Goal: Task Accomplishment & Management: Use online tool/utility

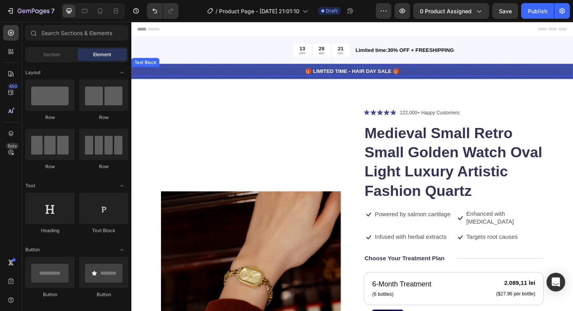
click at [431, 74] on p "🎁 LIMITED TIME - HAIR DAY SALE 🎁" at bounding box center [365, 74] width 466 height 8
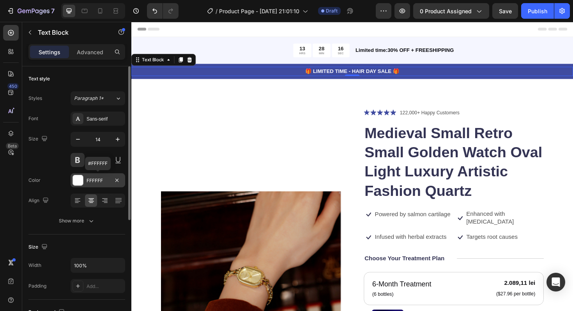
click at [92, 183] on div "FFFFFF" at bounding box center [98, 180] width 23 height 7
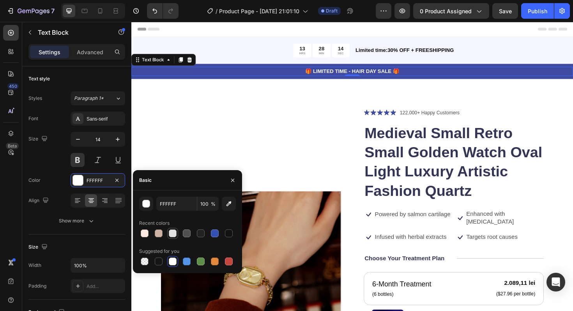
click at [174, 234] on div at bounding box center [173, 233] width 8 height 8
type input "E2E2E2"
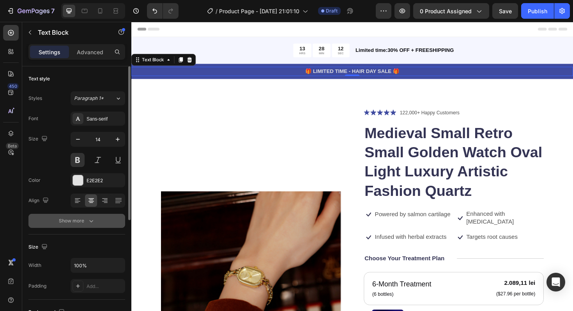
click at [88, 221] on icon "button" at bounding box center [91, 221] width 8 height 8
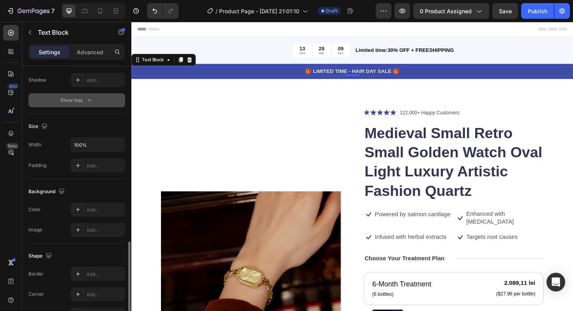
scroll to position [277, 0]
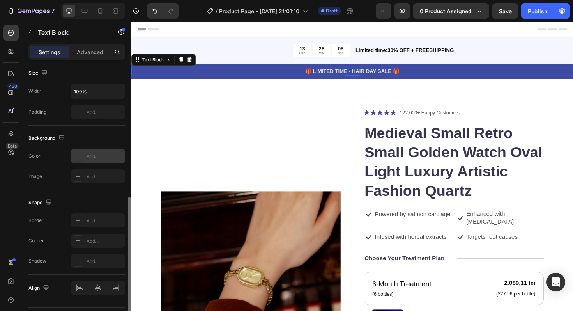
click at [104, 160] on div "Add..." at bounding box center [98, 156] width 55 height 14
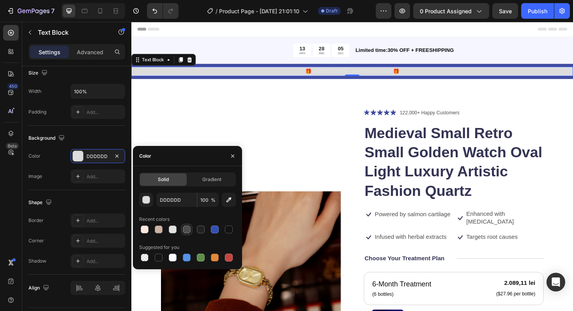
click at [189, 232] on div at bounding box center [187, 229] width 8 height 8
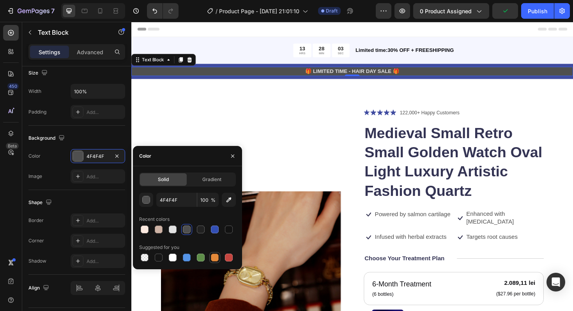
click at [215, 259] on div at bounding box center [215, 257] width 8 height 8
type input "E4893A"
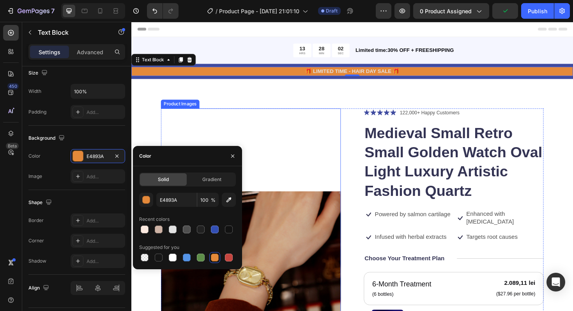
click at [310, 117] on img at bounding box center [258, 296] width 191 height 366
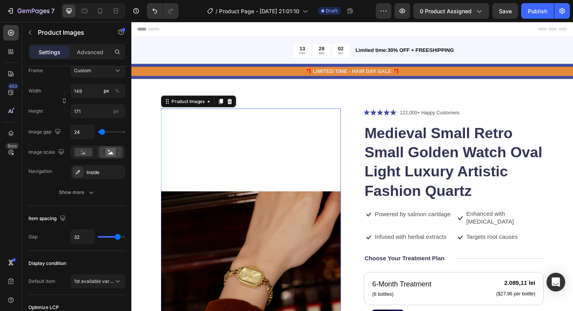
scroll to position [0, 0]
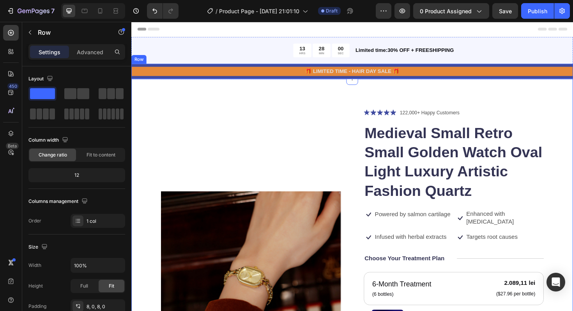
click at [307, 80] on div "🎁 LIMITED TIME - HAIR DAY SALE 🎁 Text Block Row" at bounding box center [365, 74] width 468 height 16
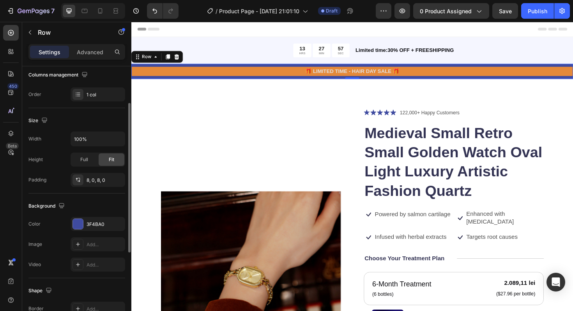
scroll to position [135, 0]
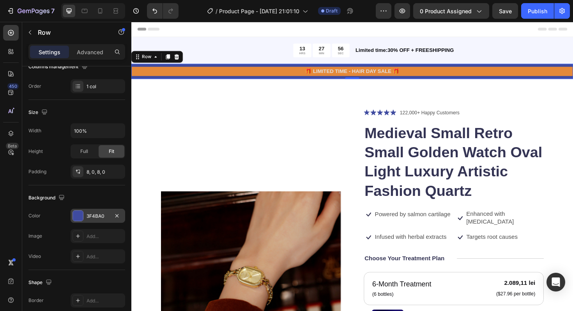
click at [102, 218] on div "3F4BA0" at bounding box center [98, 215] width 23 height 7
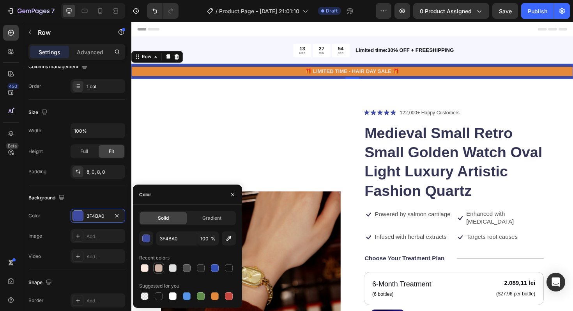
click at [158, 271] on div at bounding box center [159, 268] width 8 height 8
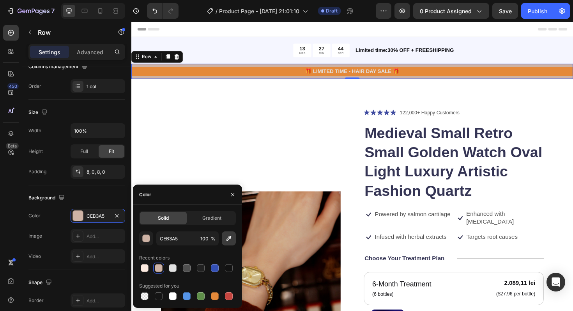
click at [230, 245] on button "button" at bounding box center [229, 238] width 14 height 14
type input "CA9D79"
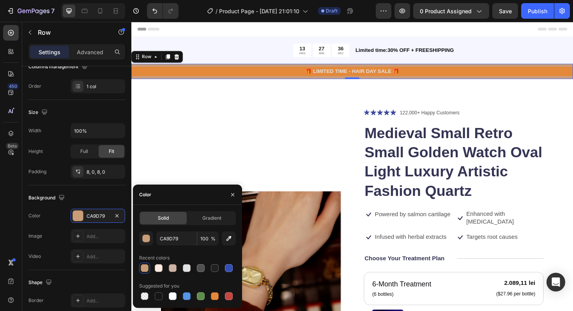
click at [146, 271] on div at bounding box center [145, 268] width 8 height 8
click at [146, 258] on div "Recent colors" at bounding box center [154, 257] width 30 height 7
click at [146, 239] on div "button" at bounding box center [147, 239] width 8 height 8
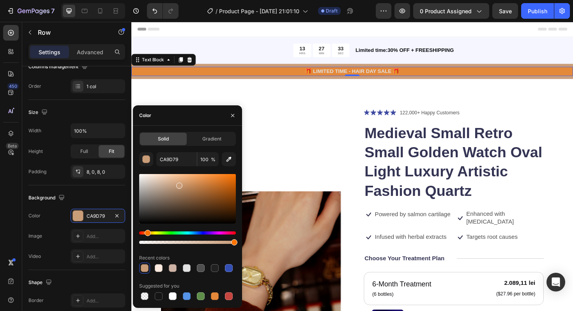
click at [273, 76] on p "🎁 LIMITED TIME - HAIR DAY SALE 🎁" at bounding box center [365, 74] width 466 height 8
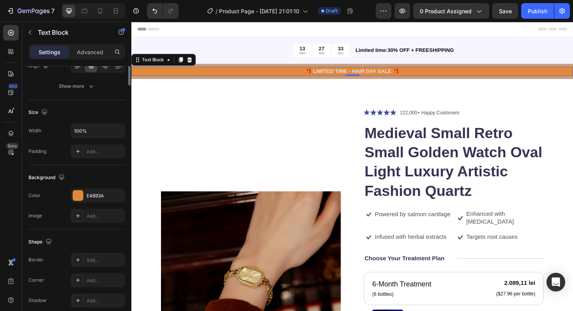
scroll to position [0, 0]
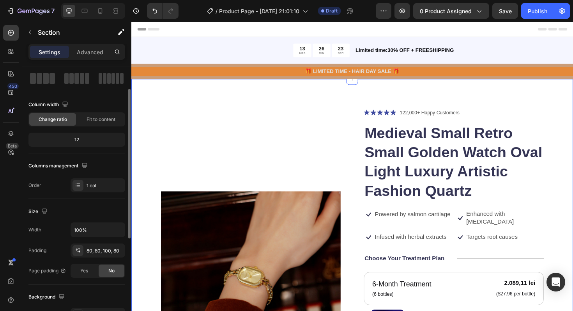
scroll to position [38, 0]
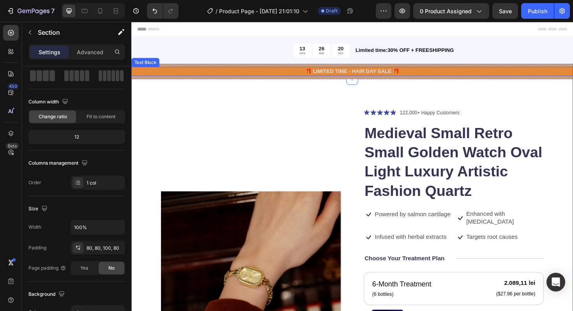
click at [235, 69] on div "🎁 LIMITED TIME - HAIR DAY SALE 🎁" at bounding box center [365, 74] width 468 height 10
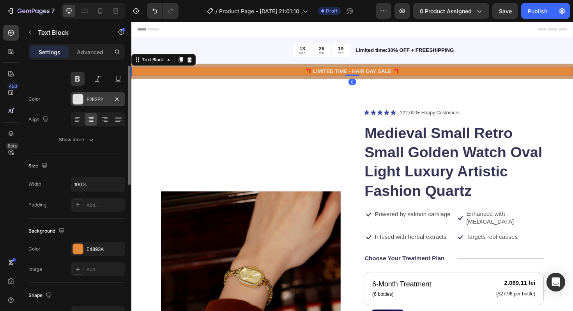
scroll to position [118, 0]
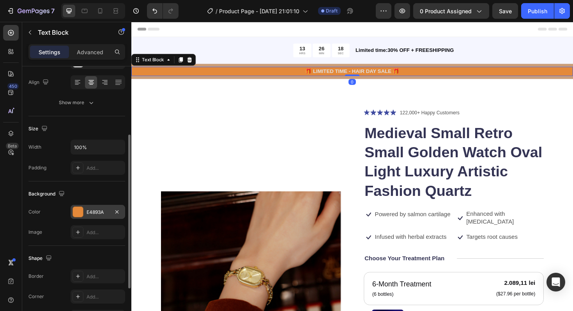
click at [89, 212] on div "E4893A" at bounding box center [98, 212] width 23 height 7
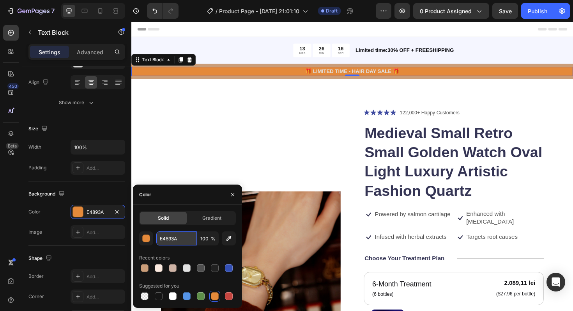
drag, startPoint x: 181, startPoint y: 239, endPoint x: 186, endPoint y: 238, distance: 4.7
click at [186, 238] on input "E4893A" at bounding box center [176, 238] width 41 height 14
type input "E"
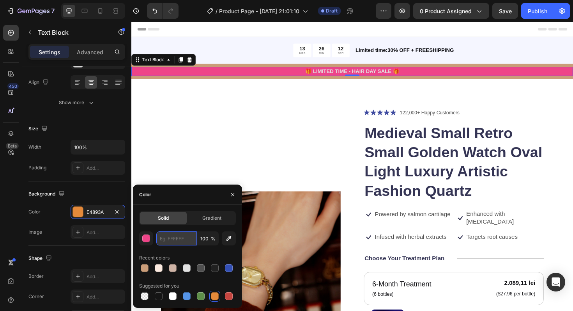
paste input "#FAF3E0"
type input "#FAF3E0"
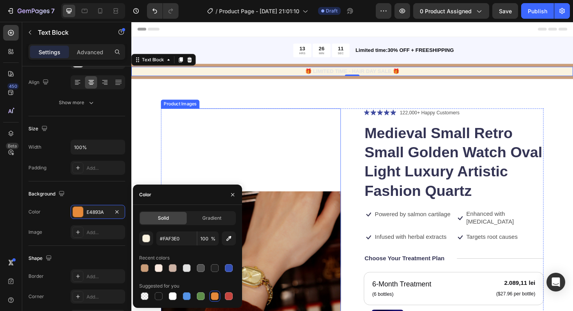
click at [221, 160] on img at bounding box center [258, 296] width 191 height 366
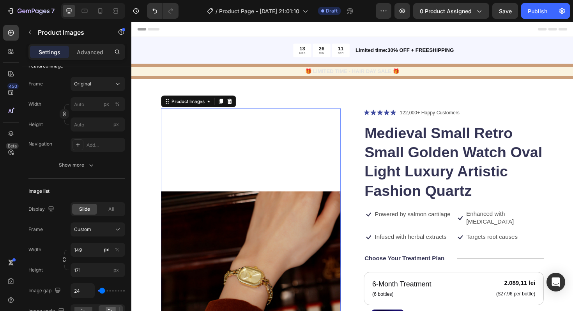
scroll to position [0, 0]
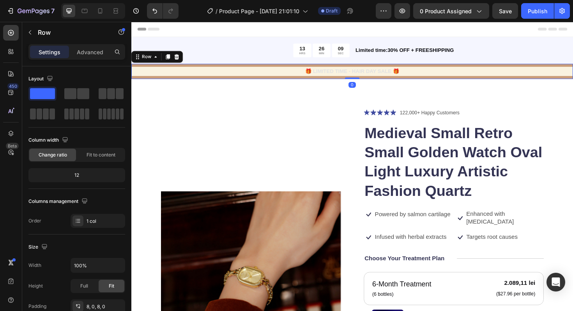
click at [217, 67] on div "🎁 LIMITED TIME - HAIR DAY SALE 🎁 Text Block Row 0" at bounding box center [365, 74] width 468 height 16
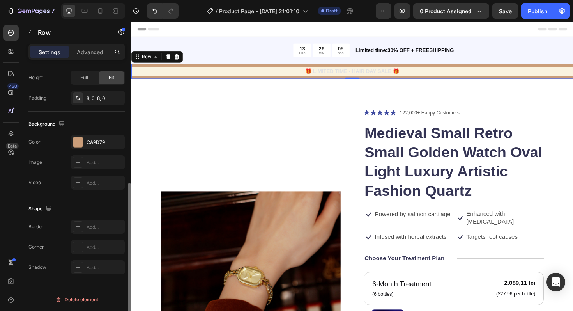
scroll to position [158, 0]
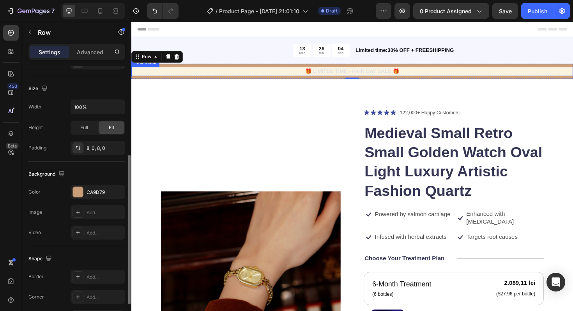
click at [188, 78] on p "🎁 LIMITED TIME - HAIR DAY SALE 🎁" at bounding box center [365, 74] width 466 height 8
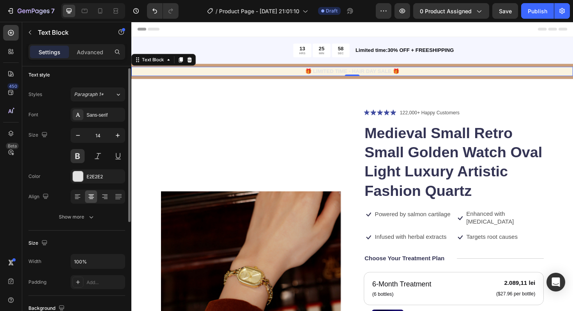
scroll to position [0, 0]
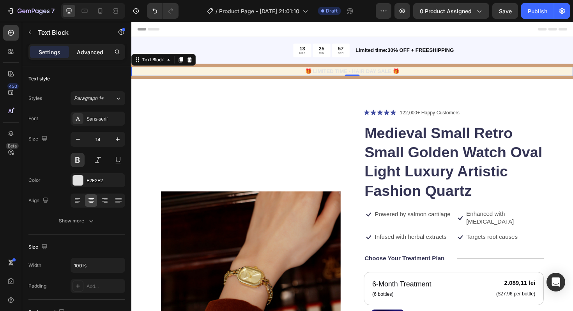
click at [94, 53] on p "Advanced" at bounding box center [90, 52] width 27 height 8
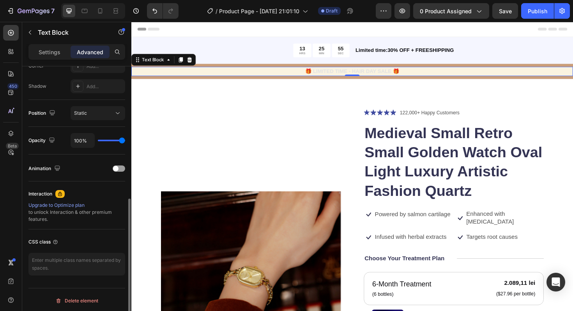
scroll to position [253, 0]
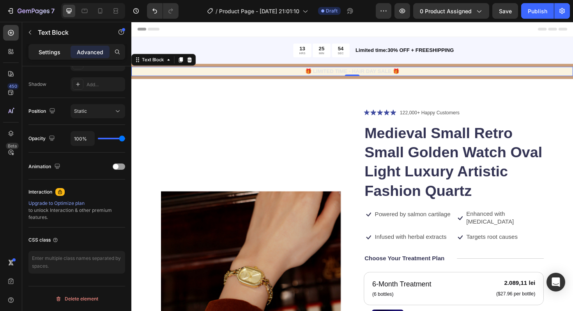
click at [57, 55] on p "Settings" at bounding box center [50, 52] width 22 height 8
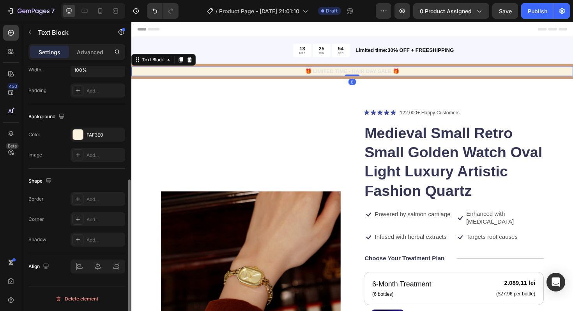
scroll to position [195, 0]
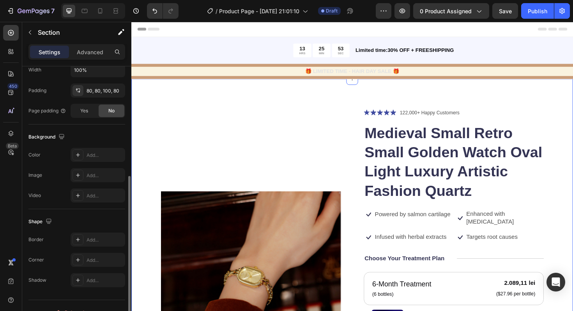
scroll to position [0, 0]
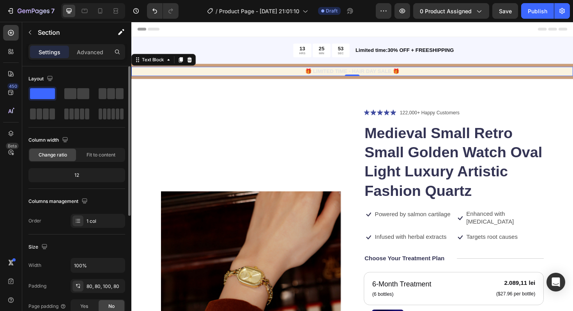
click at [187, 78] on div "🎁 LIMITED TIME - HAIR DAY SALE 🎁" at bounding box center [365, 74] width 468 height 10
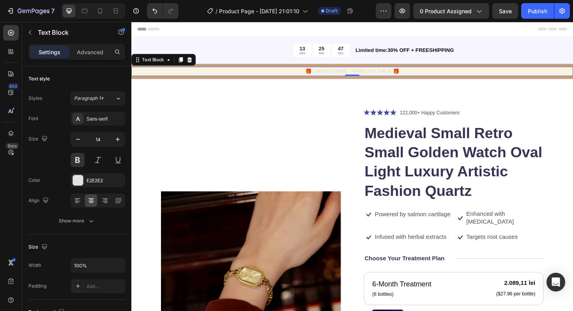
click at [202, 73] on p "🎁 LIMITED TIME - HAIR DAY SALE 🎁" at bounding box center [365, 74] width 466 height 8
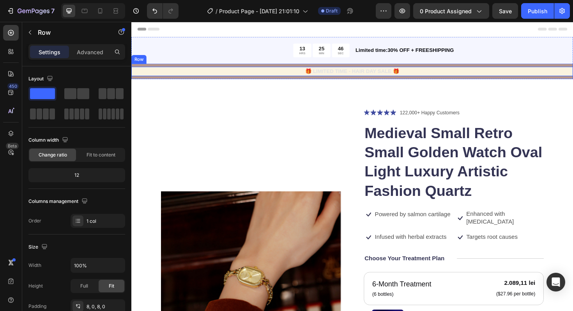
click at [209, 66] on div "🎁 LIMITED TIME - HAIR DAY SALE 🎁 Text Block 0 Row" at bounding box center [365, 74] width 468 height 16
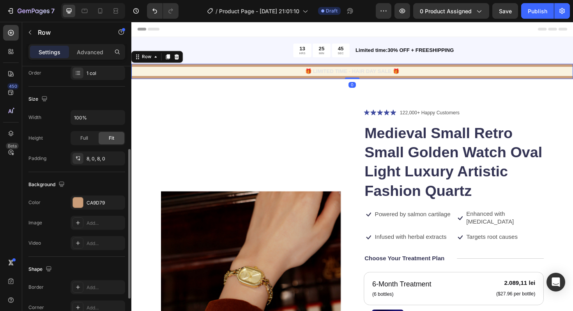
scroll to position [156, 0]
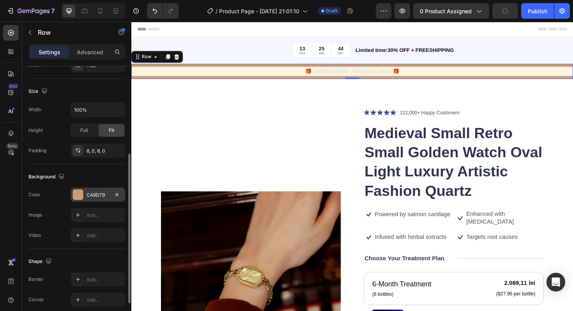
click at [87, 195] on div "CA9D79" at bounding box center [98, 194] width 23 height 7
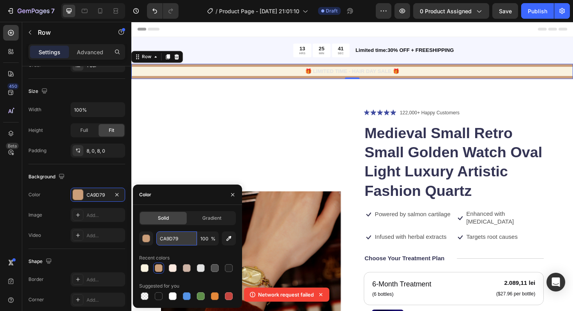
click at [182, 238] on input "CA9D79" at bounding box center [176, 238] width 41 height 14
type input "C"
paste input "#FAF3E0"
type input "#FAF3E0"
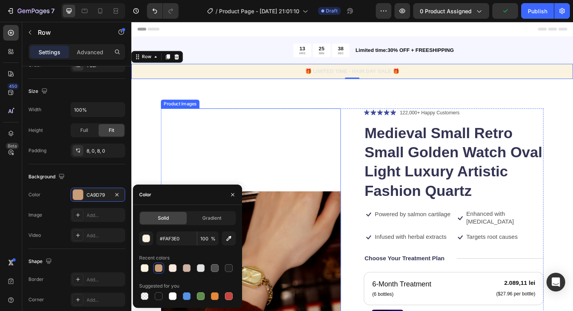
click at [224, 149] on img at bounding box center [258, 296] width 191 height 366
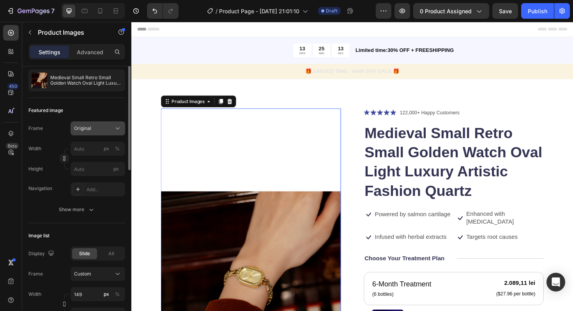
scroll to position [48, 0]
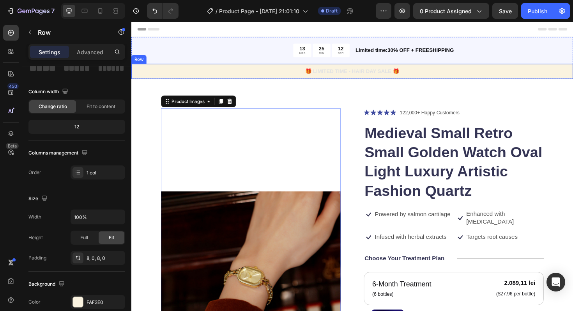
click at [209, 81] on div "🎁 LIMITED TIME - HAIR DAY SALE 🎁 Text Block Row" at bounding box center [365, 74] width 468 height 16
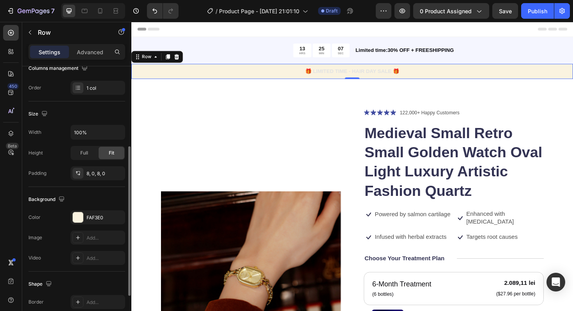
scroll to position [136, 0]
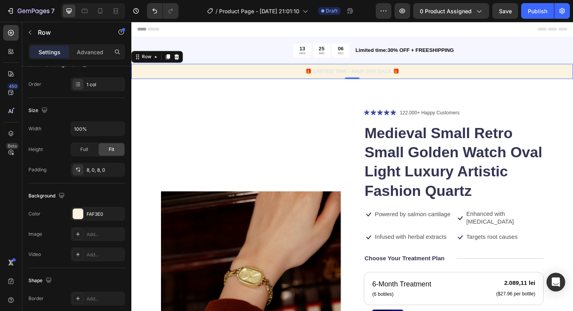
click at [206, 76] on p "🎁 LIMITED TIME - HAIR DAY SALE 🎁" at bounding box center [365, 74] width 466 height 8
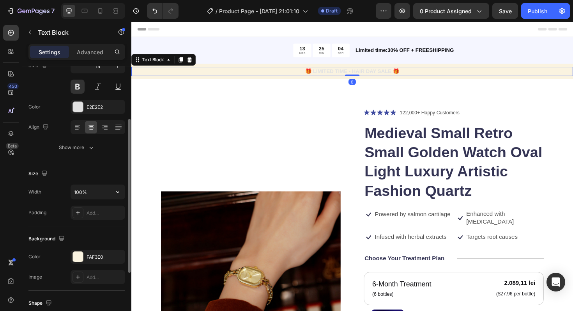
scroll to position [101, 0]
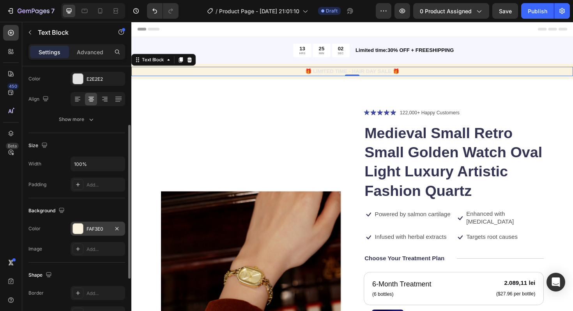
click at [99, 230] on div "FAF3E0" at bounding box center [98, 228] width 23 height 7
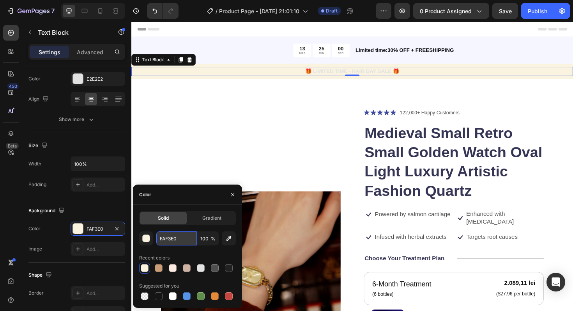
click at [184, 238] on input "FAF3E0" at bounding box center [176, 238] width 41 height 14
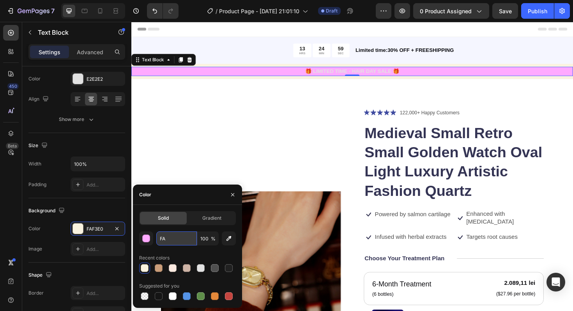
type input "F"
paste input "#E0BFB8"
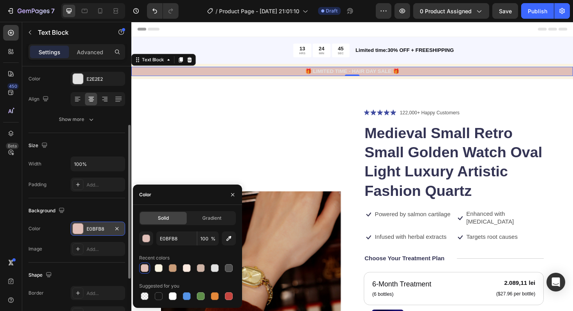
click at [110, 227] on div "E0BFB8" at bounding box center [98, 228] width 55 height 14
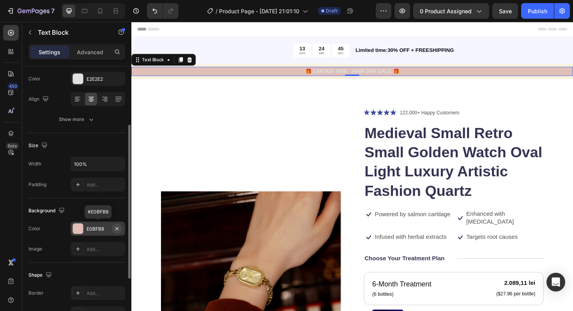
click at [114, 227] on icon "button" at bounding box center [117, 228] width 6 height 6
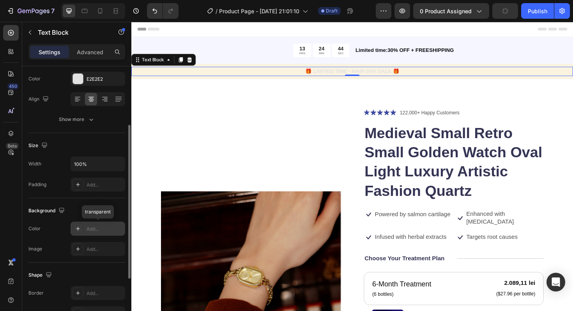
click at [111, 227] on div "Add..." at bounding box center [105, 228] width 37 height 7
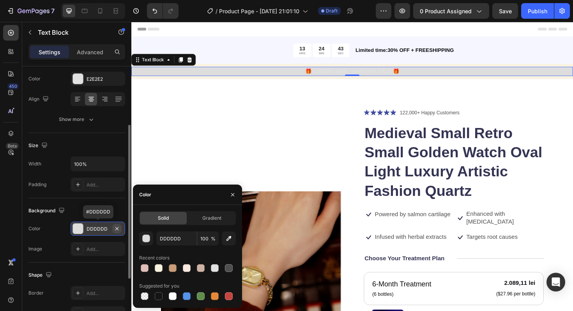
click at [117, 225] on icon "button" at bounding box center [117, 228] width 6 height 6
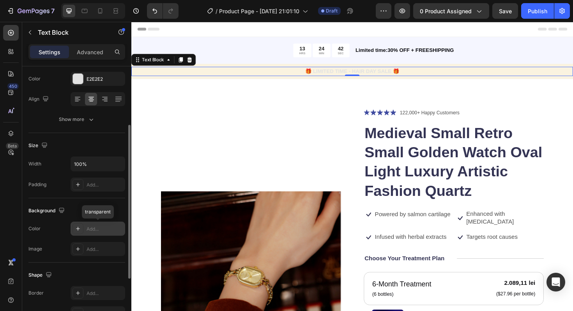
click at [94, 224] on div "Add..." at bounding box center [98, 228] width 55 height 14
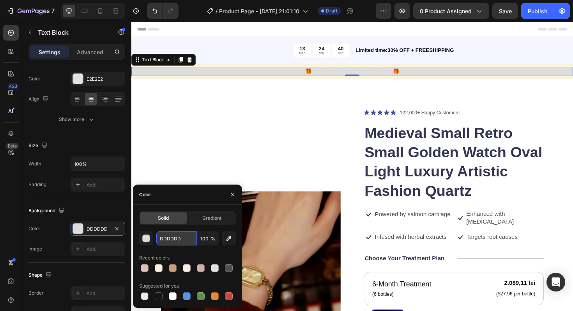
drag, startPoint x: 180, startPoint y: 238, endPoint x: 188, endPoint y: 238, distance: 7.8
click at [188, 238] on input "DDDDDD" at bounding box center [176, 238] width 41 height 14
type input "D"
paste input "#B76E79"
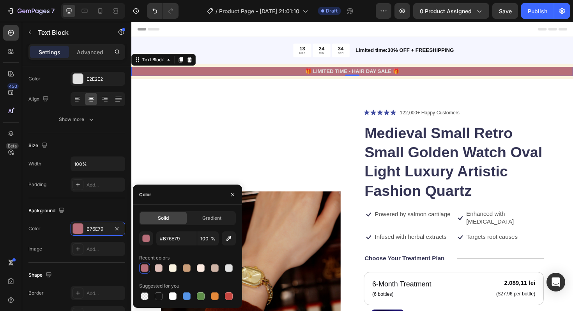
type input "B76E79"
paste input "#FAF3E0"
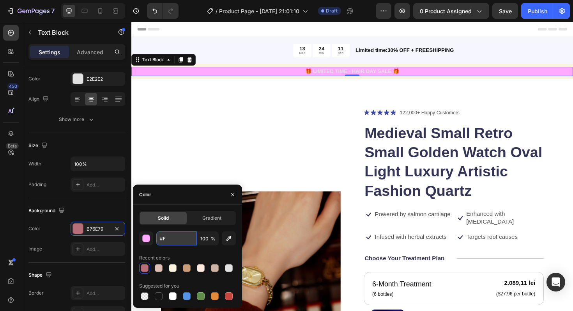
type input "#"
click at [176, 268] on div at bounding box center [187, 267] width 97 height 11
click at [216, 271] on div at bounding box center [215, 268] width 8 height 8
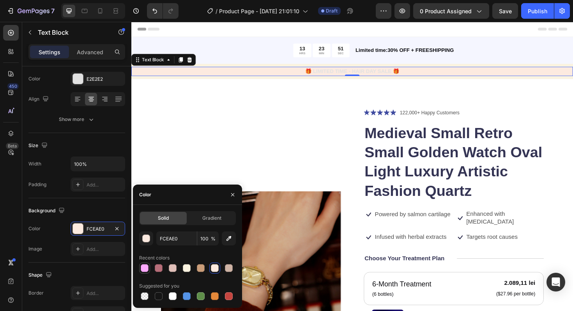
click at [145, 269] on div at bounding box center [145, 268] width 8 height 8
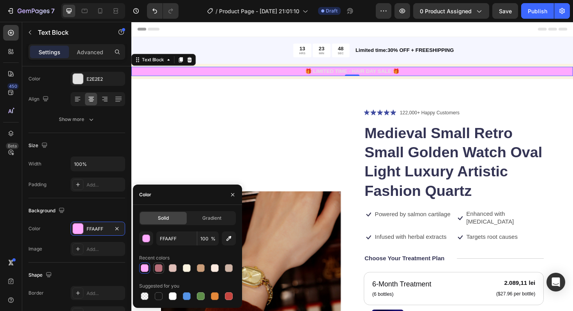
click at [163, 268] on div at bounding box center [158, 267] width 9 height 9
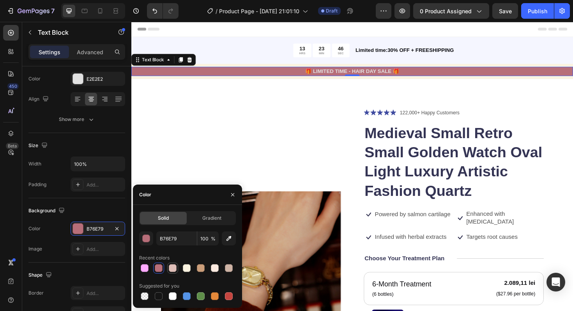
click at [174, 269] on div at bounding box center [173, 268] width 8 height 8
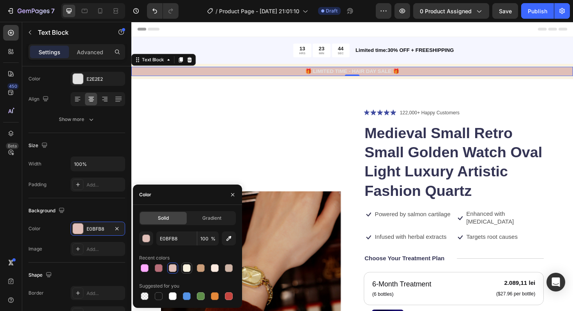
click at [184, 269] on div at bounding box center [187, 268] width 8 height 8
type input "FAF3E0"
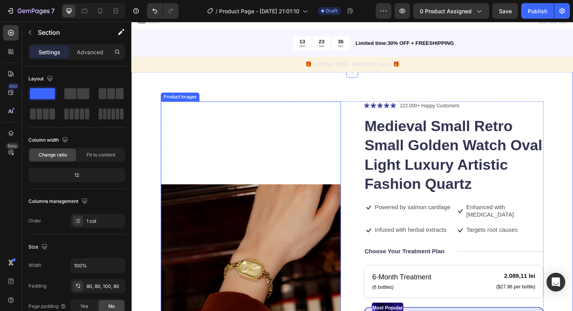
scroll to position [0, 0]
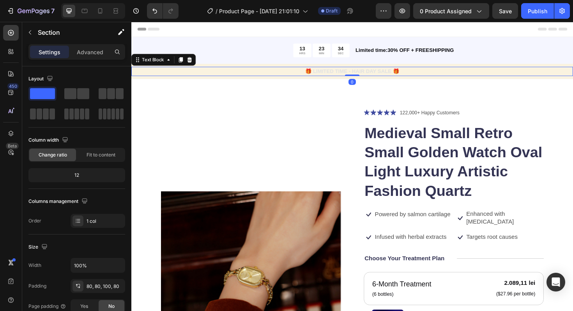
click at [335, 72] on p "🎁 LIMITED TIME - HAIR DAY SALE 🎁" at bounding box center [365, 74] width 466 height 8
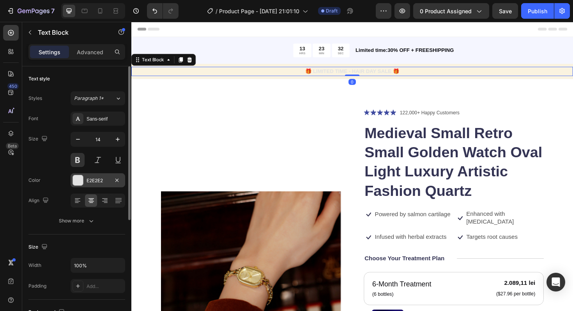
click at [93, 176] on div "E2E2E2" at bounding box center [98, 180] width 55 height 14
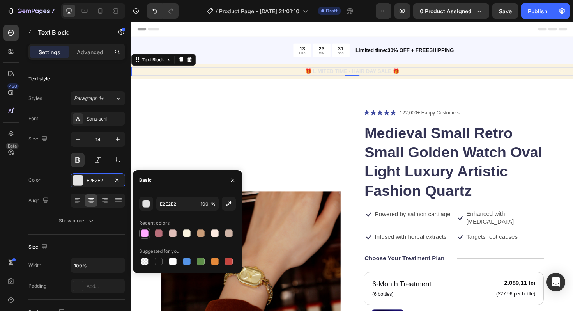
click at [143, 234] on div at bounding box center [145, 233] width 8 height 8
click at [160, 234] on div at bounding box center [159, 233] width 8 height 8
type input "B76E79"
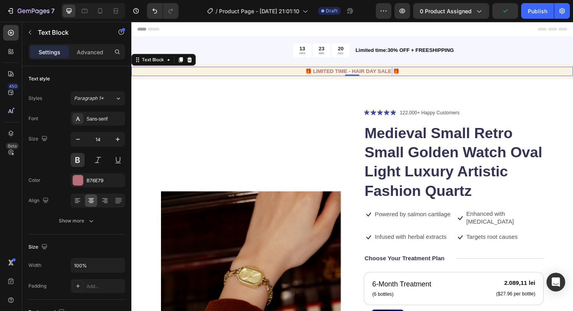
click at [405, 74] on p "🎁 LIMITED TIME - HAIR DAY SALE 🎁" at bounding box center [365, 74] width 466 height 8
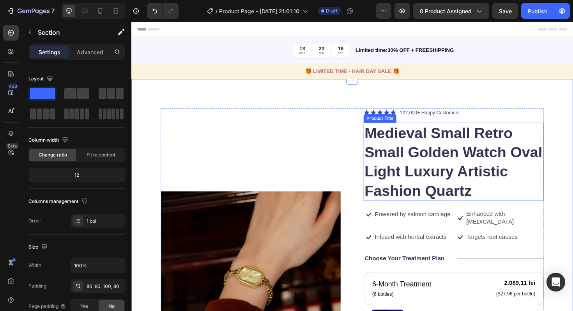
click at [400, 140] on h1 "Medieval Small Retro Small Golden Watch Oval Light Luxury Artistic Fashion Quar…" at bounding box center [472, 170] width 191 height 83
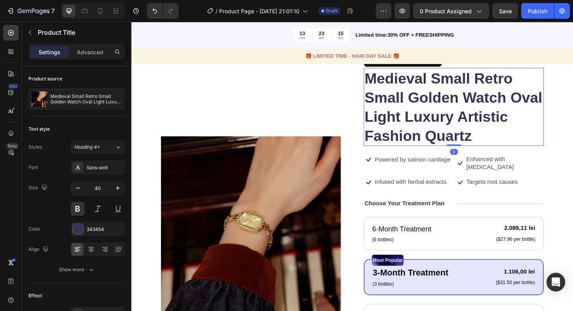
scroll to position [64, 0]
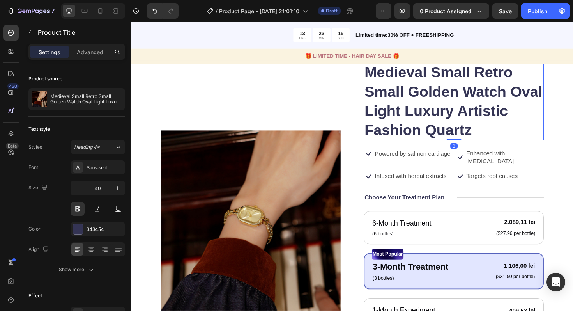
click at [308, 188] on img at bounding box center [258, 232] width 191 height 366
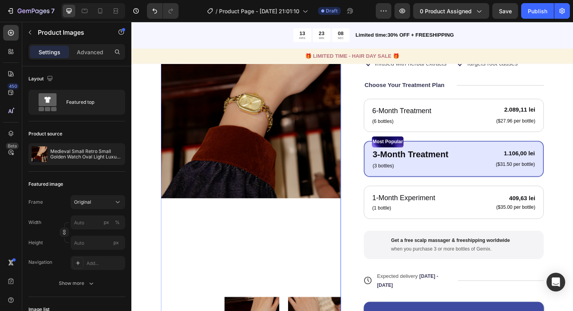
scroll to position [143, 0]
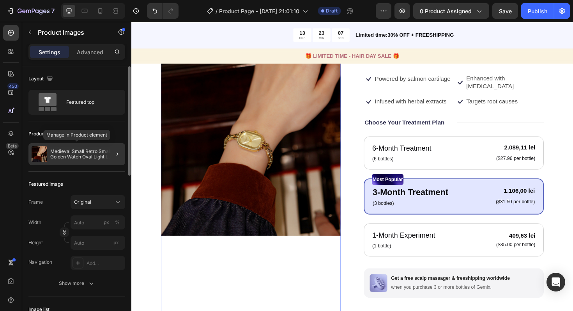
click at [90, 156] on p "Medieval Small Retro Small Golden Watch Oval Light Luxury Artistic Fashion Quar…" at bounding box center [86, 154] width 72 height 11
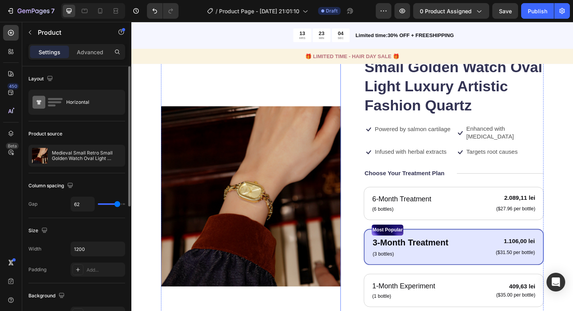
scroll to position [107, 0]
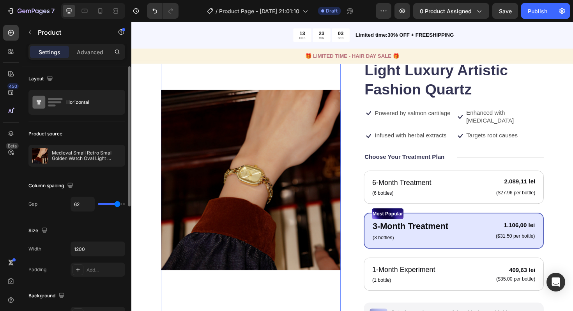
click at [218, 161] on img at bounding box center [258, 189] width 191 height 366
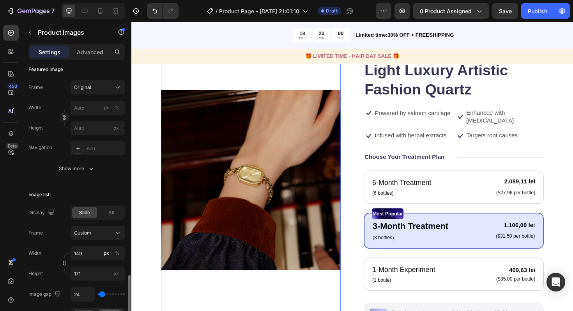
scroll to position [0, 0]
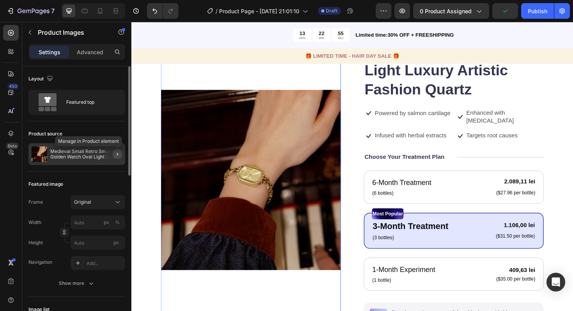
click at [115, 156] on icon "button" at bounding box center [117, 154] width 6 height 6
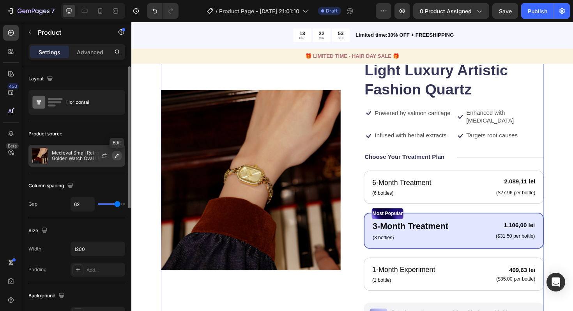
click at [118, 155] on icon "button" at bounding box center [117, 156] width 4 height 4
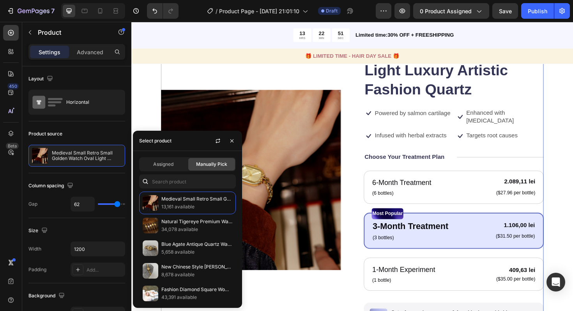
click at [213, 166] on span "Manually Pick" at bounding box center [211, 164] width 31 height 7
click at [166, 166] on span "Assigned" at bounding box center [163, 164] width 20 height 7
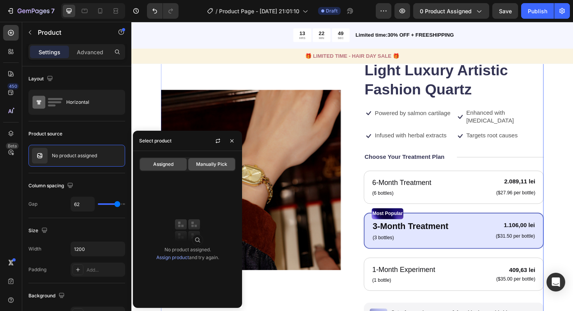
click at [207, 167] on span "Manually Pick" at bounding box center [211, 164] width 31 height 7
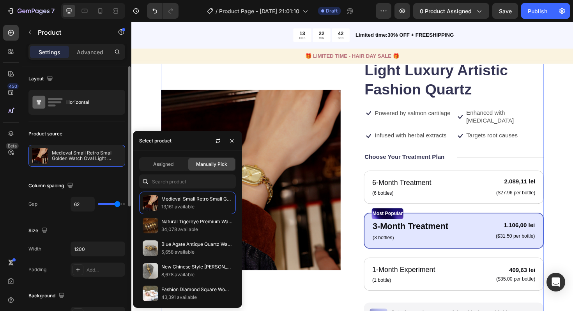
click at [64, 138] on div "Product source" at bounding box center [76, 133] width 97 height 12
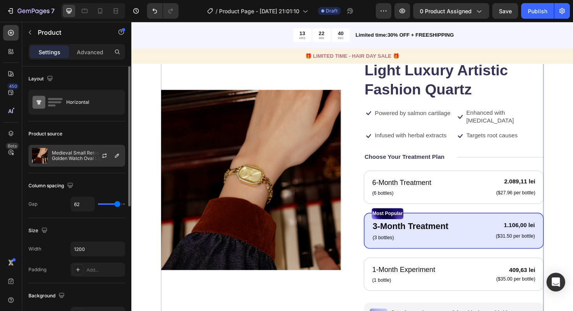
click at [69, 159] on p "Medieval Small Retro Small Golden Watch Oval Light Luxury Artistic Fashion Quar…" at bounding box center [87, 155] width 70 height 11
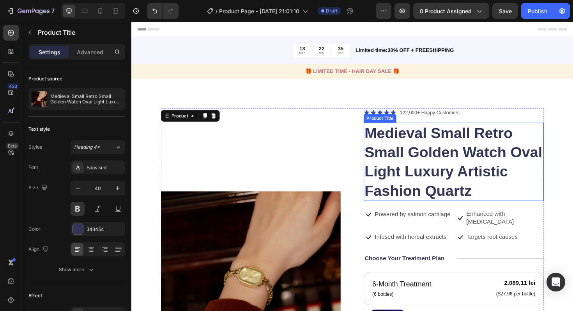
click at [430, 162] on h1 "Medieval Small Retro Small Golden Watch Oval Light Luxury Artistic Fashion Quar…" at bounding box center [472, 170] width 191 height 83
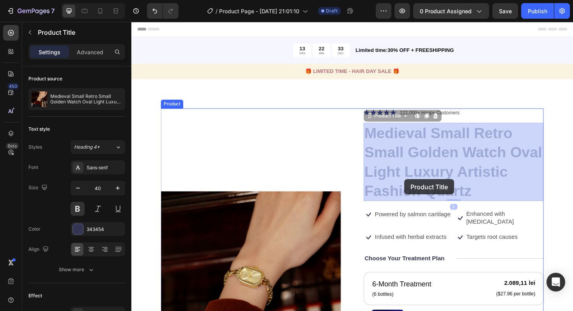
drag, startPoint x: 494, startPoint y: 203, endPoint x: 420, endPoint y: 188, distance: 75.2
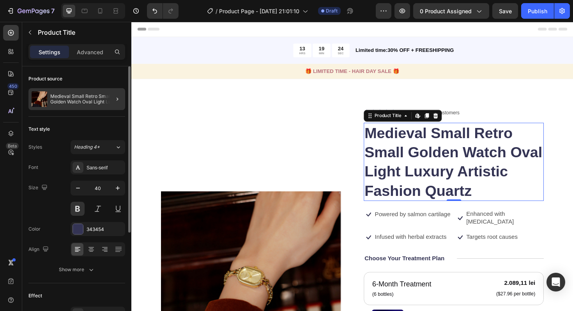
click at [103, 94] on div at bounding box center [114, 99] width 22 height 22
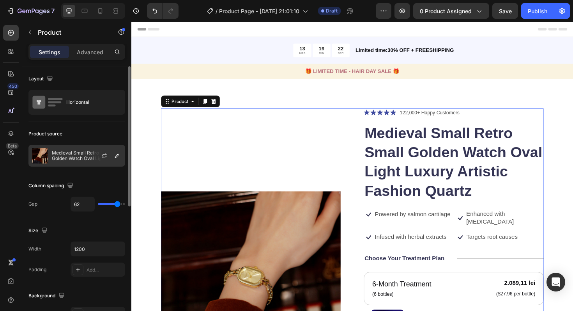
click at [78, 156] on p "Medieval Small Retro Small Golden Watch Oval Light Luxury Artistic Fashion Quar…" at bounding box center [87, 155] width 70 height 11
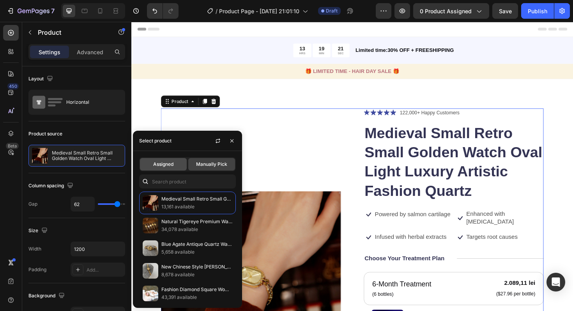
click at [165, 161] on span "Assigned" at bounding box center [163, 164] width 20 height 7
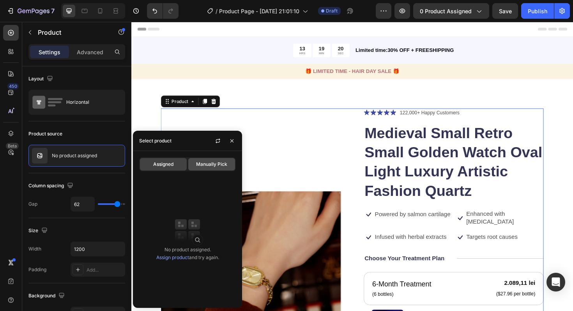
click at [199, 166] on span "Manually Pick" at bounding box center [211, 164] width 31 height 7
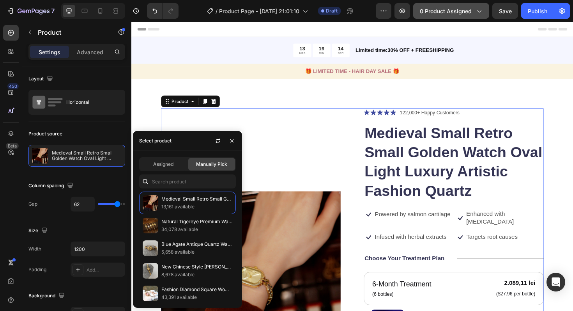
click at [457, 17] on button "0 product assigned" at bounding box center [451, 11] width 76 height 16
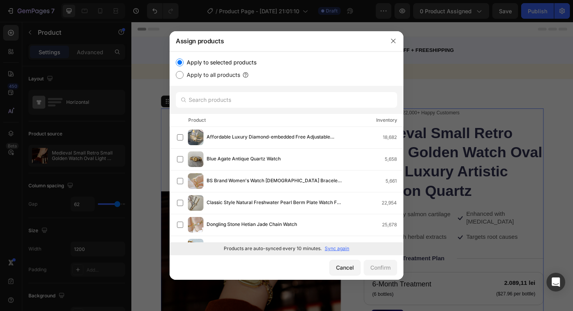
click at [211, 72] on label "Apply to all products" at bounding box center [212, 74] width 57 height 9
click at [184, 72] on input "Apply to all products" at bounding box center [180, 75] width 8 height 8
radio input "true"
click at [202, 61] on label "Apply to selected products" at bounding box center [220, 62] width 73 height 9
click at [184, 61] on input "Apply to selected products" at bounding box center [180, 62] width 8 height 8
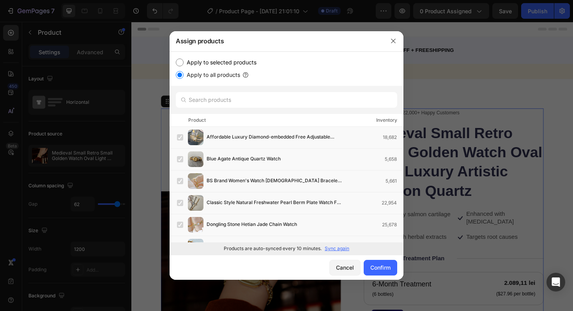
radio input "true"
click at [207, 76] on label "Apply to all products" at bounding box center [212, 74] width 57 height 9
click at [184, 76] on input "Apply to all products" at bounding box center [180, 75] width 8 height 8
radio input "true"
click at [375, 268] on div "Confirm" at bounding box center [380, 267] width 20 height 8
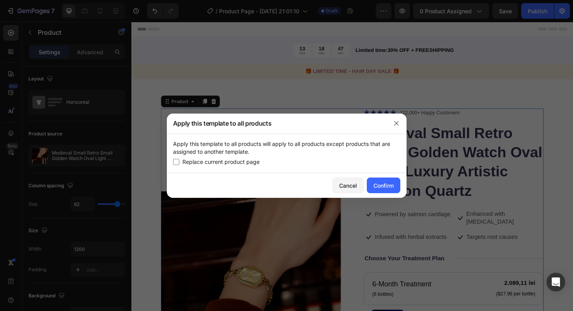
click at [249, 163] on span "Replace current product page" at bounding box center [220, 161] width 77 height 9
checkbox input "true"
click at [389, 189] on button "Confirm" at bounding box center [384, 185] width 34 height 16
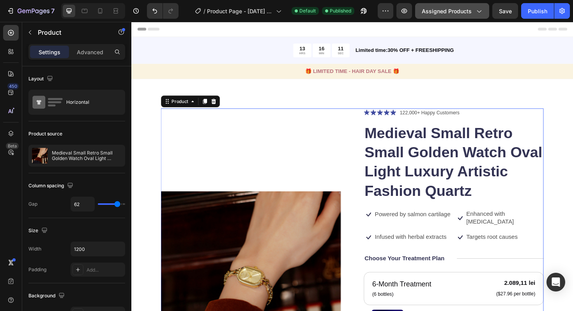
click at [431, 12] on span "Assigned Products" at bounding box center [447, 11] width 50 height 8
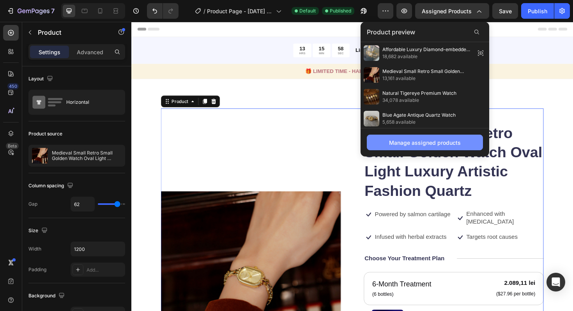
click at [411, 145] on div "Manage assigned products" at bounding box center [425, 142] width 72 height 8
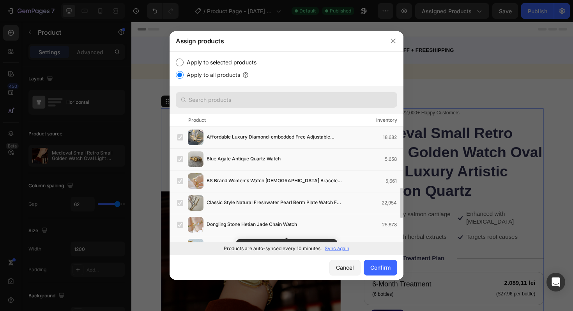
scroll to position [48, 0]
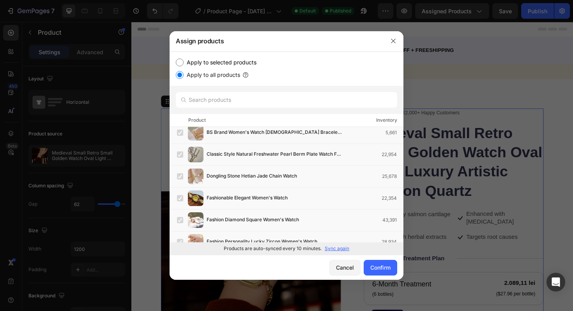
click at [432, 96] on div at bounding box center [286, 155] width 573 height 311
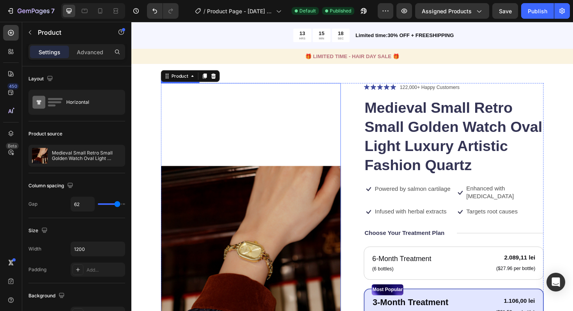
scroll to position [35, 0]
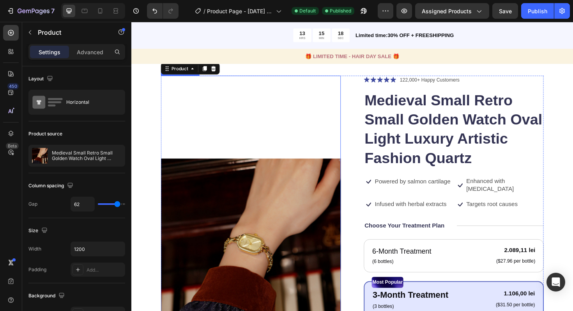
click at [323, 157] on img at bounding box center [258, 262] width 191 height 366
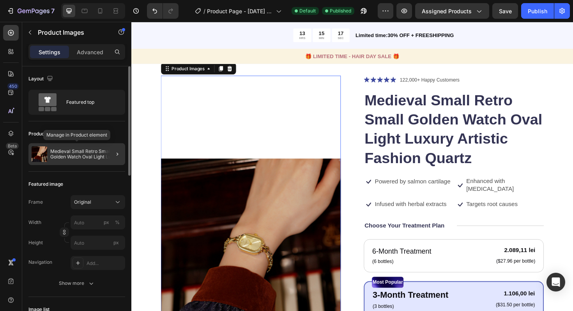
click at [93, 153] on p "Medieval Small Retro Small Golden Watch Oval Light Luxury Artistic Fashion Quar…" at bounding box center [86, 154] width 72 height 11
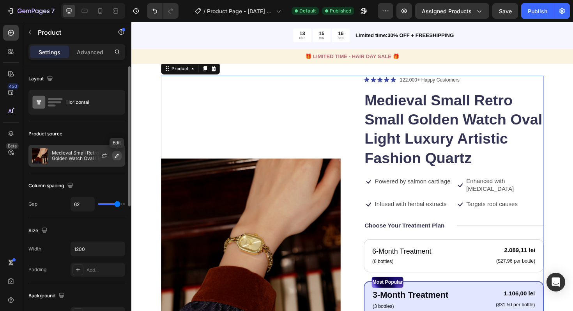
click at [117, 154] on icon "button" at bounding box center [117, 156] width 4 height 4
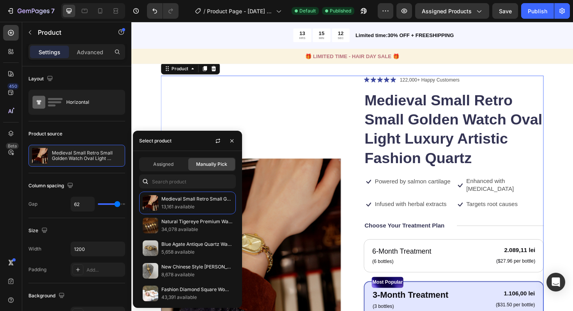
click at [209, 170] on div "Manually Pick" at bounding box center [211, 164] width 47 height 12
click at [209, 167] on span "Manually Pick" at bounding box center [211, 164] width 31 height 7
click at [209, 165] on span "Manually Pick" at bounding box center [211, 164] width 31 height 7
click at [179, 180] on input "text" at bounding box center [187, 181] width 97 height 14
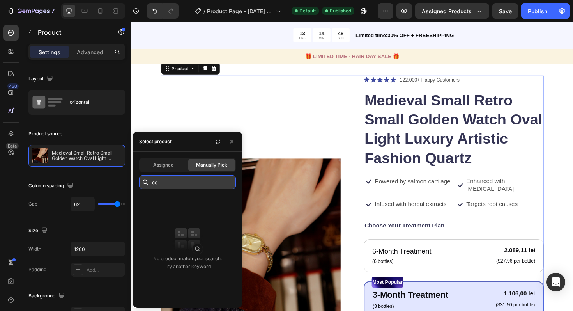
type input "c"
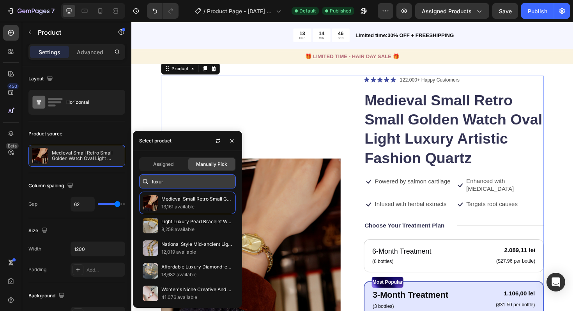
type input "luxury"
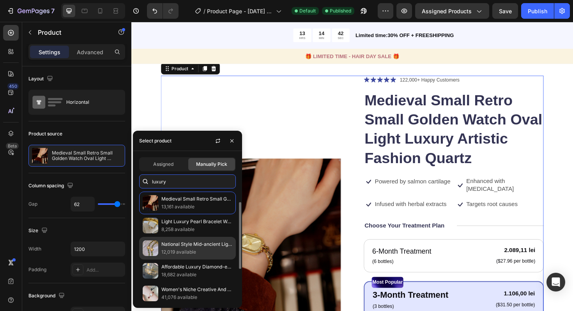
scroll to position [71, 0]
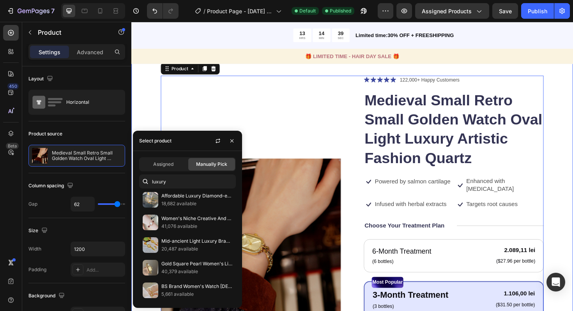
click at [158, 116] on div "Product Images Icon Icon Icon Icon Icon Icon List 122,000+ Happy Customers Text…" at bounding box center [365, 306] width 468 height 516
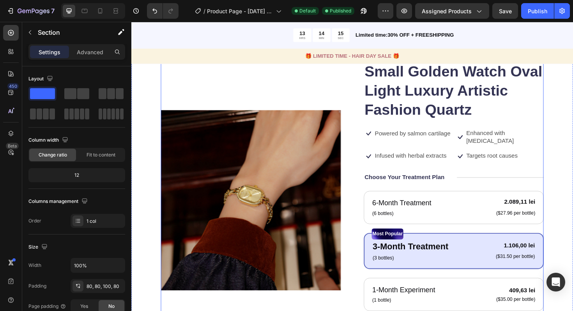
scroll to position [0, 0]
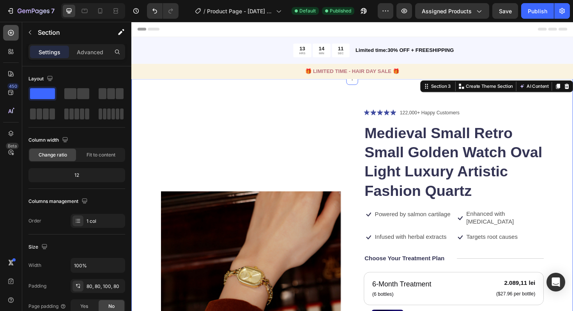
click at [14, 35] on icon at bounding box center [11, 33] width 8 height 8
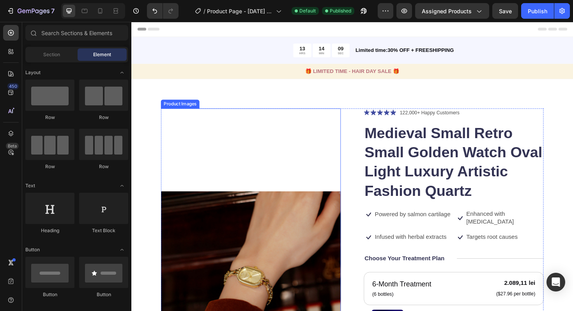
click at [193, 181] on img at bounding box center [258, 296] width 191 height 366
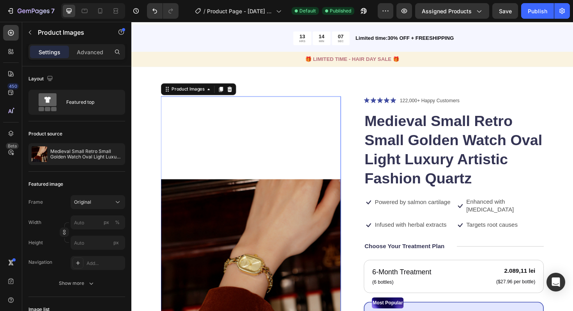
scroll to position [15, 0]
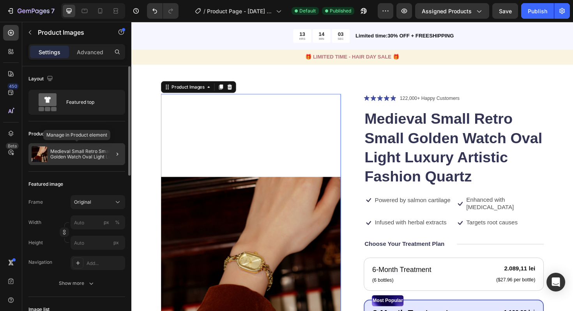
click at [83, 157] on p "Medieval Small Retro Small Golden Watch Oval Light Luxury Artistic Fashion Quar…" at bounding box center [86, 154] width 72 height 11
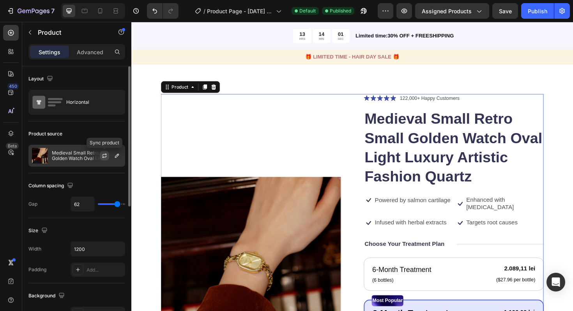
click at [107, 156] on icon "button" at bounding box center [104, 155] width 6 height 6
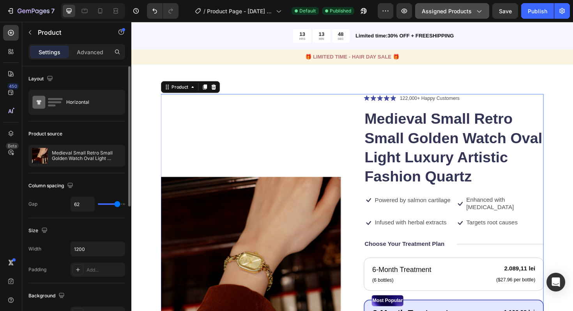
click at [432, 10] on span "Assigned Products" at bounding box center [447, 11] width 50 height 8
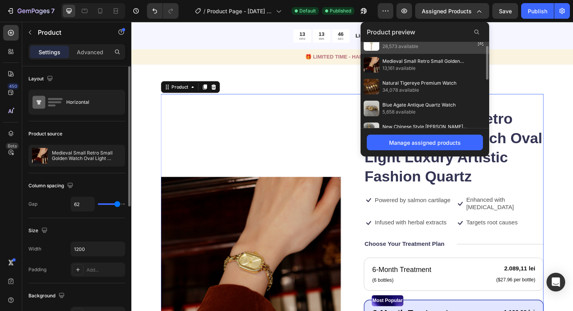
scroll to position [0, 0]
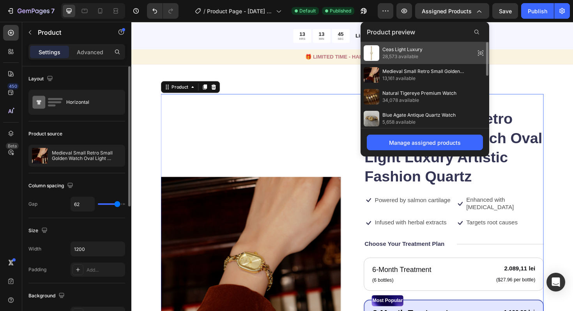
click at [423, 86] on div "Ceas Light Luxury 28,573 available" at bounding box center [425, 97] width 129 height 22
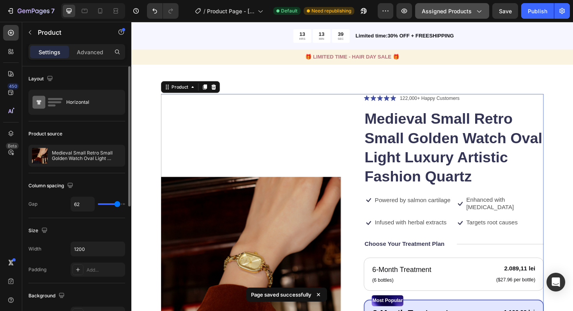
click at [444, 14] on span "Assigned Products" at bounding box center [447, 11] width 50 height 8
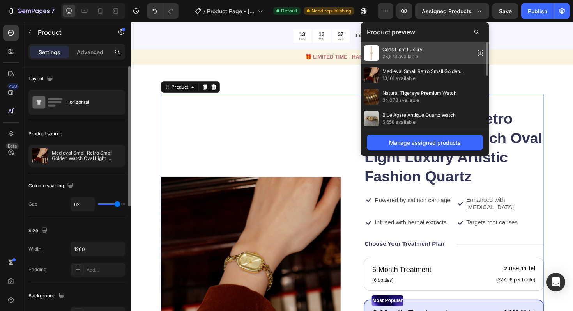
click at [480, 51] on icon at bounding box center [480, 53] width 11 height 11
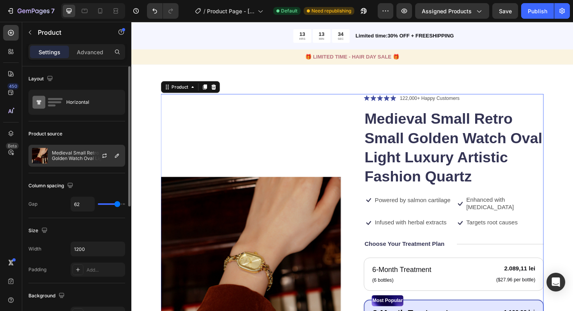
click at [67, 155] on p "Medieval Small Retro Small Golden Watch Oval Light Luxury Artistic Fashion Quar…" at bounding box center [87, 155] width 70 height 11
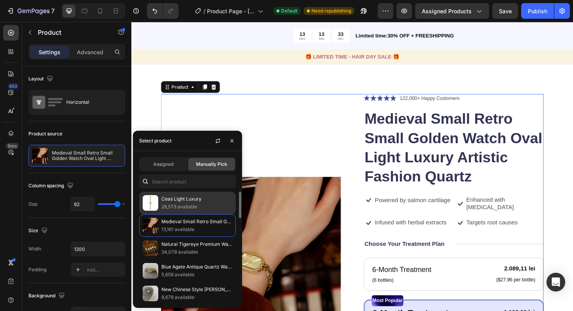
click at [173, 214] on div "Ceas Light Luxury 28,573 available" at bounding box center [187, 225] width 97 height 23
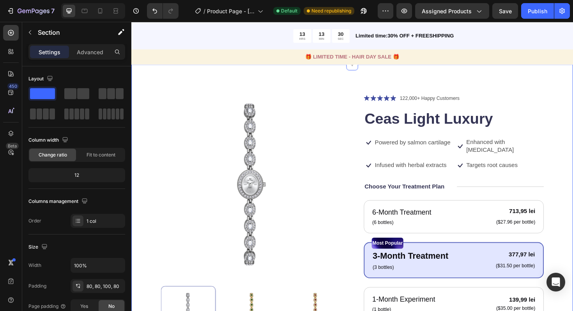
click at [150, 91] on div "Product Images Icon Icon Icon Icon Icon Icon List 122,000+ Happy Customers Text…" at bounding box center [365, 293] width 468 height 453
click at [474, 12] on div "Assigned Products" at bounding box center [452, 11] width 61 height 8
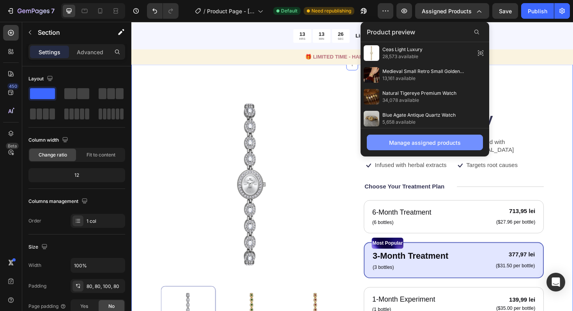
click at [414, 142] on div "Manage assigned products" at bounding box center [425, 142] width 72 height 8
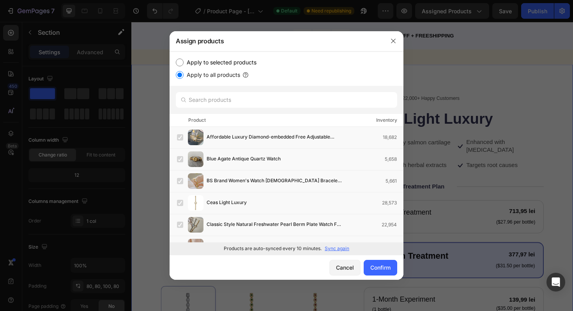
click at [198, 63] on label "Apply to selected products" at bounding box center [220, 62] width 73 height 9
click at [184, 63] on input "Apply to selected products" at bounding box center [180, 62] width 8 height 8
radio input "true"
click at [182, 201] on label at bounding box center [180, 203] width 6 height 6
click at [381, 268] on div "Confirm" at bounding box center [380, 267] width 20 height 8
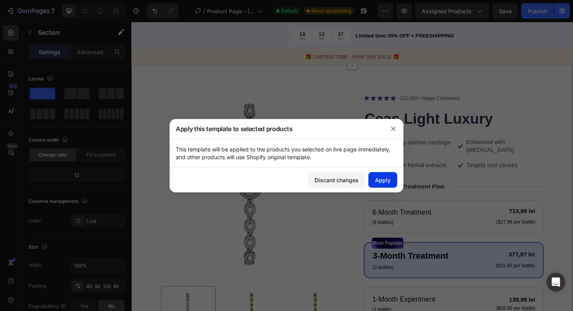
click at [377, 181] on div "Apply" at bounding box center [383, 180] width 16 height 8
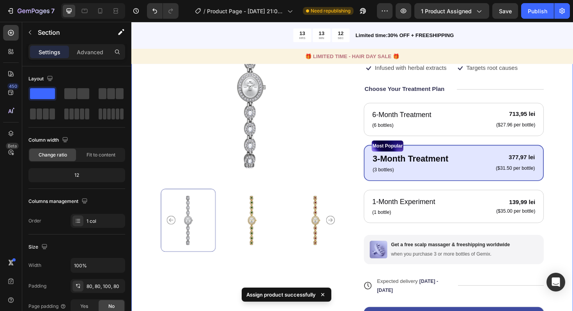
scroll to position [117, 0]
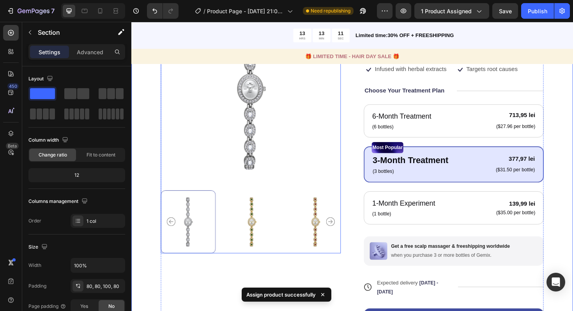
click at [278, 220] on img at bounding box center [259, 233] width 58 height 67
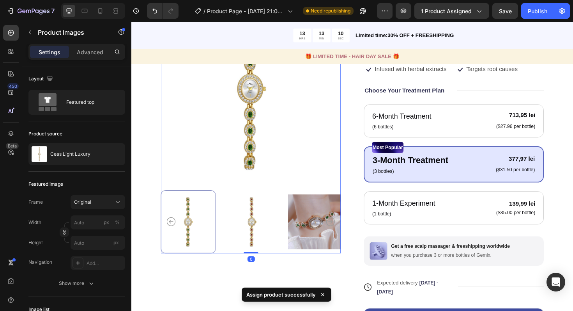
click at [307, 226] on img at bounding box center [326, 233] width 58 height 67
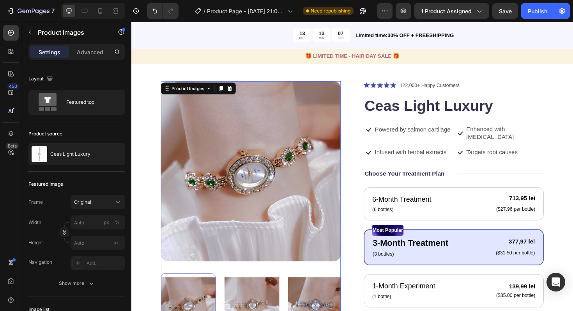
scroll to position [74, 0]
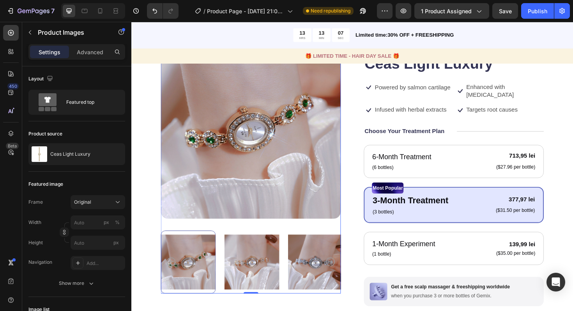
click at [202, 269] on div at bounding box center [192, 276] width 58 height 67
click at [247, 275] on img at bounding box center [259, 276] width 58 height 67
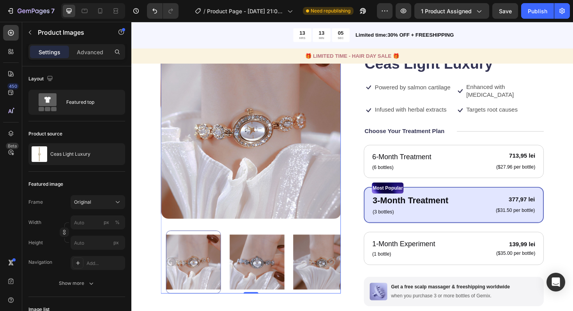
click at [305, 280] on img at bounding box center [332, 276] width 58 height 67
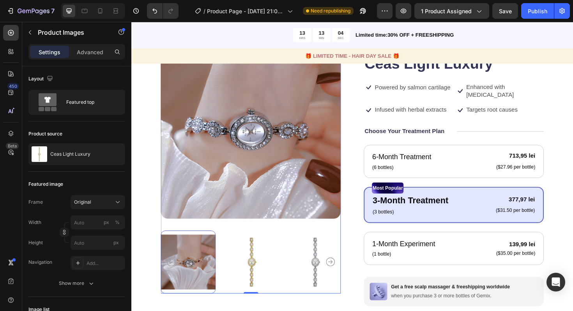
click at [280, 278] on img at bounding box center [259, 276] width 58 height 67
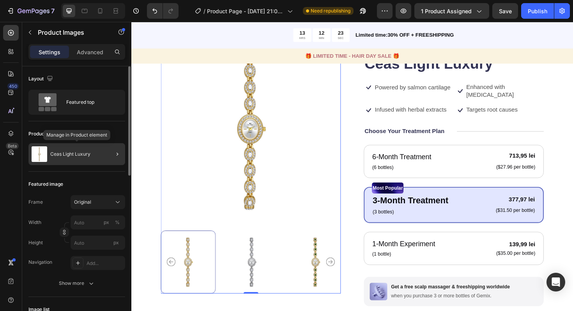
click at [89, 156] on p "Ceas Light Luxury" at bounding box center [70, 153] width 40 height 5
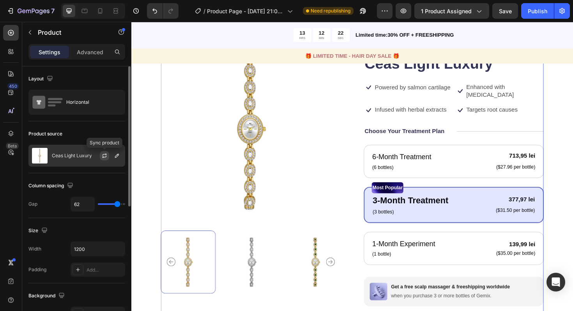
click at [103, 157] on icon "button" at bounding box center [104, 155] width 6 height 6
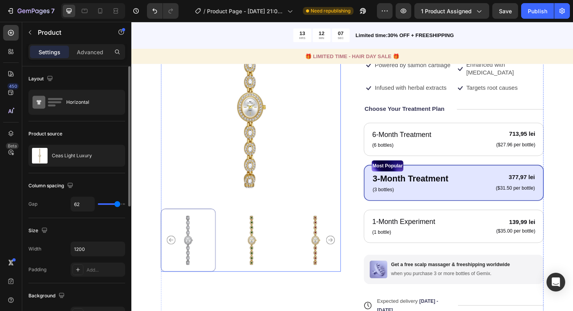
scroll to position [109, 0]
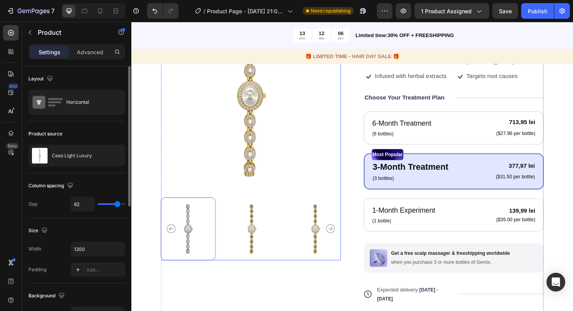
click at [260, 238] on img at bounding box center [259, 240] width 58 height 67
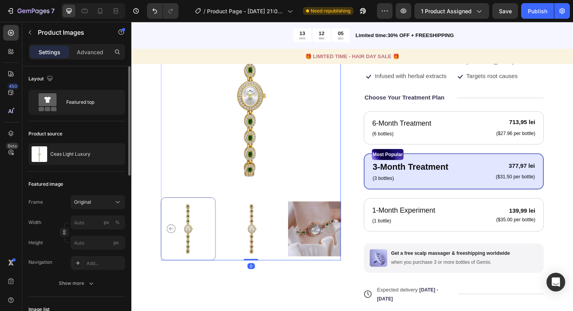
click at [282, 239] on img at bounding box center [259, 240] width 58 height 67
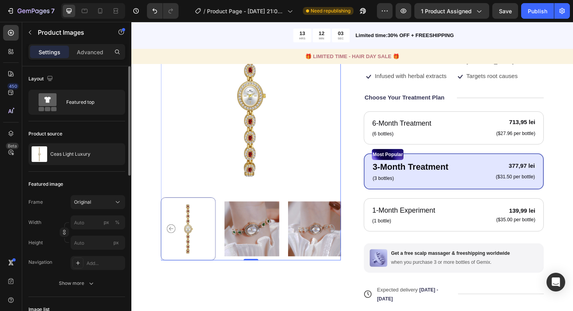
click at [283, 241] on img at bounding box center [259, 240] width 58 height 67
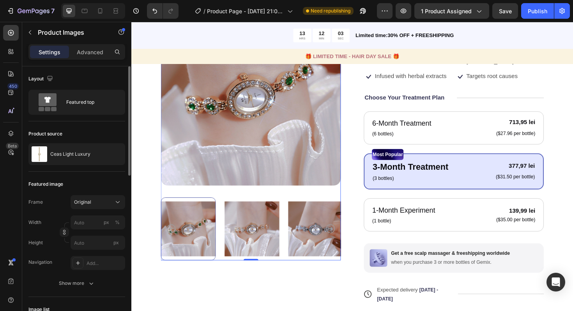
click at [303, 240] on img at bounding box center [326, 240] width 58 height 67
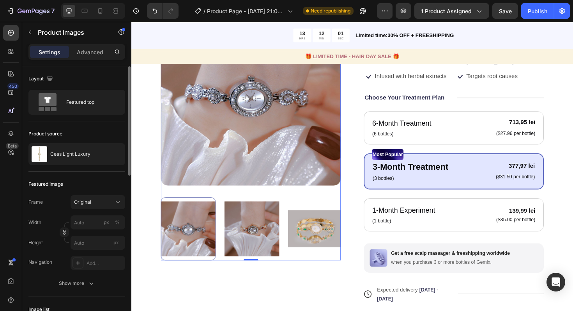
click at [303, 241] on img at bounding box center [326, 240] width 58 height 67
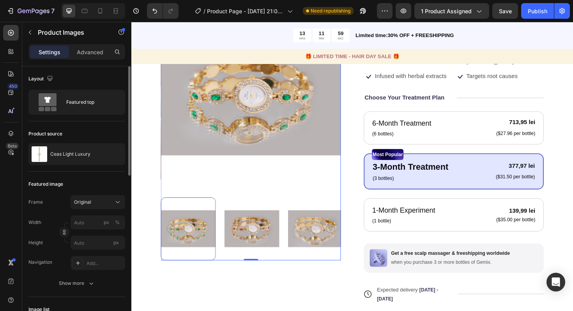
click at [272, 241] on img at bounding box center [259, 240] width 58 height 67
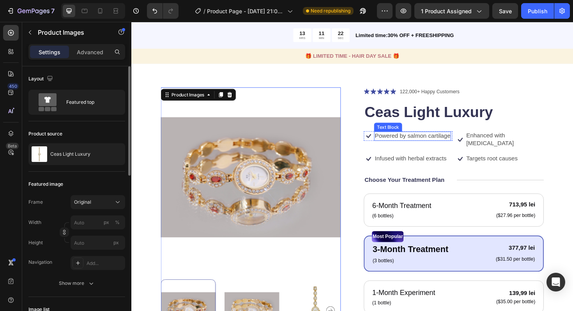
scroll to position [28, 0]
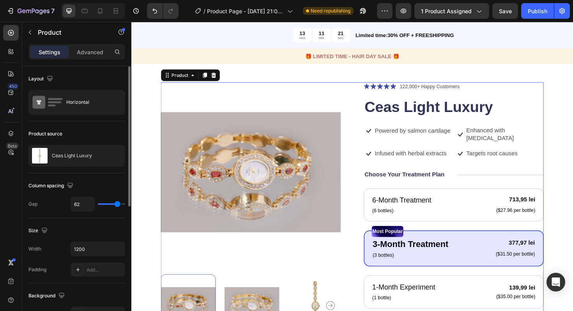
click at [385, 159] on div "Icon Icon Icon Icon Icon Icon List 122,000+ Happy Customers Text Block Row Ceas…" at bounding box center [472, 277] width 191 height 383
click at [418, 157] on p "Infused with herbal extracts" at bounding box center [427, 161] width 76 height 8
click at [531, 96] on div "Icon Icon Icon Icon Icon Icon List 122,000+ Happy Customers Text Block Row Ceas…" at bounding box center [472, 277] width 191 height 383
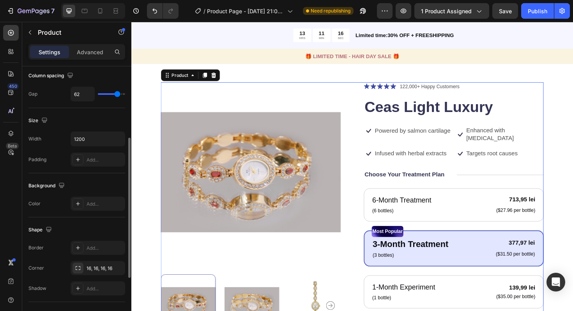
scroll to position [119, 0]
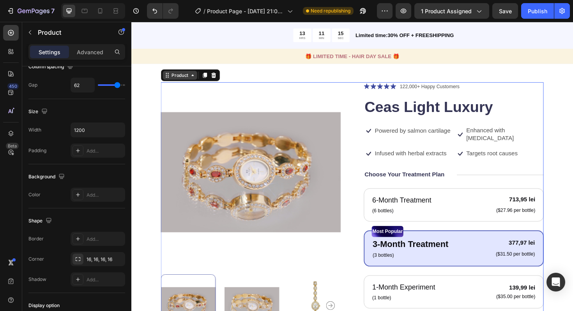
click at [183, 78] on div "Product" at bounding box center [182, 78] width 21 height 7
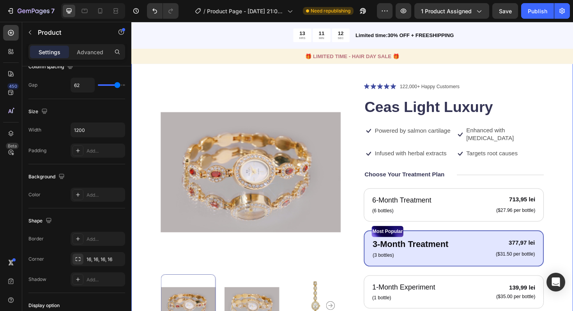
click at [363, 76] on div "Product Images Icon Icon Icon Icon Icon Icon List 122,000+ Happy Customers Text…" at bounding box center [365, 281] width 468 height 453
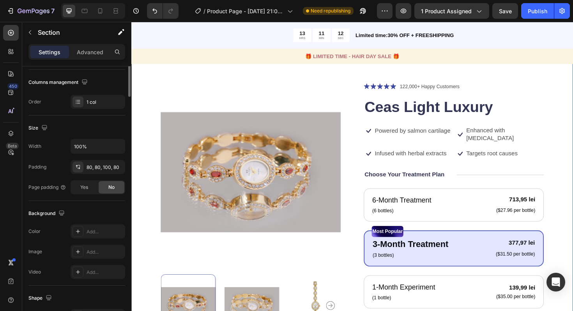
scroll to position [0, 0]
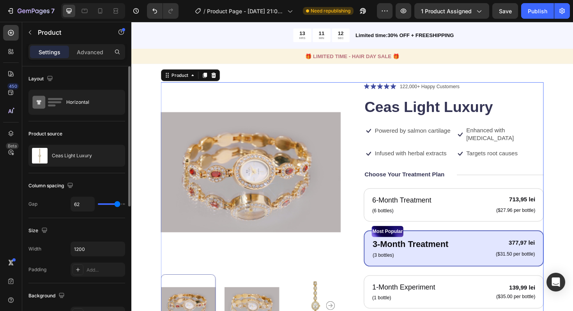
click at [363, 91] on div "Product Images Icon Icon Icon Icon Icon Icon List 122,000+ Happy Customers Text…" at bounding box center [365, 277] width 405 height 383
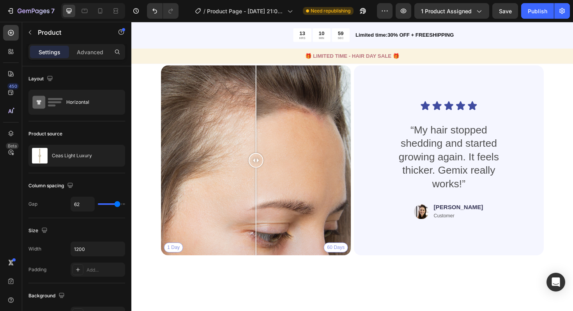
scroll to position [1650, 0]
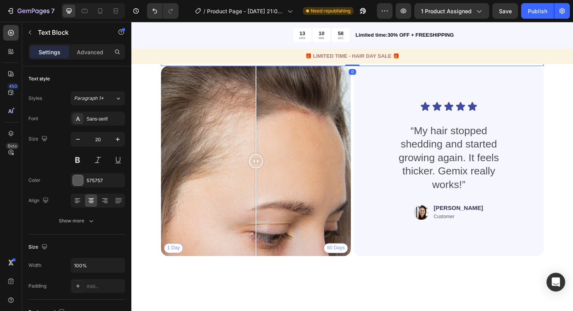
click at [365, 69] on div "Thousands have seen visible improvements in hair growth, strength, and confiden…" at bounding box center [365, 48] width 405 height 41
click at [366, 22] on h2 "Real People. Real Hair Results" at bounding box center [365, 11] width 405 height 22
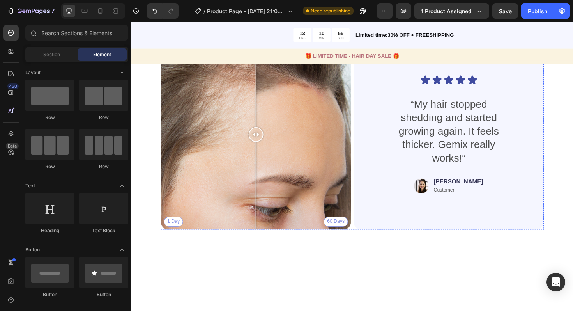
click at [276, 21] on p "and confidence with Gemix. You could be next." at bounding box center [365, 16] width 404 height 10
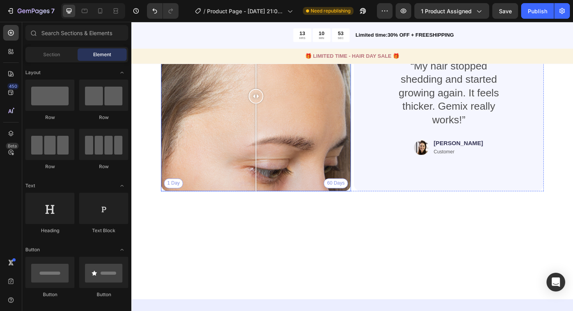
click at [226, 118] on div "1 Day 60 Days" at bounding box center [263, 100] width 201 height 201
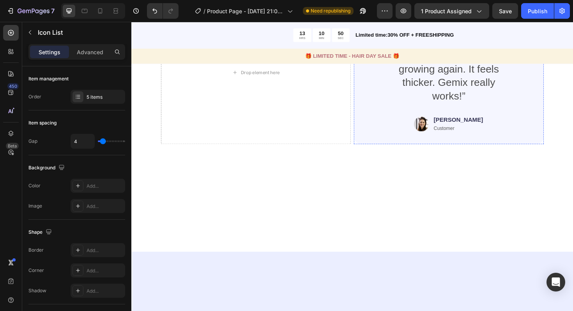
click at [385, 105] on div "Icon Icon Icon Icon Icon Icon List “My hair stopped shedding and started growin…" at bounding box center [467, 75] width 201 height 151
click at [442, 8] on icon at bounding box center [442, 4] width 5 height 5
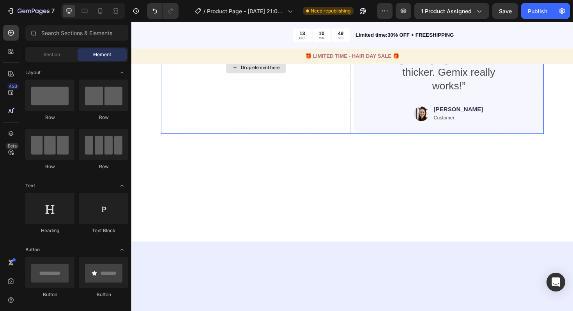
click at [330, 103] on div "Drop element here" at bounding box center [263, 70] width 201 height 140
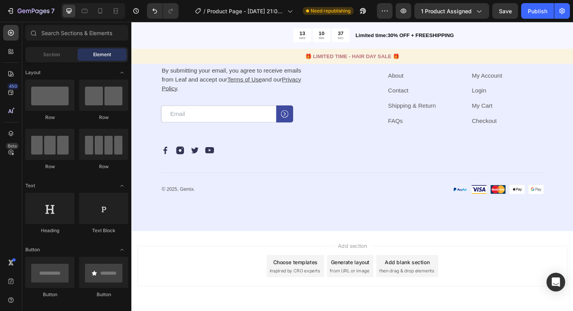
scroll to position [2274, 0]
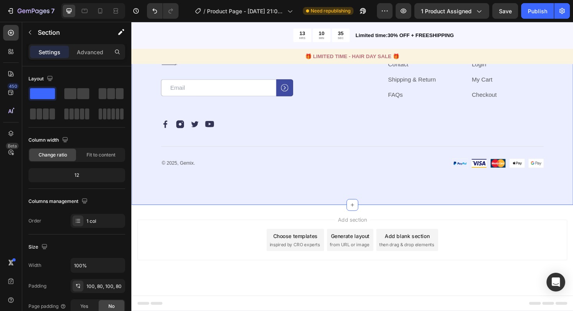
click at [361, 76] on div "Our emails are plastic-free too. Heading By submitting your email, you agree to…" at bounding box center [365, 101] width 468 height 229
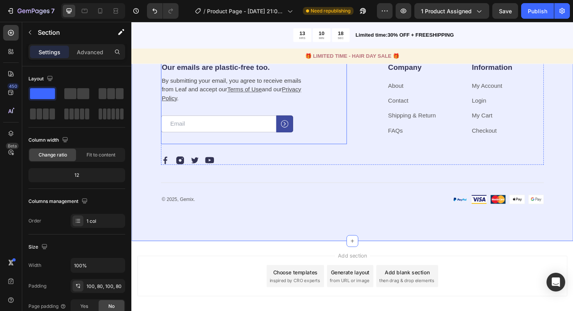
scroll to position [2223, 0]
click at [520, 22] on p "Create Theme Section" at bounding box center [511, 18] width 50 height 7
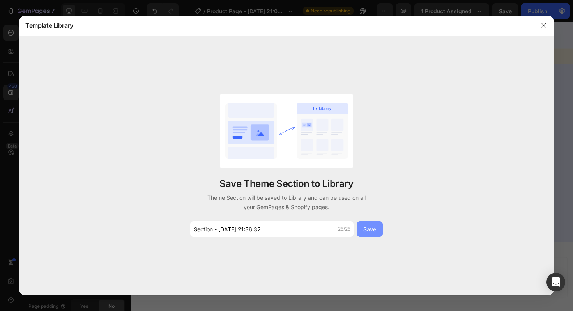
click at [364, 234] on button "Save" at bounding box center [370, 229] width 26 height 16
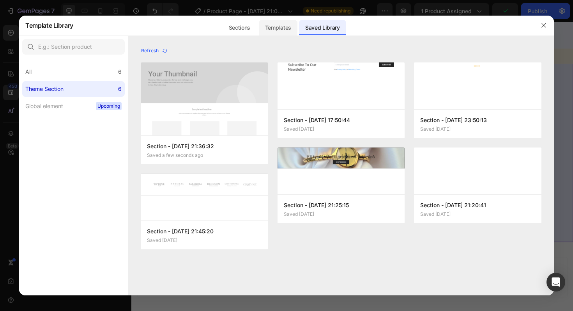
click at [274, 24] on div "Templates" at bounding box center [278, 28] width 39 height 16
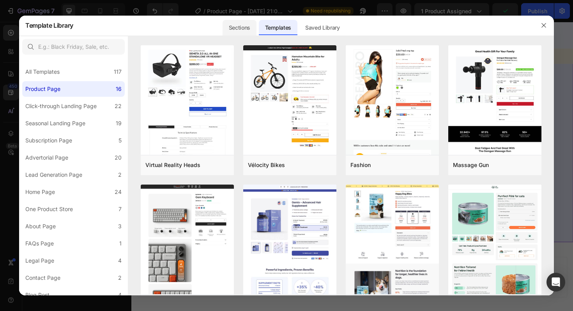
click at [236, 27] on div "Sections" at bounding box center [240, 28] width 34 height 16
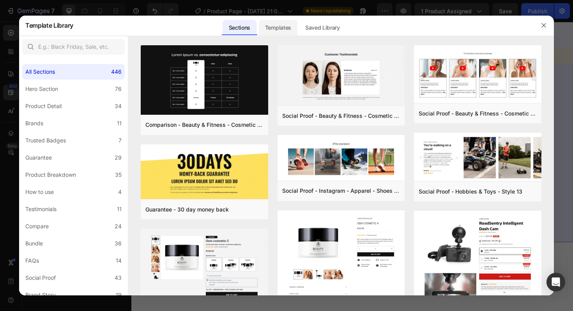
click at [277, 27] on div "Templates" at bounding box center [278, 28] width 39 height 16
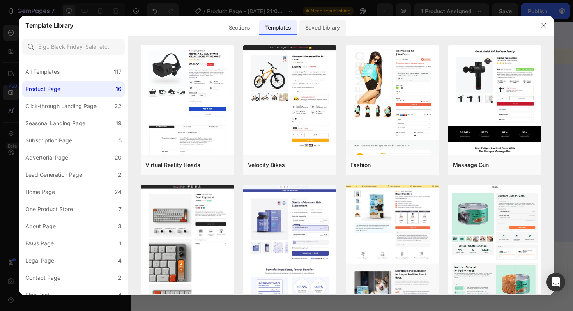
click at [317, 26] on div "Saved Library" at bounding box center [322, 28] width 47 height 16
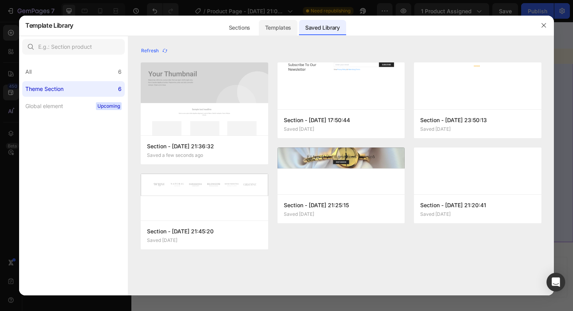
click at [292, 28] on div "Templates" at bounding box center [278, 28] width 39 height 16
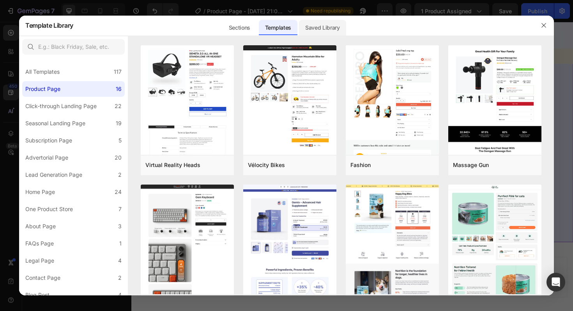
click at [315, 27] on div "Saved Library" at bounding box center [322, 28] width 47 height 16
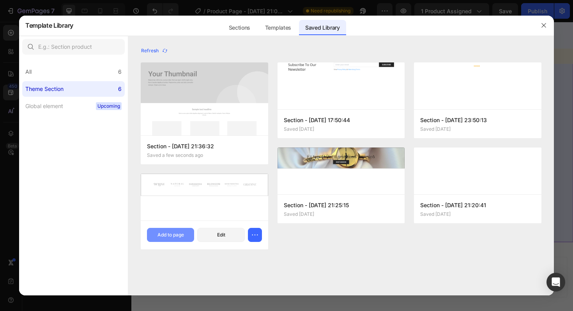
click at [180, 235] on div "Add to page" at bounding box center [171, 234] width 27 height 7
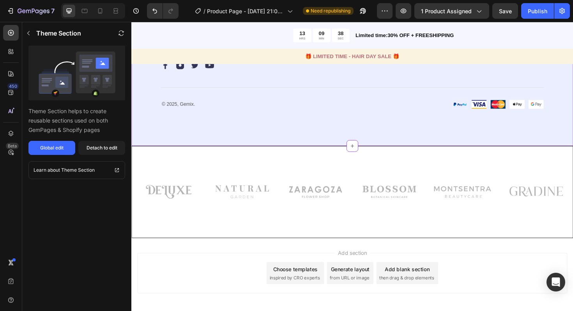
scroll to position [2398, 0]
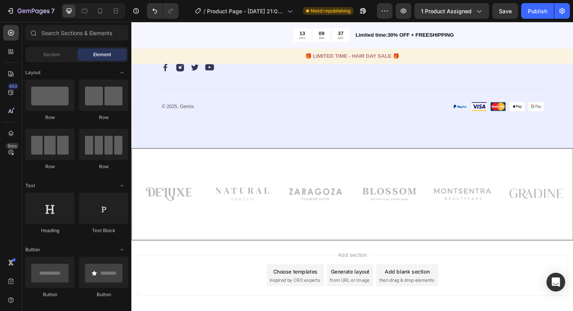
click at [223, 288] on div "Add section Choose templates inspired by CRO experts Generate layout from URL o…" at bounding box center [365, 290] width 455 height 43
click at [305, 212] on img at bounding box center [326, 204] width 66 height 34
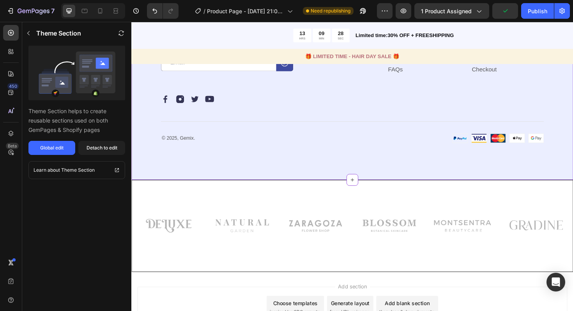
scroll to position [2414, 0]
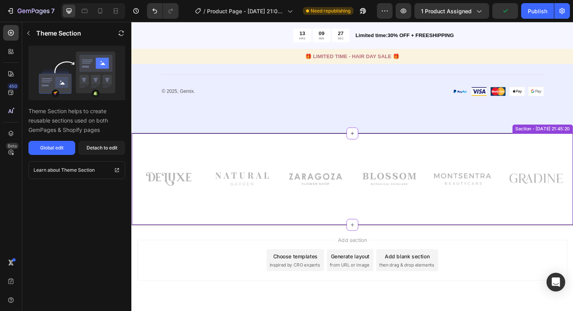
click at [556, 149] on div "Image Image Image Row Image Image Image Row Row Section - Aug 23 21:45:20" at bounding box center [365, 188] width 468 height 97
click at [279, 258] on div "Add section Choose templates inspired by CRO experts Generate layout from URL o…" at bounding box center [365, 274] width 455 height 43
click at [317, 216] on div "Image Image Image Row Image Image Image Row Row" at bounding box center [365, 194] width 455 height 47
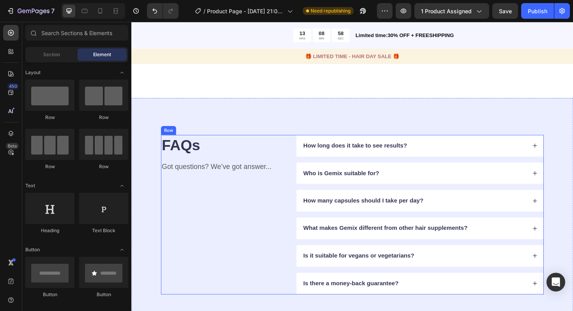
scroll to position [1797, 0]
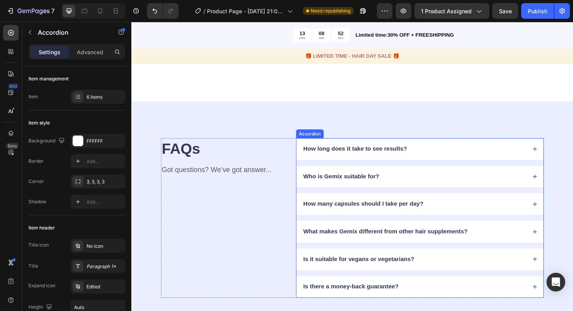
click at [334, 158] on p "How long does it take to see results?" at bounding box center [368, 156] width 110 height 8
click at [342, 190] on div "Who is Gemix suitable for?" at bounding box center [353, 186] width 83 height 11
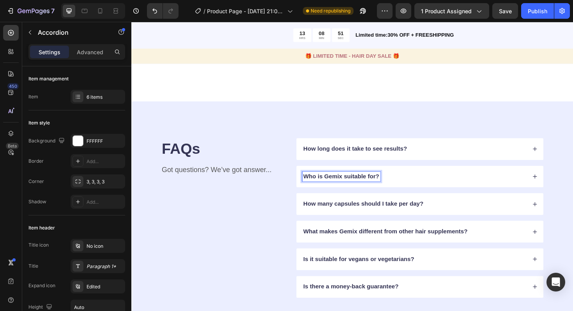
click at [341, 200] on div "How long does it take to see results? Who is Gemix suitable for? How many capsu…" at bounding box center [437, 229] width 262 height 169
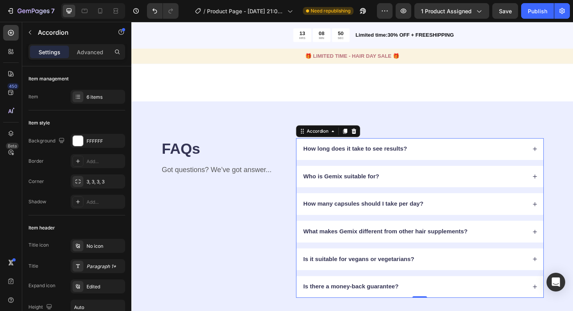
click at [341, 200] on div "How long does it take to see results? Who is Gemix suitable for? How many capsu…" at bounding box center [437, 229] width 262 height 169
click at [341, 224] on div "How many capsules should I take per day?" at bounding box center [437, 214] width 262 height 23
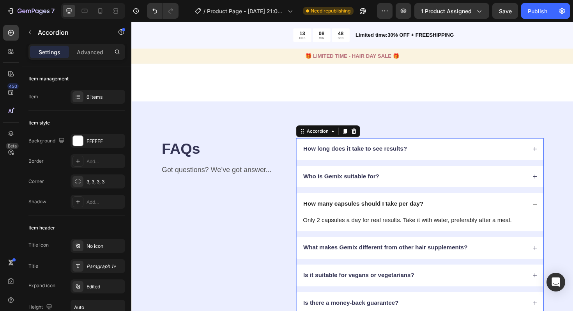
click at [388, 186] on p "Who is Gemix suitable for?" at bounding box center [353, 186] width 80 height 8
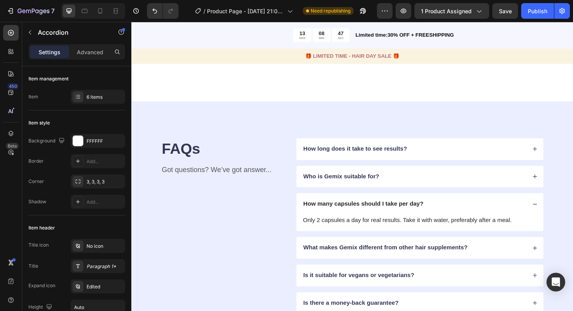
click at [405, 186] on div "Who is Gemix suitable for?" at bounding box center [430, 186] width 237 height 11
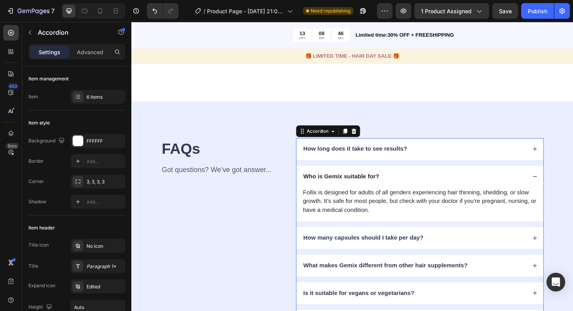
click at [426, 161] on div "How long does it take to see results?" at bounding box center [430, 156] width 237 height 11
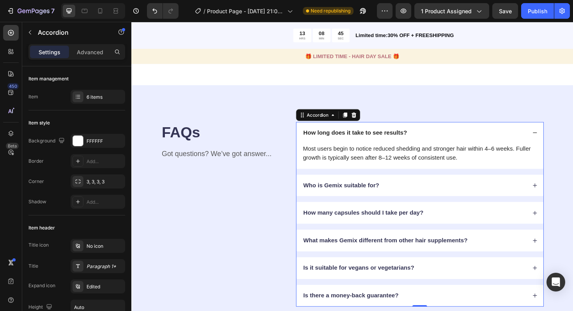
scroll to position [1820, 0]
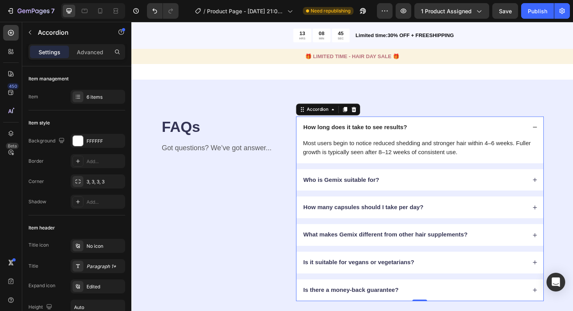
click at [455, 218] on div "How many capsules should I take per day?" at bounding box center [430, 218] width 237 height 11
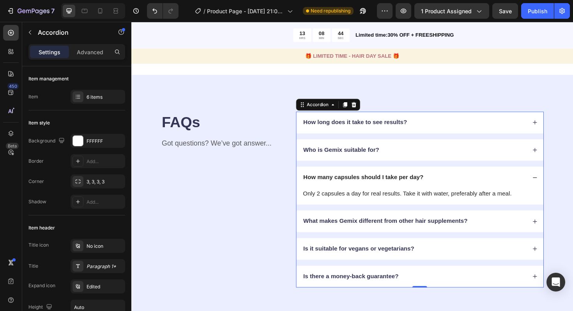
scroll to position [1829, 0]
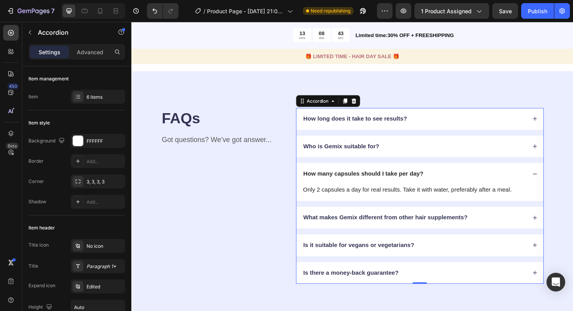
click at [503, 227] on div "What makes Gemix different from other hair supplements?" at bounding box center [430, 229] width 237 height 11
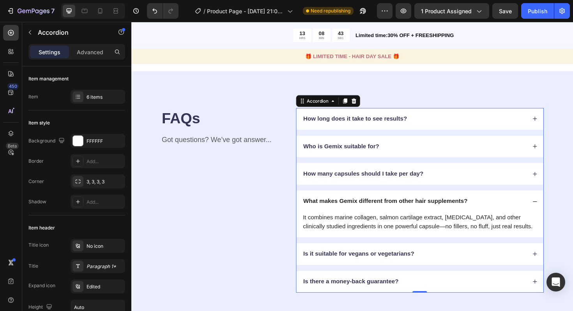
scroll to position [1835, 0]
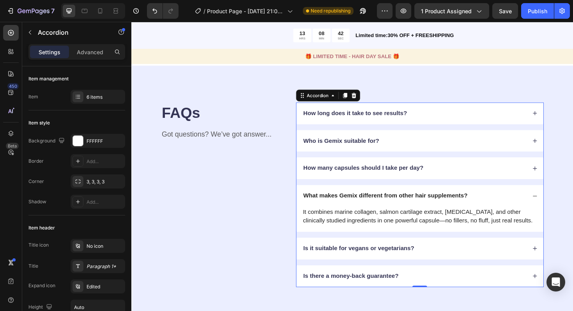
click at [476, 262] on div "Is it suitable for vegans or vegetarians?" at bounding box center [430, 262] width 237 height 11
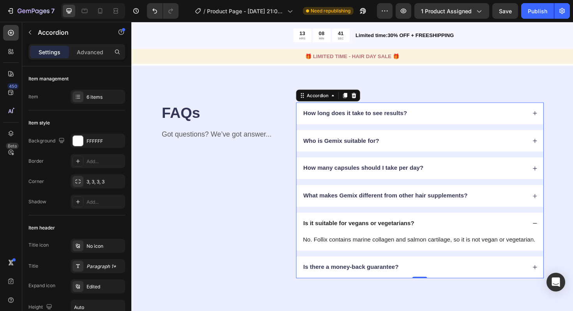
scroll to position [1860, 0]
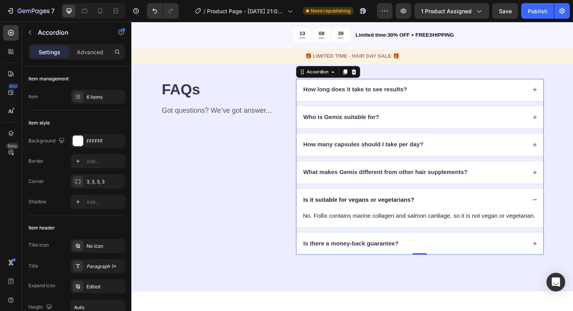
click at [436, 259] on div "Is there a money-back guarantee?" at bounding box center [430, 256] width 237 height 11
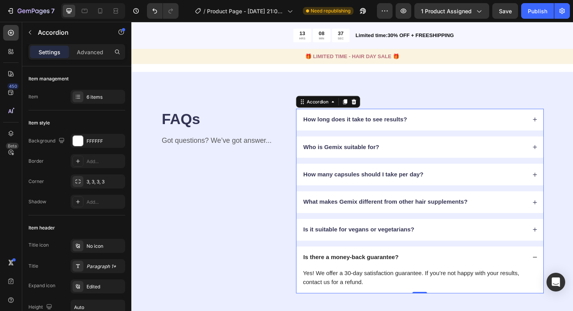
scroll to position [1804, 0]
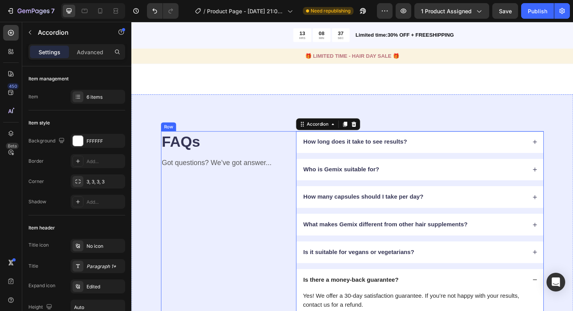
click at [253, 253] on div "FAQs Heading Got questions? We’ve got answer... Text Block" at bounding box center [228, 235] width 131 height 195
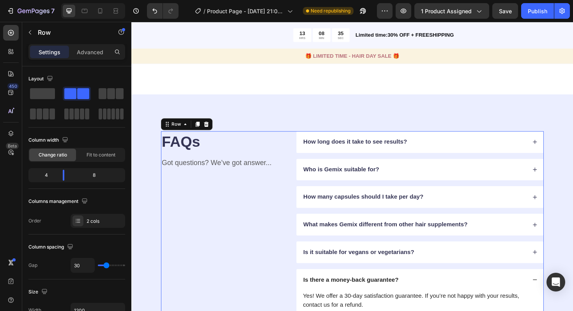
click at [280, 161] on div "FAQs Heading Got questions? We’ve got answer... Text Block" at bounding box center [228, 235] width 131 height 195
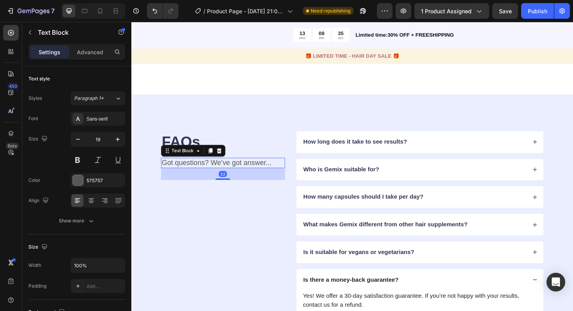
click at [274, 172] on p "Got questions? We’ve got answer..." at bounding box center [228, 171] width 130 height 10
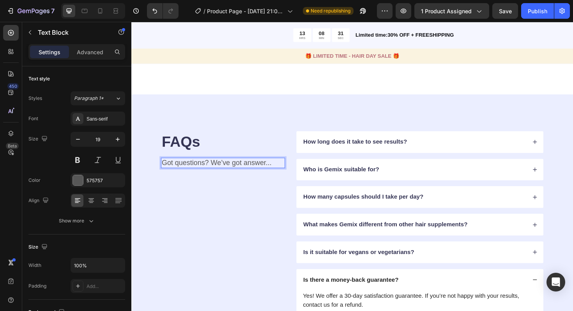
click at [262, 170] on p "Got questions? We’ve got answer..." at bounding box center [228, 171] width 130 height 10
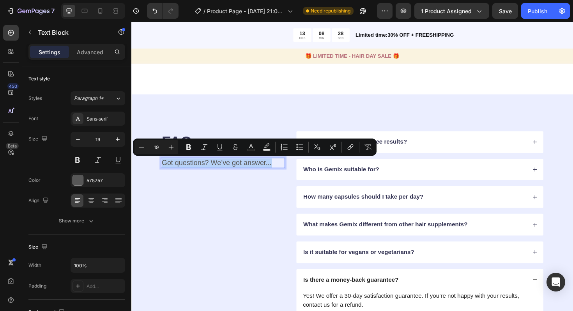
drag, startPoint x: 281, startPoint y: 172, endPoint x: 165, endPoint y: 172, distance: 116.2
click at [165, 172] on p "Got questions? We’ve got answer..." at bounding box center [228, 171] width 130 height 10
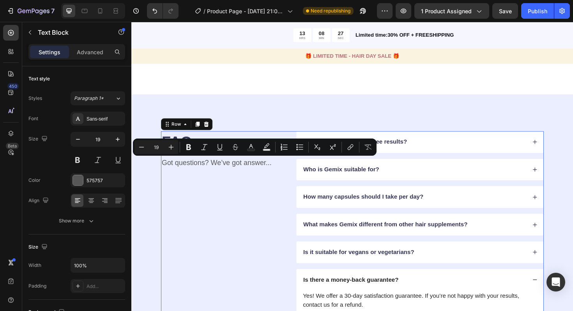
click at [178, 199] on div "FAQs Heading Got questions? We’ve got answer... Text Block" at bounding box center [228, 235] width 131 height 195
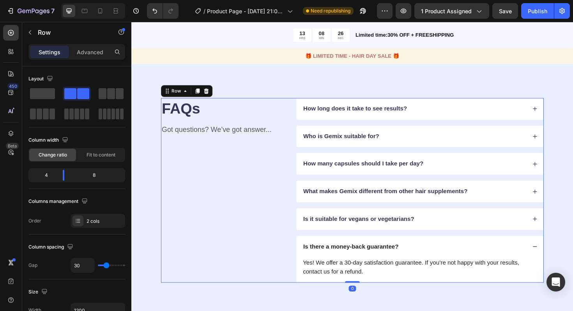
scroll to position [1841, 0]
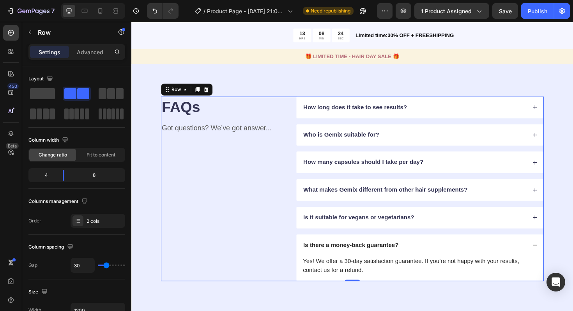
click at [258, 172] on div "FAQs Heading Got questions? We’ve got answer... Text Block" at bounding box center [228, 198] width 131 height 195
click at [207, 124] on div "FAQs Heading Got questions? We’ve got answer... Text Block" at bounding box center [228, 198] width 131 height 195
click at [209, 134] on p "Got questions? We’ve got answer..." at bounding box center [228, 135] width 130 height 10
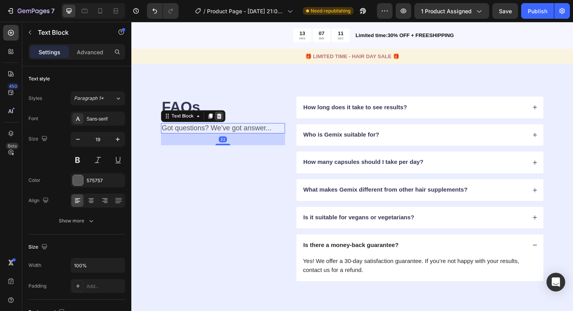
click at [221, 120] on icon at bounding box center [224, 122] width 6 height 6
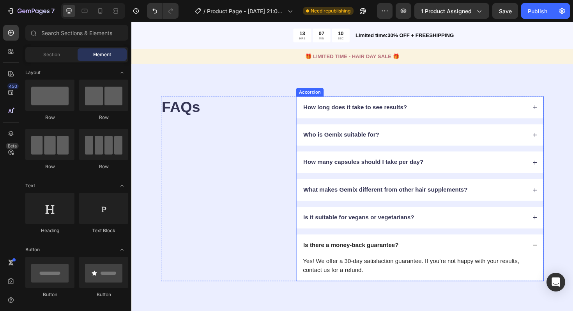
click at [385, 114] on p "How long does it take to see results?" at bounding box center [368, 112] width 110 height 8
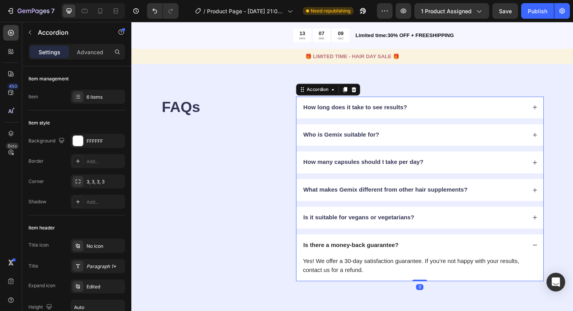
click at [425, 112] on div "How long does it take to see results?" at bounding box center [430, 112] width 237 height 11
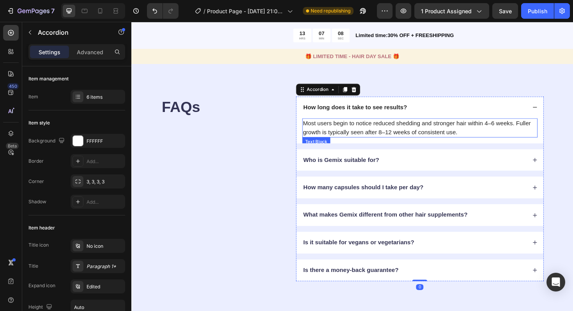
click at [443, 136] on p "Most users begin to notice reduced shedding and stronger hair within 4–6 weeks.…" at bounding box center [437, 134] width 248 height 19
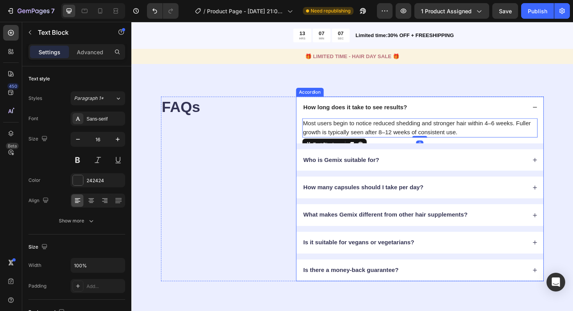
click at [428, 115] on div "How long does it take to see results?" at bounding box center [430, 112] width 237 height 11
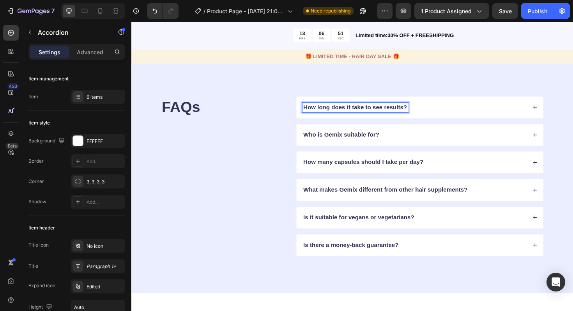
click at [424, 108] on div "How long does it take to see results?" at bounding box center [430, 112] width 237 height 11
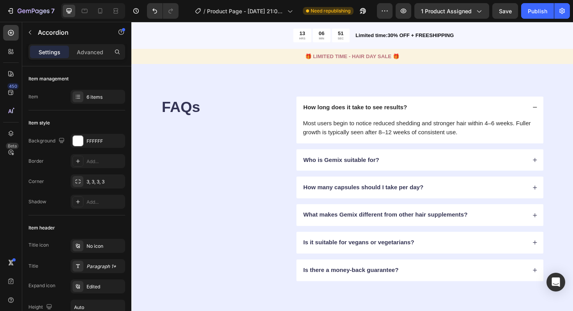
click at [424, 108] on div "How long does it take to see results?" at bounding box center [430, 112] width 237 height 11
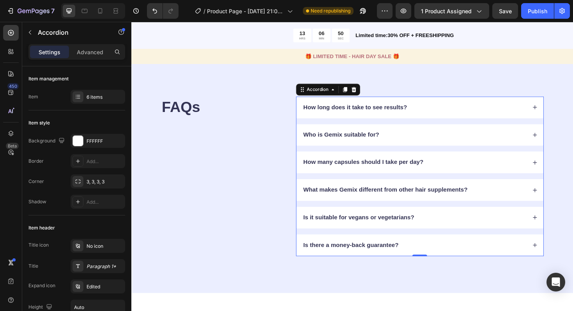
click at [416, 115] on p "How long does it take to see results?" at bounding box center [368, 112] width 110 height 8
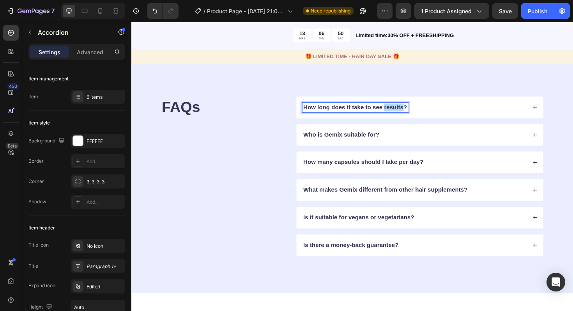
click at [416, 115] on p "How long does it take to see results?" at bounding box center [368, 112] width 110 height 8
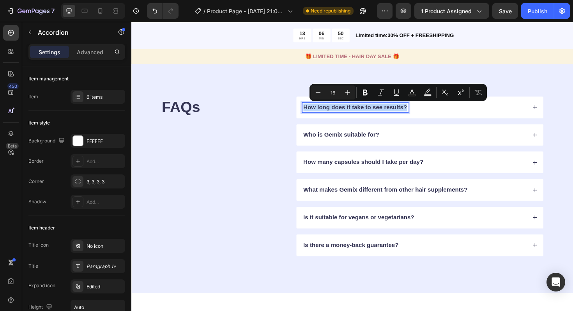
click at [416, 115] on p "How long does it take to see results?" at bounding box center [368, 112] width 110 height 8
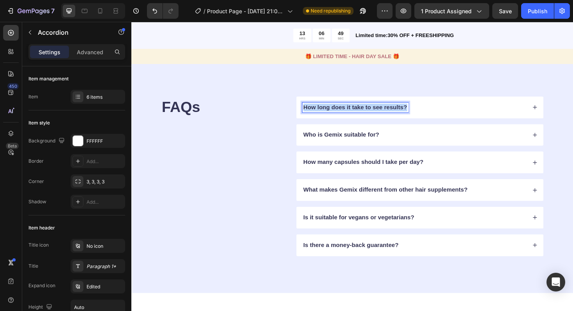
click at [416, 115] on p "How long does it take to see results?" at bounding box center [368, 112] width 110 height 8
click at [416, 115] on div "e garanție are ceasul?" at bounding box center [430, 112] width 237 height 11
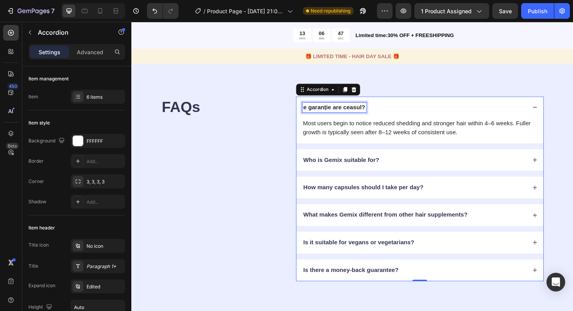
click at [341, 115] on p "e garanție are ceasul?" at bounding box center [345, 112] width 65 height 8
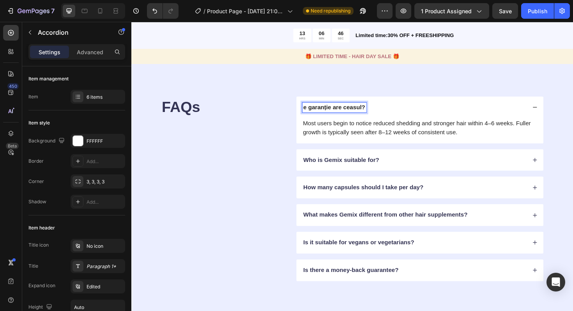
click at [312, 113] on div "e garanție are ceasul?" at bounding box center [346, 112] width 68 height 11
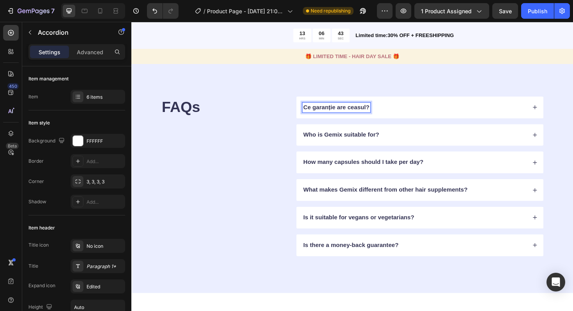
click at [398, 116] on div "Ce garanție are ceasul?" at bounding box center [430, 112] width 237 height 11
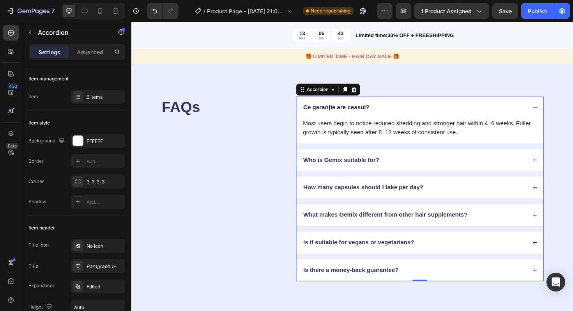
click at [395, 129] on p "Most users begin to notice reduced shedding and stronger hair within 4–6 weeks.…" at bounding box center [437, 134] width 248 height 19
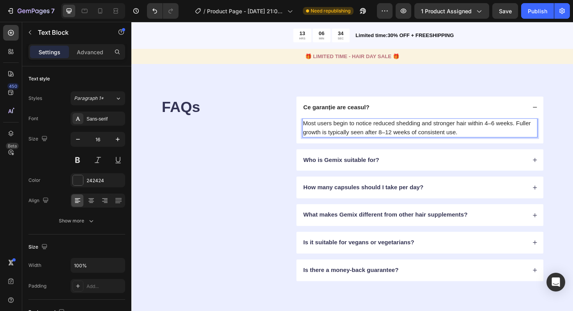
click at [480, 136] on p "Most users begin to notice reduced shedding and stronger hair within 4–6 weeks.…" at bounding box center [437, 134] width 248 height 19
click at [467, 136] on p "Most users begin to notice reduced shedding and stronger hair within 4–6 weeks.…" at bounding box center [437, 134] width 248 height 19
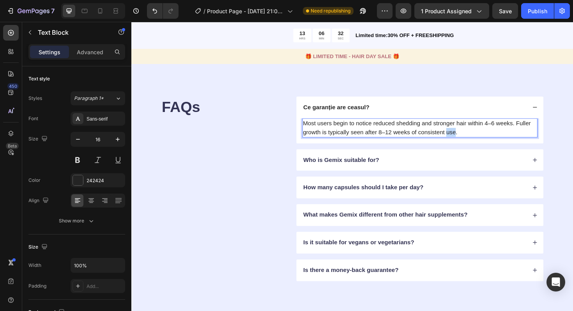
click at [467, 136] on p "Most users begin to notice reduced shedding and stronger hair within 4–6 weeks.…" at bounding box center [437, 134] width 248 height 19
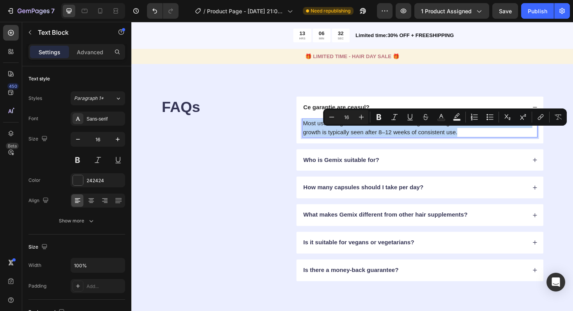
click at [467, 136] on p "Most users begin to notice reduced shedding and stronger hair within 4–6 weeks.…" at bounding box center [437, 134] width 248 height 19
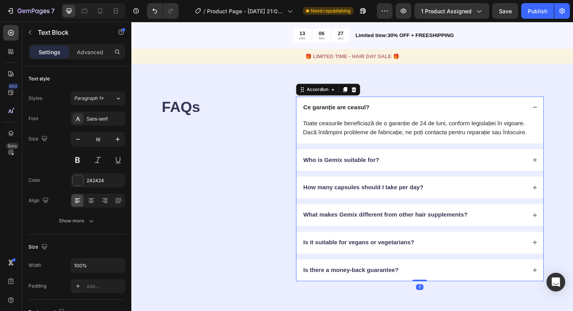
click at [405, 165] on div "Who is Gemix suitable for?" at bounding box center [430, 168] width 237 height 11
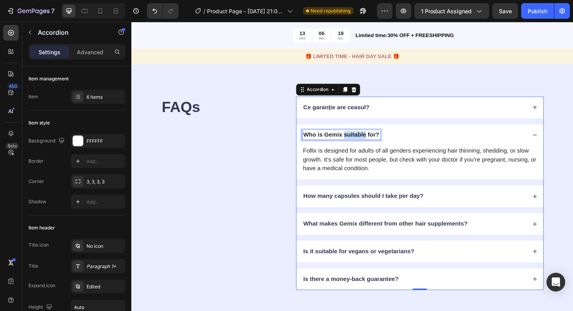
click at [371, 140] on p "Who is Gemix suitable for?" at bounding box center [353, 142] width 80 height 8
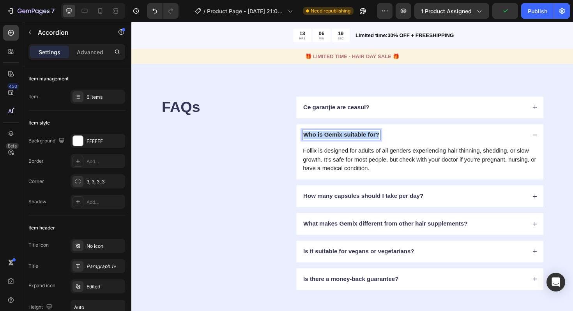
click at [371, 140] on p "Who is Gemix suitable for?" at bounding box center [353, 142] width 80 height 8
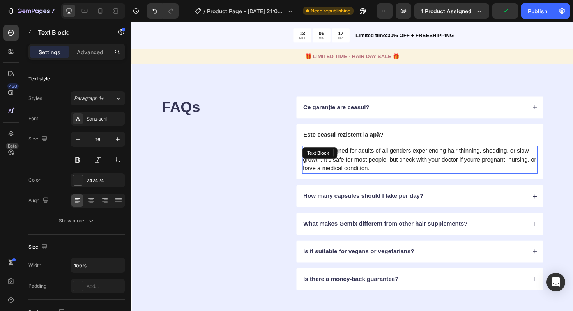
click at [409, 162] on p "Follix is designed for adults of all genders experiencing hair thinning, sheddi…" at bounding box center [437, 168] width 248 height 28
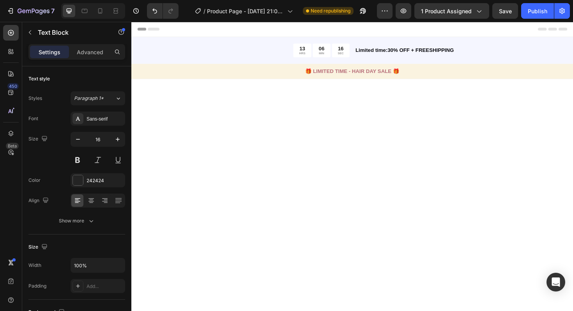
scroll to position [1841, 0]
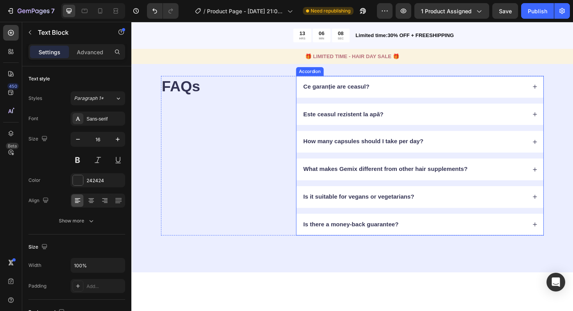
click at [417, 125] on div "Este ceasul rezistent la apă?" at bounding box center [430, 120] width 237 height 11
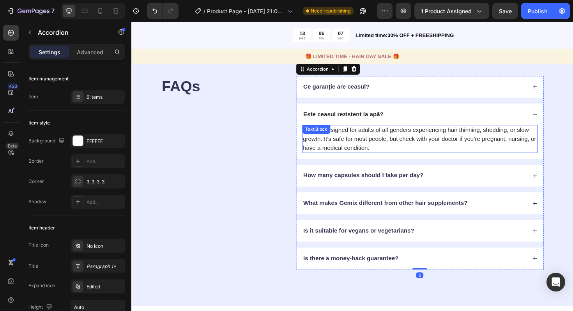
click at [416, 160] on p "Follix is designed for adults of all genders experiencing hair thinning, sheddi…" at bounding box center [437, 146] width 248 height 28
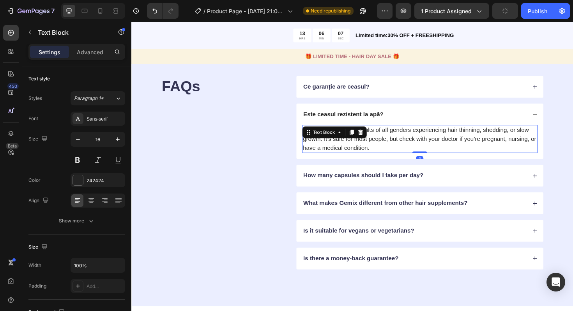
click at [416, 160] on p "Follix is designed for adults of all genders experiencing hair thinning, sheddi…" at bounding box center [437, 146] width 248 height 28
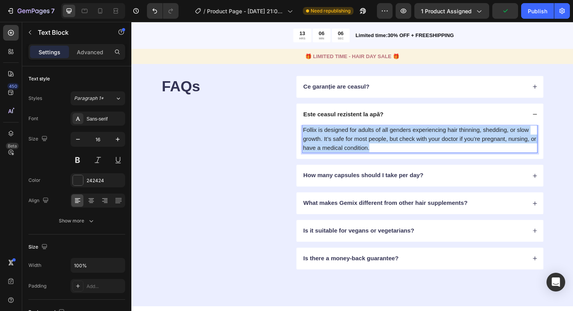
click at [416, 160] on p "Follix is designed for adults of all genders experiencing hair thinning, sheddi…" at bounding box center [437, 146] width 248 height 28
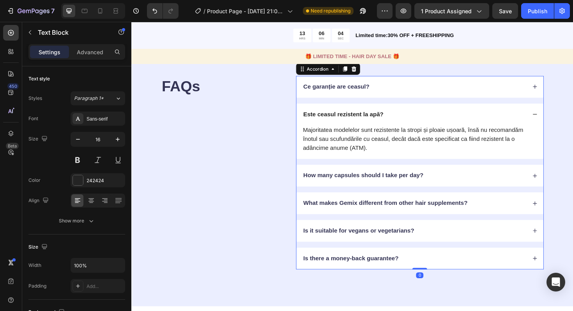
click at [386, 189] on p "How many capsules should I take per day?" at bounding box center [376, 185] width 127 height 8
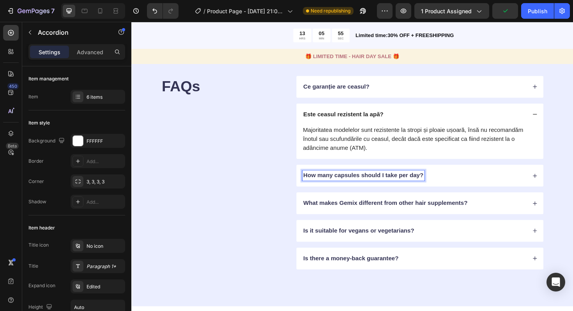
click at [382, 189] on p "How many capsules should I take per day?" at bounding box center [376, 185] width 127 height 8
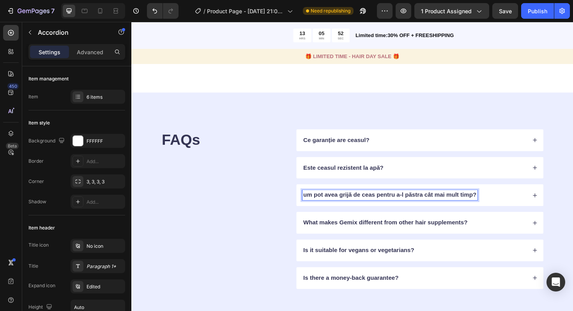
scroll to position [1805, 0]
click at [313, 206] on p "um pot avea grijă de ceas pentru a-l păstra cât mai mult timp?" at bounding box center [404, 206] width 183 height 8
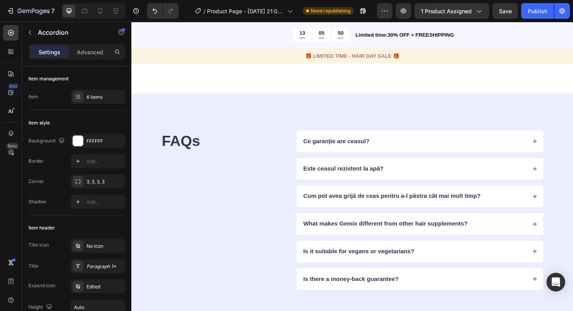
click at [505, 207] on div "Cum pot avea grijă de ceas pentru a-l păstra cât mai mult timp?" at bounding box center [430, 206] width 237 height 11
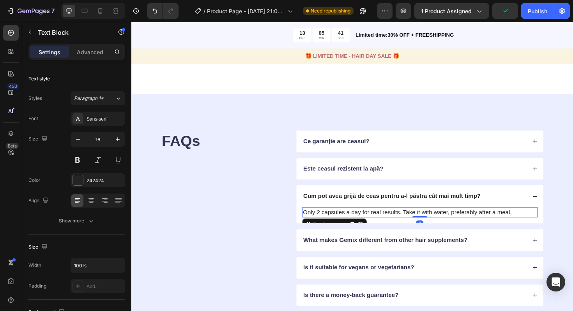
click at [382, 225] on p "Only 2 capsules a day for real results. Take it with water, preferably after a …" at bounding box center [437, 223] width 248 height 9
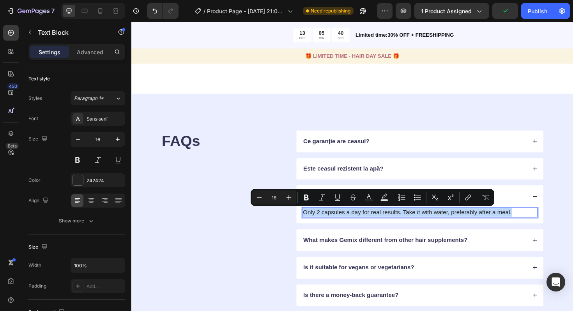
click at [382, 225] on p "Only 2 capsules a day for real results. Take it with water, preferably after a …" at bounding box center [437, 223] width 248 height 9
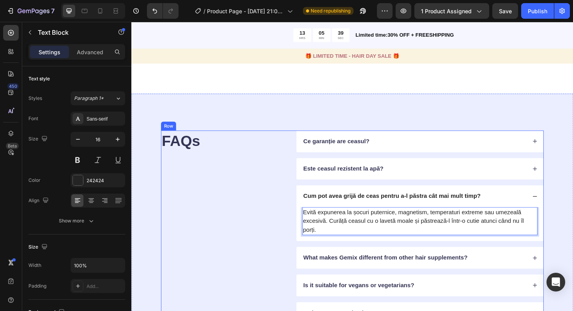
click at [265, 248] on div "FAQs Heading" at bounding box center [228, 239] width 131 height 205
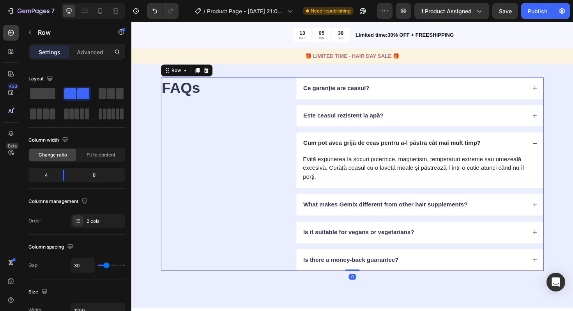
scroll to position [1889, 0]
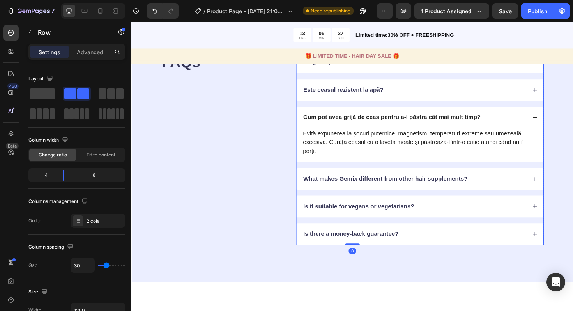
click at [403, 189] on p "What makes Gemix different from other hair supplements?" at bounding box center [400, 188] width 174 height 8
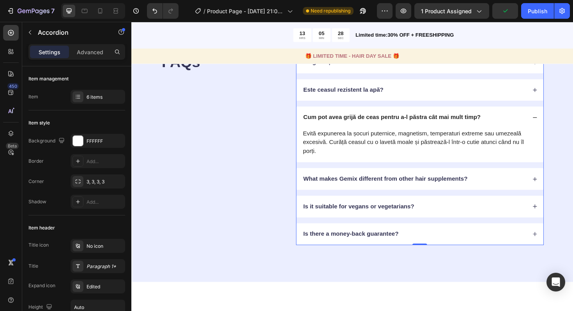
click at [442, 183] on div "What makes Gemix different from other hair supplements?" at bounding box center [400, 188] width 176 height 11
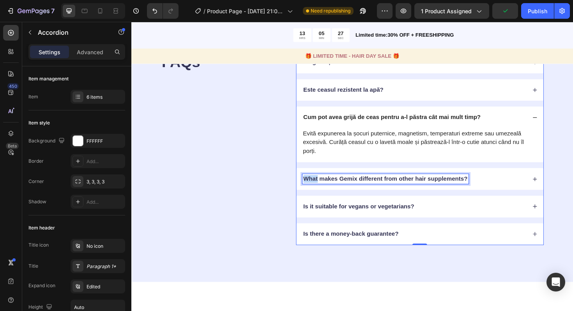
click at [442, 183] on div "What makes Gemix different from other hair supplements?" at bounding box center [400, 188] width 176 height 11
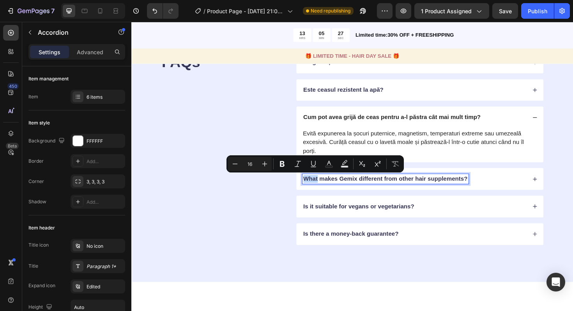
click at [442, 183] on div "What makes Gemix different from other hair supplements?" at bounding box center [400, 188] width 176 height 11
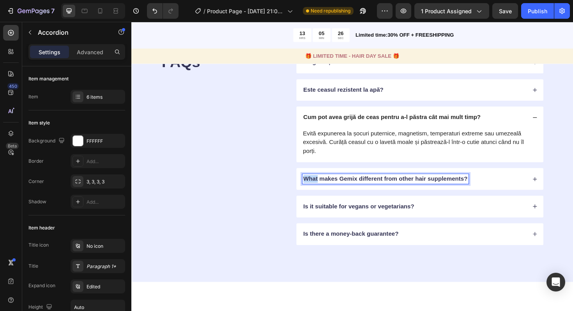
click at [442, 183] on div "What makes Gemix different from other hair supplements?" at bounding box center [400, 188] width 176 height 11
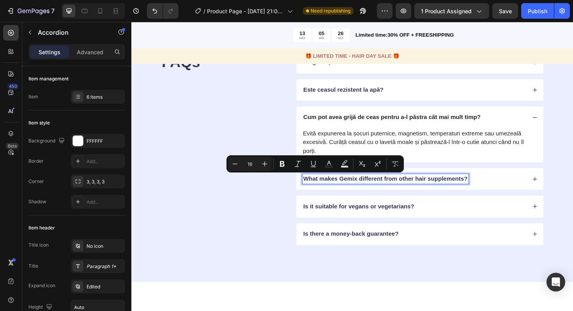
click at [442, 186] on p "What makes Gemix different from other hair supplements?" at bounding box center [400, 188] width 174 height 8
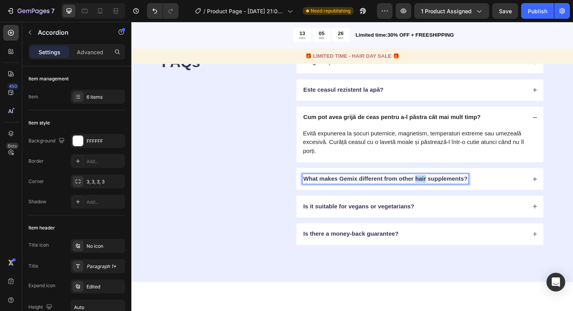
click at [442, 186] on p "What makes Gemix different from other hair supplements?" at bounding box center [400, 188] width 174 height 8
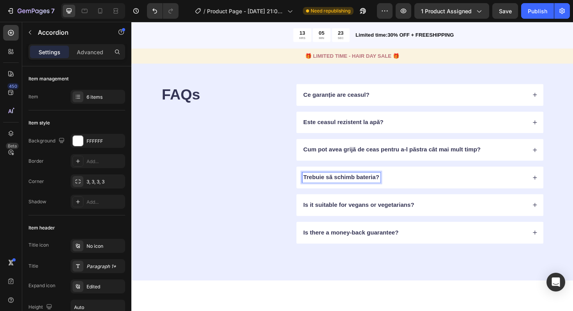
scroll to position [1853, 0]
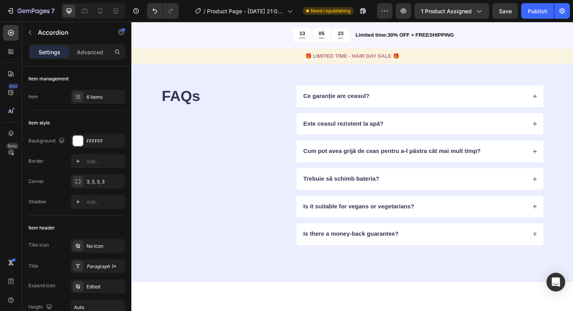
click at [434, 190] on div "Trebuie să schimb bateria?" at bounding box center [430, 188] width 237 height 11
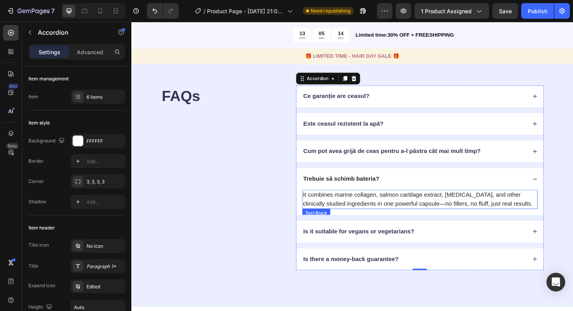
click at [398, 214] on p "It combines marine collagen, salmon cartilage extract, biotin, and other clinic…" at bounding box center [437, 209] width 248 height 19
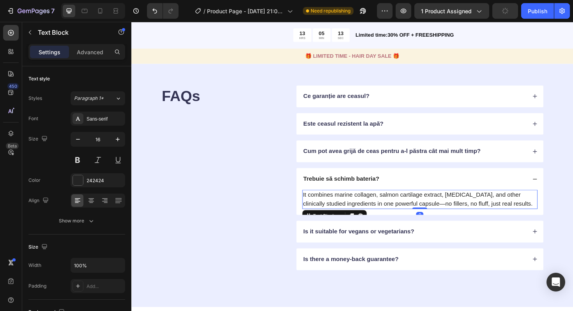
click at [398, 214] on p "It combines marine collagen, salmon cartilage extract, biotin, and other clinic…" at bounding box center [437, 209] width 248 height 19
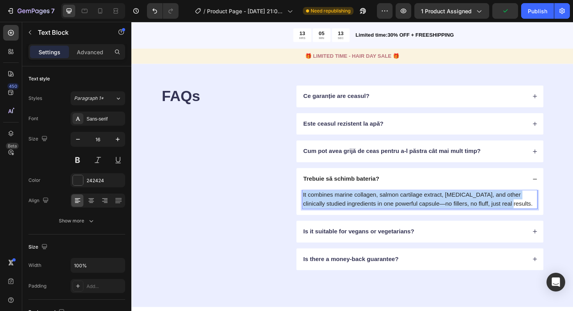
click at [398, 214] on p "It combines marine collagen, salmon cartilage extract, biotin, and other clinic…" at bounding box center [437, 209] width 248 height 19
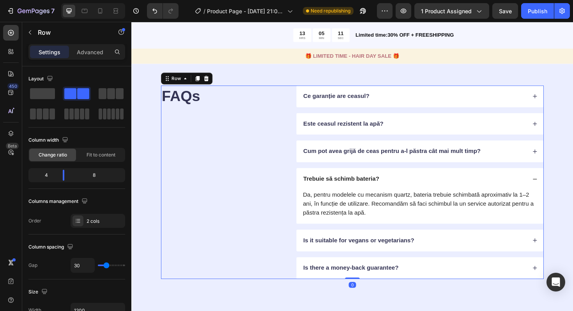
click at [296, 226] on div "FAQs Heading Ce garanție are ceasul? Este ceasul rezistent la apă? Cum pot avea…" at bounding box center [365, 191] width 405 height 205
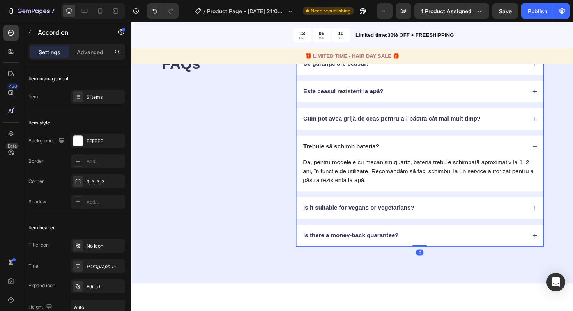
click at [365, 214] on div "Is it suitable for vegans or vegetarians?" at bounding box center [372, 219] width 120 height 11
click at [373, 220] on p "Is it suitable for vegans or vegetarians?" at bounding box center [371, 219] width 117 height 8
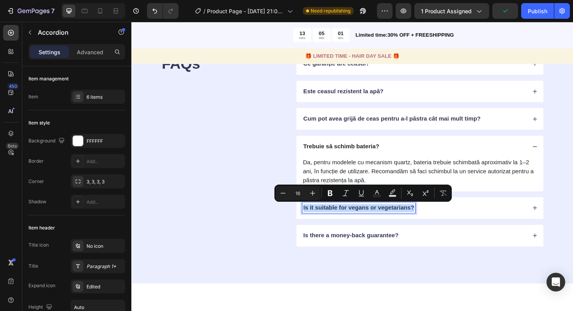
click at [373, 220] on p "Is it suitable for vegans or vegetarians?" at bounding box center [371, 219] width 117 height 8
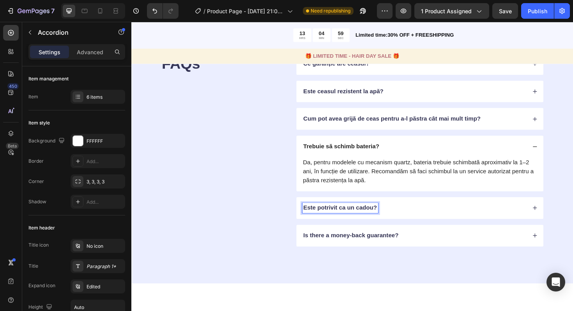
click at [407, 220] on div "Este potrivit ca un cadou?" at bounding box center [430, 219] width 237 height 11
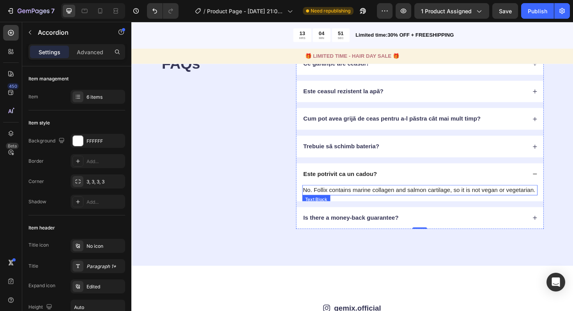
click at [354, 197] on p "No. Follix contains marine collagen and salmon cartilage, so it is not vegan or…" at bounding box center [437, 199] width 248 height 9
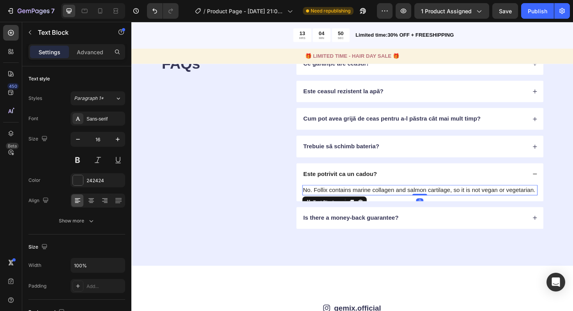
click at [354, 197] on p "No. Follix contains marine collagen and salmon cartilage, so it is not vegan or…" at bounding box center [437, 199] width 248 height 9
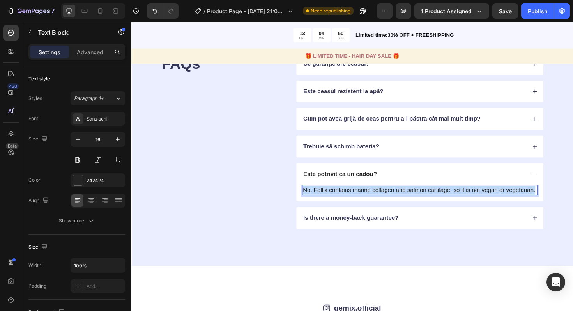
click at [354, 197] on p "No. Follix contains marine collagen and salmon cartilage, so it is not vegan or…" at bounding box center [437, 199] width 248 height 9
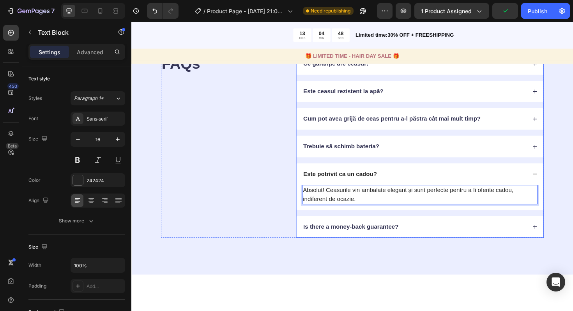
click at [419, 238] on div "Is there a money-back guarantee?" at bounding box center [430, 239] width 237 height 11
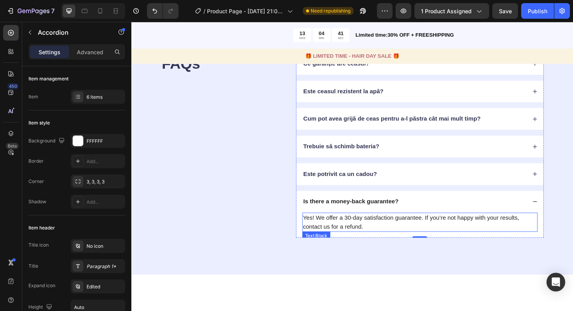
click at [357, 238] on p "Yes! We offer a 30-day satisfaction guarantee. If you’re not happy with your re…" at bounding box center [437, 234] width 248 height 19
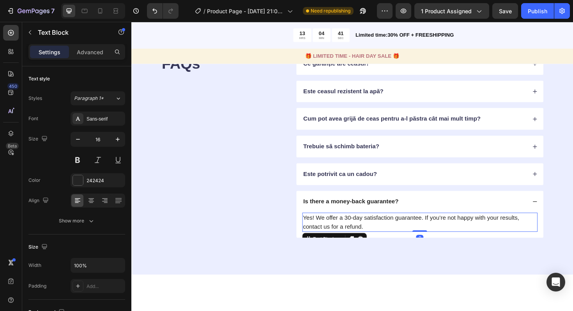
click at [357, 238] on p "Yes! We offer a 30-day satisfaction guarantee. If you’re not happy with your re…" at bounding box center [437, 234] width 248 height 19
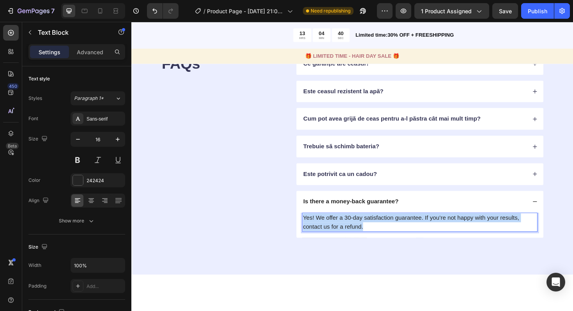
click at [357, 238] on p "Yes! We offer a 30-day satisfaction guarantee. If you’re not happy with your re…" at bounding box center [437, 234] width 248 height 19
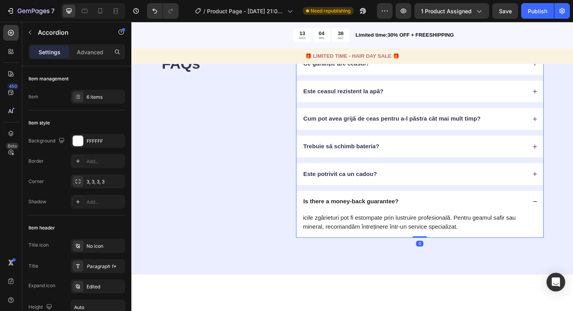
click at [312, 229] on div "icile zgârieturi pot fi estompate prin lustruire profesională. Pentru geamul sa…" at bounding box center [437, 237] width 262 height 27
click at [312, 226] on div "icile zgârieturi pot fi estompate prin lustruire profesională. Pentru geamul sa…" at bounding box center [437, 237] width 262 height 27
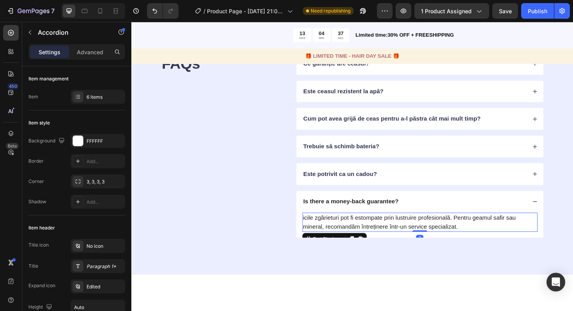
click at [314, 232] on p "icile zgârieturi pot fi estompate prin lustruire profesională. Pentru geamul sa…" at bounding box center [437, 234] width 248 height 19
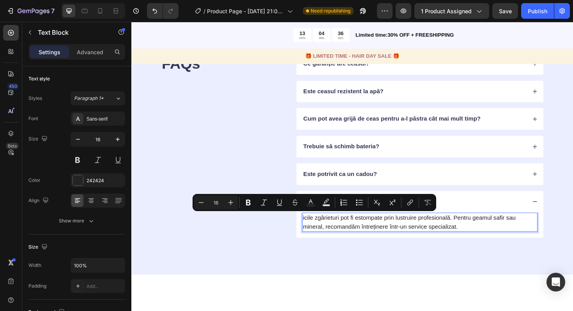
click at [314, 229] on p "icile zgârieturi pot fi estompate prin lustruire profesională. Pentru geamul sa…" at bounding box center [437, 234] width 248 height 19
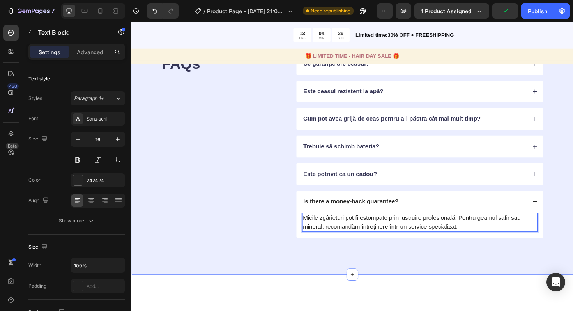
click at [324, 258] on div "FAQs Heading Ce garanție are ceasul? Este ceasul rezistent la apă? Cum pot avea…" at bounding box center [365, 152] width 468 height 273
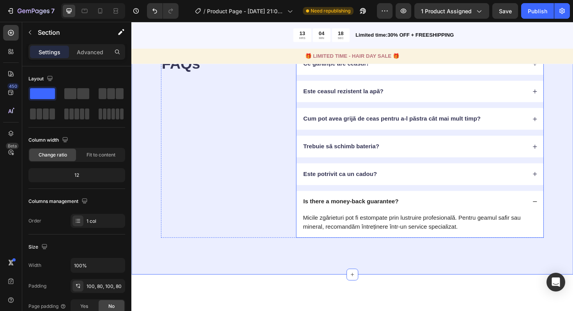
click at [361, 211] on p "Is there a money-back guarantee?" at bounding box center [363, 212] width 101 height 8
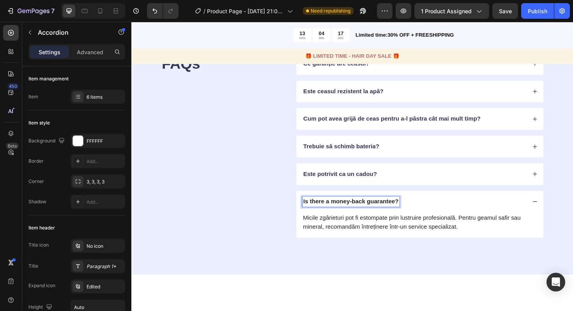
click at [361, 211] on p "Is there a money-back guarantee?" at bounding box center [363, 212] width 101 height 8
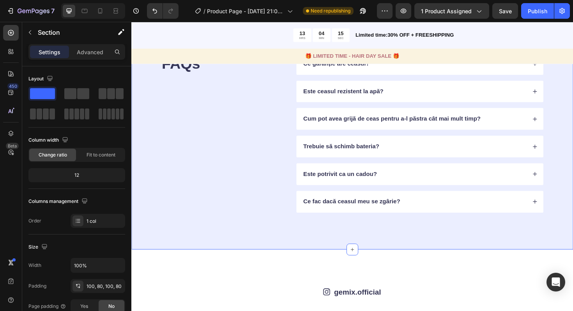
click at [278, 252] on div "FAQs Heading Ce garanție are ceasul? Este ceasul rezistent la apă? Cum pot avea…" at bounding box center [365, 139] width 468 height 247
click at [441, 208] on div "Ce fac dacă ceasul meu se zgârie?" at bounding box center [430, 212] width 237 height 11
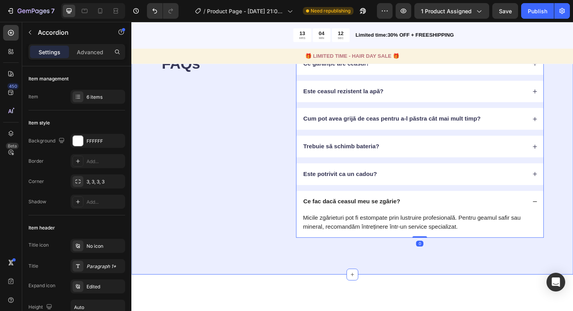
click at [457, 257] on div "FAQs Heading Ce garanție are ceasul? Este ceasul rezistent la apă? Cum pot avea…" at bounding box center [365, 152] width 468 height 273
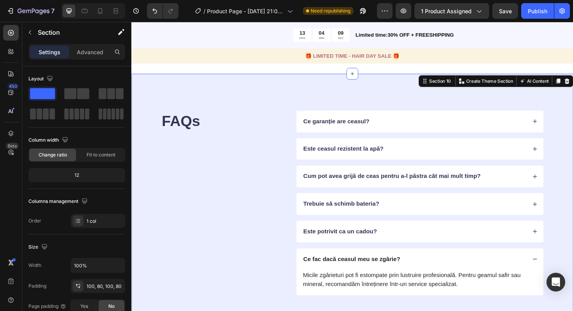
scroll to position [1833, 0]
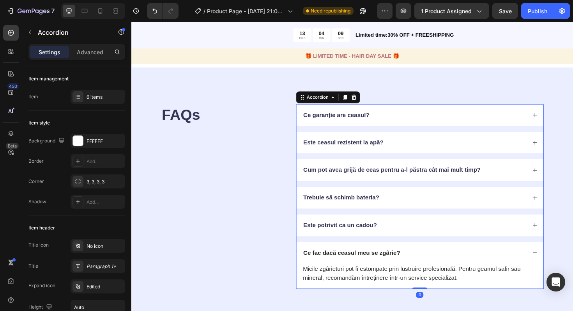
click at [407, 118] on div "Ce garanție are ceasul?" at bounding box center [430, 120] width 237 height 11
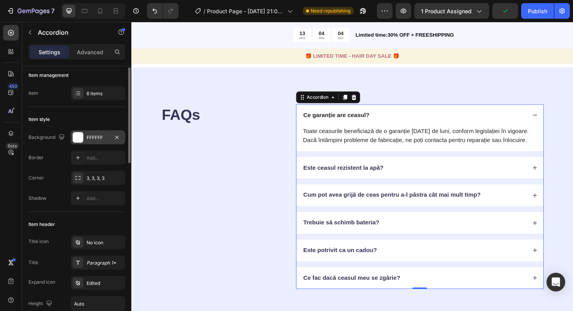
scroll to position [0, 0]
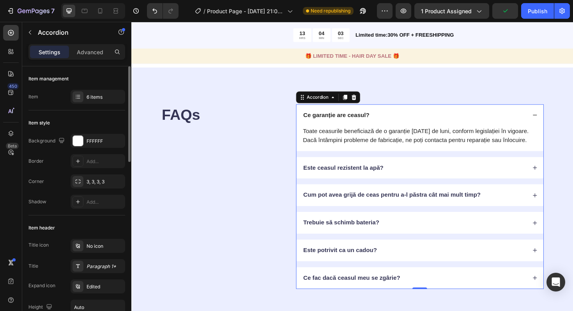
click at [356, 129] on div "Ce garanție are ceasul?" at bounding box center [437, 120] width 262 height 23
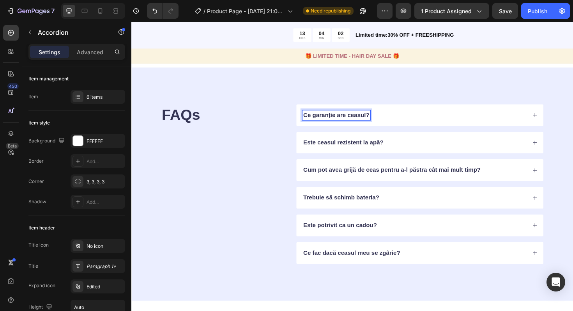
click at [351, 121] on p "Ce garanție are ceasul?" at bounding box center [348, 121] width 70 height 8
click at [343, 144] on div "Este ceasul rezistent la apă?" at bounding box center [437, 149] width 262 height 23
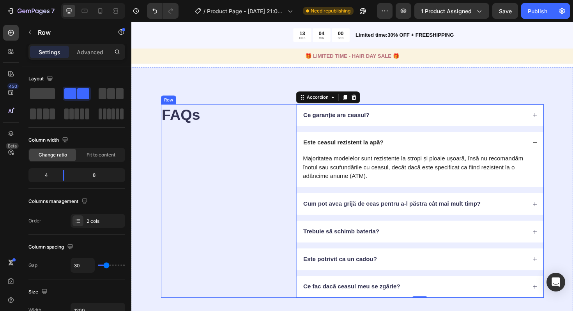
click at [269, 153] on div "FAQs Heading" at bounding box center [228, 211] width 131 height 205
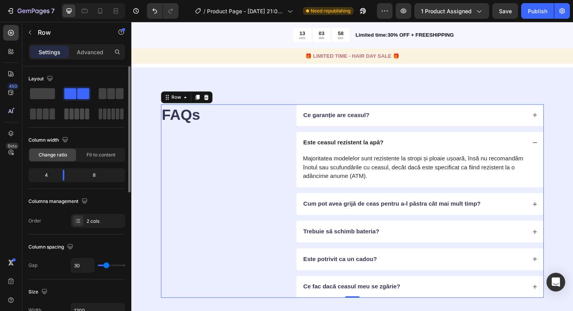
click at [80, 110] on span at bounding box center [82, 113] width 4 height 11
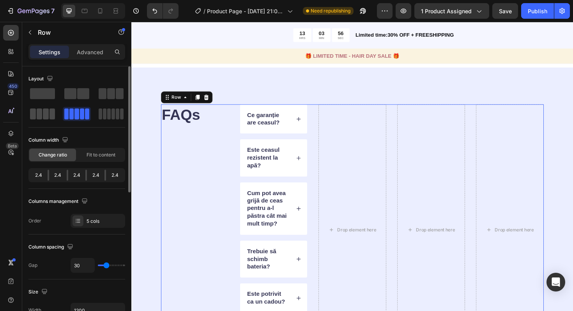
click at [38, 109] on span at bounding box center [40, 113] width 6 height 11
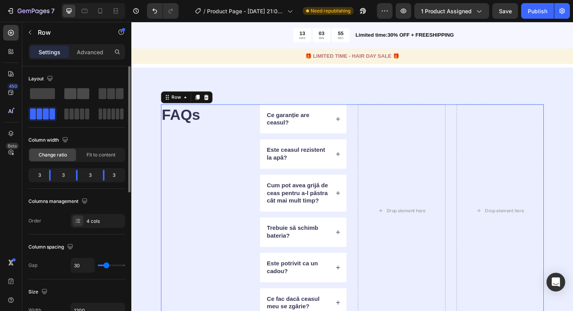
click at [80, 98] on span at bounding box center [83, 93] width 12 height 11
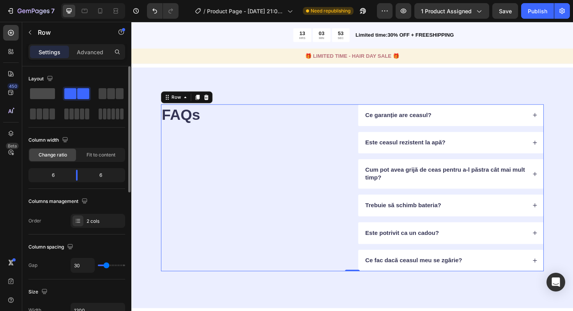
click at [50, 95] on span at bounding box center [42, 93] width 25 height 11
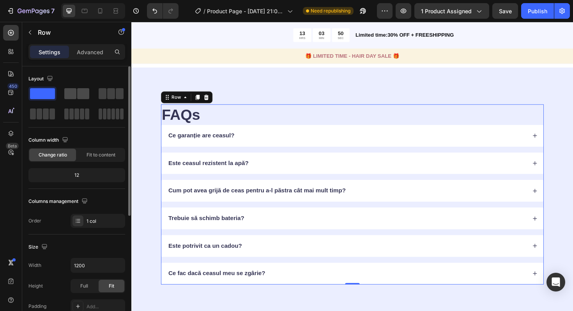
click at [75, 94] on span at bounding box center [70, 93] width 12 height 11
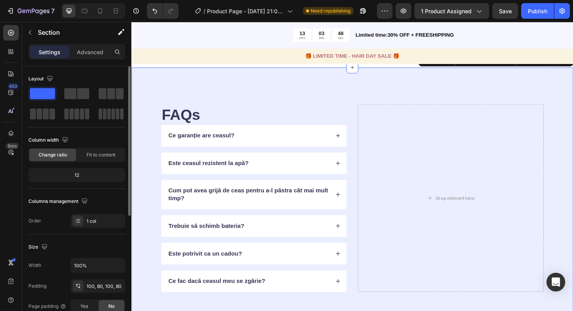
click at [153, 181] on div "FAQs Heading Ce garanție are ceasul? Este ceasul rezistent la apă? Cum pot avea…" at bounding box center [365, 208] width 468 height 277
click at [219, 90] on div "FAQs Heading Ce garanție are ceasul? Este ceasul rezistent la apă? Cum pot avea…" at bounding box center [365, 208] width 468 height 277
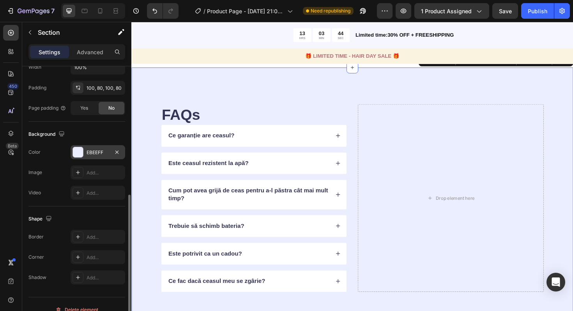
scroll to position [209, 0]
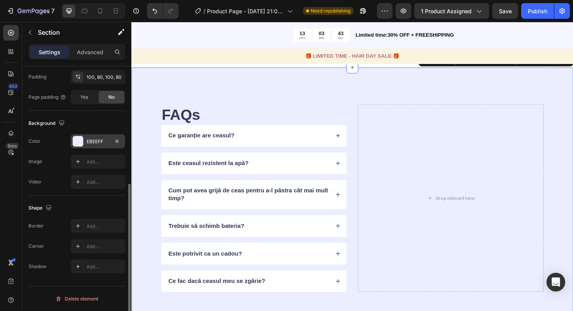
click at [97, 145] on div "EBEEFF" at bounding box center [98, 141] width 55 height 14
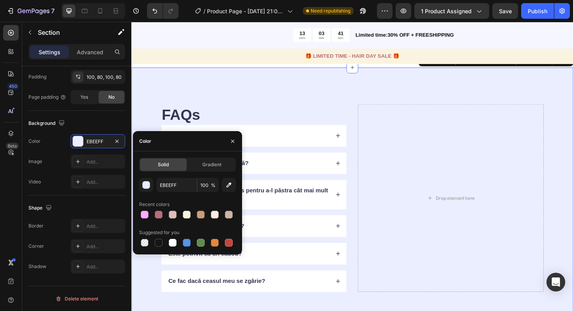
click at [259, 96] on div "FAQs Heading Ce garanție are ceasul? Este ceasul rezistent la apă? Cum pot avea…" at bounding box center [365, 208] width 468 height 277
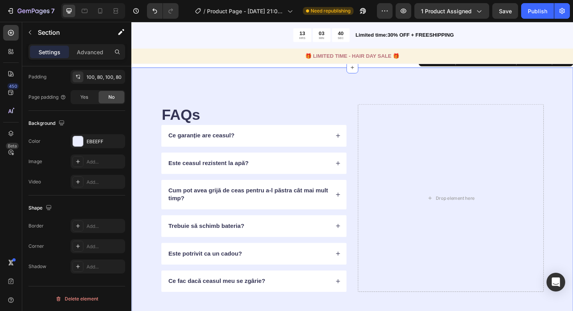
click at [263, 92] on div "FAQs Heading Ce garanție are ceasul? Este ceasul rezistent la apă? Cum pot avea…" at bounding box center [365, 208] width 468 height 277
click at [99, 144] on div "EBEEFF" at bounding box center [98, 141] width 23 height 7
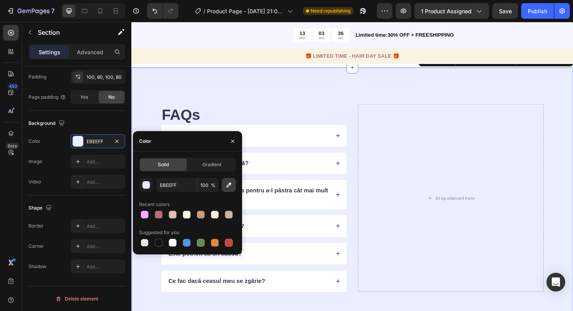
click at [230, 183] on icon "button" at bounding box center [229, 184] width 5 height 5
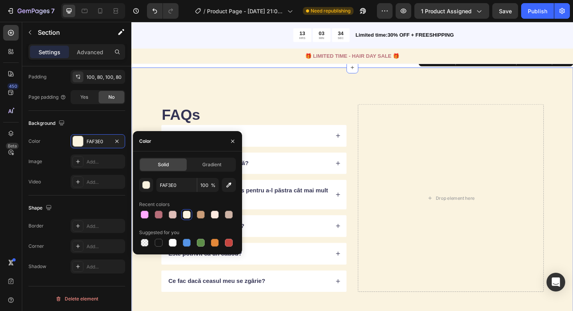
click at [244, 96] on div "FAQs Heading Ce garanție are ceasul? Este ceasul rezistent la apă? Cum pot avea…" at bounding box center [365, 208] width 468 height 277
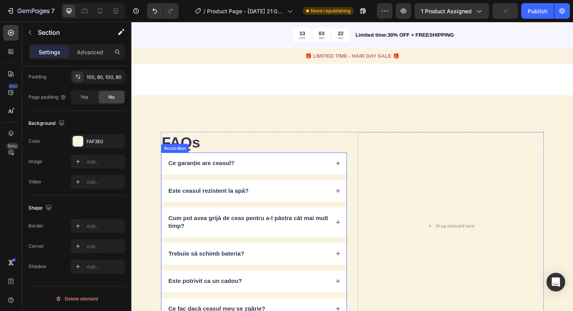
scroll to position [1799, 0]
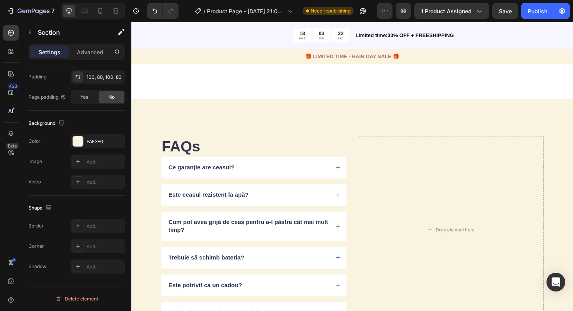
click at [241, 121] on div "FAQs Heading Ce garanție are ceasul? Este ceasul rezistent la apă? Cum pot avea…" at bounding box center [365, 242] width 468 height 277
click at [96, 142] on div "FAF3E0" at bounding box center [98, 141] width 23 height 7
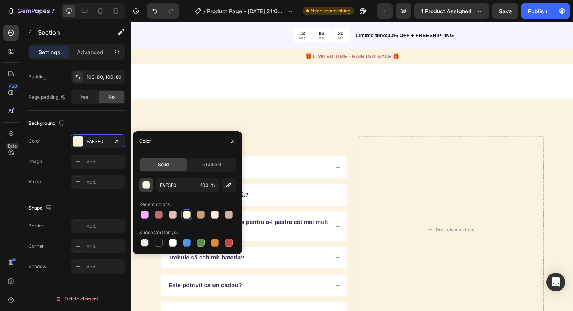
click at [146, 184] on div "button" at bounding box center [147, 185] width 8 height 8
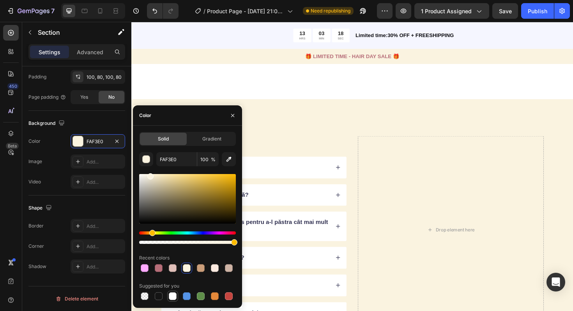
click at [172, 297] on div at bounding box center [173, 296] width 8 height 8
type input "FFFFFF"
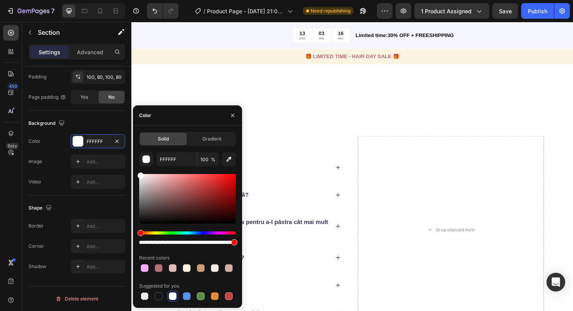
click at [331, 133] on div "FAQs Heading Ce garanție are ceasul? Este ceasul rezistent la apă? Cum pot avea…" at bounding box center [365, 242] width 468 height 277
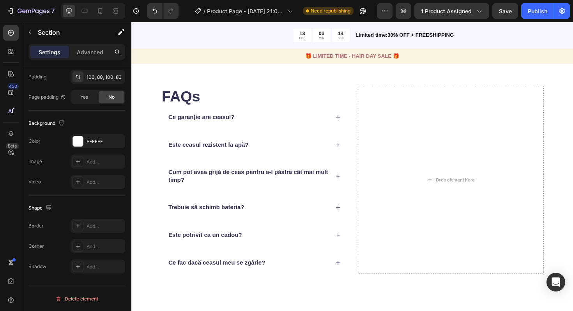
scroll to position [1853, 0]
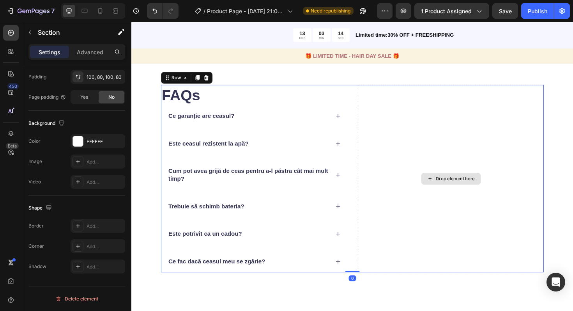
click at [459, 137] on div "Drop element here" at bounding box center [469, 187] width 197 height 199
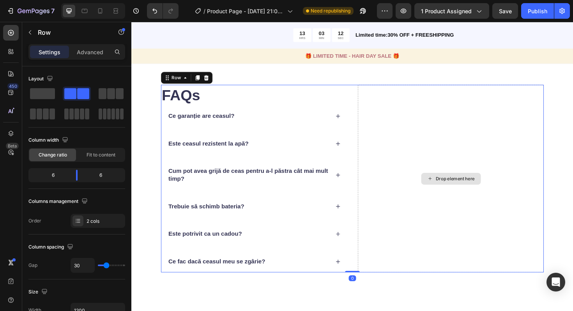
click at [457, 184] on div "Drop element here" at bounding box center [469, 188] width 63 height 12
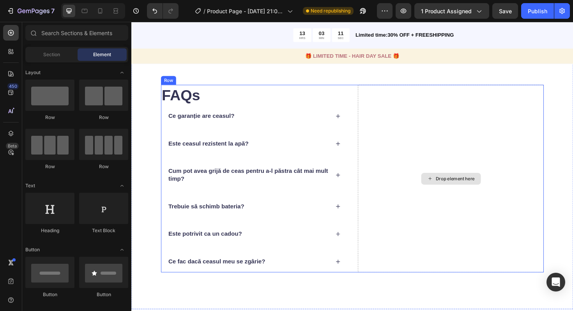
click at [452, 188] on div "Drop element here" at bounding box center [469, 188] width 63 height 12
click at [446, 188] on icon at bounding box center [447, 187] width 6 height 7
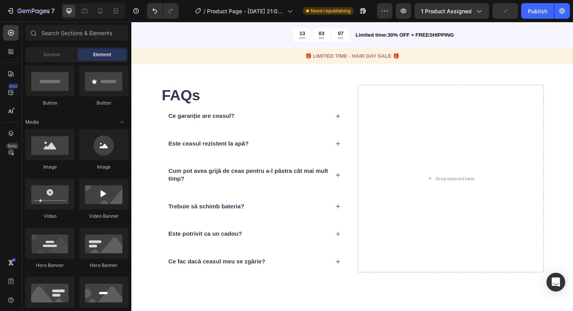
scroll to position [234, 0]
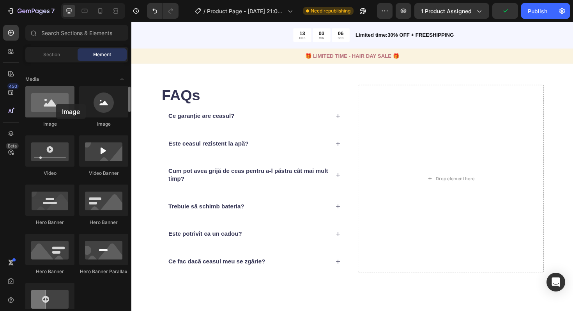
click at [56, 104] on div at bounding box center [49, 101] width 49 height 31
click at [66, 107] on div at bounding box center [49, 101] width 49 height 31
click at [44, 104] on div at bounding box center [49, 101] width 49 height 31
click at [46, 110] on div at bounding box center [49, 101] width 49 height 31
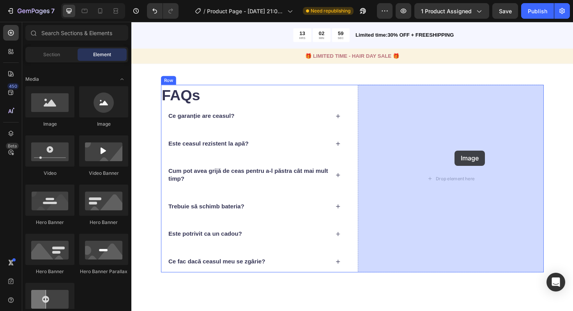
drag, startPoint x: 173, startPoint y: 127, endPoint x: 474, endPoint y: 158, distance: 301.8
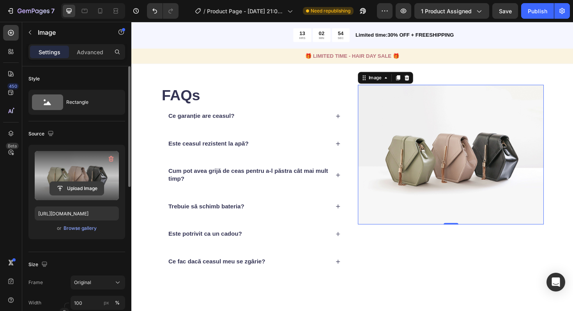
click at [80, 187] on input "file" at bounding box center [77, 188] width 54 height 13
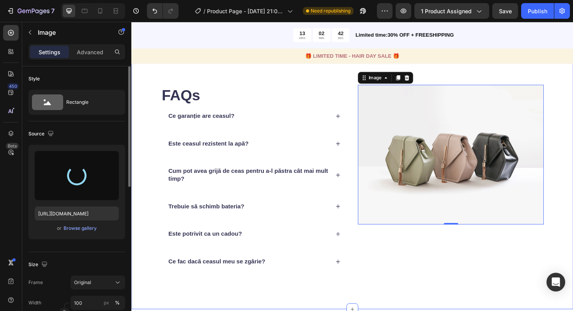
type input "https://cdn.shopify.com/s/files/1/0972/8884/7701/files/gempages_581201013571060…"
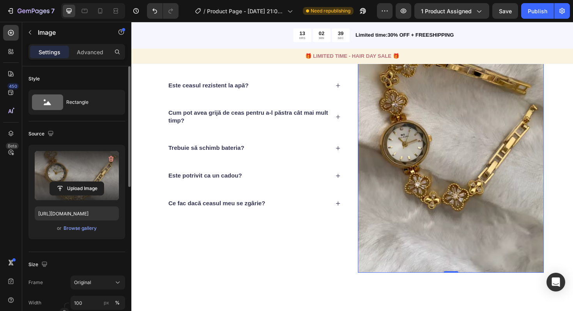
scroll to position [1919, 0]
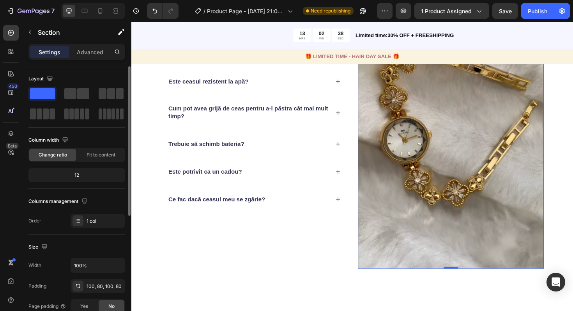
click at [572, 196] on div "FAQs Heading Ce garanție are ceasul? Este ceasul rezistent la apă? Cum pot avea…" at bounding box center [365, 153] width 468 height 339
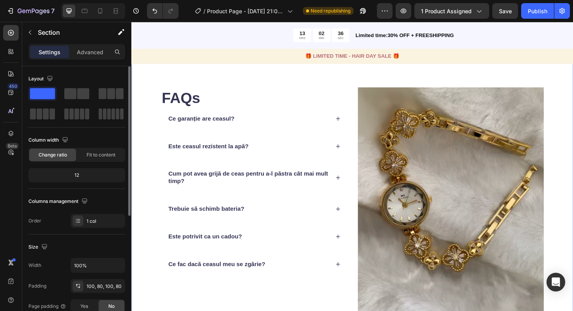
scroll to position [1843, 0]
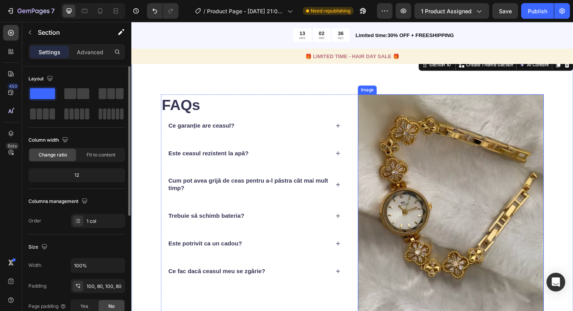
click at [499, 199] on img at bounding box center [469, 229] width 197 height 261
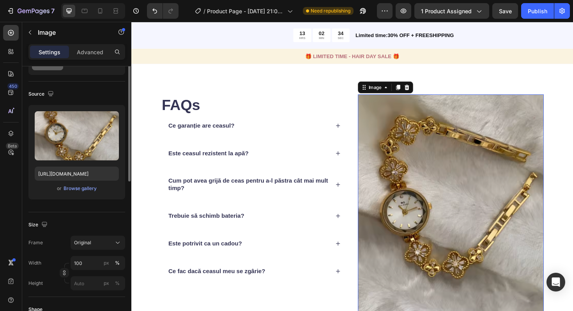
scroll to position [51, 0]
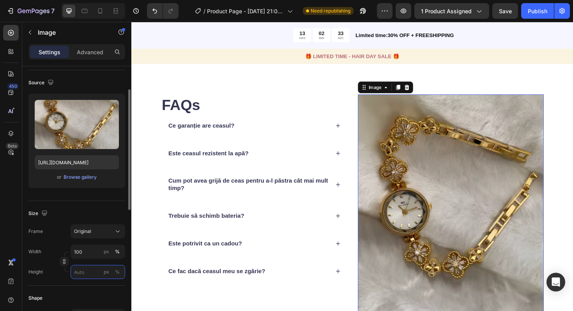
click at [86, 277] on input "px %" at bounding box center [98, 272] width 55 height 14
click at [81, 289] on p "Full 100%" at bounding box center [96, 290] width 45 height 7
type input "100"
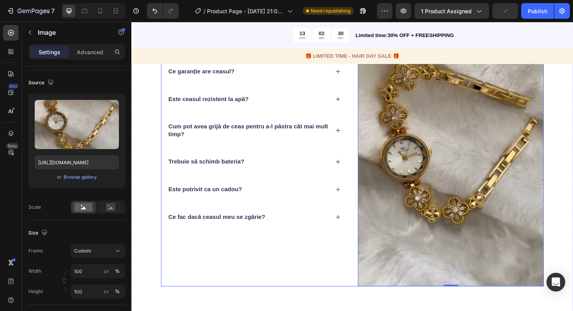
scroll to position [1919, 0]
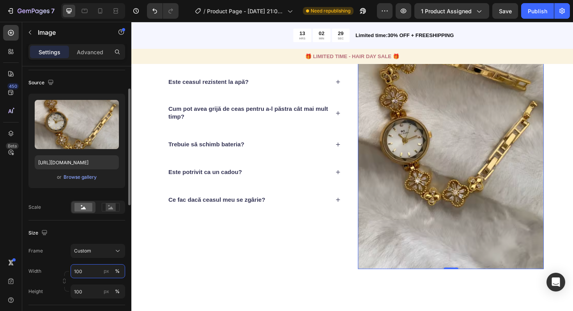
click at [91, 274] on input "100" at bounding box center [98, 271] width 55 height 14
click at [90, 271] on input "100" at bounding box center [98, 271] width 55 height 14
type input "1"
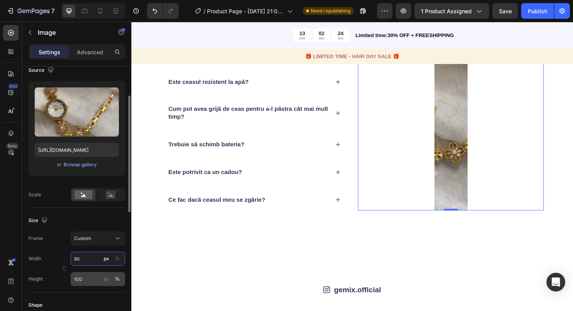
scroll to position [65, 0]
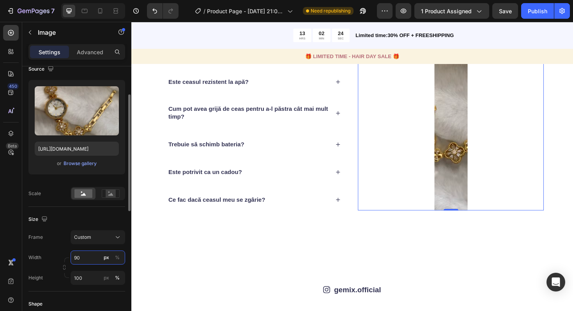
type input "90"
click at [85, 268] on div "Width 90 px % Height 100 px %" at bounding box center [76, 267] width 97 height 34
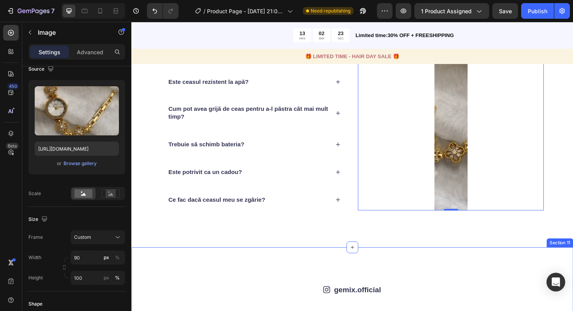
click at [179, 269] on div "Icon gemix.official Text Block Row Image Image Image Image Image Image Image Im…" at bounding box center [365, 309] width 468 height 99
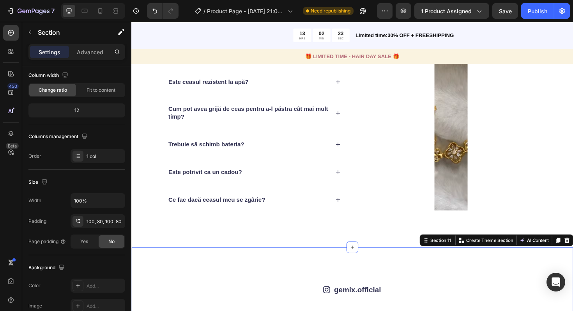
scroll to position [0, 0]
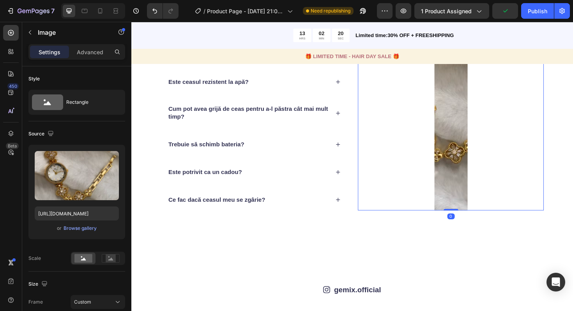
click at [467, 159] on img at bounding box center [469, 122] width 35 height 199
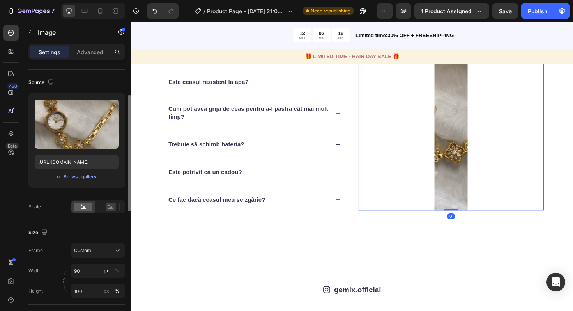
scroll to position [60, 0]
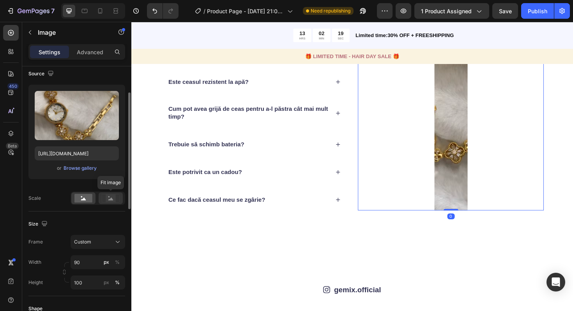
click at [113, 196] on rect at bounding box center [111, 198] width 10 height 8
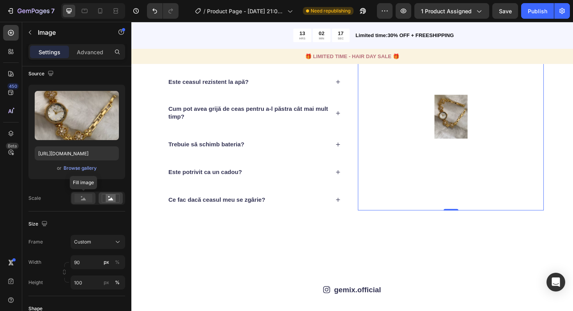
click at [86, 198] on rect at bounding box center [83, 198] width 18 height 9
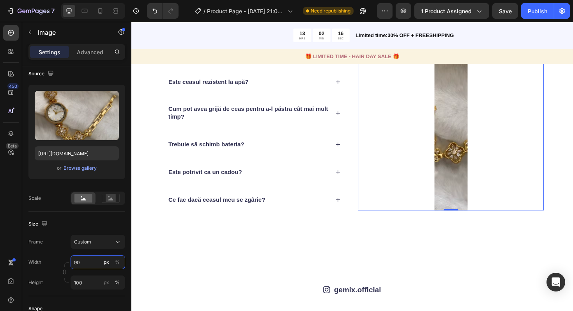
click at [76, 265] on input "90" at bounding box center [98, 262] width 55 height 14
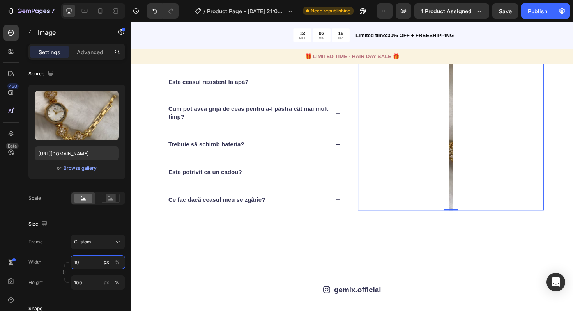
type input "100"
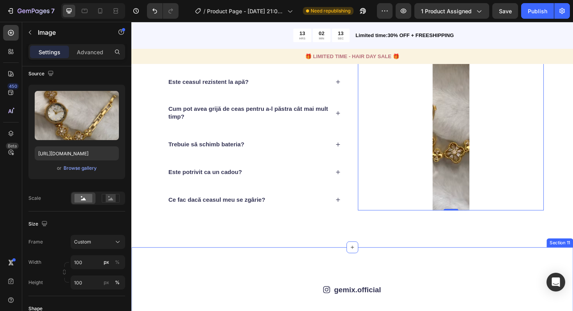
click at [140, 283] on div "Icon gemix.official Text Block Row Image Image Image Image Image Image Image Im…" at bounding box center [365, 309] width 468 height 99
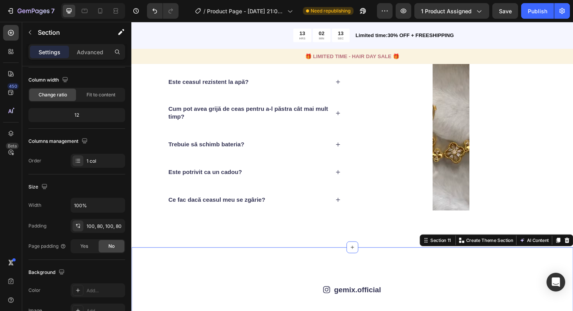
scroll to position [0, 0]
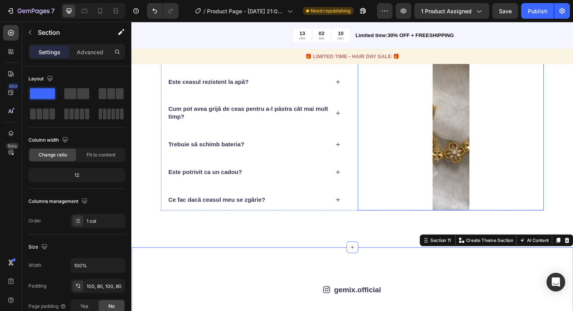
click at [424, 144] on div at bounding box center [469, 122] width 197 height 199
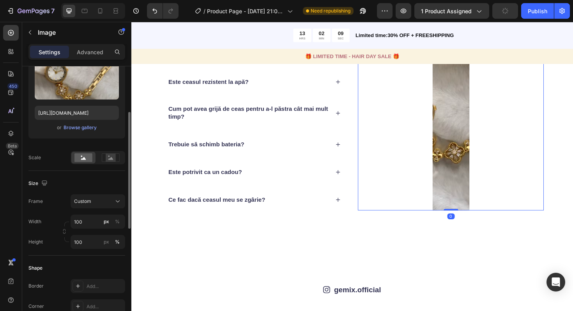
scroll to position [103, 0]
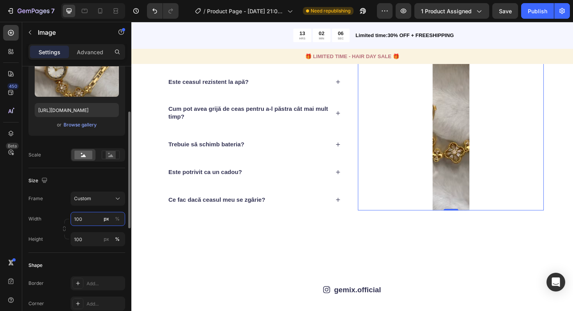
click at [93, 220] on input "100" at bounding box center [98, 219] width 55 height 14
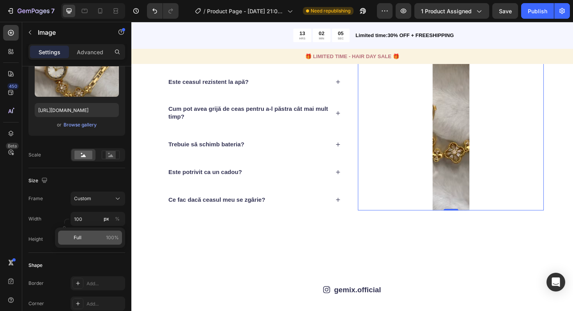
click at [86, 237] on p "Full 100%" at bounding box center [96, 237] width 45 height 7
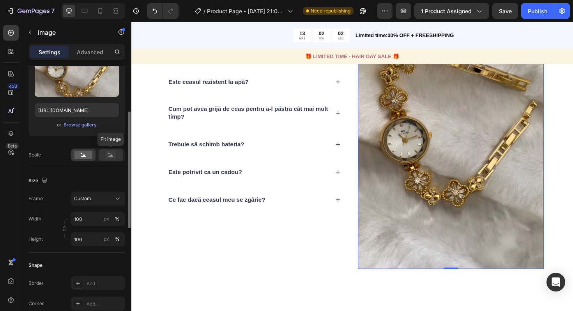
click at [102, 156] on icon at bounding box center [111, 154] width 18 height 9
click at [106, 156] on rect at bounding box center [111, 155] width 10 height 8
click at [86, 156] on rect at bounding box center [83, 154] width 18 height 9
click at [111, 156] on icon at bounding box center [110, 155] width 5 height 3
click at [85, 155] on rect at bounding box center [83, 154] width 18 height 9
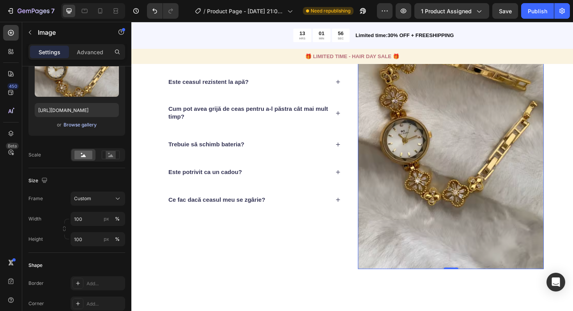
click at [80, 125] on div "Browse gallery" at bounding box center [80, 124] width 33 height 7
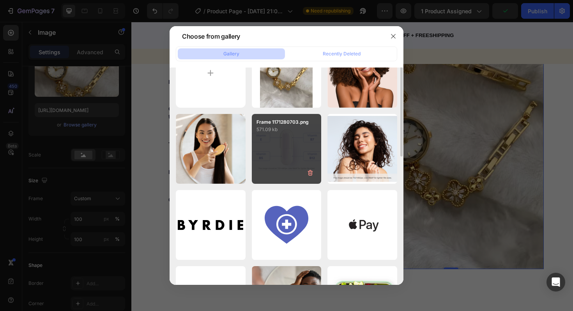
scroll to position [0, 0]
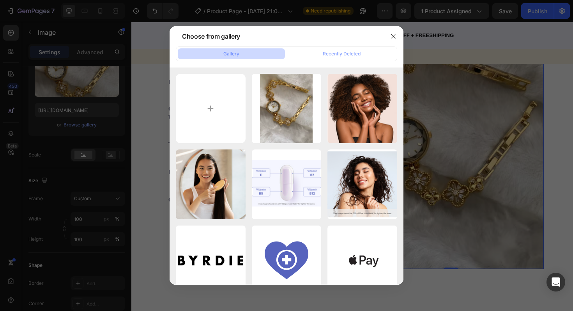
click at [382, 40] on div "Choose from gallery" at bounding box center [277, 36] width 214 height 20
click at [392, 40] on button "button" at bounding box center [393, 36] width 12 height 12
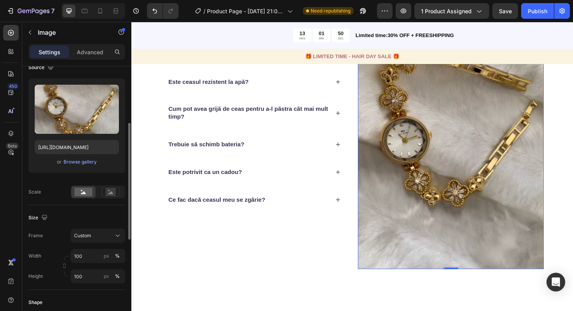
scroll to position [59, 0]
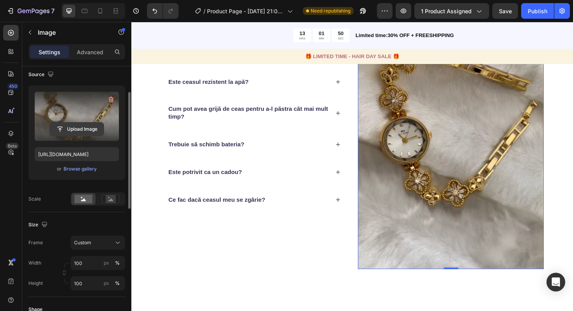
click at [81, 127] on input "file" at bounding box center [77, 128] width 54 height 13
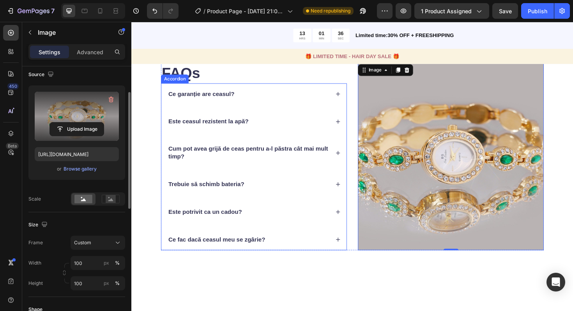
scroll to position [1817, 0]
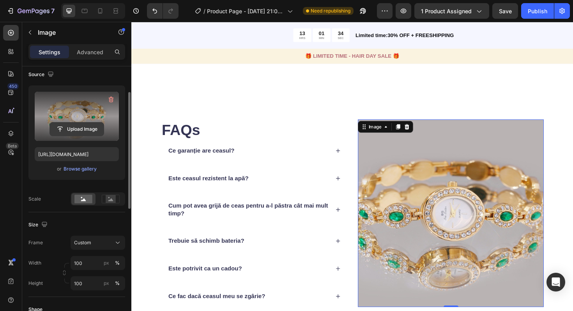
click at [78, 125] on input "file" at bounding box center [77, 128] width 54 height 13
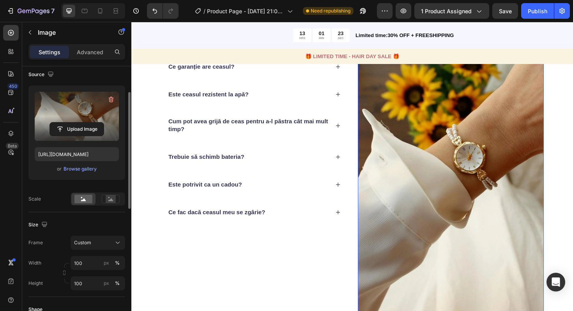
scroll to position [1914, 0]
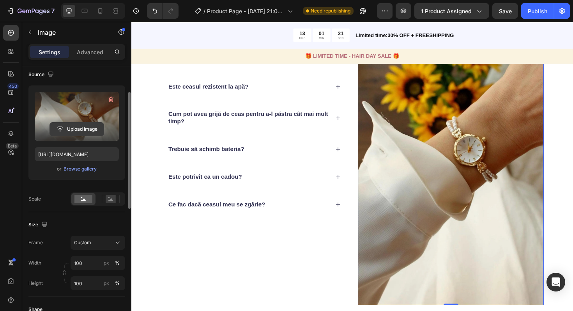
click at [80, 130] on input "file" at bounding box center [77, 128] width 54 height 13
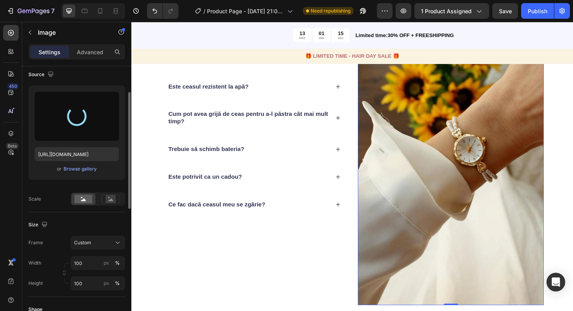
type input "https://cdn.shopify.com/s/files/1/0972/8884/7701/files/gempages_581201013571060…"
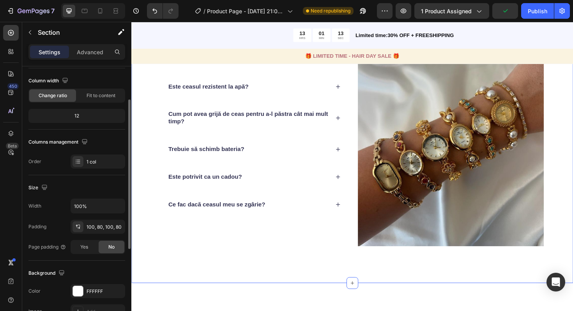
click at [380, 287] on div "FAQs Heading Ce garanție are ceasul? Este ceasul rezistent la apă? Cum pot avea…" at bounding box center [365, 143] width 468 height 309
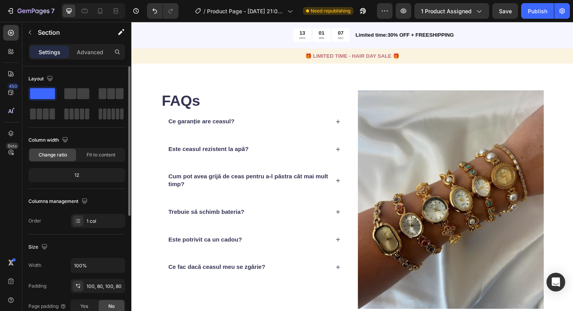
scroll to position [1851, 0]
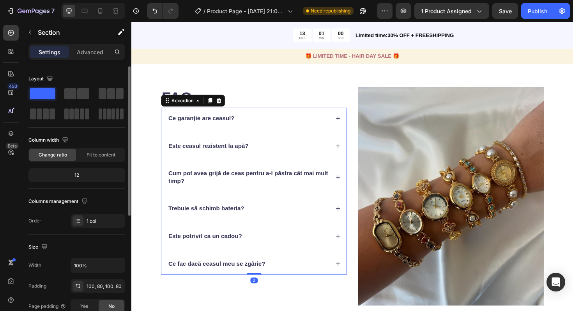
click at [196, 127] on p "Ce garanție are ceasul?" at bounding box center [205, 124] width 70 height 8
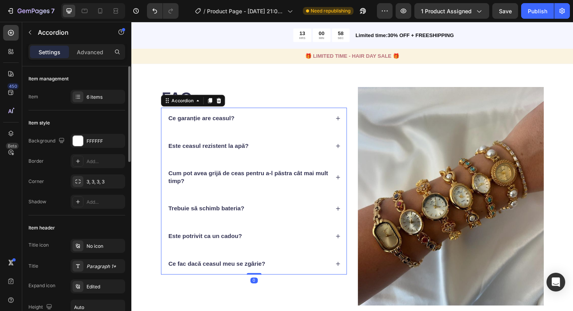
click at [213, 126] on p "Ce garanție are ceasul?" at bounding box center [205, 124] width 70 height 8
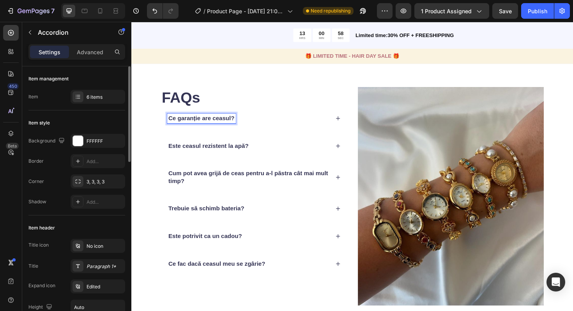
click at [214, 126] on p "Ce garanție are ceasul?" at bounding box center [205, 124] width 70 height 8
click at [404, 88] on div "FAQs Heading Ce garanție are ceasul? Este ceasul rezistent la apă? Cum pot avea…" at bounding box center [365, 206] width 468 height 309
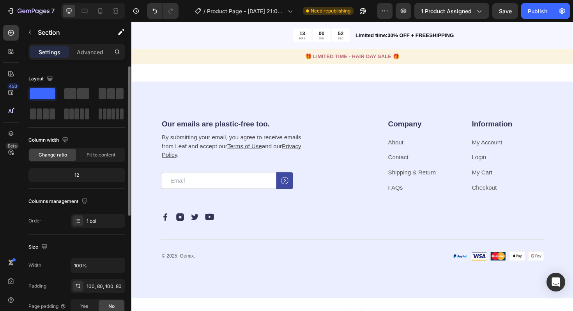
scroll to position [2300, 0]
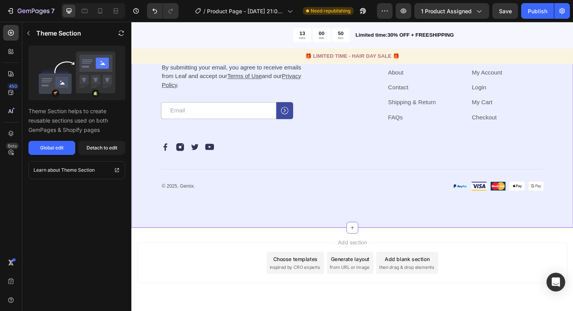
click at [377, 128] on div "Company Heading About Text block Contact Text block Shipping & Return Text bloc…" at bounding box center [469, 89] width 197 height 78
click at [547, 7] on div "Section - [DATE] 21:36:32" at bounding box center [546, 3] width 61 height 7
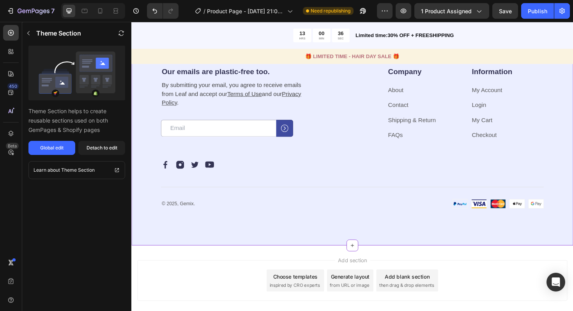
click at [375, 136] on div "Our emails are plastic-free too. Heading By submitting your email, you agree to…" at bounding box center [365, 144] width 468 height 229
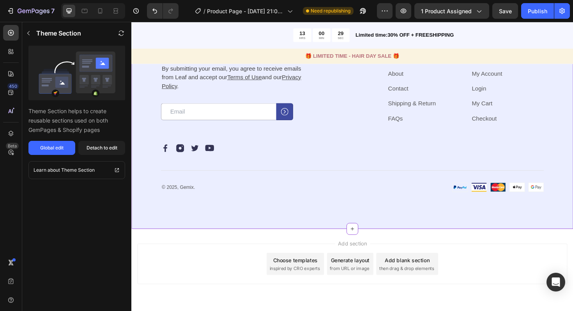
click at [364, 151] on div "Our emails are plastic-free too. Heading By submitting your email, you agree to…" at bounding box center [365, 105] width 405 height 109
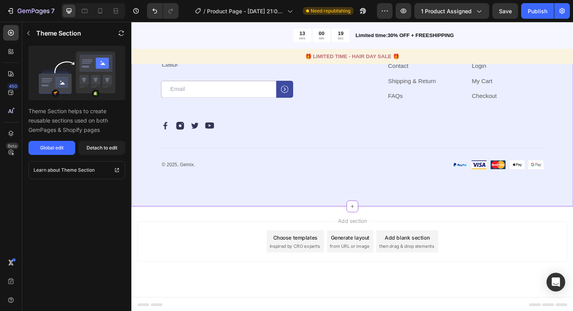
scroll to position [2324, 0]
click at [29, 32] on icon "button" at bounding box center [28, 33] width 2 height 4
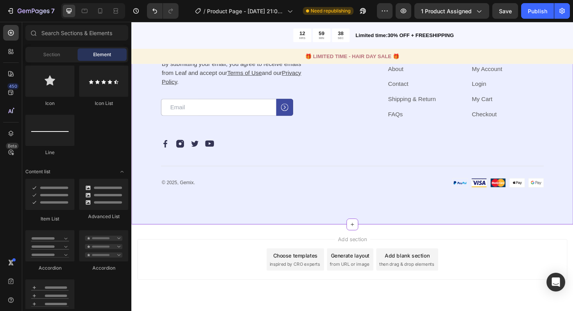
scroll to position [2300, 0]
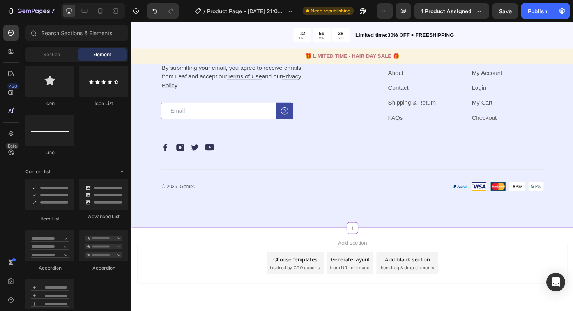
click at [343, 124] on div "Our emails are plastic-free too. Heading By submitting your email, you agree to…" at bounding box center [365, 125] width 468 height 229
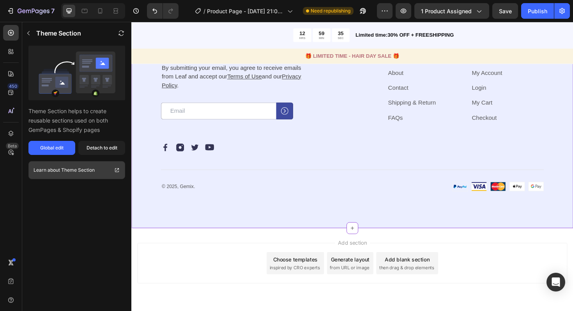
click at [76, 167] on p "Theme Section" at bounding box center [78, 170] width 34 height 8
click at [354, 110] on div "Our emails are plastic-free too. Heading By submitting your email, you agree to…" at bounding box center [365, 125] width 468 height 229
click at [522, 7] on div "Section - [DATE] 21:36:32" at bounding box center [546, 3] width 61 height 7
click at [536, 9] on div "Section - [DATE] 21:36:32" at bounding box center [543, 3] width 71 height 9
click at [513, 7] on icon at bounding box center [513, 4] width 6 height 6
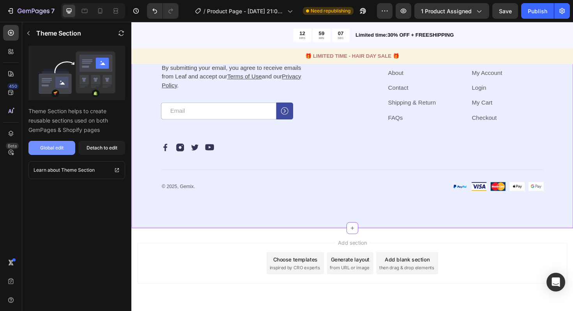
click at [64, 147] on button "Global edit" at bounding box center [51, 148] width 47 height 14
click at [320, 113] on div "Our emails are plastic-free too. Heading By submitting your email, you agree to…" at bounding box center [365, 125] width 468 height 229
click at [28, 35] on icon "button" at bounding box center [28, 33] width 6 height 6
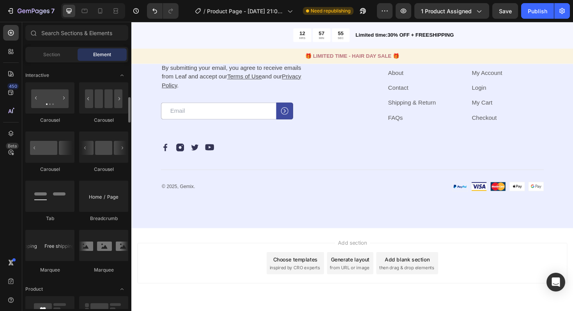
scroll to position [588, 0]
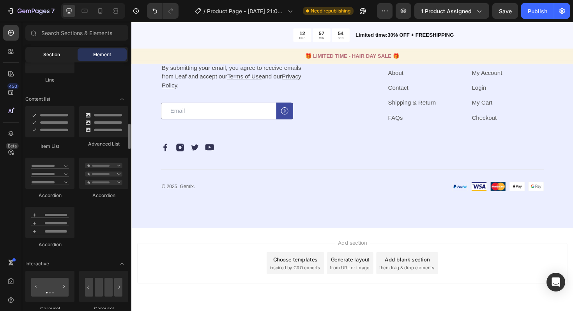
click at [56, 55] on span "Section" at bounding box center [51, 54] width 17 height 7
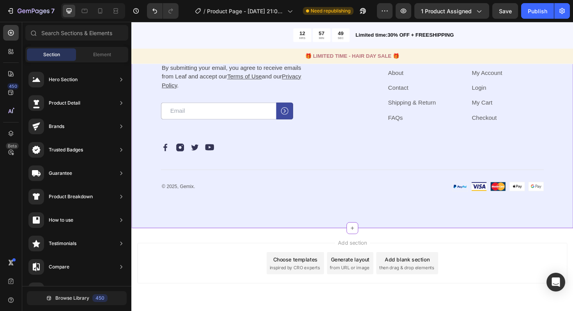
click at [329, 138] on div "Our emails are plastic-free too. Heading By submitting your email, you agree to…" at bounding box center [261, 93] width 197 height 87
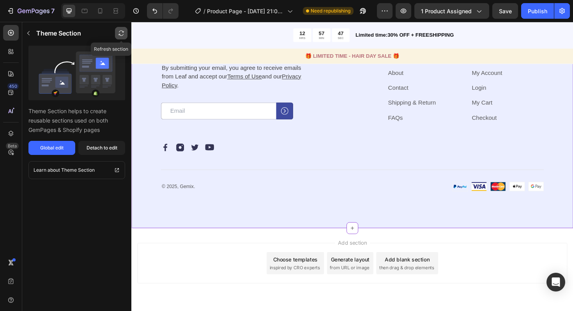
click at [118, 32] on button "button" at bounding box center [121, 33] width 12 height 12
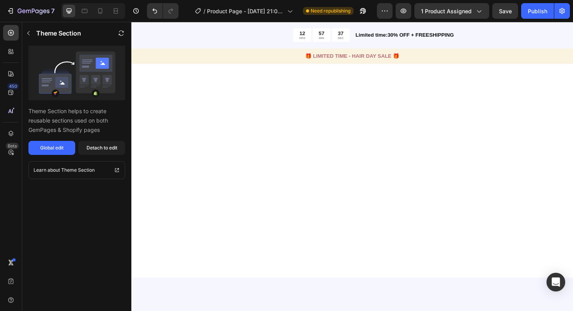
scroll to position [0, 0]
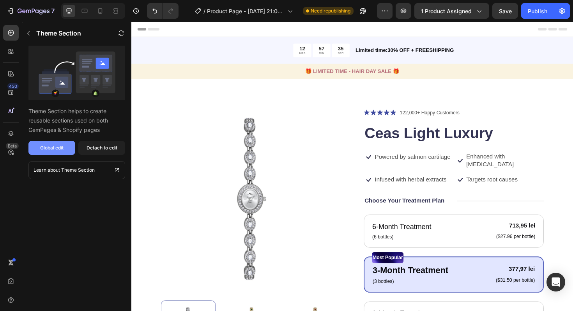
click at [63, 147] on div "Global edit" at bounding box center [51, 147] width 23 height 7
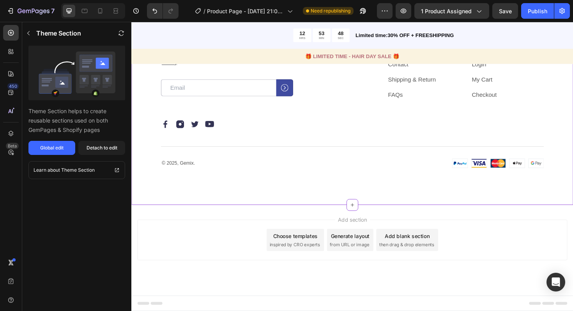
scroll to position [2288, 0]
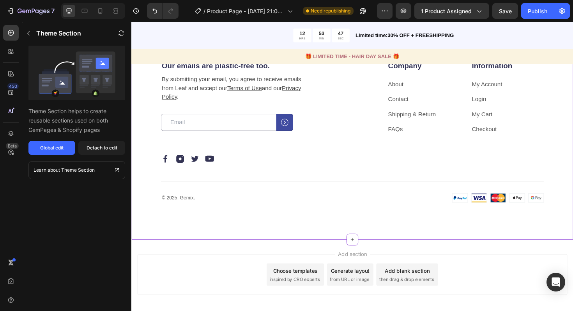
click at [352, 122] on div "Our emails are plastic-free too. Heading By submitting your email, you agree to…" at bounding box center [365, 137] width 468 height 229
click at [548, 22] on div "Section - [DATE] 21:36:32" at bounding box center [566, 18] width 61 height 7
click at [427, 121] on div "Our emails are plastic-free too. Heading By submitting your email, you agree to…" at bounding box center [365, 137] width 468 height 229
click at [30, 32] on icon "button" at bounding box center [28, 33] width 6 height 6
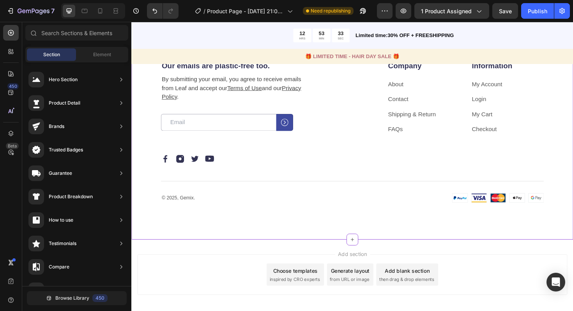
click at [349, 145] on div "Our emails are plastic-free too. Heading By submitting your email, you agree to…" at bounding box center [261, 105] width 197 height 87
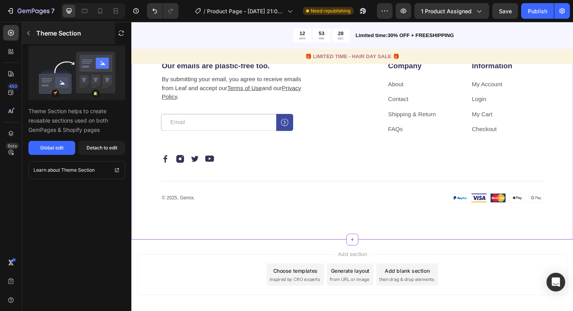
click at [27, 33] on icon "button" at bounding box center [28, 33] width 6 height 6
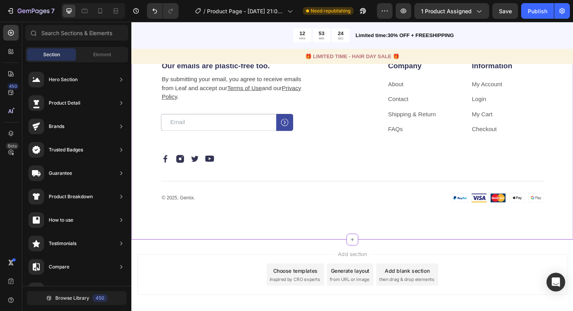
click at [322, 150] on div "Our emails are plastic-free too. Heading By submitting your email, you agree to…" at bounding box center [261, 105] width 197 height 87
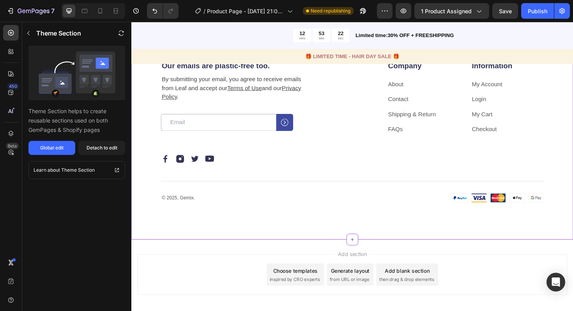
click at [518, 19] on div "Section - [DATE] 21:36:32" at bounding box center [546, 15] width 61 height 7
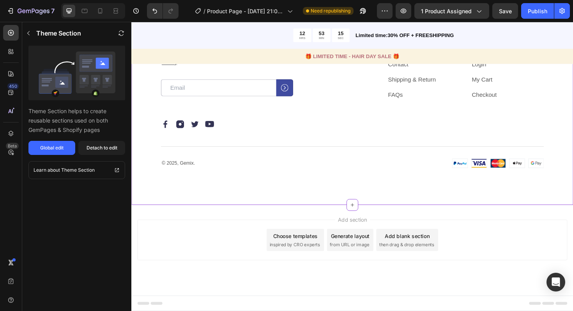
scroll to position [2340, 0]
click at [341, 113] on div "Our emails are plastic-free too. Heading By submitting your email, you agree to…" at bounding box center [261, 69] width 197 height 87
click at [123, 35] on icon "button" at bounding box center [121, 33] width 6 height 6
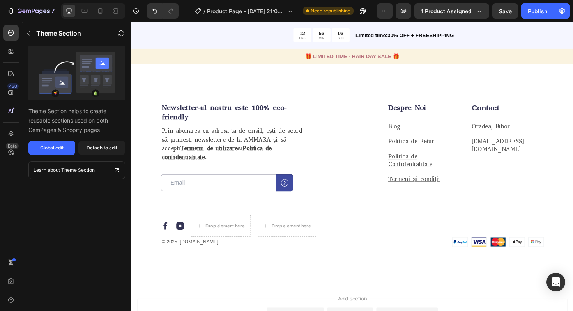
scroll to position [2208, 0]
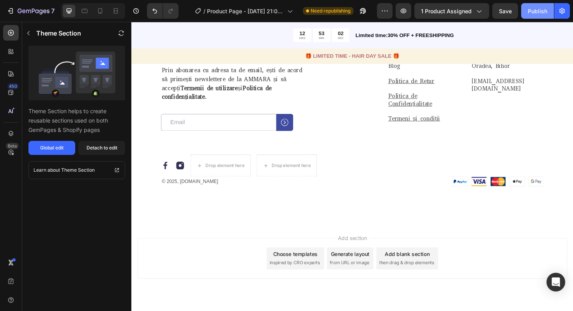
click at [536, 14] on div "Publish" at bounding box center [537, 11] width 19 height 8
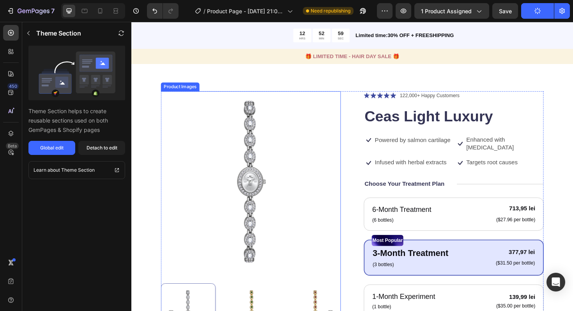
scroll to position [20, 0]
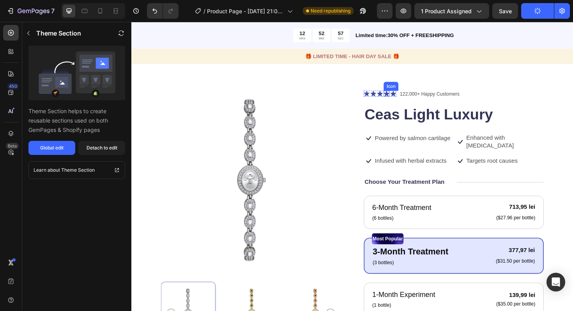
click at [399, 99] on icon at bounding box center [401, 98] width 6 height 6
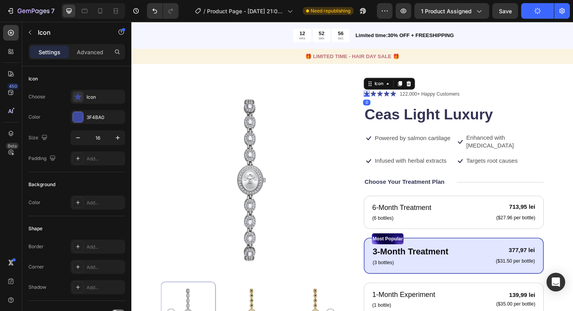
click at [381, 99] on div "Icon 0" at bounding box center [380, 98] width 6 height 6
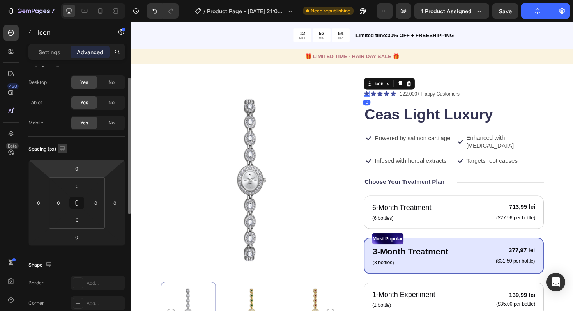
scroll to position [17, 0]
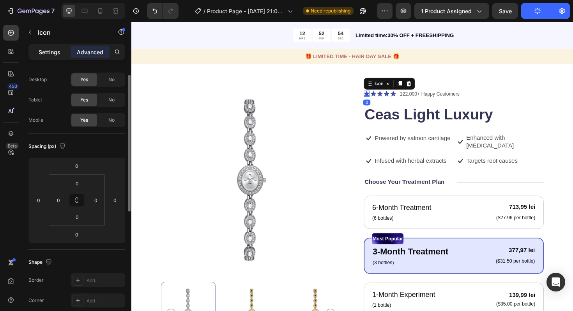
click at [59, 58] on div "Settings" at bounding box center [49, 52] width 39 height 12
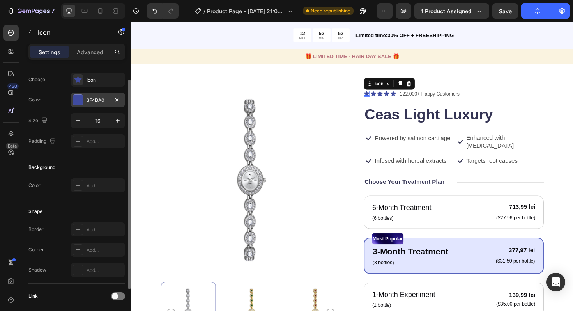
click at [103, 103] on div "3F4BA0" at bounding box center [98, 100] width 23 height 7
click at [104, 85] on div "Icon" at bounding box center [98, 80] width 55 height 14
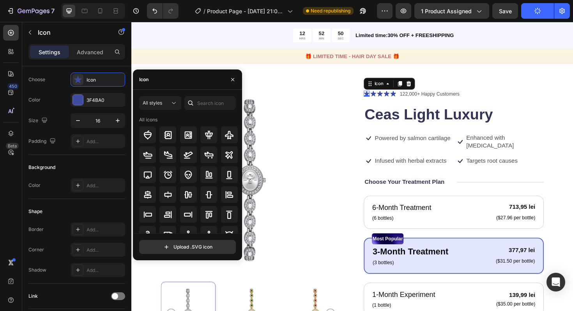
scroll to position [86, 0]
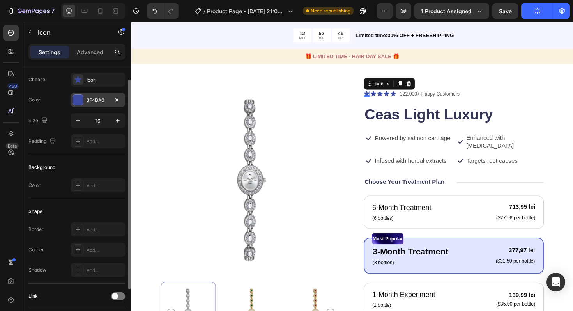
click at [95, 106] on div "3F4BA0" at bounding box center [98, 100] width 55 height 14
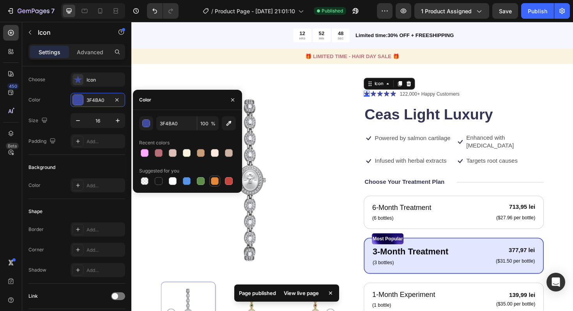
click at [215, 180] on div at bounding box center [215, 181] width 8 height 8
click at [182, 105] on div "Color" at bounding box center [187, 100] width 109 height 20
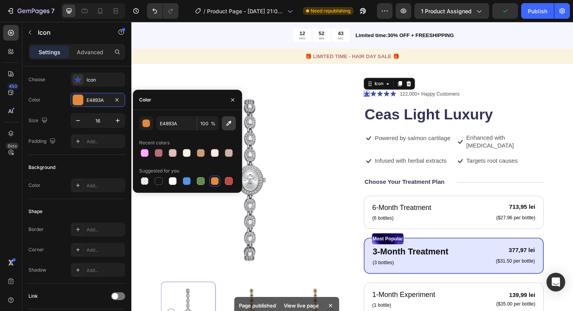
click at [224, 123] on button "button" at bounding box center [229, 123] width 14 height 14
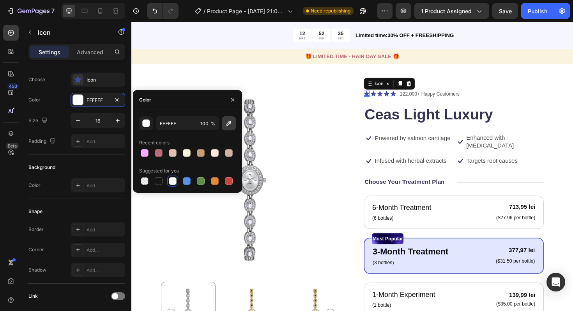
click at [229, 124] on icon "button" at bounding box center [229, 123] width 8 height 8
click at [147, 101] on div "Color" at bounding box center [145, 99] width 12 height 7
click at [143, 128] on button "button" at bounding box center [146, 123] width 14 height 14
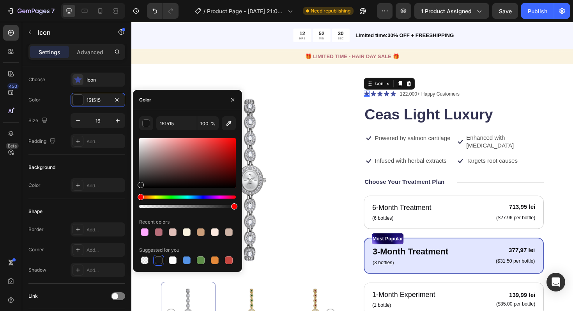
click at [140, 199] on div "Hue" at bounding box center [141, 197] width 6 height 6
click at [136, 196] on div "141414 100 % Recent colors Suggested for you" at bounding box center [187, 190] width 109 height 149
click at [234, 140] on div at bounding box center [187, 163] width 97 height 50
type input "F40707"
click at [382, 98] on icon at bounding box center [380, 98] width 6 height 6
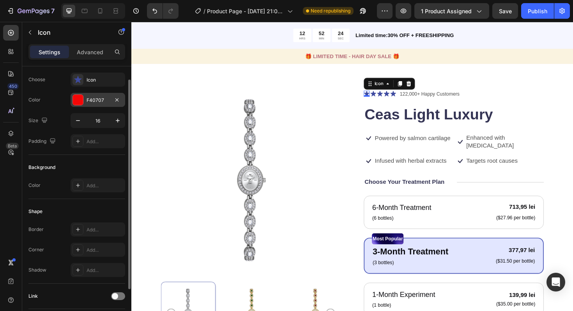
click at [89, 99] on div "F40707" at bounding box center [98, 100] width 23 height 7
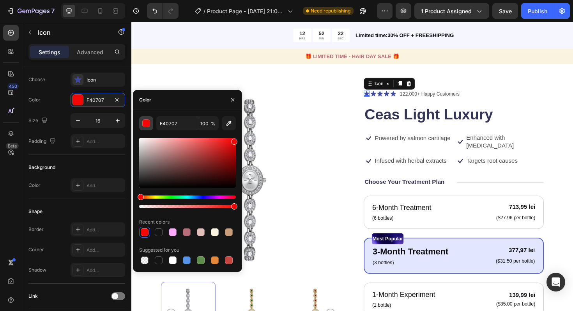
click at [145, 123] on div "button" at bounding box center [147, 124] width 8 height 8
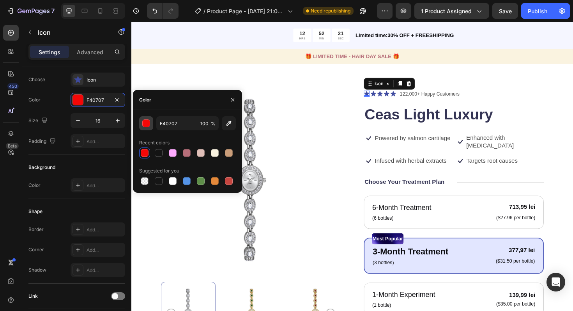
click at [145, 123] on div "button" at bounding box center [147, 124] width 8 height 8
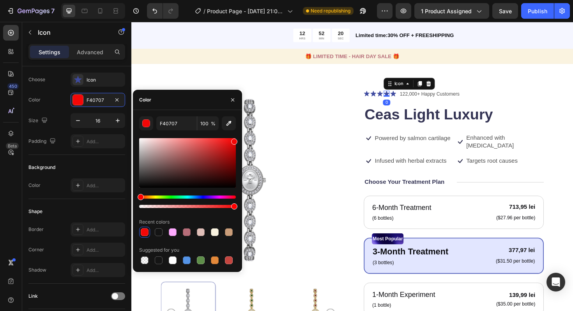
click at [404, 99] on icon at bounding box center [401, 98] width 6 height 6
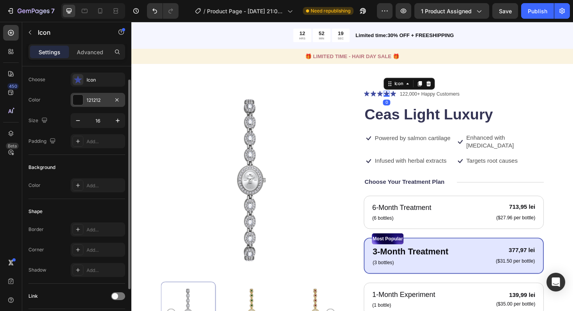
click at [101, 96] on div "121212" at bounding box center [98, 100] width 55 height 14
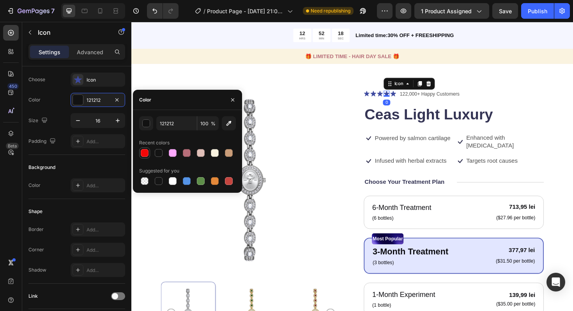
click at [144, 152] on div at bounding box center [145, 153] width 8 height 8
type input "F40707"
click at [144, 152] on div at bounding box center [145, 153] width 8 height 8
click at [414, 87] on div "Icon" at bounding box center [414, 87] width 12 height 0
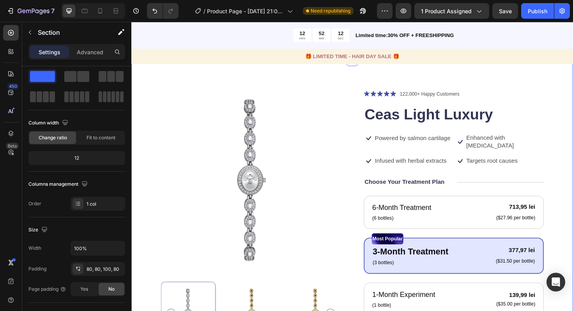
click at [534, 85] on div "Product Images Icon Icon Icon Icon Icon Icon List 122,000+ Happy Customers Text…" at bounding box center [365, 288] width 468 height 452
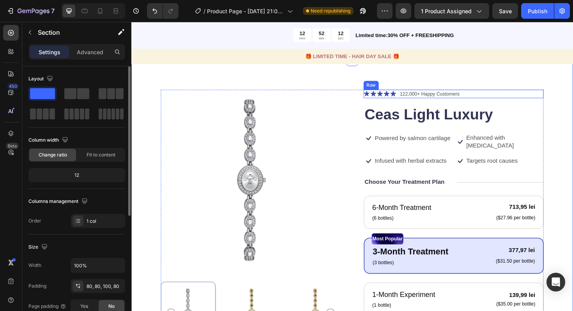
click at [460, 100] on p "122,000+ Happy Customers" at bounding box center [447, 98] width 63 height 8
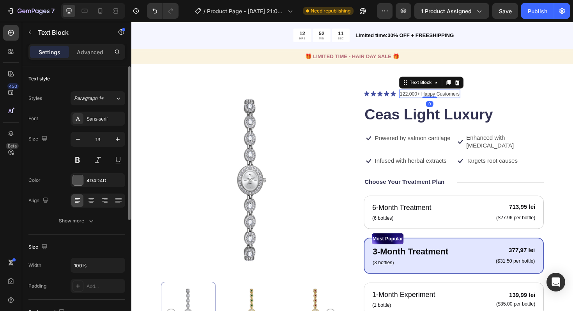
click at [467, 99] on p "122,000+ Happy Customers" at bounding box center [447, 98] width 63 height 8
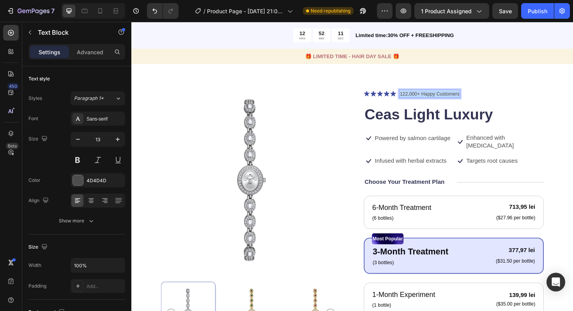
click at [467, 99] on p "122,000+ Happy Customers" at bounding box center [447, 98] width 63 height 8
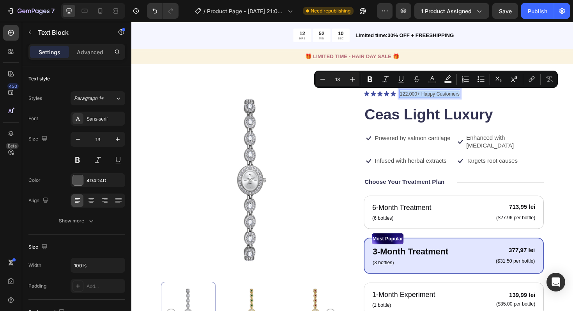
click at [467, 99] on p "122,000+ Happy Customers" at bounding box center [447, 98] width 63 height 8
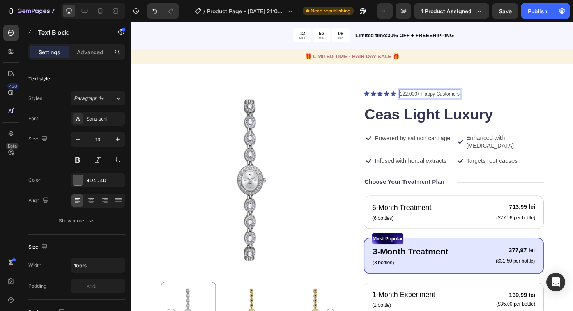
click at [418, 97] on p "122,000+ Happy Customers" at bounding box center [447, 98] width 63 height 8
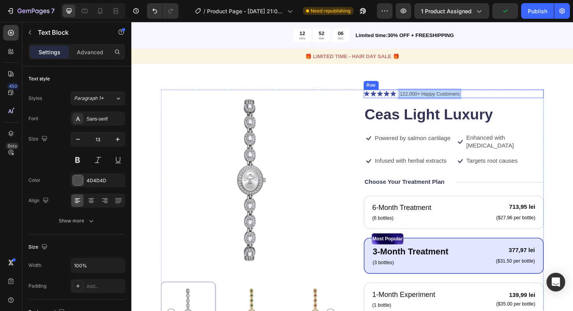
drag, startPoint x: 415, startPoint y: 97, endPoint x: 481, endPoint y: 101, distance: 66.0
click at [481, 101] on div "Icon Icon Icon Icon Icon Icon List 122,000+ Happy Customers Text Block 0 Row" at bounding box center [472, 98] width 191 height 9
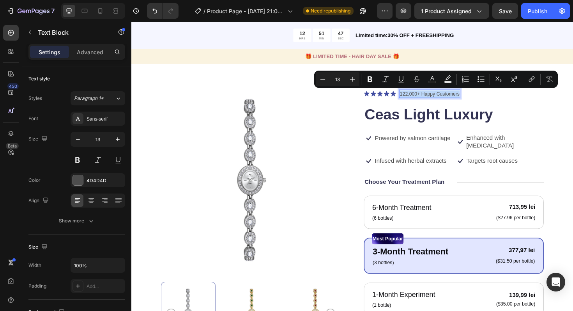
click at [461, 97] on p "122,000+ Happy Customers" at bounding box center [447, 98] width 63 height 8
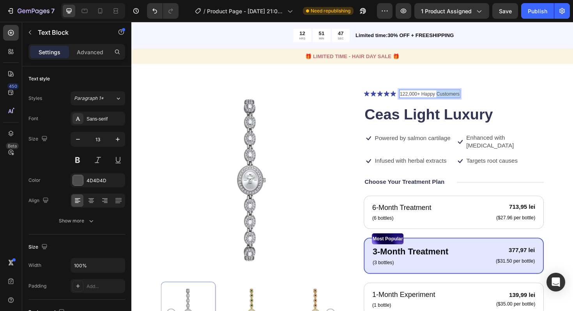
click at [461, 97] on p "122,000+ Happy Customers" at bounding box center [447, 98] width 63 height 8
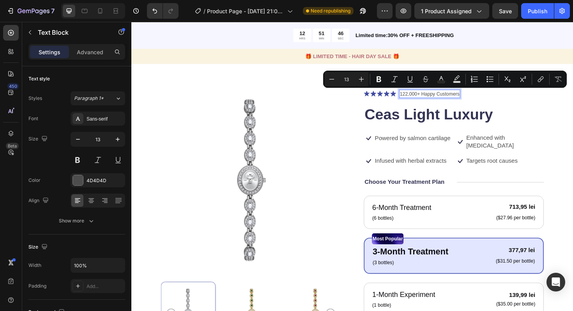
click at [451, 99] on p "122,000+ Happy Customers" at bounding box center [447, 98] width 63 height 8
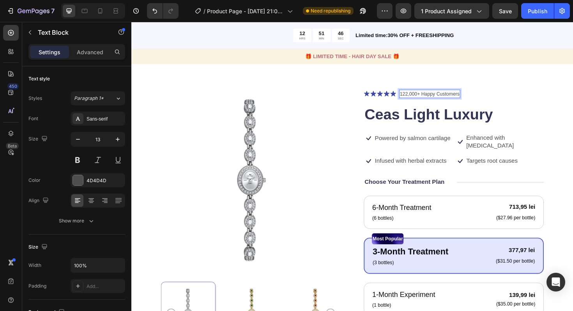
click at [442, 99] on p "122,000+ Happy Customers" at bounding box center [447, 98] width 63 height 8
click at [441, 99] on p "122,000+ Happy Customers" at bounding box center [447, 98] width 63 height 8
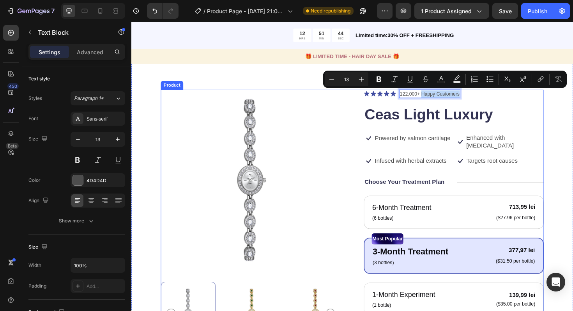
drag, startPoint x: 439, startPoint y: 98, endPoint x: 479, endPoint y: 104, distance: 40.7
click at [479, 104] on div "Icon Icon Icon Icon Icon Icon List 122,000+ Happy Customers Text Block 0 Row Ce…" at bounding box center [472, 285] width 191 height 382
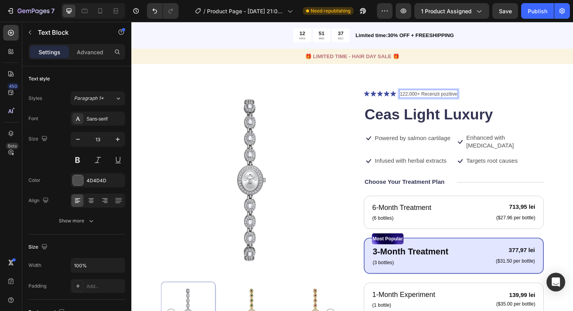
click at [425, 99] on p "122,000+ Recenzii pozitive" at bounding box center [446, 98] width 61 height 8
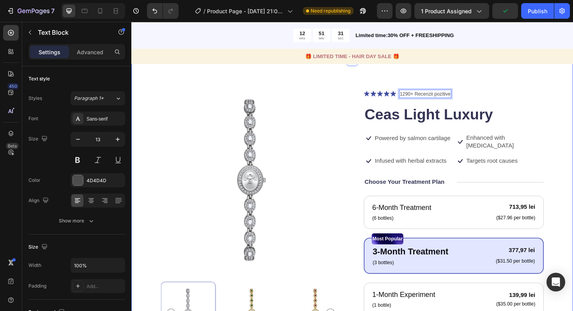
click at [532, 87] on div "Product Images Icon Icon Icon Icon Icon Icon List 1290+ Recenzii pozitive Text …" at bounding box center [365, 288] width 468 height 452
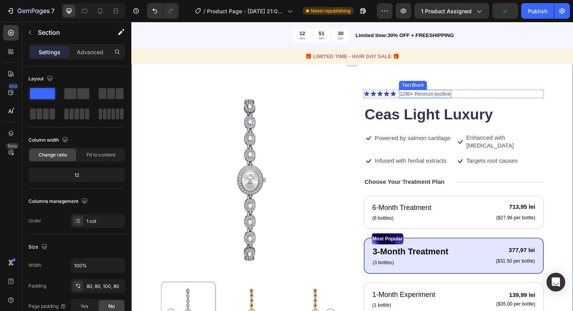
click at [462, 99] on p "1290+ Recenzii pozitive" at bounding box center [443, 98] width 54 height 8
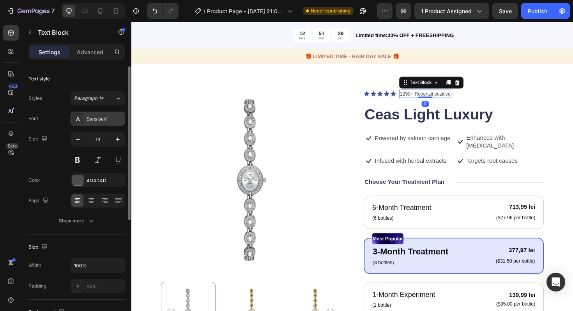
click at [107, 124] on div "Sans-serif" at bounding box center [98, 119] width 55 height 14
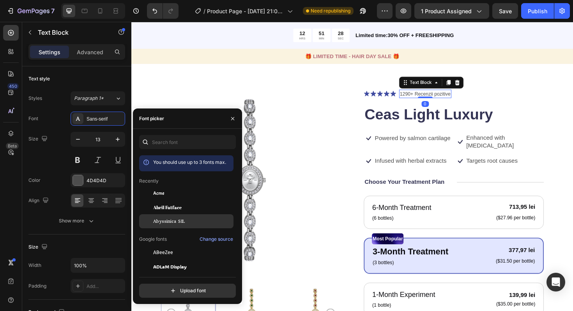
click at [166, 221] on span "Abyssinica SIL" at bounding box center [169, 221] width 32 height 7
click at [80, 157] on button at bounding box center [78, 160] width 14 height 14
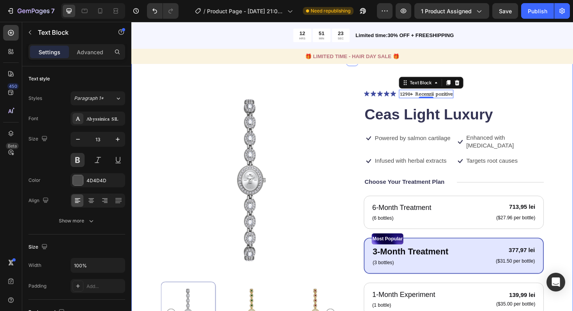
click at [573, 79] on div "Product Images Icon Icon Icon Icon Icon Icon List 1290+ Recenzii pozitive Text …" at bounding box center [365, 288] width 468 height 452
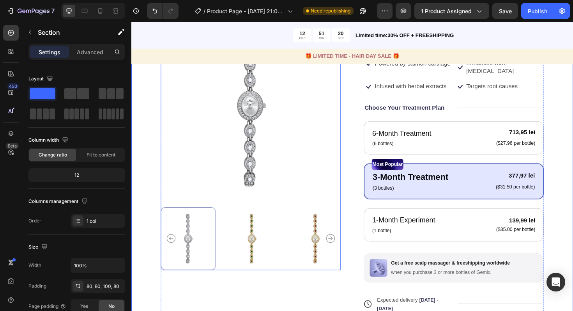
scroll to position [100, 0]
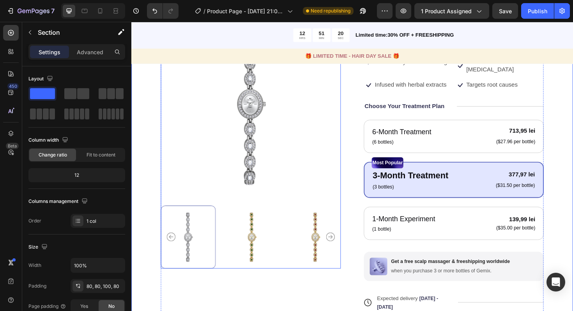
click at [258, 260] on img at bounding box center [259, 249] width 58 height 67
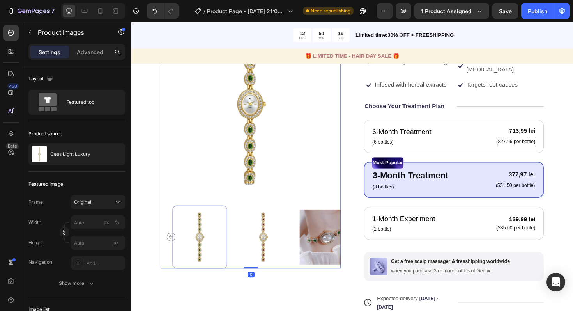
click at [98, 251] on img at bounding box center [69, 249] width 58 height 67
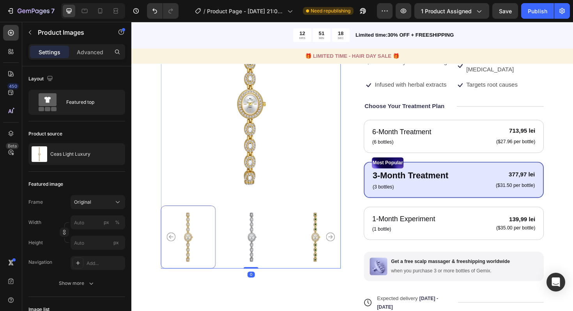
click at [187, 246] on div at bounding box center [192, 249] width 58 height 67
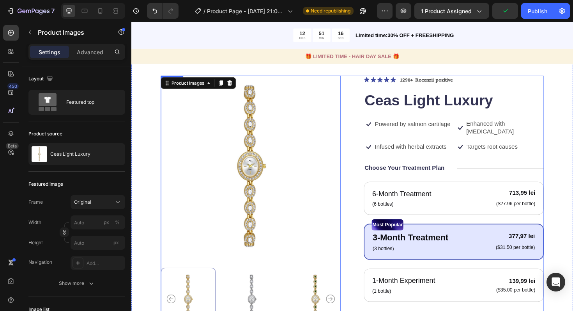
scroll to position [6, 0]
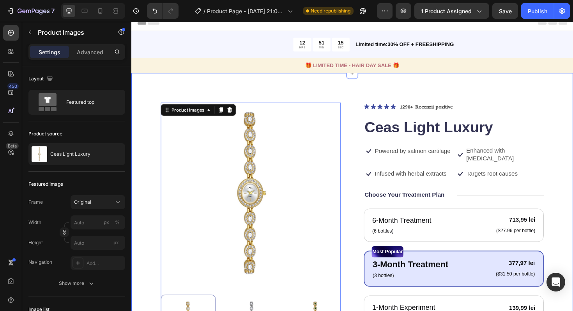
click at [573, 100] on div "Product Images 0 Icon Icon Icon Icon Icon Icon List 1290+ Recenzii pozitive Tex…" at bounding box center [365, 302] width 468 height 453
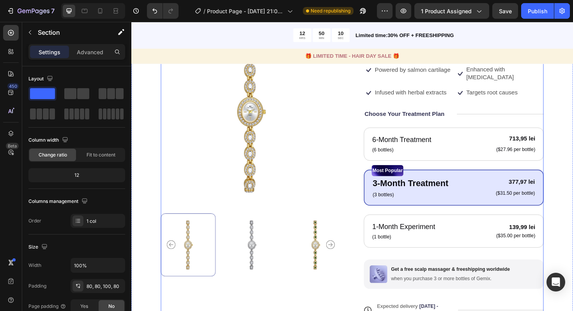
scroll to position [99, 0]
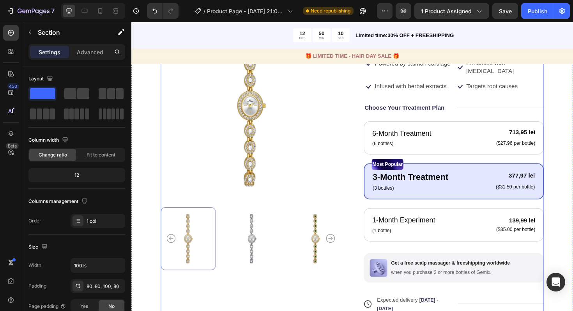
click at [509, 113] on div "Icon Icon Icon Icon Icon Icon List 1290+ Recenzii pozitive Text Block Row Ceas …" at bounding box center [472, 206] width 191 height 383
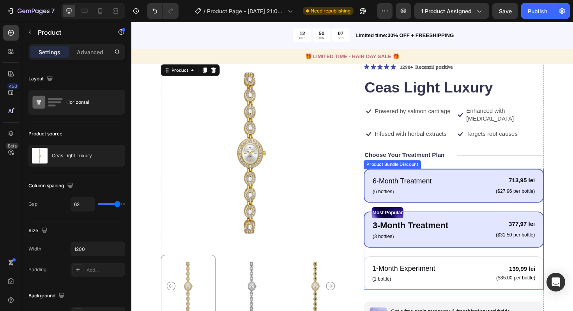
scroll to position [35, 0]
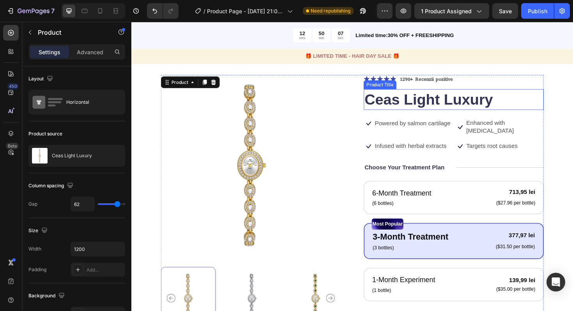
click at [528, 104] on h1 "Ceas Light Luxury" at bounding box center [472, 104] width 191 height 22
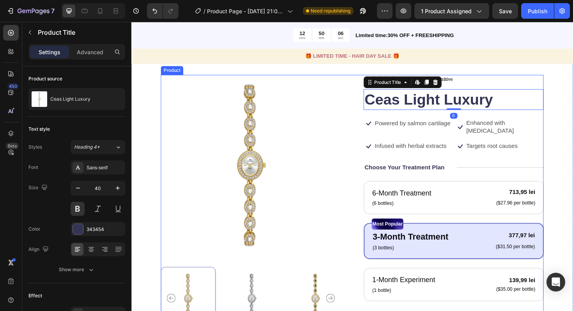
click at [541, 87] on div "Icon Icon Icon Icon Icon Icon List 1290+ Recenzii pozitive Text Block Row Ceas …" at bounding box center [472, 269] width 191 height 383
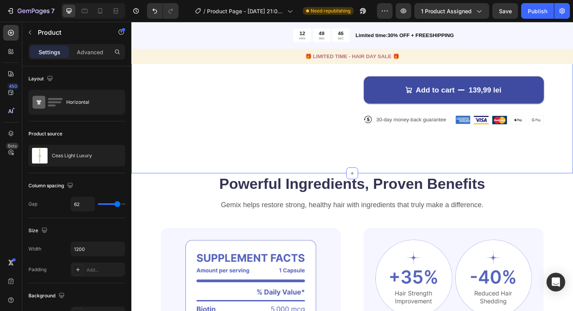
scroll to position [399, 0]
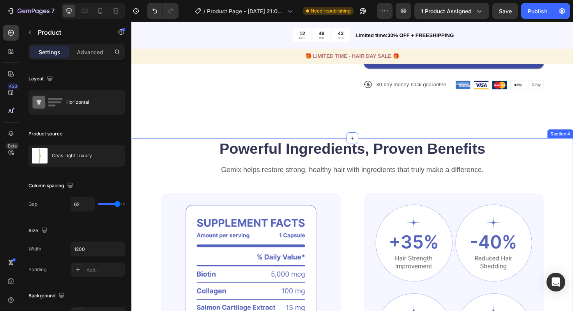
click at [573, 145] on div "Powerful Ingredients, Proven Benefits Heading Gemix helps restore strong, healt…" at bounding box center [365, 304] width 468 height 319
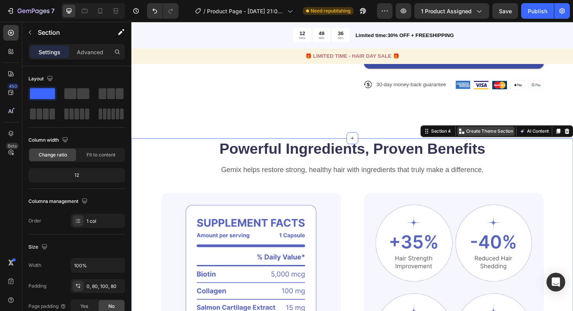
click at [519, 134] on p "Create Theme Section" at bounding box center [511, 137] width 50 height 7
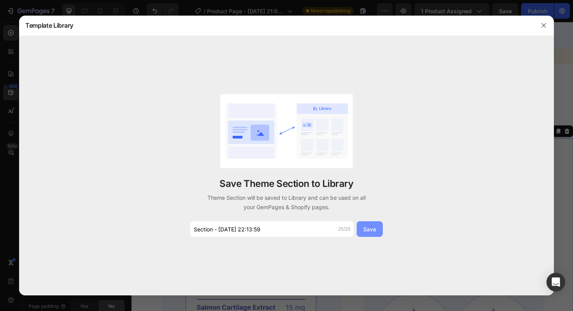
click at [368, 227] on div "Save" at bounding box center [369, 229] width 13 height 8
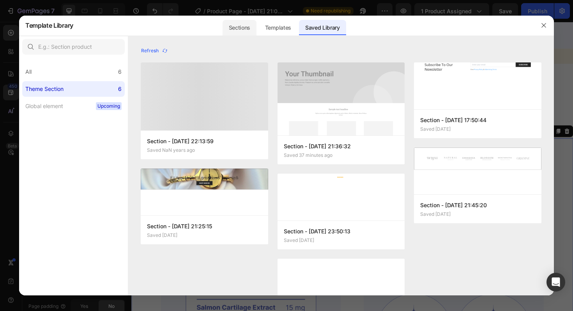
click at [252, 30] on div "Sections" at bounding box center [240, 28] width 34 height 16
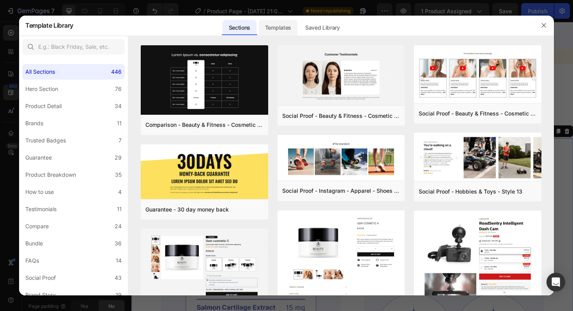
click at [275, 28] on div "Templates" at bounding box center [278, 28] width 39 height 16
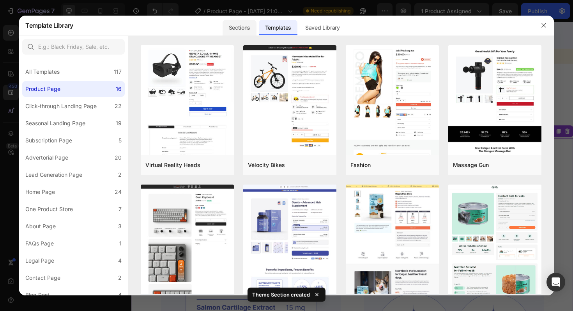
click at [235, 32] on div "Sections" at bounding box center [240, 28] width 34 height 16
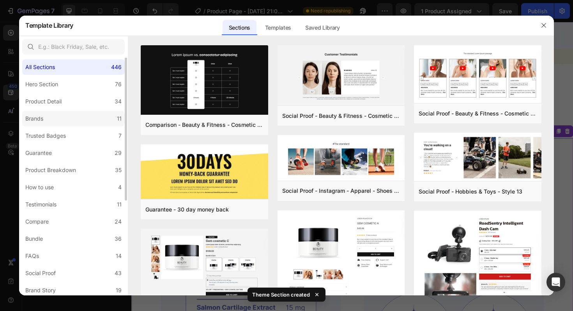
scroll to position [0, 0]
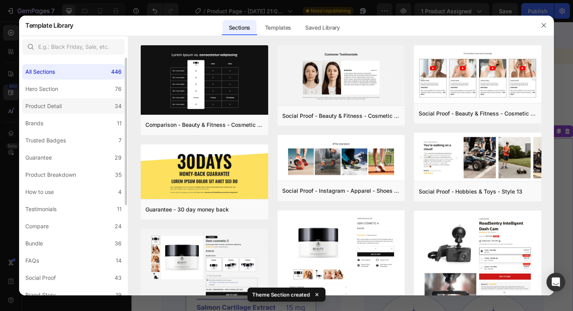
click at [65, 105] on label "Product Detail 34" at bounding box center [73, 106] width 103 height 16
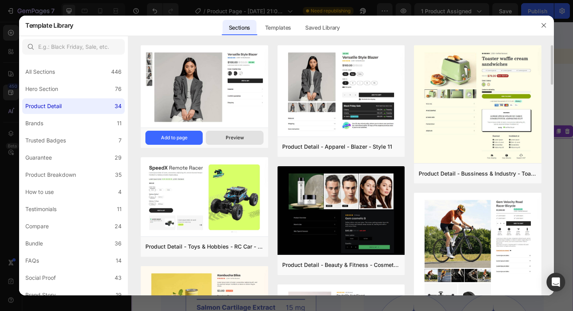
click at [229, 134] on button "Preview" at bounding box center [234, 138] width 57 height 14
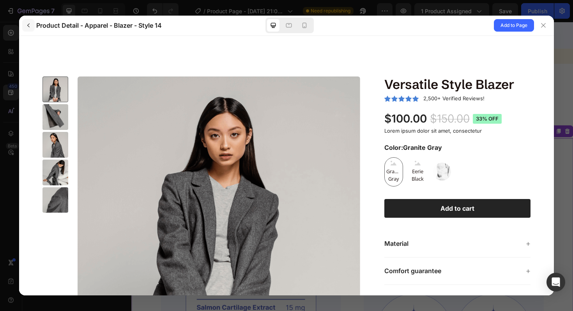
click at [28, 28] on icon "button" at bounding box center [28, 25] width 6 height 6
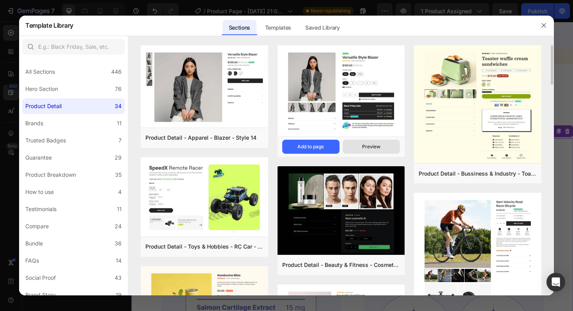
click at [373, 143] on div "Preview" at bounding box center [371, 146] width 18 height 7
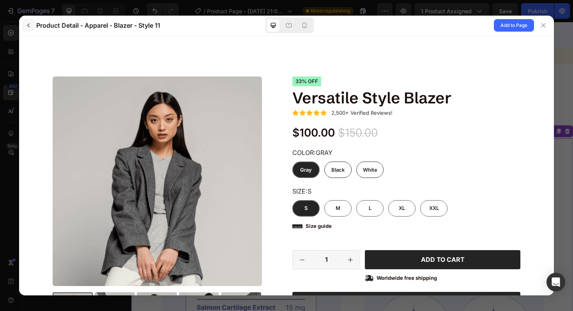
click at [32, 27] on button "button" at bounding box center [28, 25] width 12 height 12
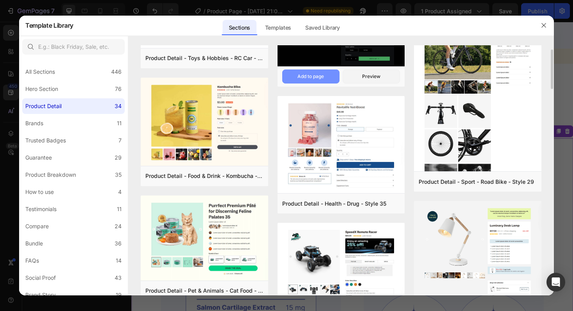
scroll to position [191, 0]
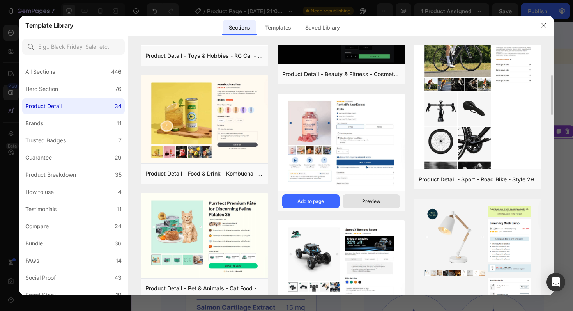
click at [361, 206] on button "Preview" at bounding box center [371, 201] width 57 height 14
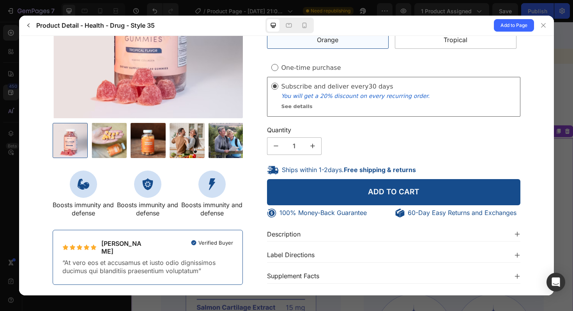
scroll to position [168, 0]
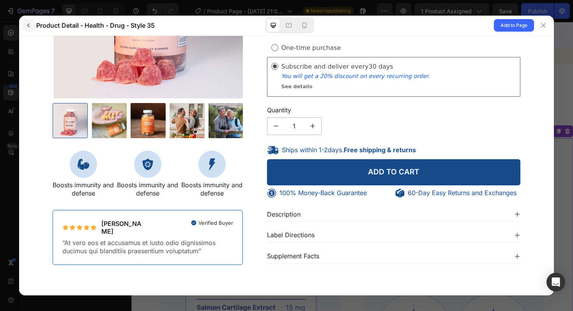
click at [29, 25] on icon "button" at bounding box center [28, 25] width 6 height 6
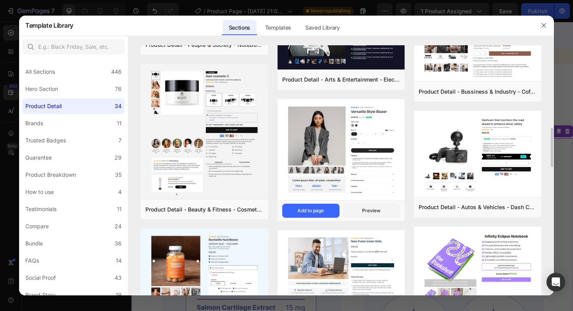
scroll to position [538, 0]
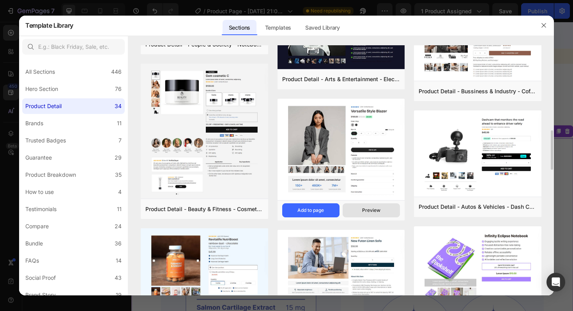
click at [365, 214] on button "Preview" at bounding box center [371, 210] width 57 height 14
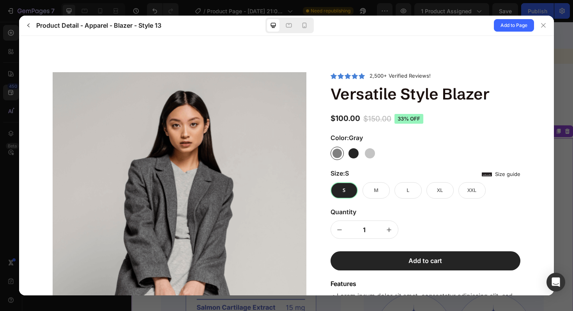
scroll to position [0, 0]
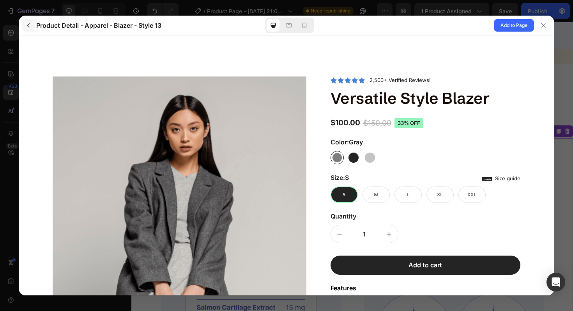
click at [26, 25] on icon "button" at bounding box center [28, 25] width 6 height 6
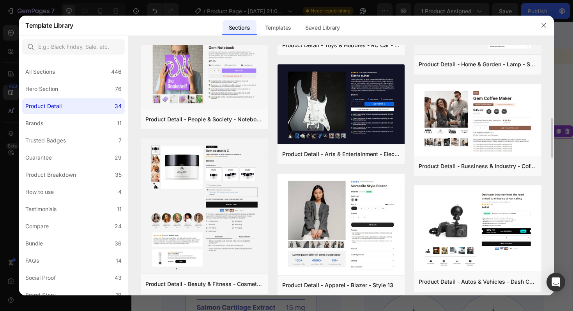
scroll to position [464, 0]
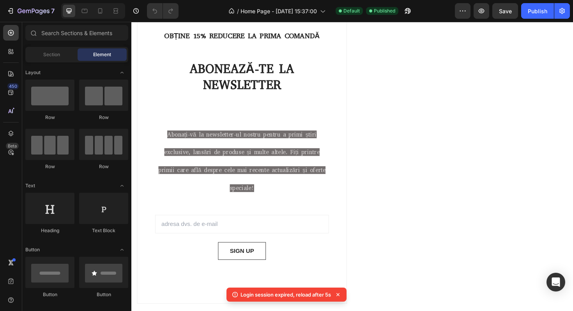
scroll to position [1710, 0]
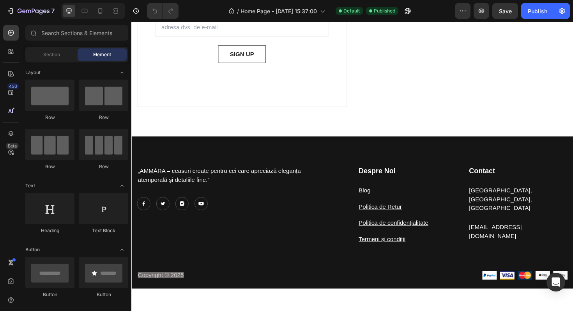
scroll to position [2254, 0]
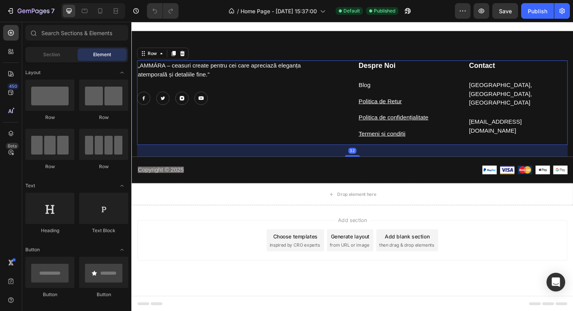
click at [306, 111] on div "„AMMÁRA – ceasuri create pentru cei care apreciază eleganța atemporală și detal…" at bounding box center [248, 107] width 222 height 89
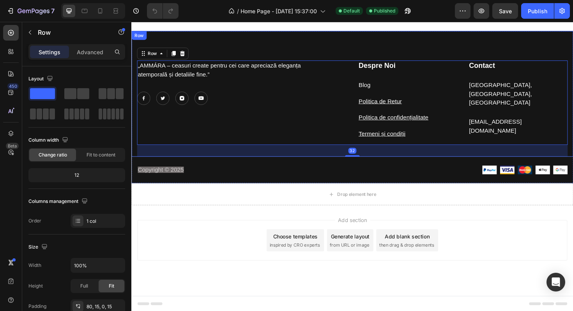
click at [347, 56] on div "„AMMÁRA – ceasuri create pentru cei care apreciază eleganța atemporală și detal…" at bounding box center [365, 98] width 468 height 133
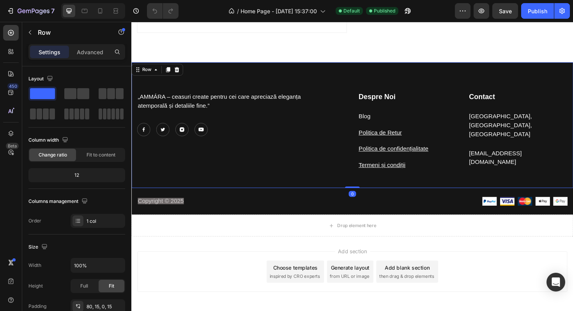
scroll to position [2215, 0]
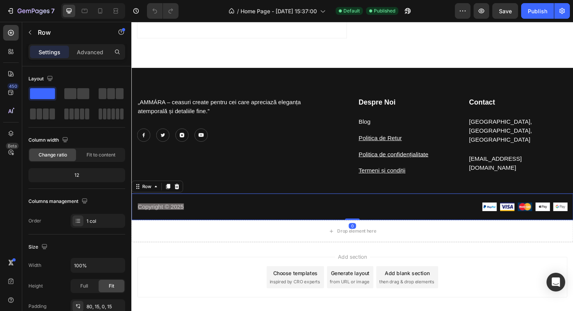
click at [300, 222] on div "Copyright © 2025 Text block Image Image Image Image Image Icon List Hoz Row" at bounding box center [365, 221] width 456 height 16
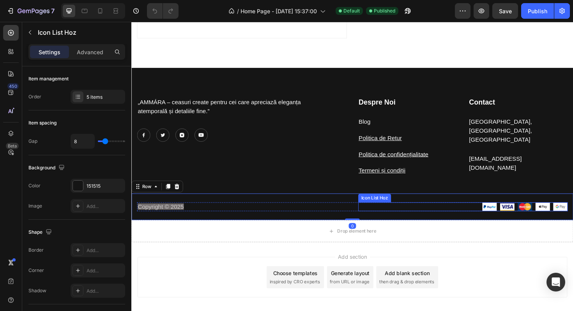
click at [404, 217] on div "Image Image Image Image Image" at bounding box center [483, 217] width 222 height 9
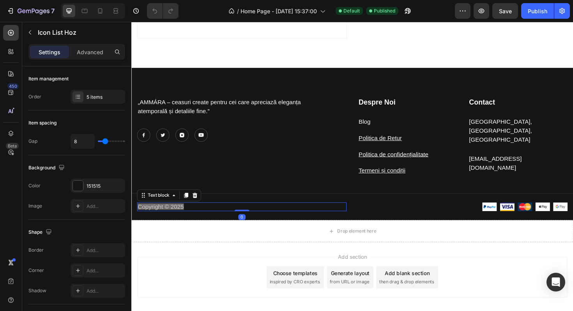
click at [180, 217] on span "Copyright © 2025" at bounding box center [162, 217] width 49 height 7
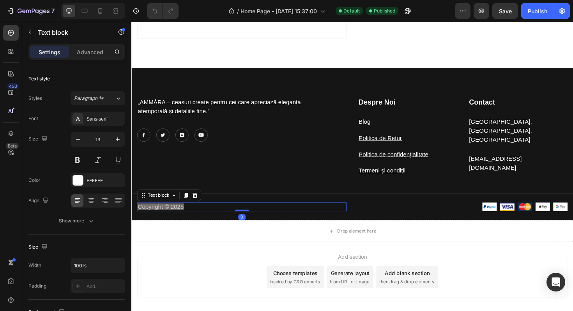
click at [194, 218] on p "Copyright © 2025" at bounding box center [248, 218] width 220 height 8
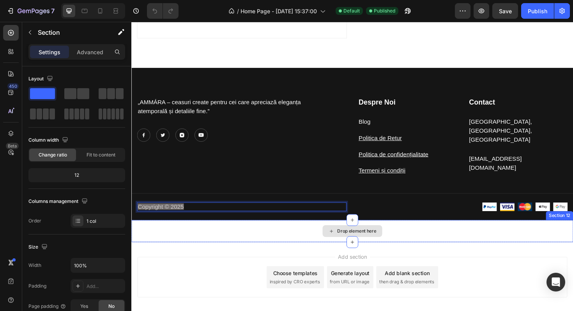
click at [189, 242] on div "Drop element here" at bounding box center [365, 243] width 468 height 23
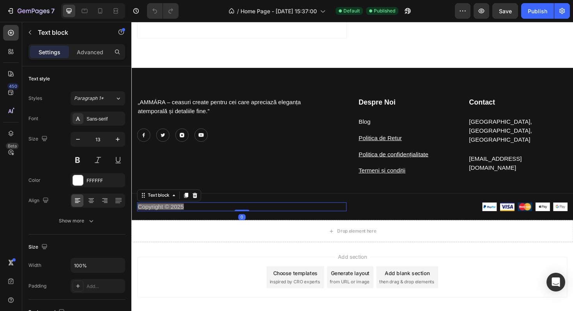
click at [181, 217] on span "Copyright © 2025" at bounding box center [162, 217] width 49 height 7
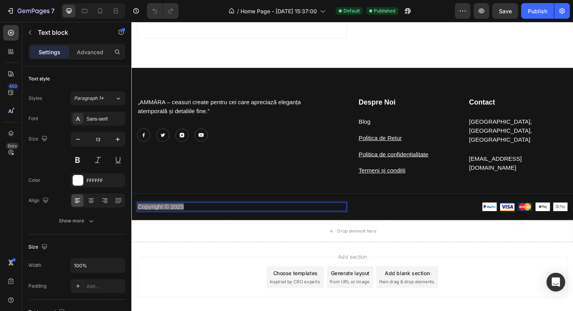
click at [192, 217] on p "Copyright © 2025" at bounding box center [248, 218] width 220 height 8
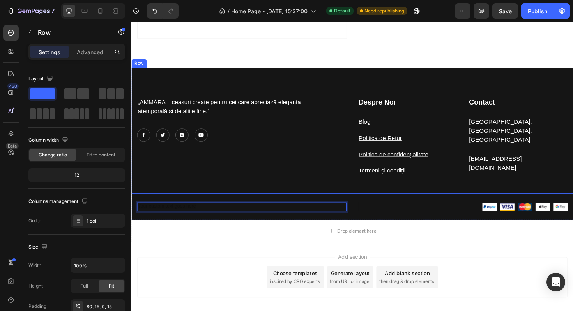
click at [354, 89] on div "„AMMÁRA – ceasuri create pentru cei care apreciază eleganța atemporală și detal…" at bounding box center [365, 137] width 468 height 133
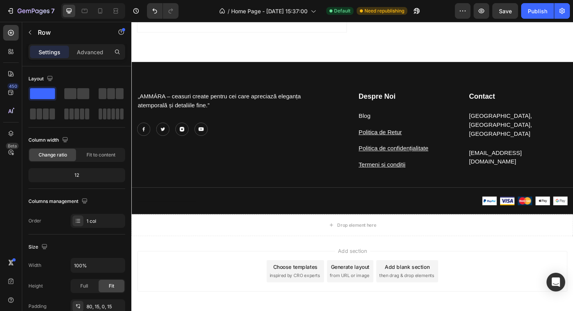
scroll to position [2253, 0]
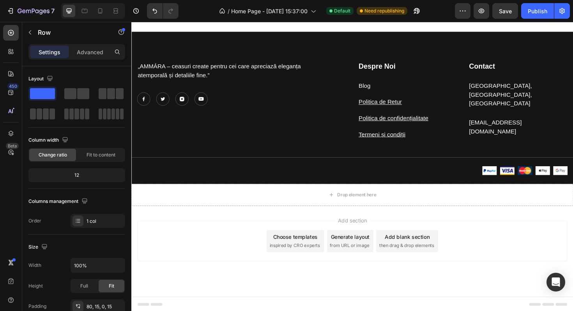
click at [471, 47] on div "„AMMÁRA – ceasuri create pentru cei care apreciază eleganța atemporală și detal…" at bounding box center [365, 98] width 468 height 133
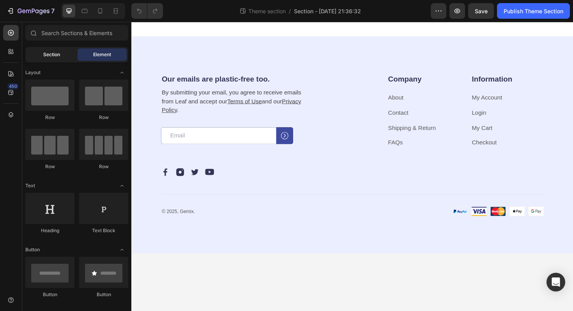
click at [69, 55] on div "Section" at bounding box center [51, 54] width 49 height 12
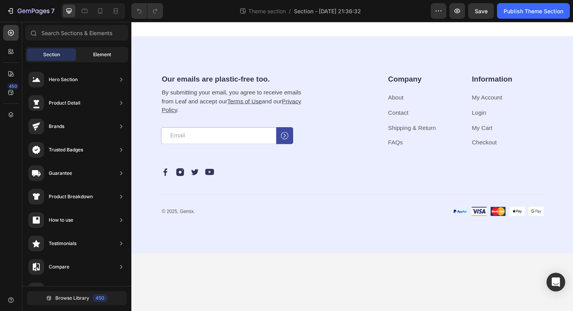
click at [92, 55] on div "Element" at bounding box center [102, 54] width 49 height 12
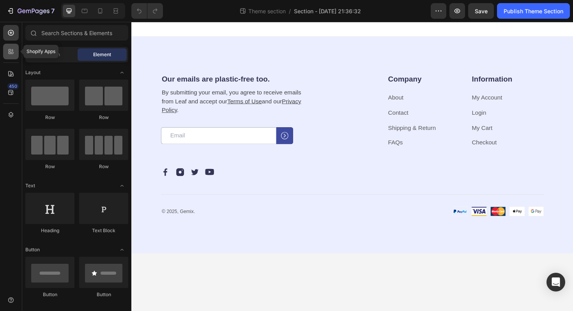
click at [11, 53] on icon at bounding box center [11, 52] width 8 height 8
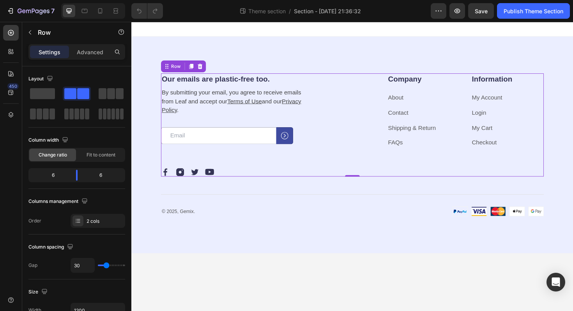
click at [261, 164] on div "Our emails are plastic-free too. Heading By submitting your email, you agree to…" at bounding box center [261, 130] width 197 height 109
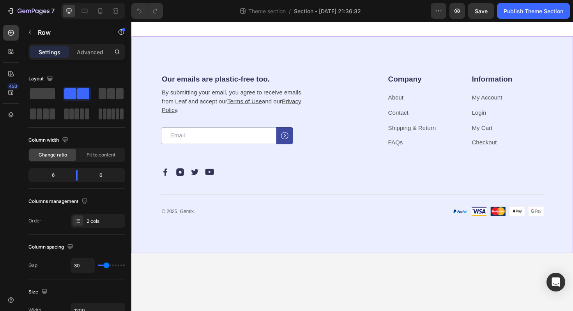
click at [354, 63] on div "Our emails are plastic-free too. Heading By submitting your email, you agree to…" at bounding box center [365, 151] width 468 height 229
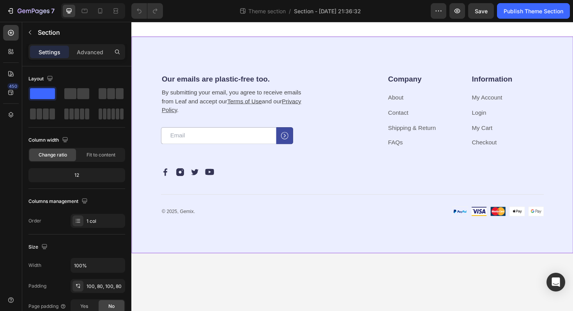
click at [234, 57] on div "Our emails are plastic-free too. Heading By submitting your email, you agree to…" at bounding box center [365, 151] width 468 height 229
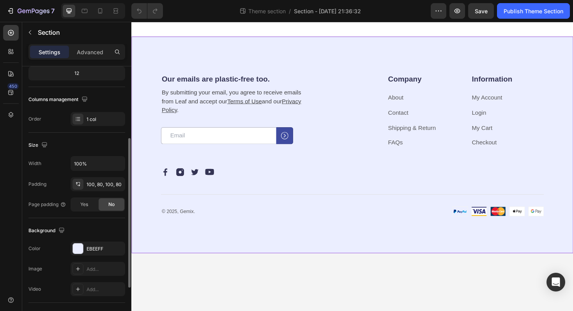
scroll to position [111, 0]
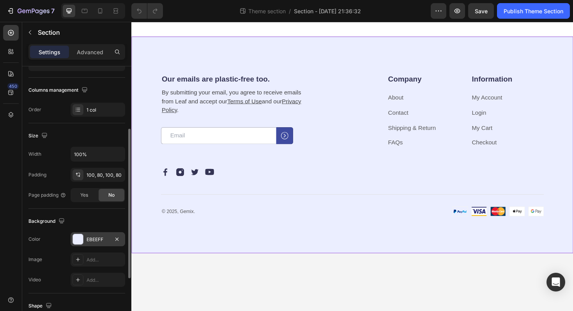
click at [95, 242] on div "EBEEFF" at bounding box center [98, 239] width 23 height 7
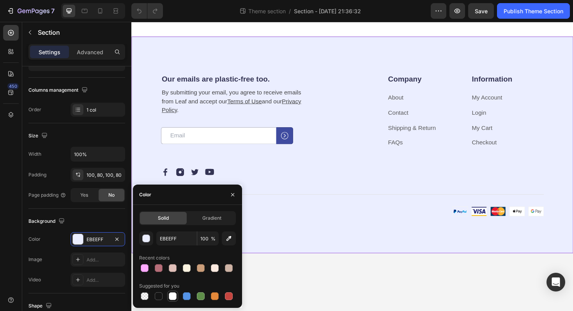
click at [172, 297] on div at bounding box center [173, 296] width 8 height 8
type input "FFFFFF"
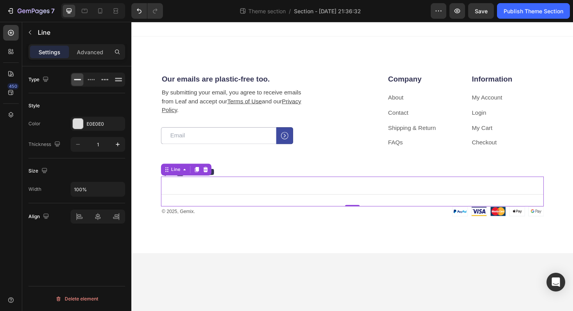
scroll to position [0, 0]
click at [310, 202] on div "Title Line 0" at bounding box center [365, 202] width 405 height 32
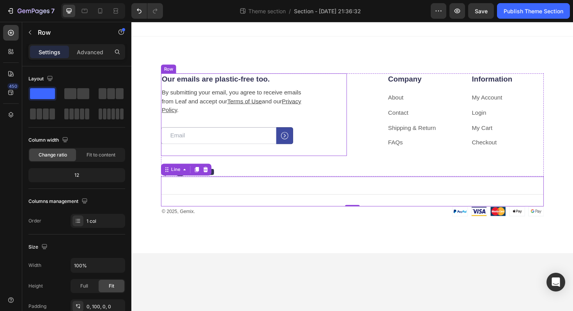
click at [338, 155] on div "Our emails are plastic-free too. Heading By submitting your email, you agree to…" at bounding box center [261, 119] width 197 height 87
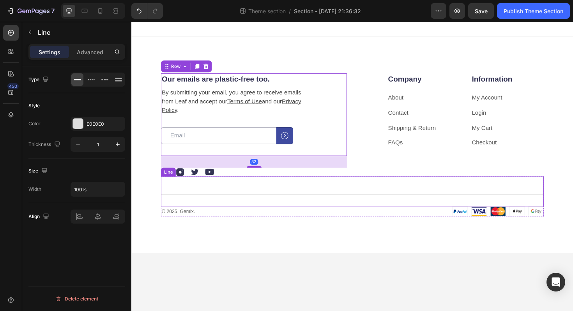
click at [314, 199] on div "Title Line" at bounding box center [365, 202] width 405 height 32
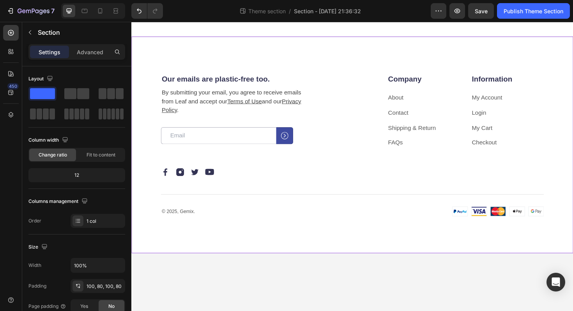
click at [356, 43] on div "Our emails are plastic-free too. Heading By submitting your email, you agree to…" at bounding box center [365, 151] width 468 height 229
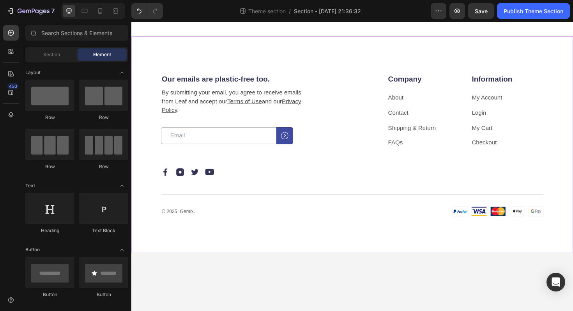
click at [351, 33] on div at bounding box center [365, 30] width 468 height 16
click at [364, 49] on div "Our emails are plastic-free too. Heading By submitting your email, you agree to…" at bounding box center [365, 151] width 468 height 229
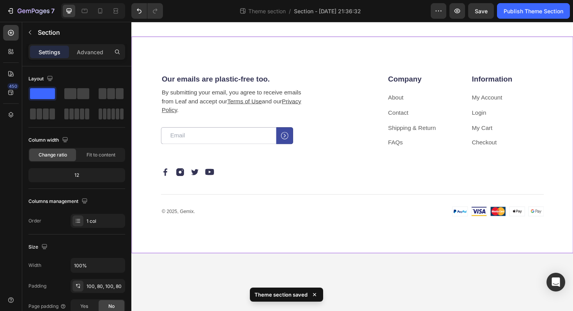
click at [375, 50] on div "Our emails are plastic-free too. Heading By submitting your email, you agree to…" at bounding box center [365, 151] width 468 height 229
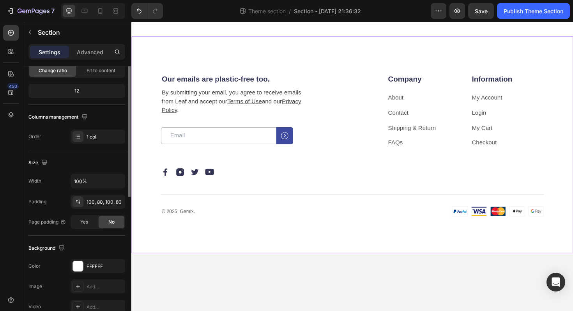
scroll to position [115, 0]
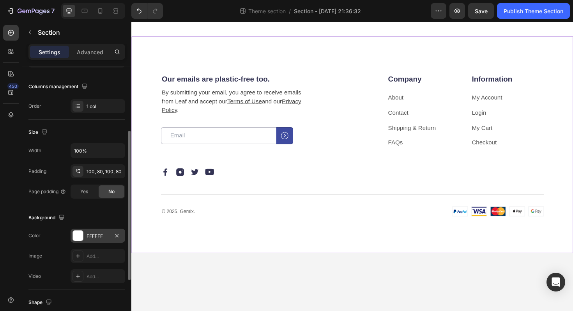
click at [90, 237] on div "FFFFFF" at bounding box center [98, 235] width 23 height 7
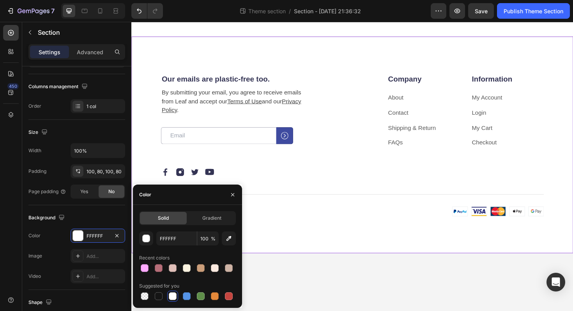
click at [173, 295] on div at bounding box center [173, 296] width 8 height 8
click at [145, 235] on div "button" at bounding box center [147, 239] width 8 height 8
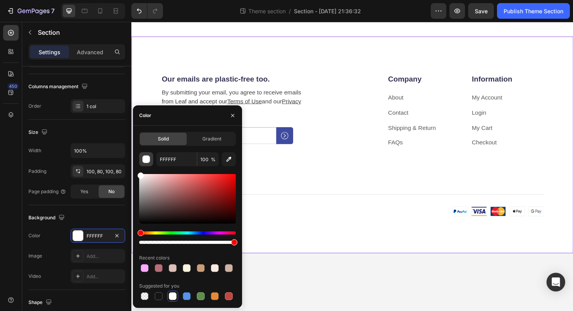
click at [149, 159] on div "button" at bounding box center [147, 160] width 8 height 8
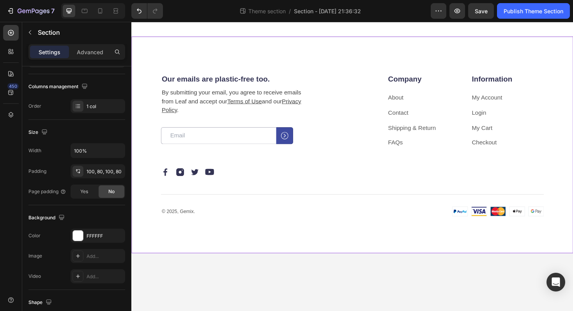
click at [378, 62] on div "Our emails are plastic-free too. Heading By submitting your email, you agree to…" at bounding box center [365, 151] width 468 height 229
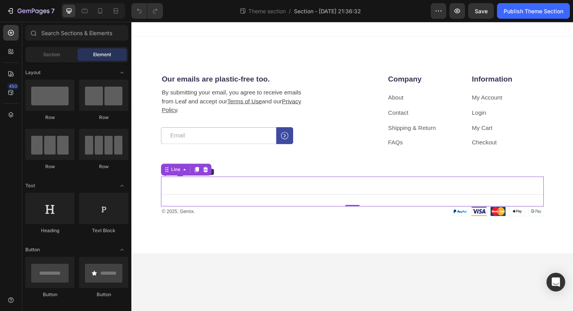
click at [333, 200] on div "Title Line 0" at bounding box center [365, 202] width 405 height 32
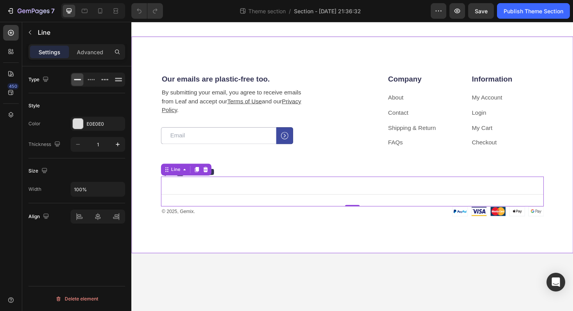
click at [320, 238] on div "Our emails are plastic-free too. Heading By submitting your email, you agree to…" at bounding box center [365, 151] width 468 height 229
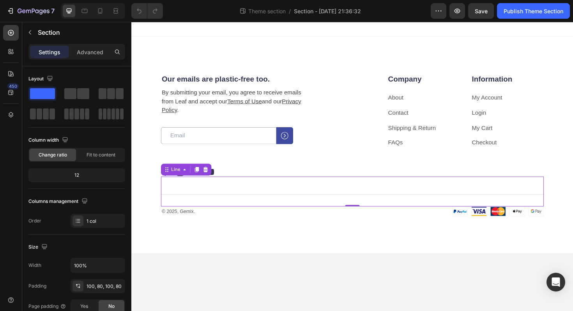
click at [347, 204] on div "Title Line 0" at bounding box center [365, 202] width 405 height 32
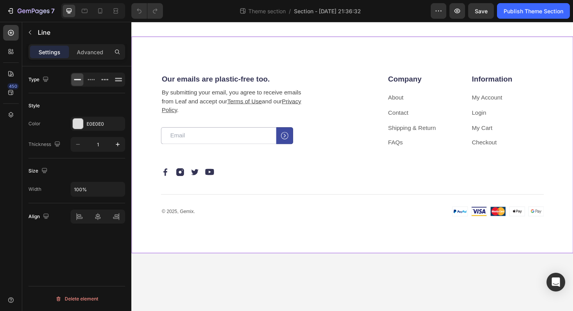
click at [323, 239] on div "Our emails are plastic-free too. Heading By submitting your email, you agree to…" at bounding box center [365, 151] width 468 height 229
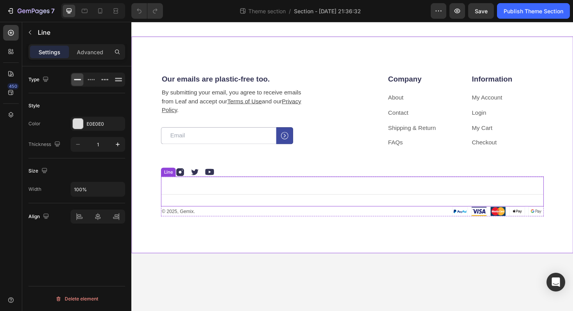
click at [349, 199] on div "Title Line" at bounding box center [365, 202] width 405 height 32
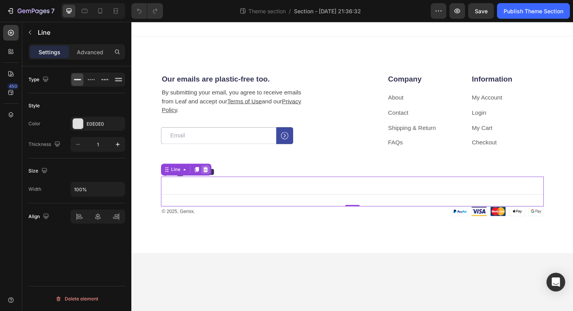
click at [210, 179] on icon at bounding box center [209, 177] width 5 height 5
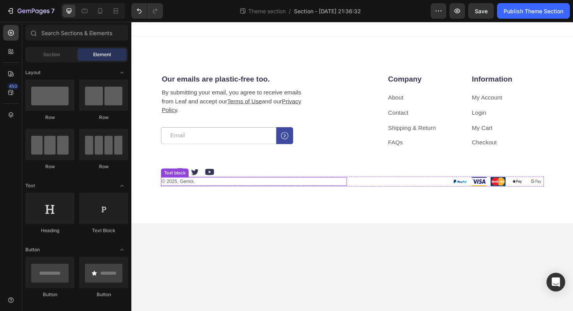
click at [185, 189] on p "© 2025, Gemix." at bounding box center [260, 191] width 195 height 8
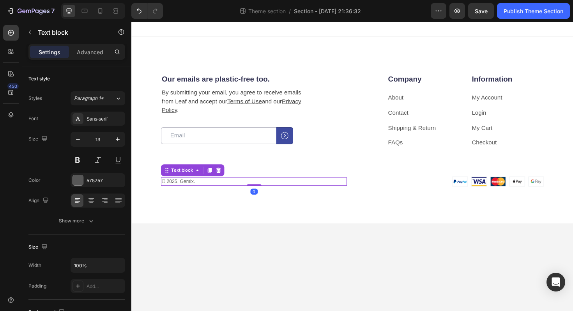
click at [195, 190] on p "© 2025, Gemix." at bounding box center [260, 191] width 195 height 8
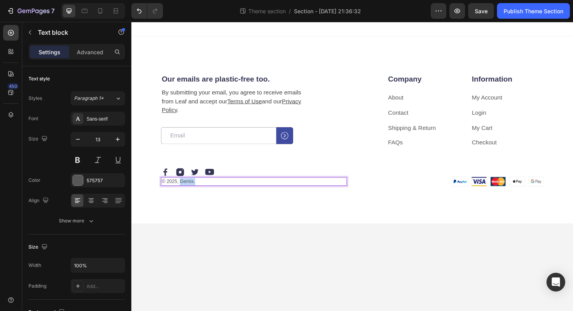
drag, startPoint x: 199, startPoint y: 191, endPoint x: 184, endPoint y: 191, distance: 15.6
click at [184, 191] on p "© 2025, Gemix." at bounding box center [260, 191] width 195 height 8
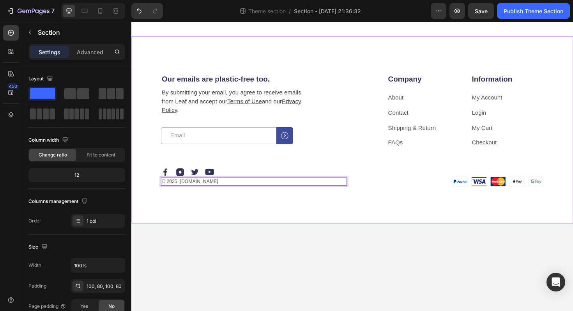
click at [192, 230] on div "Our emails are plastic-free too. Heading By submitting your email, you agree to…" at bounding box center [365, 136] width 468 height 198
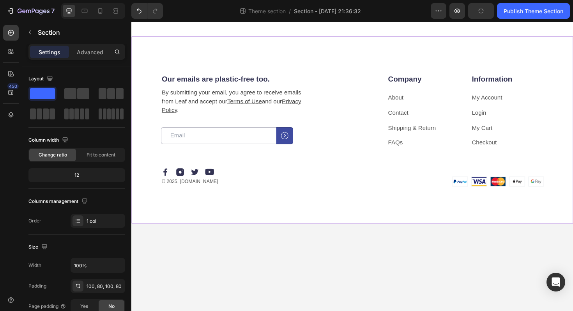
click at [209, 252] on body "Our emails are plastic-free too. Heading By submitting your email, you agree to…" at bounding box center [365, 175] width 468 height 306
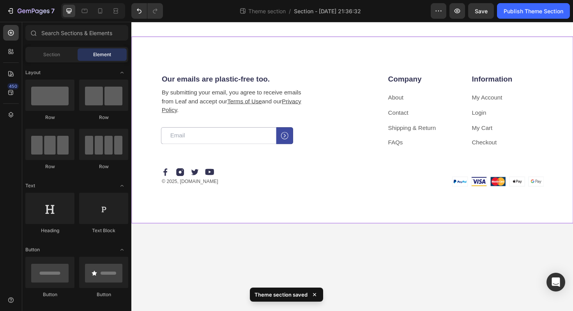
click at [258, 214] on div "Our emails are plastic-free too. Heading By submitting your email, you agree to…" at bounding box center [365, 136] width 468 height 198
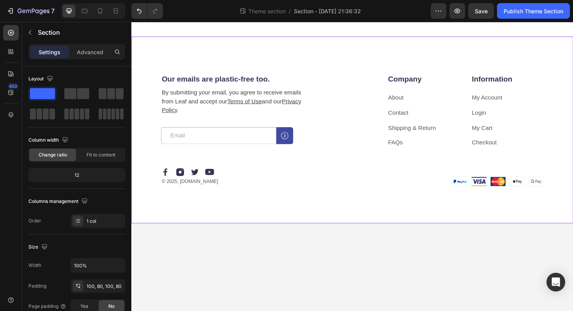
click at [225, 221] on div "Our emails are plastic-free too. Heading By submitting your email, you agree to…" at bounding box center [365, 136] width 468 height 198
click at [196, 180] on img at bounding box center [198, 180] width 9 height 9
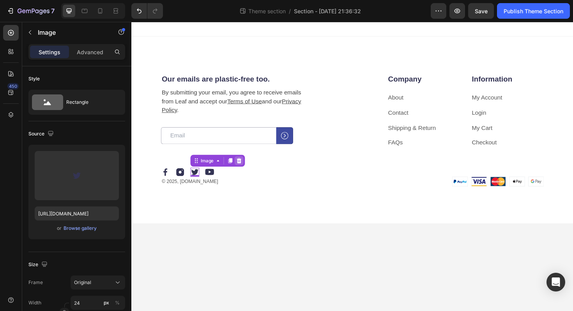
click at [244, 170] on icon at bounding box center [245, 169] width 6 height 6
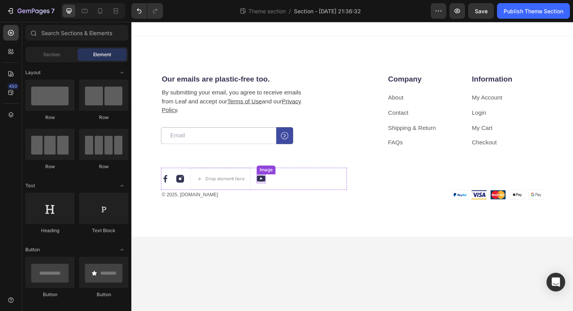
click at [268, 188] on img at bounding box center [268, 187] width 9 height 9
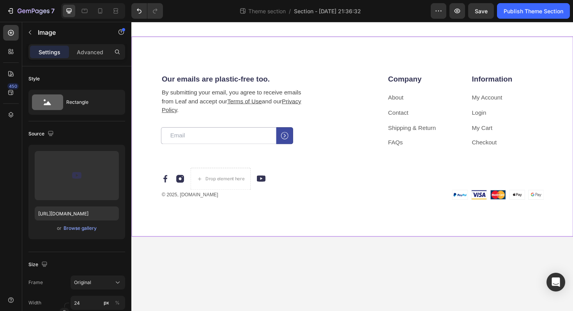
click at [218, 239] on div "Our emails are plastic-free too. Heading By submitting your email, you agree to…" at bounding box center [365, 143] width 468 height 212
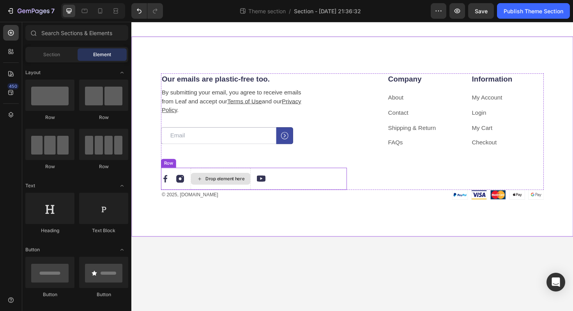
click at [225, 188] on div "Drop element here" at bounding box center [230, 188] width 41 height 6
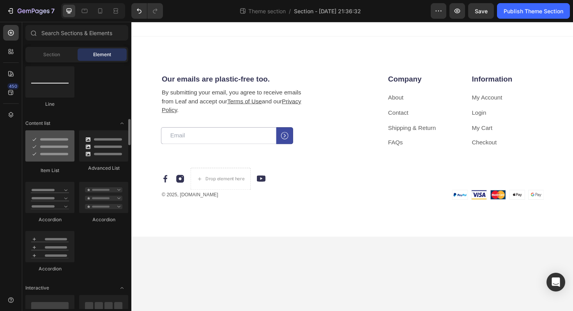
scroll to position [565, 0]
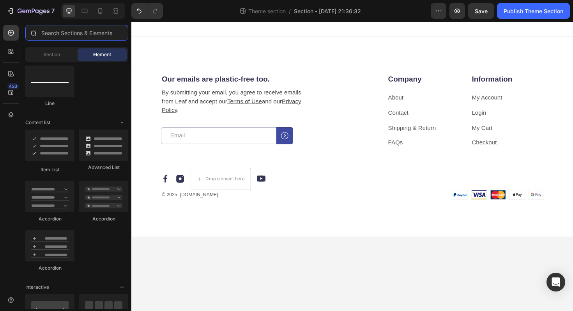
click at [88, 36] on input "text" at bounding box center [76, 33] width 103 height 16
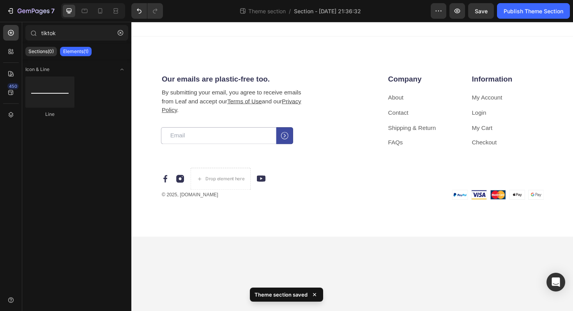
click at [85, 50] on p "Elements(1)" at bounding box center [75, 51] width 25 height 6
click at [45, 50] on p "Sections(0)" at bounding box center [40, 51] width 25 height 6
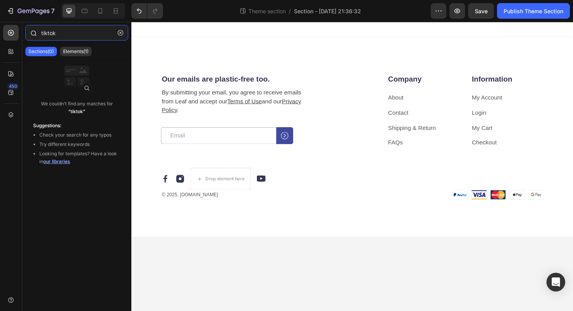
click at [60, 36] on input "tiktok" at bounding box center [76, 33] width 103 height 16
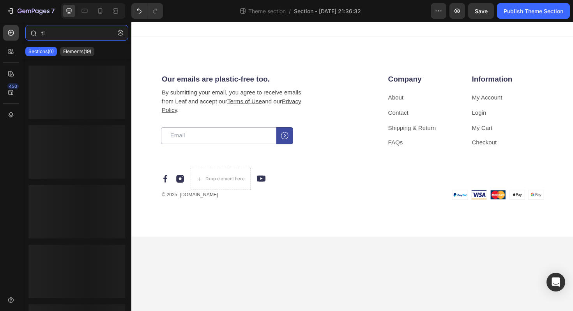
type input "t"
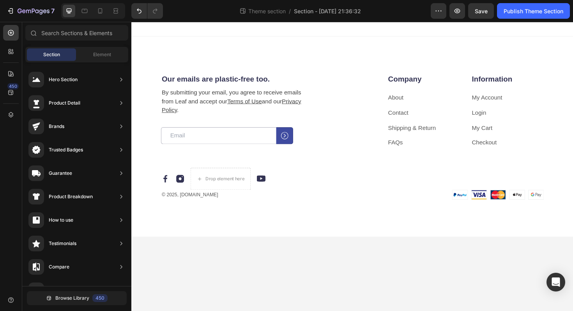
click at [256, 292] on body "Our emails are plastic-free too. Heading By submitting your email, you agree to…" at bounding box center [365, 175] width 468 height 306
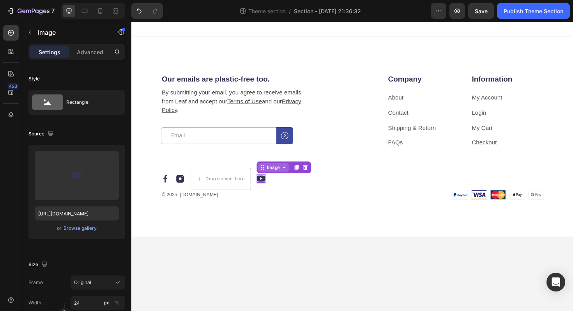
click at [273, 180] on div "Image" at bounding box center [281, 175] width 32 height 9
click at [316, 177] on icon at bounding box center [315, 176] width 6 height 6
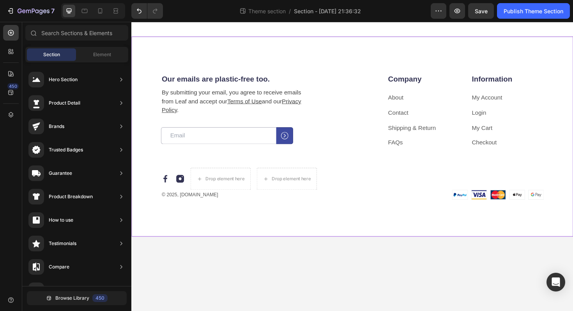
click at [283, 228] on div "Our emails are plastic-free too. Heading By submitting your email, you agree to…" at bounding box center [365, 143] width 468 height 212
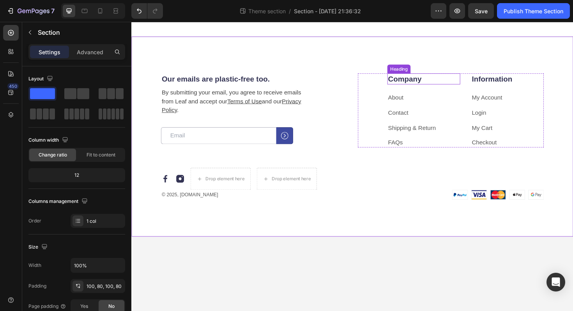
click at [425, 84] on p "Company" at bounding box center [441, 82] width 76 height 10
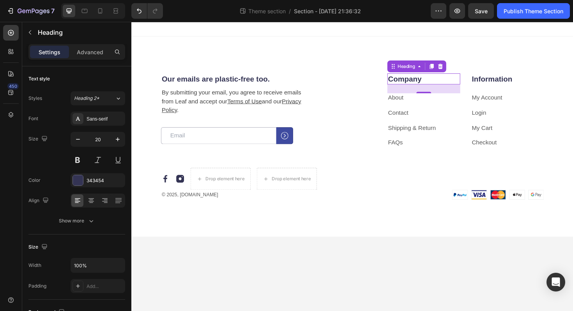
click at [442, 84] on p "Company" at bounding box center [441, 82] width 76 height 10
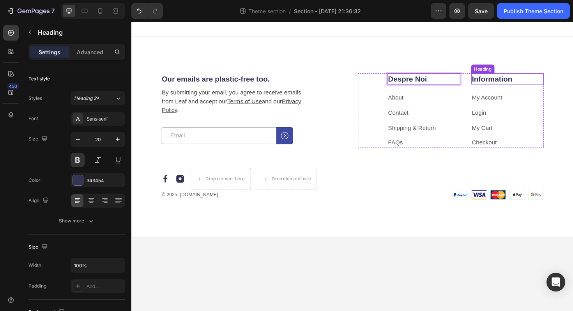
click at [520, 82] on p "Information" at bounding box center [530, 82] width 76 height 10
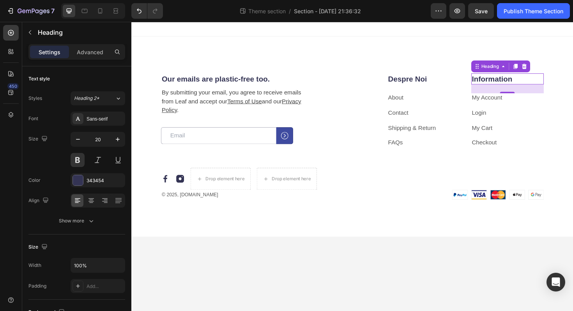
click at [534, 83] on p "Information" at bounding box center [530, 82] width 76 height 10
drag, startPoint x: 536, startPoint y: 83, endPoint x: 492, endPoint y: 82, distance: 44.1
click at [492, 82] on p "Information" at bounding box center [530, 82] width 76 height 10
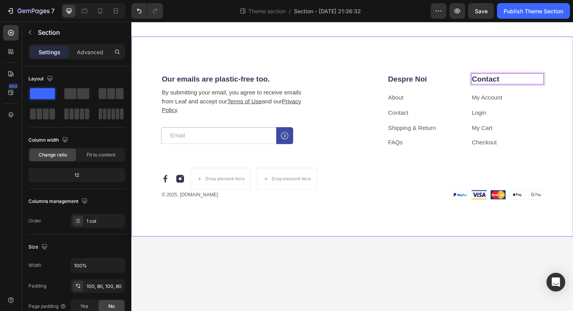
click at [443, 211] on div "Our emails are plastic-free too. Heading By submitting your email, you agree to…" at bounding box center [365, 143] width 468 height 212
click at [421, 104] on p "About" at bounding box center [441, 102] width 76 height 8
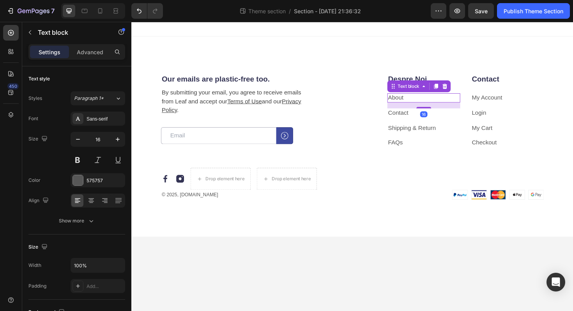
click at [421, 103] on p "About" at bounding box center [441, 102] width 76 height 8
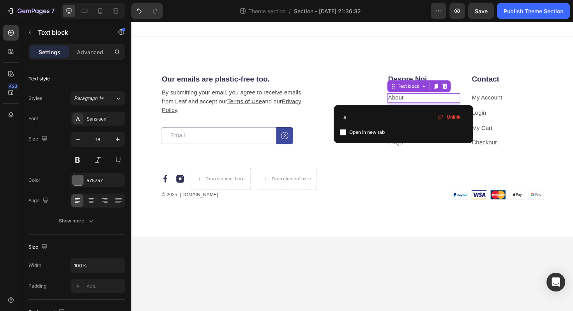
click at [421, 103] on p "About" at bounding box center [441, 102] width 76 height 8
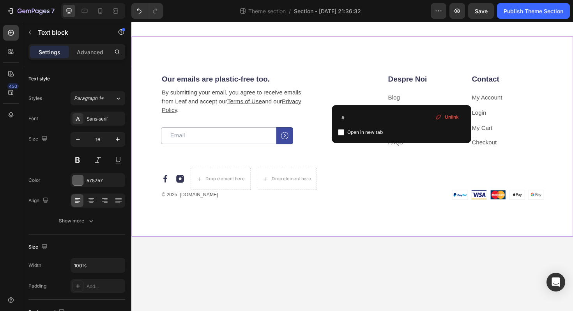
click at [397, 227] on div "Our emails are plastic-free too. Heading By submitting your email, you agree to…" at bounding box center [365, 143] width 468 height 212
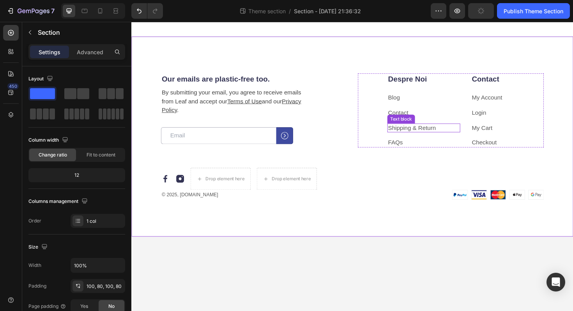
click at [416, 120] on div "Text block" at bounding box center [416, 124] width 29 height 9
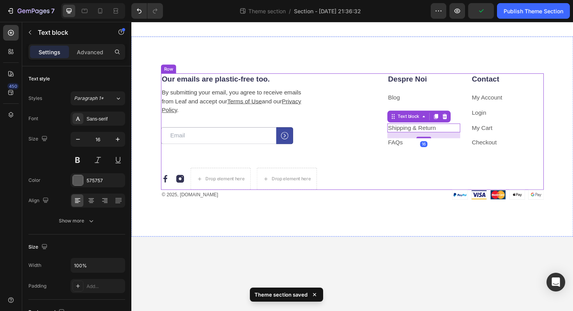
click at [394, 192] on div "Despre Noi Heading Blog Text block Contact Text block Shipping & Return Text bl…" at bounding box center [469, 137] width 197 height 123
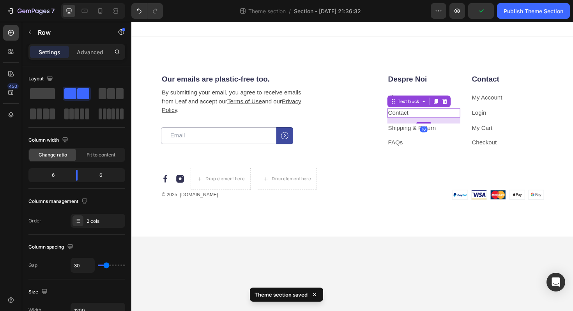
click at [415, 117] on link "Contact" at bounding box center [413, 118] width 21 height 7
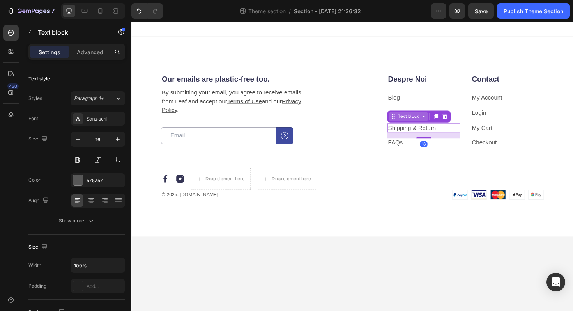
click at [427, 121] on div "Text block" at bounding box center [425, 122] width 26 height 7
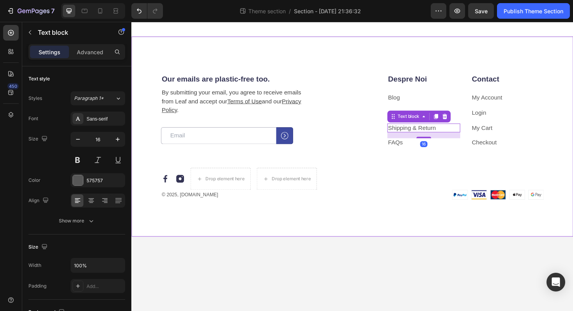
click at [385, 220] on div "Our emails are plastic-free too. Heading By submitting your email, you agree to…" at bounding box center [365, 143] width 468 height 212
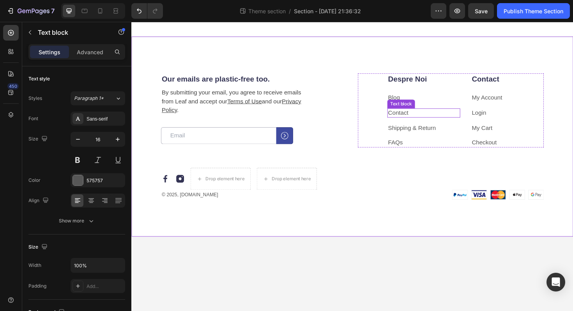
click at [421, 117] on link "Contact" at bounding box center [413, 118] width 21 height 7
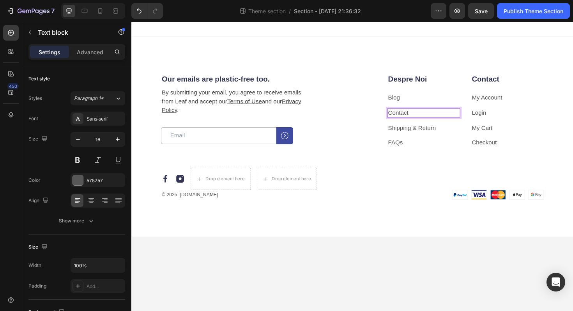
click at [421, 117] on link "Contact" at bounding box center [413, 118] width 21 height 7
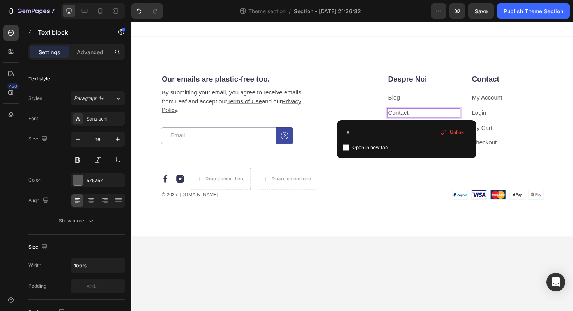
click at [421, 117] on link "Contact" at bounding box center [413, 118] width 21 height 7
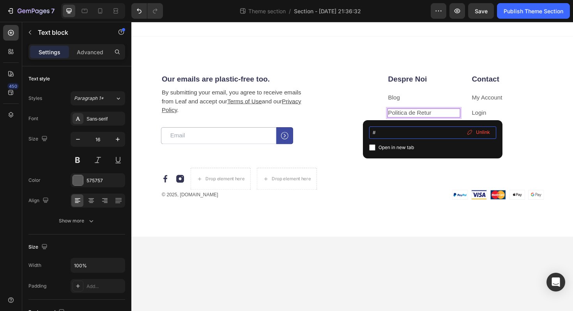
click at [406, 134] on input "#" at bounding box center [432, 132] width 127 height 12
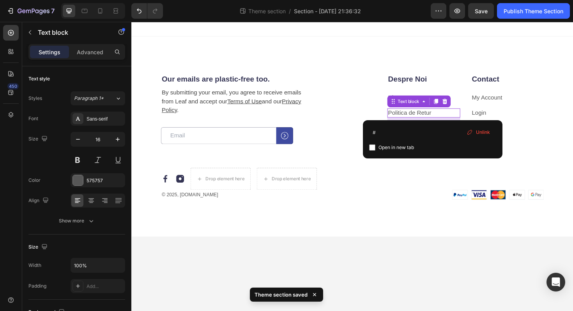
click at [372, 147] on input "checkbox" at bounding box center [372, 147] width 6 height 6
checkbox input "true"
click at [383, 135] on input "#" at bounding box center [432, 132] width 127 height 12
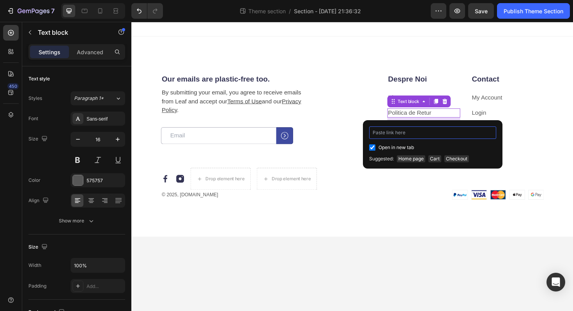
click at [391, 134] on input at bounding box center [432, 132] width 127 height 12
paste input "https://ammara.ro/pages/politica-de-retur"
type input "https://ammara.ro/pages/politica-de-retur"
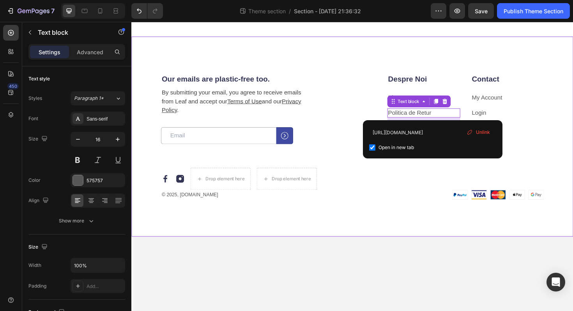
click at [402, 211] on div "Our emails are plastic-free too. Heading By submitting your email, you agree to…" at bounding box center [365, 143] width 468 height 212
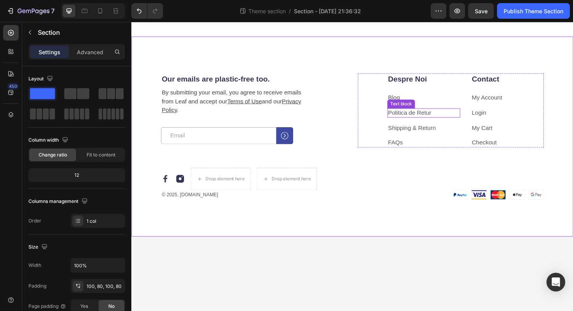
click at [442, 120] on link "Politica de Retur" at bounding box center [426, 118] width 46 height 7
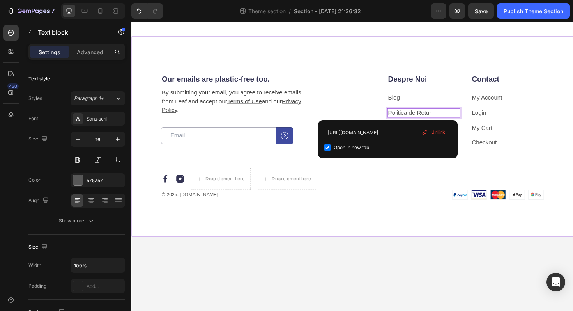
click at [387, 213] on div "Our emails are plastic-free too. Heading By submitting your email, you agree to…" at bounding box center [365, 143] width 468 height 212
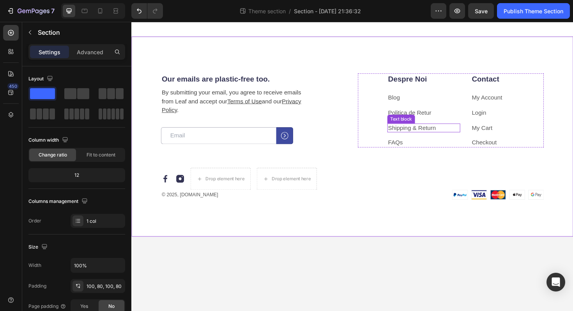
click at [446, 132] on link "Shipping & Return" at bounding box center [428, 134] width 51 height 7
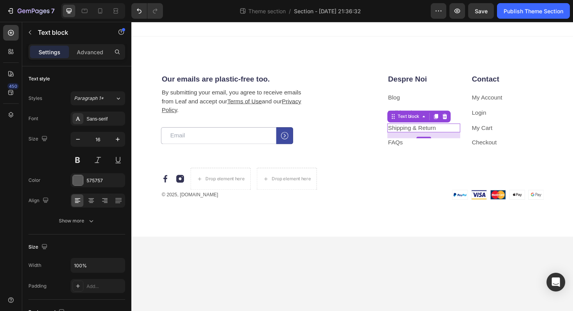
click at [457, 134] on p "Shipping & Return" at bounding box center [441, 134] width 76 height 8
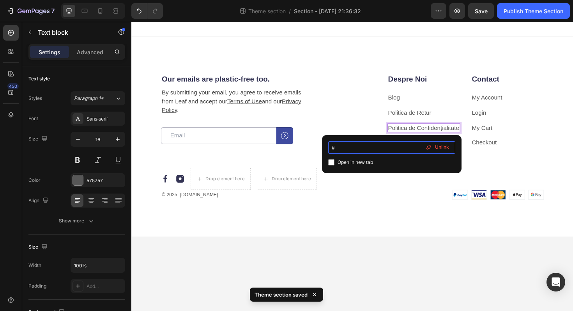
click at [388, 150] on input "#" at bounding box center [391, 147] width 127 height 12
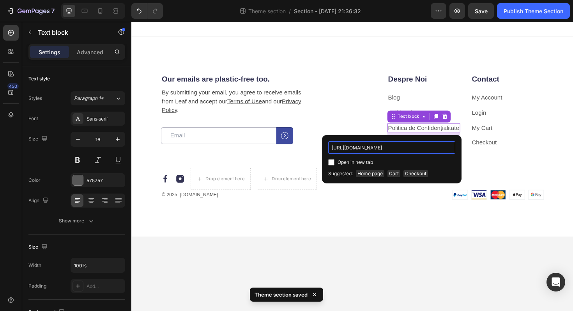
scroll to position [0, 30]
type input "https://ammara.ro/pages/politica-de-confidentialitate"
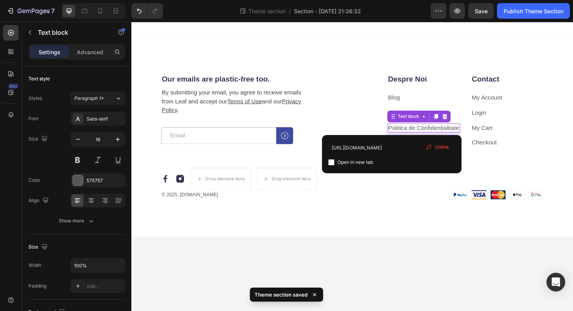
scroll to position [0, 0]
click at [346, 161] on span "Open in new tab" at bounding box center [355, 162] width 35 height 9
checkbox input "true"
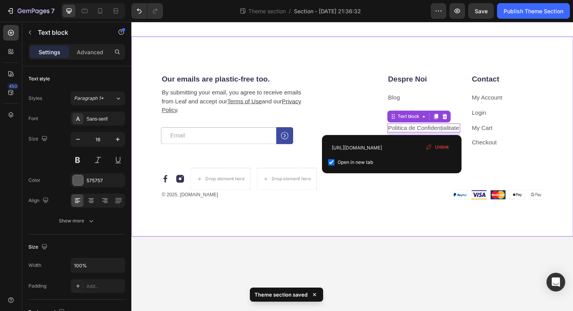
click at [371, 237] on div "Our emails are plastic-free too. Heading By submitting your email, you agree to…" at bounding box center [365, 143] width 468 height 212
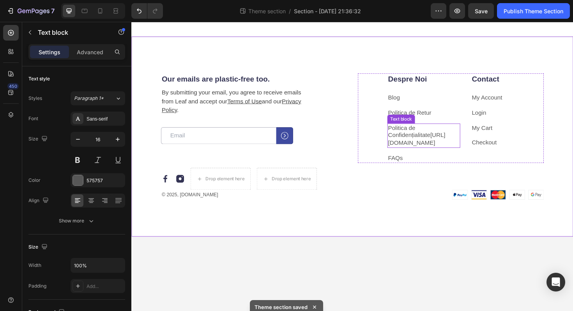
click at [439, 153] on link "https://ammara.ro/pages/politica-de-confidentialitate" at bounding box center [433, 145] width 61 height 15
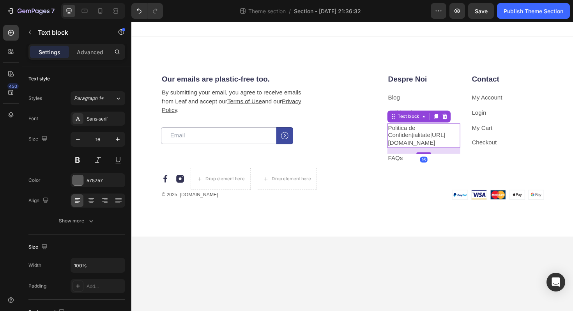
click at [454, 153] on link "https://ammara.ro/pages/politica-de-confidentialitate" at bounding box center [433, 145] width 61 height 15
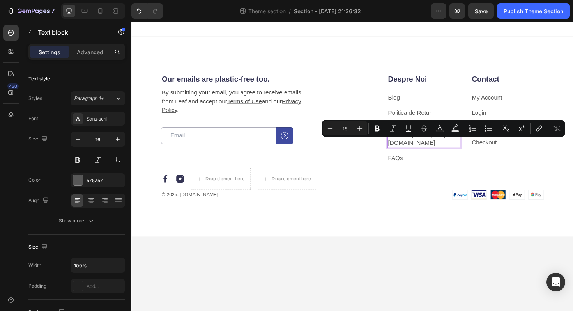
click at [453, 154] on p "Politica de Confidențialitate https://ammara.ro/pages/politica-de-confidentiali…" at bounding box center [441, 142] width 76 height 24
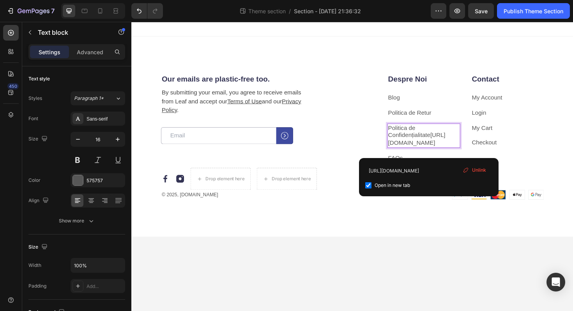
click at [453, 154] on p "Politica de Confidențialitate https://ammara.ro/pages/politica-de-confidentiali…" at bounding box center [441, 142] width 76 height 24
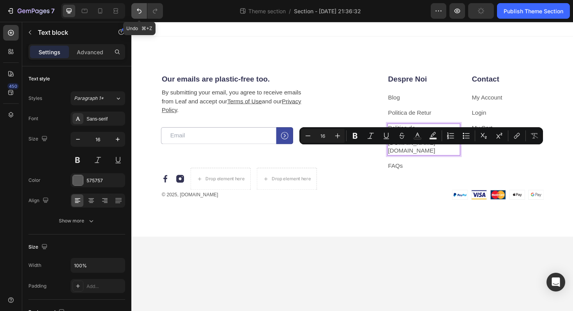
click at [137, 14] on icon "Undo/Redo" at bounding box center [139, 11] width 8 height 8
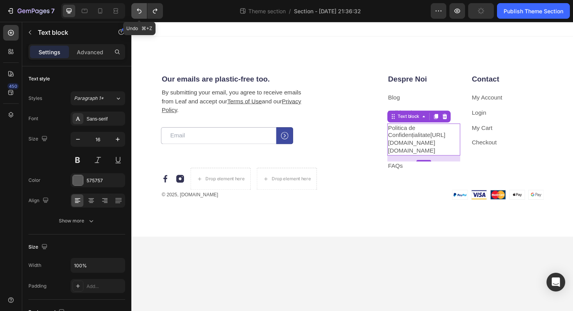
click at [138, 14] on icon "Undo/Redo" at bounding box center [139, 11] width 8 height 8
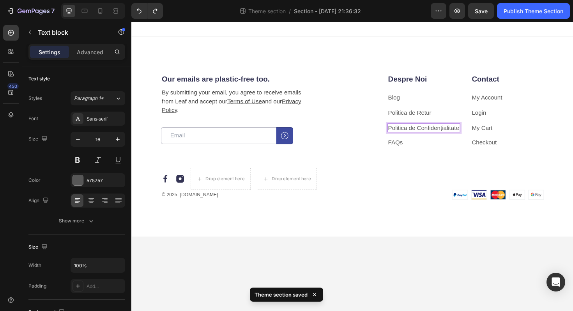
click at [446, 135] on p "Politica de Confidențialitate" at bounding box center [441, 134] width 76 height 8
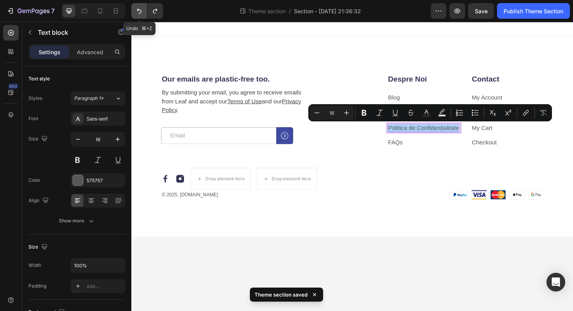
click at [140, 11] on icon "Undo/Redo" at bounding box center [139, 11] width 8 height 8
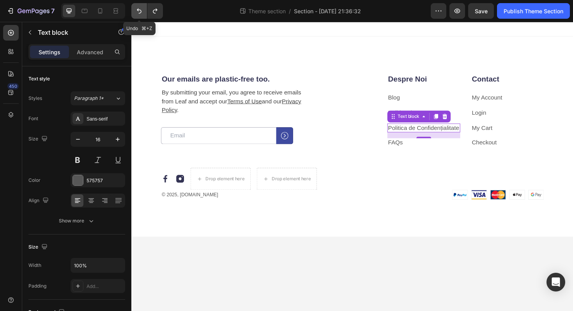
click at [140, 11] on icon "Undo/Redo" at bounding box center [139, 11] width 8 height 8
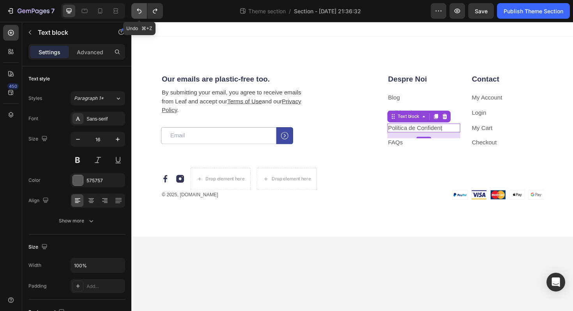
click at [140, 11] on icon "Undo/Redo" at bounding box center [139, 11] width 8 height 8
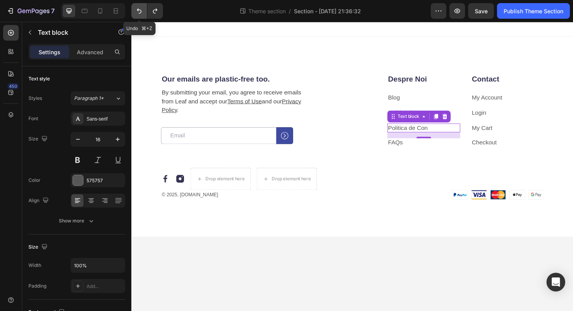
click at [140, 11] on icon "Undo/Redo" at bounding box center [139, 11] width 8 height 8
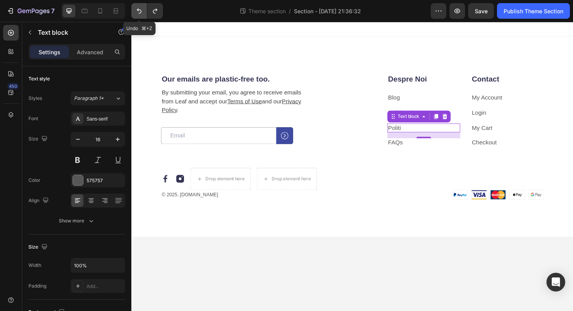
click at [140, 11] on icon "Undo/Redo" at bounding box center [139, 11] width 8 height 8
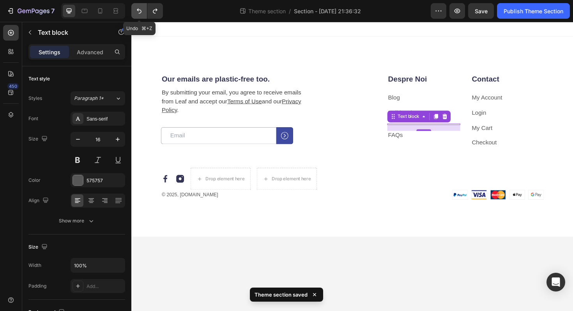
click at [140, 11] on icon "Undo/Redo" at bounding box center [139, 11] width 8 height 8
click at [140, 12] on icon "Undo/Redo" at bounding box center [139, 11] width 8 height 8
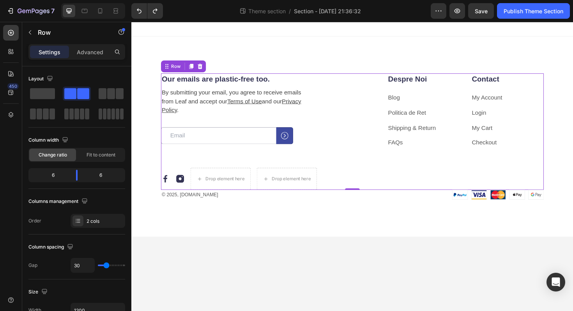
click at [377, 182] on div "Despre Noi Heading Blog Text block Politica de Ret Text block Shipping & Return…" at bounding box center [469, 137] width 197 height 123
click at [438, 135] on link "Shipping & Return" at bounding box center [428, 134] width 51 height 7
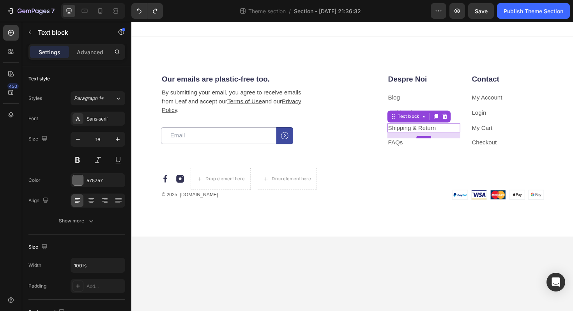
click at [444, 144] on div at bounding box center [441, 144] width 16 height 2
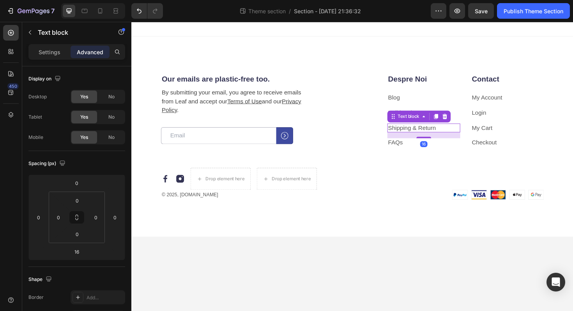
click at [443, 142] on div "16" at bounding box center [440, 142] width 77 height 6
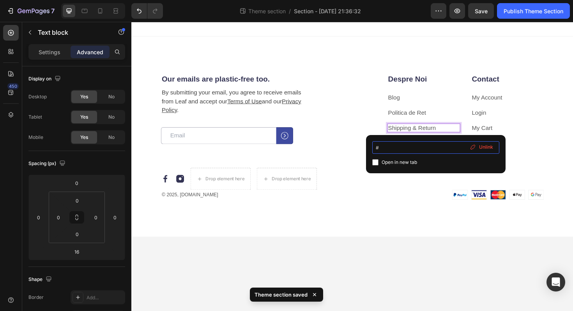
click at [387, 148] on input "#" at bounding box center [435, 147] width 127 height 12
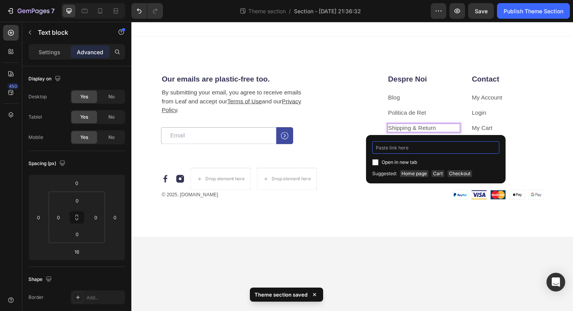
paste input "https://ammara.ro/pages/politica-de-confidentialitate"
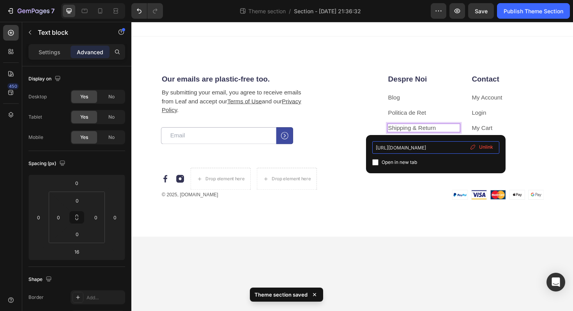
type input "https://ammara.ro/pages/politica-de-confidentialitate"
click at [374, 165] on input "checkbox" at bounding box center [375, 162] width 6 height 6
checkbox input "true"
click at [458, 133] on p "Shipping & Return" at bounding box center [441, 134] width 76 height 8
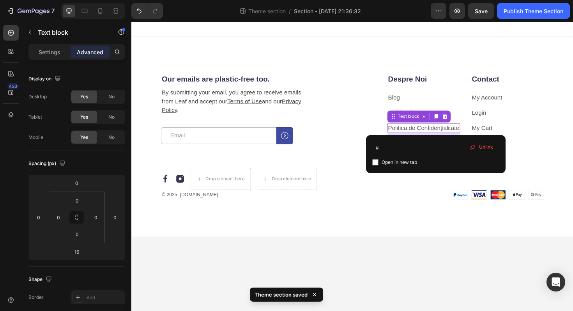
click at [405, 163] on span "Open in new tab" at bounding box center [399, 162] width 35 height 9
checkbox input "true"
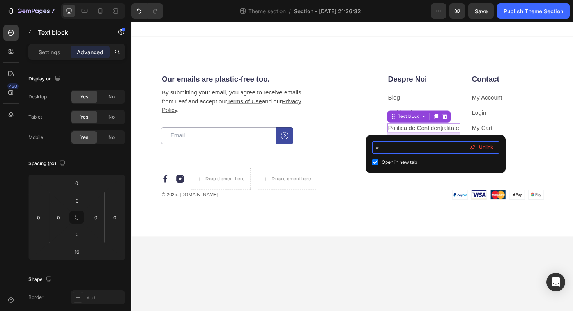
click at [398, 146] on input "#" at bounding box center [435, 147] width 127 height 12
paste input "https://ammara.ro/pages/politica-de-confidentialitate"
type input "#https://ammara.ro/pages/politica-de-confidentialitate"
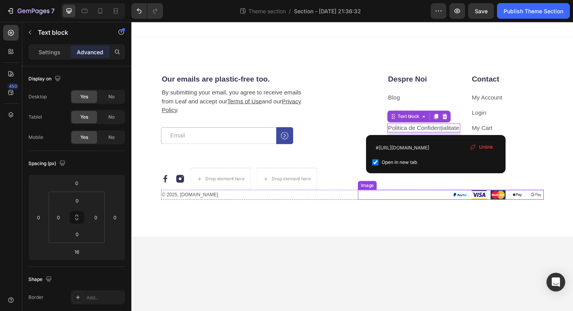
click at [407, 208] on div at bounding box center [469, 205] width 197 height 11
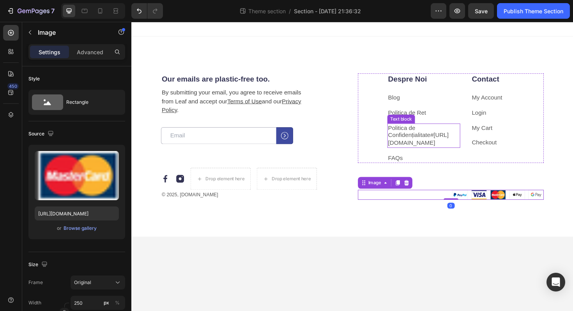
click at [460, 154] on p "Politica de Confidențialitate #https://ammara.ro/pages/politica-de-confidential…" at bounding box center [441, 142] width 76 height 24
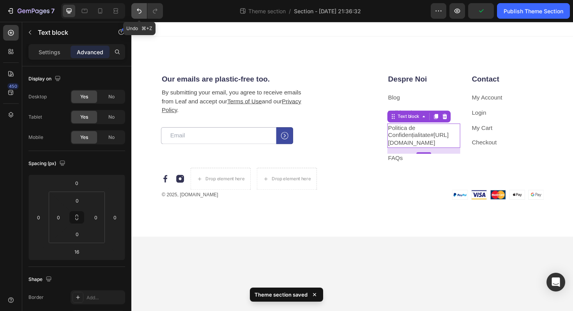
click at [138, 11] on icon "Undo/Redo" at bounding box center [139, 11] width 5 height 5
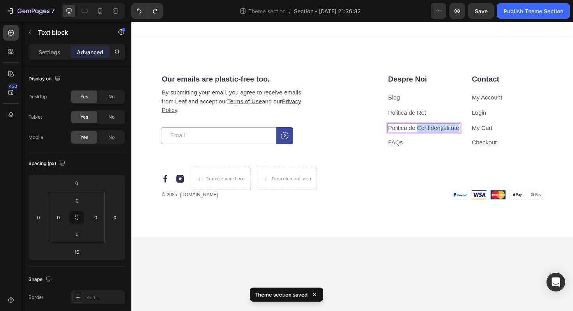
click at [451, 136] on p "Politica de Confidențialitate" at bounding box center [441, 134] width 76 height 8
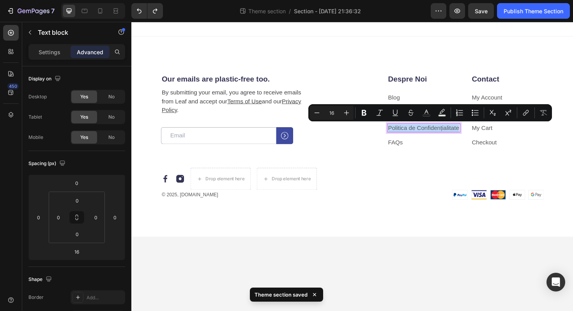
click at [451, 136] on p "Politica de Confidențialitate" at bounding box center [441, 134] width 76 height 8
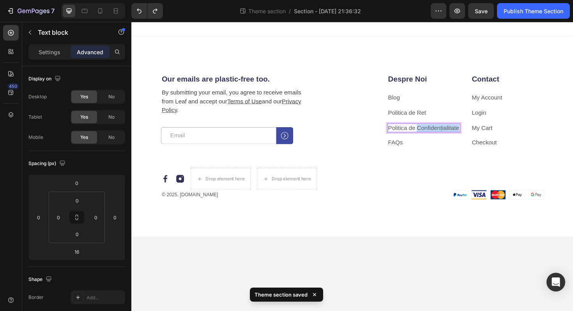
click at [451, 136] on p "Politica de Confidențialitate" at bounding box center [441, 134] width 76 height 8
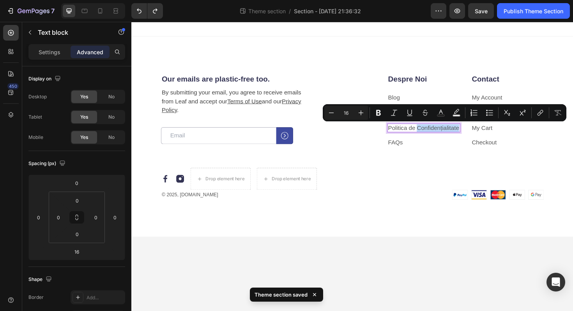
click at [456, 136] on p "Politica de Confidențialitate" at bounding box center [441, 134] width 76 height 8
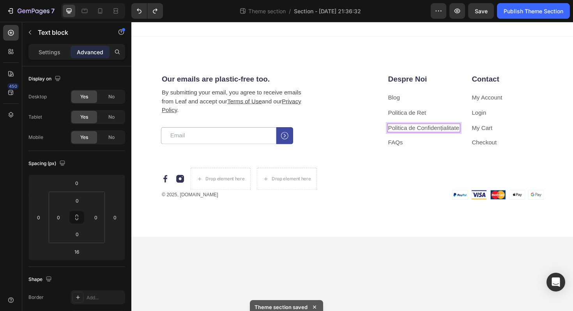
click at [462, 135] on p "Politica de Confidențialitate" at bounding box center [441, 134] width 76 height 8
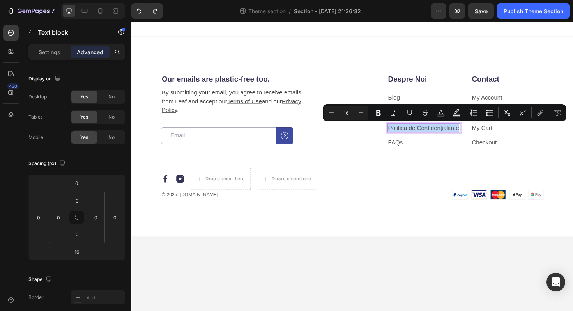
click at [462, 135] on p "Politica de Confidențialitate" at bounding box center [441, 134] width 76 height 8
click at [526, 115] on icon "Editor contextual toolbar" at bounding box center [526, 113] width 8 height 8
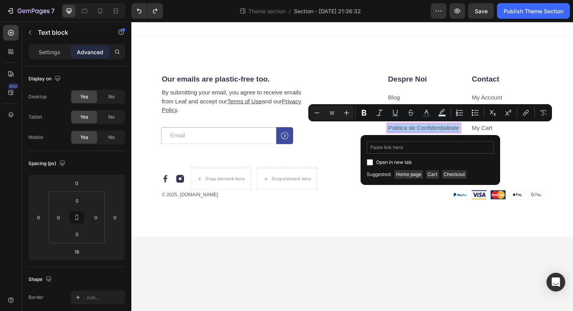
click at [418, 148] on input "Editor contextual toolbar" at bounding box center [430, 147] width 127 height 12
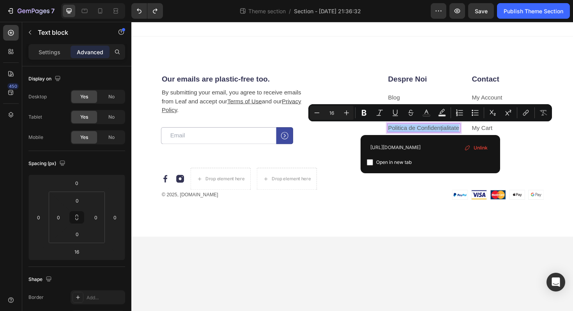
type input "https://ammara.ro/pages/politica-de-confidentialitate"
click at [386, 163] on span "Open in new tab" at bounding box center [393, 162] width 35 height 9
checkbox input "true"
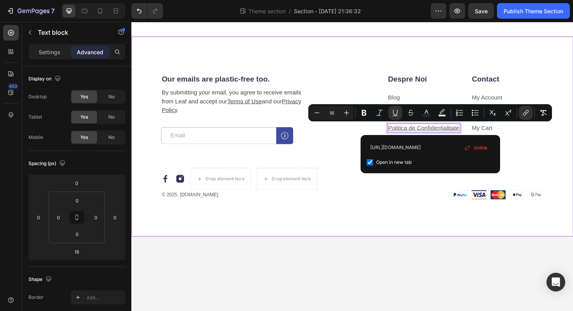
click at [397, 214] on div "Our emails are plastic-free too. Heading By submitting your email, you agree to…" at bounding box center [365, 143] width 468 height 212
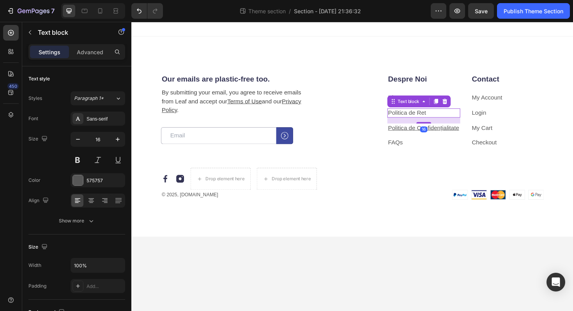
click at [446, 115] on p "Politica de Ret" at bounding box center [441, 118] width 76 height 8
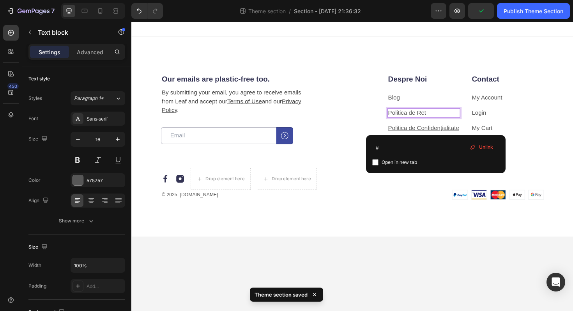
click at [449, 118] on p "Politica de Ret" at bounding box center [441, 118] width 76 height 8
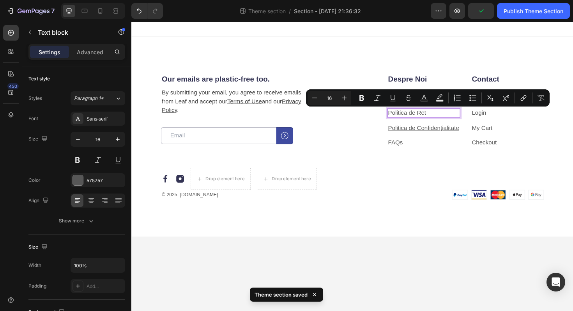
click at [451, 119] on p "Politica de Ret" at bounding box center [441, 118] width 76 height 8
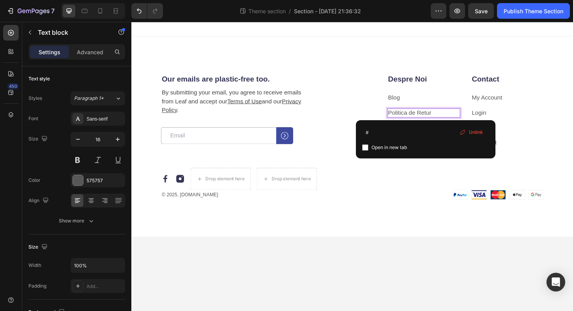
click at [421, 202] on div at bounding box center [469, 205] width 197 height 11
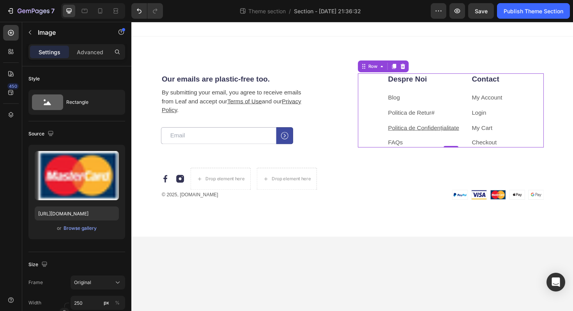
click at [458, 123] on div "Despre Noi Heading Blog Text block Politica de Re tur # Text block Politica de …" at bounding box center [440, 115] width 77 height 78
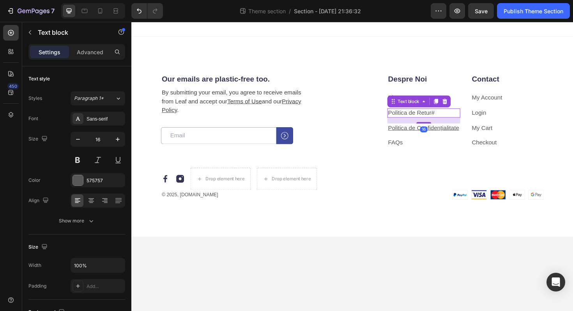
click at [452, 120] on link "#" at bounding box center [451, 118] width 4 height 7
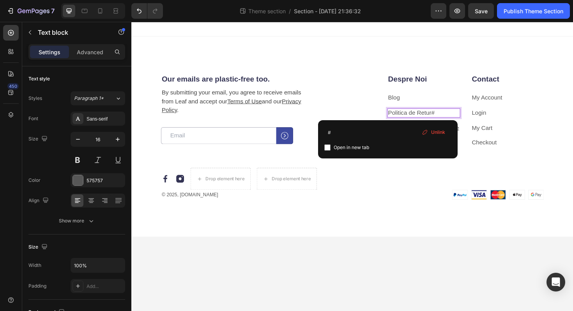
click at [458, 119] on p "Politica de Re tur #" at bounding box center [441, 118] width 76 height 8
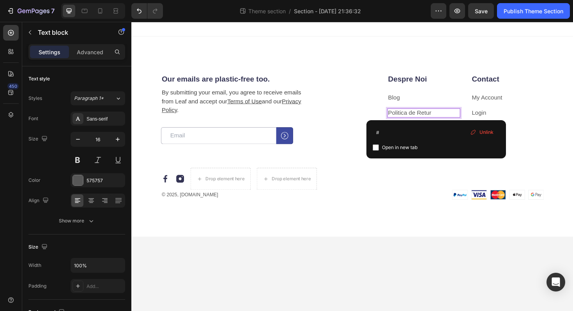
click at [468, 90] on div "Despre Noi Heading Blog Text block Politica de Re tur Text block 16 Politica de…" at bounding box center [440, 115] width 77 height 78
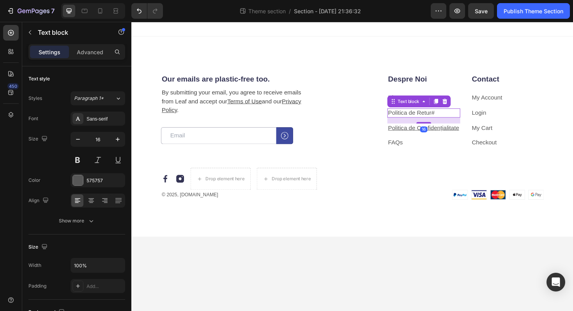
click at [456, 120] on p "Politica de Re tur #" at bounding box center [441, 118] width 76 height 8
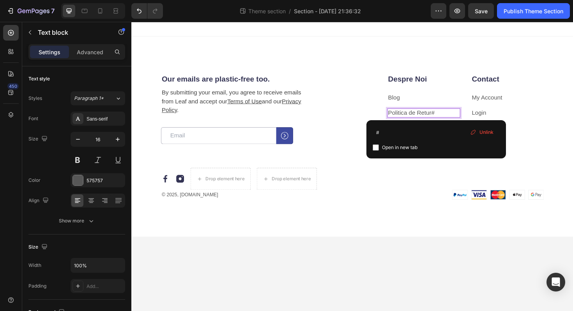
click at [457, 119] on p "Politica de Re tur #" at bounding box center [441, 118] width 76 height 8
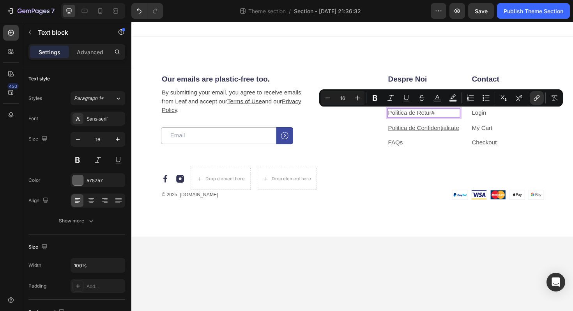
click at [457, 119] on p "Politica de Re tur #" at bounding box center [441, 118] width 76 height 8
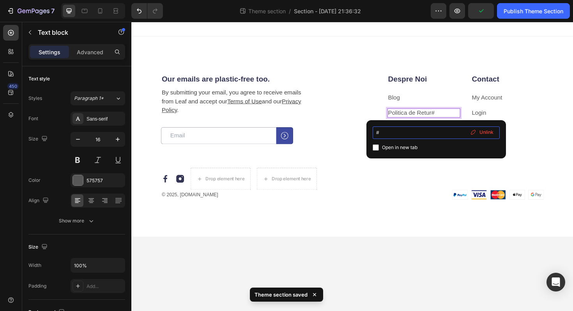
click at [386, 135] on input "#" at bounding box center [436, 132] width 127 height 12
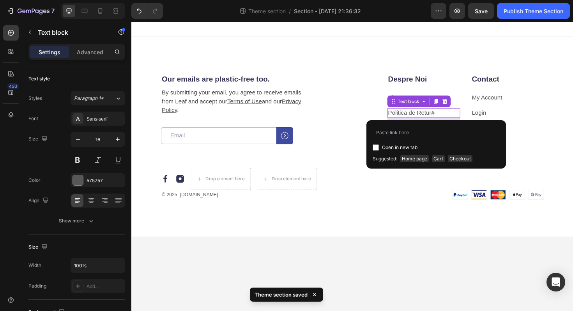
click at [380, 149] on label "Open in new tab" at bounding box center [398, 147] width 39 height 9
checkbox input "true"
click at [394, 133] on input at bounding box center [436, 132] width 127 height 12
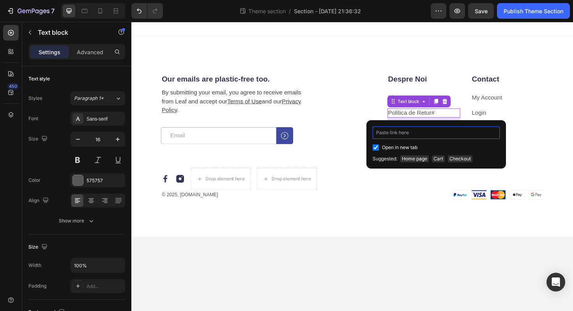
click at [410, 130] on input at bounding box center [436, 132] width 127 height 12
paste input "https://ammara.ro/pages/politica-de-retur"
type input "https://ammara.ro/pages/politica-de-retur"
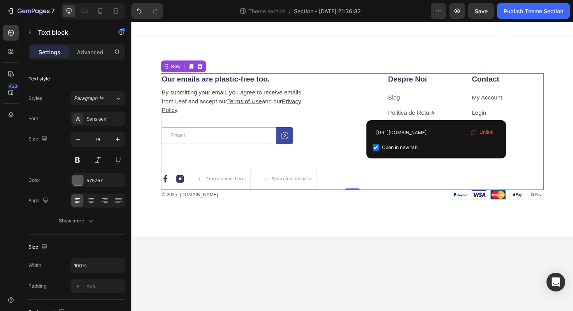
click at [402, 189] on div "Despre Noi Heading Blog Text block Politica de Re tur # ⁠⁠⁠⁠⁠⁠⁠ Text block Poli…" at bounding box center [469, 137] width 197 height 123
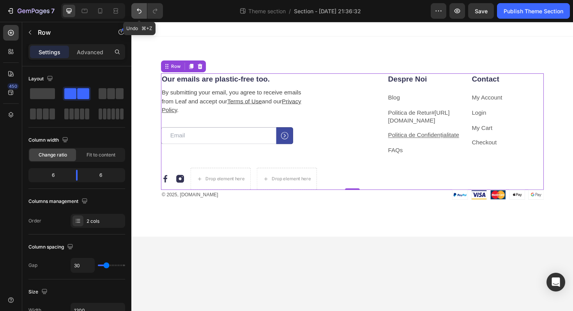
click at [138, 10] on icon "Undo/Redo" at bounding box center [139, 11] width 5 height 5
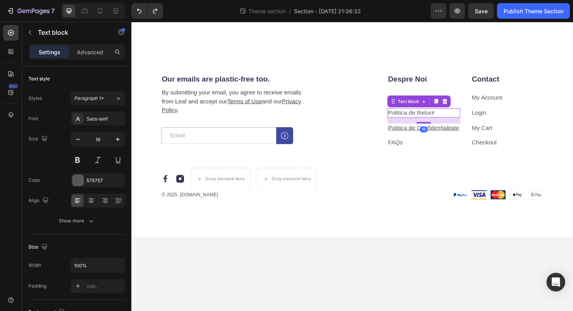
click at [441, 116] on link "Politica de Re" at bounding box center [422, 118] width 39 height 7
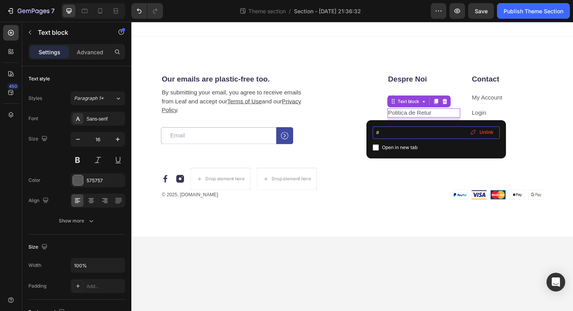
click at [379, 135] on input "#" at bounding box center [436, 132] width 127 height 12
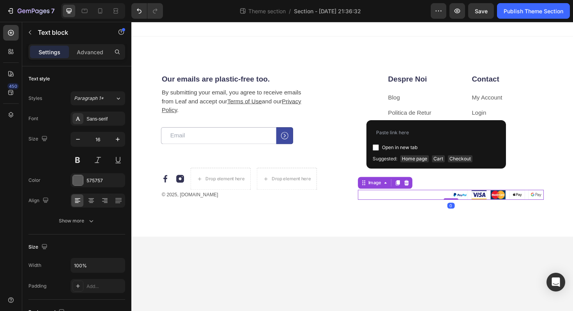
click at [402, 203] on div at bounding box center [469, 205] width 197 height 11
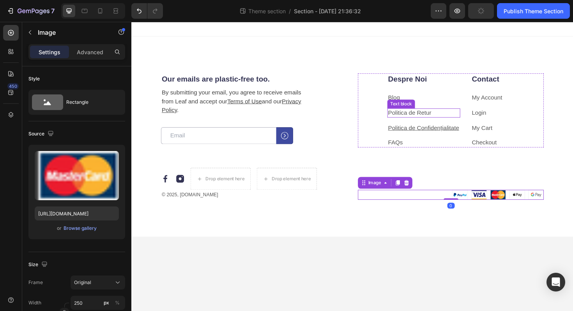
click at [444, 114] on p "Politica de Re tur" at bounding box center [441, 118] width 76 height 8
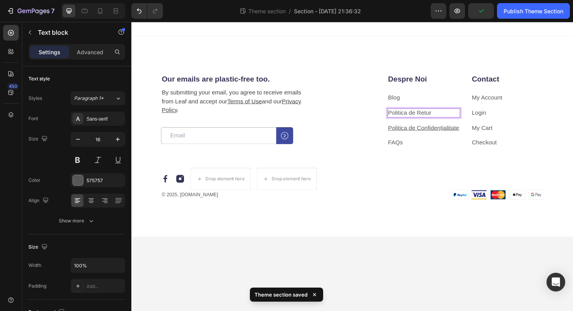
click at [464, 119] on p "Politica de Re tur" at bounding box center [441, 118] width 76 height 8
click at [476, 118] on p "Politica de Re tur" at bounding box center [441, 118] width 76 height 8
click at [438, 135] on u "Politica de Confidențialitate" at bounding box center [440, 134] width 75 height 7
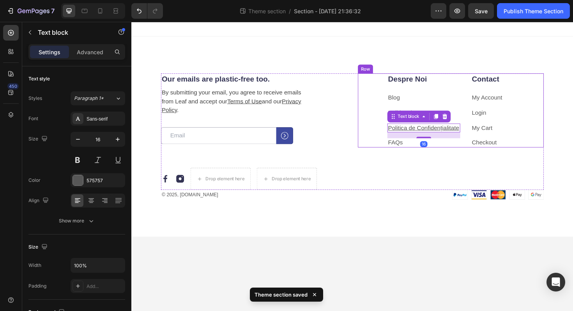
click at [394, 125] on div "Despre Noi Heading Blog Text block Politica de Re tur Text block Politica de Co…" at bounding box center [469, 115] width 197 height 78
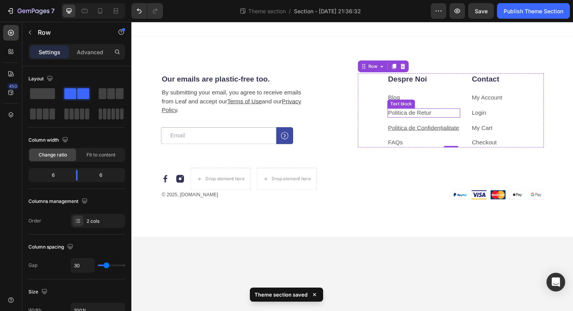
click at [416, 122] on p "Politica de Re tur" at bounding box center [441, 118] width 76 height 8
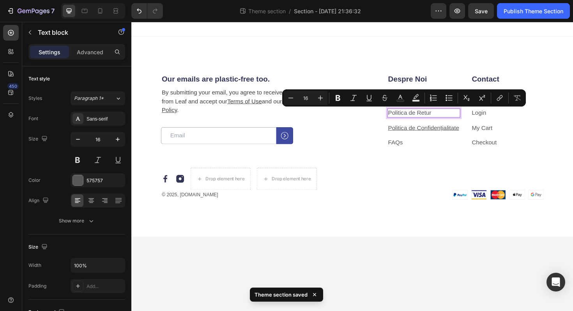
click at [432, 119] on link "Politica de Re" at bounding box center [422, 118] width 39 height 7
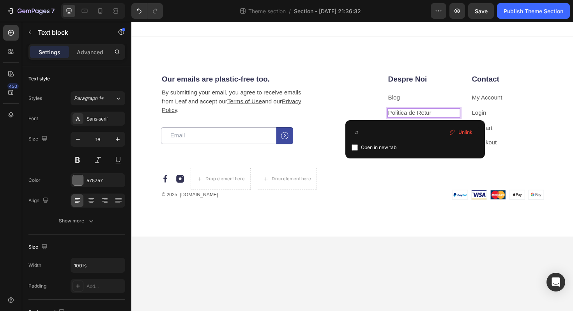
click at [466, 119] on p "Politica de Re tur" at bounding box center [441, 118] width 76 height 8
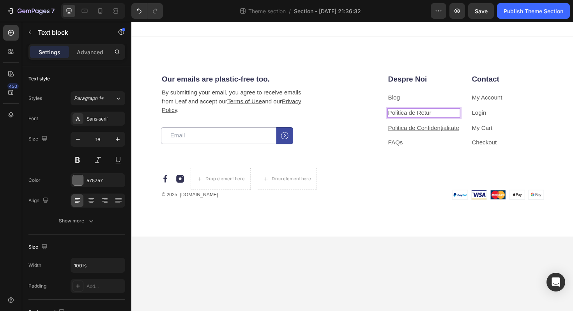
click at [466, 119] on p "Politica de Re tur" at bounding box center [441, 118] width 76 height 8
click at [378, 182] on div "Despre Noi Heading Blog Text block Politica de Re tur Text block 16 Politica de…" at bounding box center [469, 137] width 197 height 123
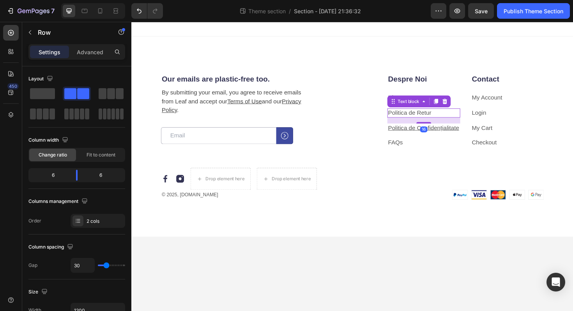
click at [407, 117] on link "Politica de Re" at bounding box center [422, 118] width 39 height 7
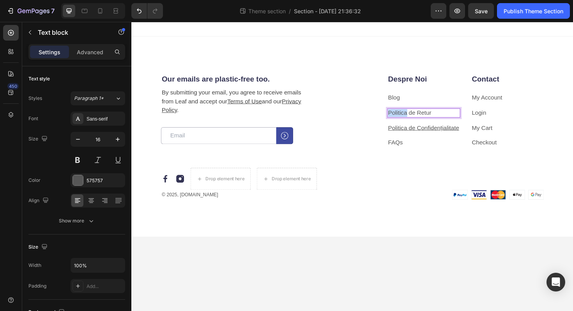
click at [414, 116] on link "Politica de Re" at bounding box center [422, 118] width 39 height 7
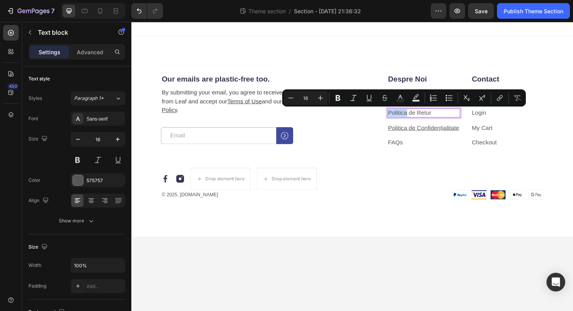
click at [414, 116] on link "Politica de Re" at bounding box center [422, 118] width 39 height 7
click at [510, 101] on icon "Editor contextual toolbar" at bounding box center [513, 98] width 8 height 8
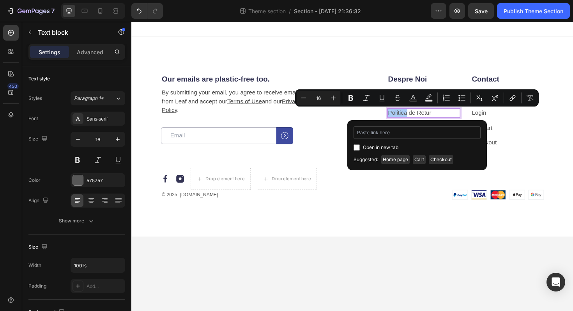
click at [423, 130] on input "Editor contextual toolbar" at bounding box center [417, 132] width 127 height 12
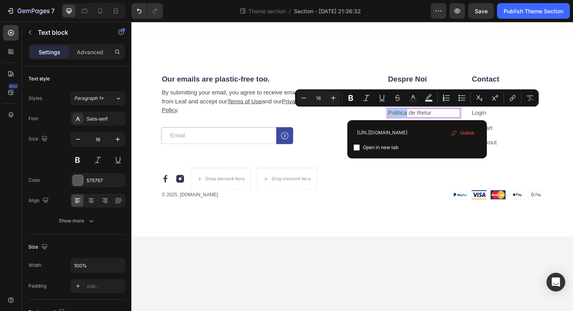
type input "https://ammara.ro/pages/politica-de-retur"
click at [379, 151] on span "Open in new tab" at bounding box center [380, 147] width 35 height 9
checkbox input "true"
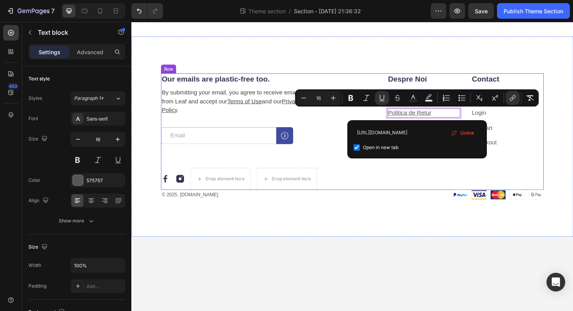
click at [393, 200] on div at bounding box center [469, 205] width 197 height 11
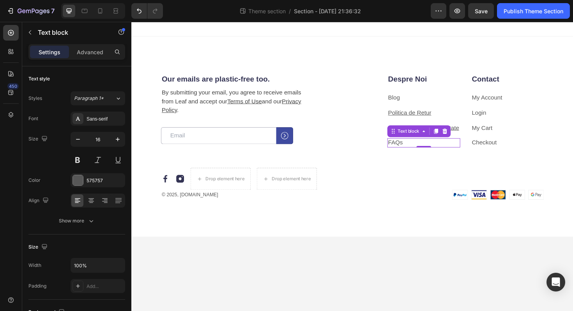
click at [427, 147] on p "FAQs" at bounding box center [441, 150] width 76 height 8
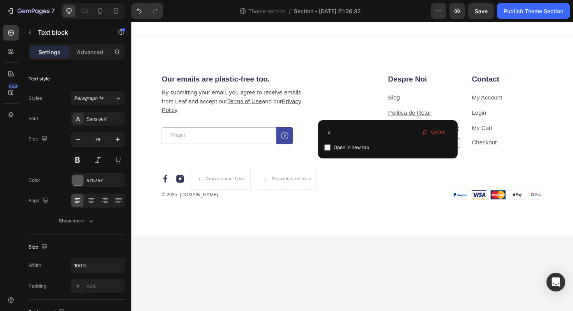
click at [424, 149] on p "FAQs" at bounding box center [441, 150] width 76 height 8
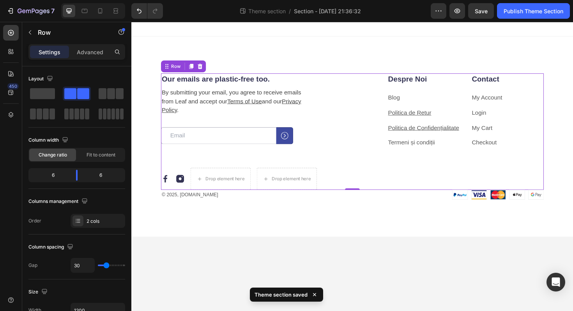
click at [413, 182] on div "Despre Noi Heading Blog Text block Politica de Retur Text block Politica de Con…" at bounding box center [469, 137] width 197 height 123
click at [457, 148] on p "Termeni și condiții" at bounding box center [441, 150] width 76 height 8
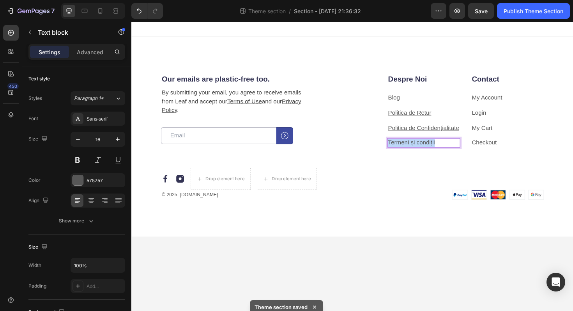
click at [457, 148] on p "Termeni și condiții" at bounding box center [441, 150] width 76 height 8
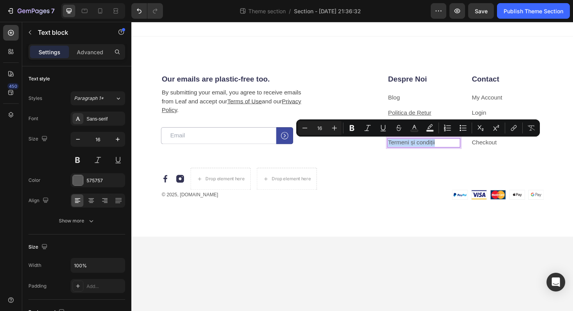
click at [457, 148] on p "Termeni și condiții" at bounding box center [441, 150] width 76 height 8
click at [510, 130] on icon "Editor contextual toolbar" at bounding box center [514, 128] width 8 height 8
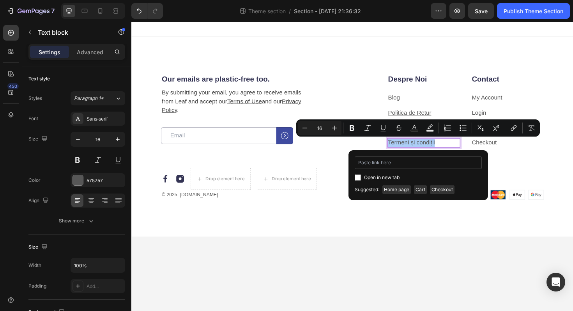
click at [401, 164] on input "Editor contextual toolbar" at bounding box center [418, 162] width 127 height 12
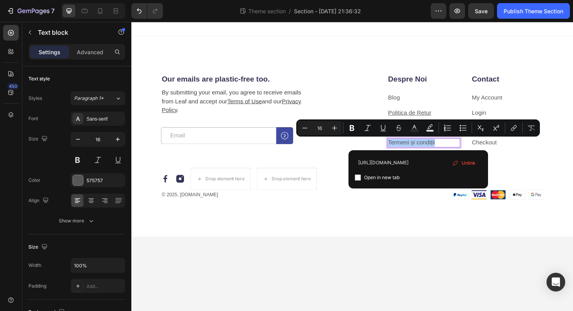
type input "https://admin.shopify.com/store/0sa6yv-jf/pages/154481131861"
click at [387, 177] on span "Open in new tab" at bounding box center [381, 177] width 35 height 9
checkbox input "true"
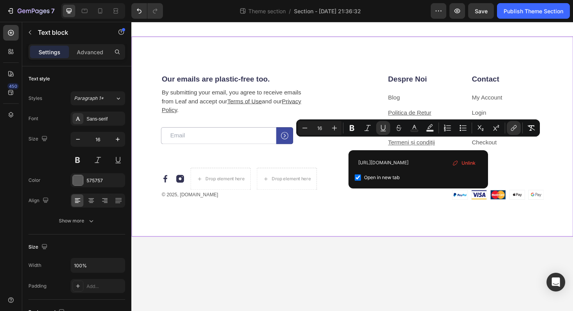
click at [392, 227] on div "Our emails are plastic-free too. Heading By submitting your email, you agree to…" at bounding box center [365, 143] width 468 height 212
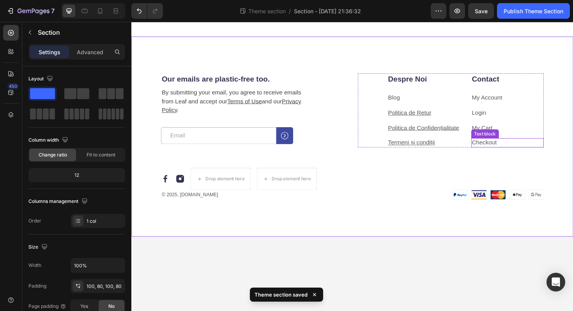
click at [522, 150] on p "Checkout" at bounding box center [530, 150] width 76 height 8
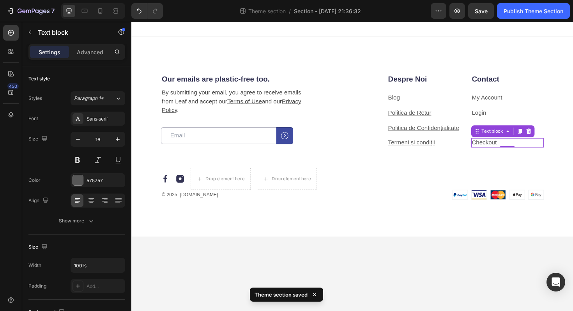
click at [524, 149] on p "Checkout" at bounding box center [530, 150] width 76 height 8
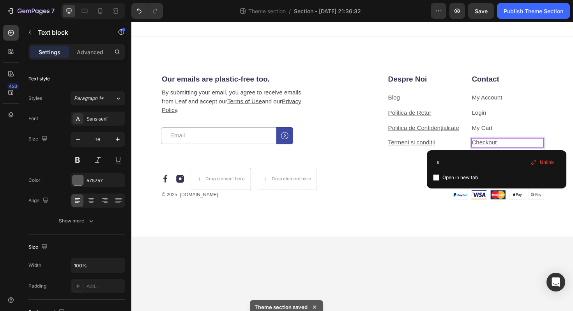
click at [524, 149] on p "Checkout" at bounding box center [530, 150] width 76 height 8
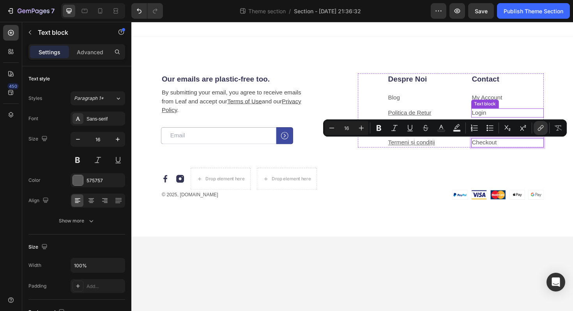
click at [515, 104] on div "Text block" at bounding box center [505, 108] width 29 height 9
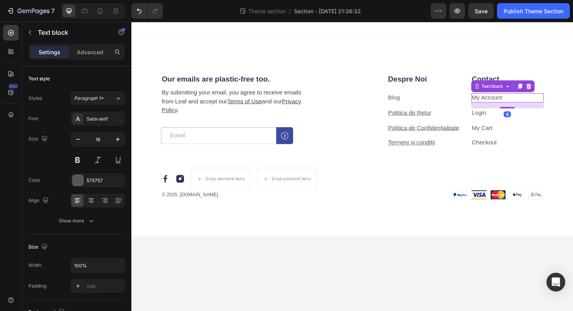
click at [515, 104] on link "My Account" at bounding box center [508, 102] width 32 height 7
click at [551, 89] on icon at bounding box center [552, 90] width 6 height 6
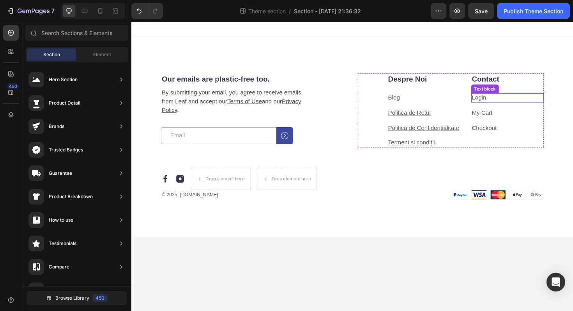
click at [542, 100] on p "Login" at bounding box center [530, 102] width 76 height 8
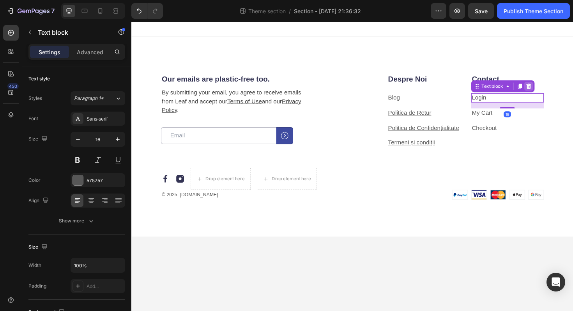
click at [551, 92] on icon at bounding box center [551, 89] width 5 height 5
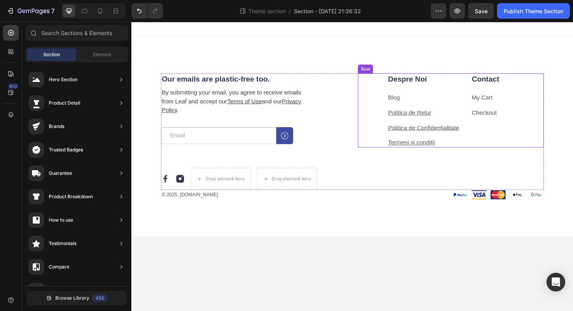
click at [535, 102] on p "My Cart" at bounding box center [530, 102] width 76 height 8
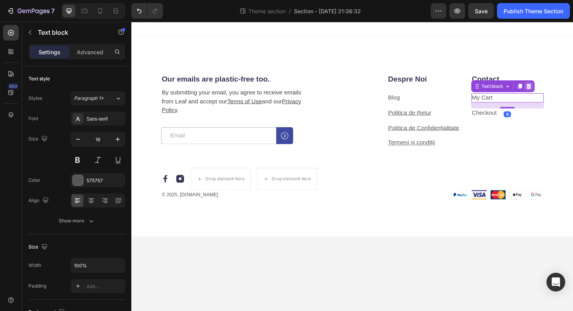
click at [550, 92] on icon at bounding box center [551, 89] width 5 height 5
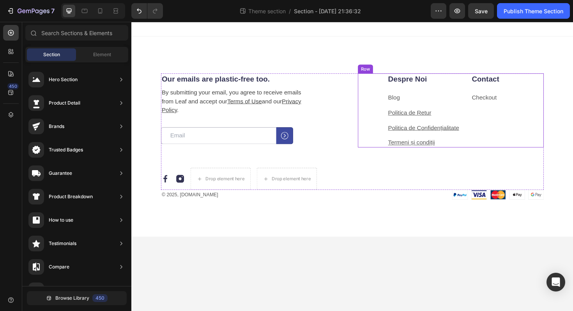
click at [541, 98] on p "Checkout" at bounding box center [530, 102] width 76 height 8
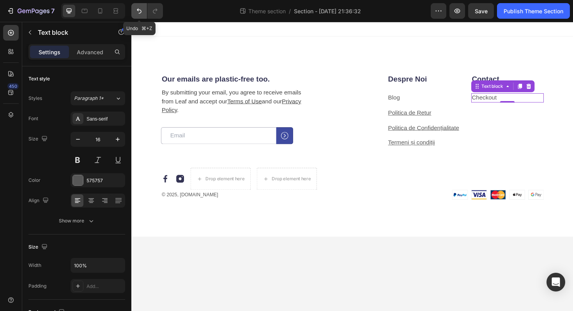
click at [142, 15] on button "Undo/Redo" at bounding box center [139, 11] width 16 height 16
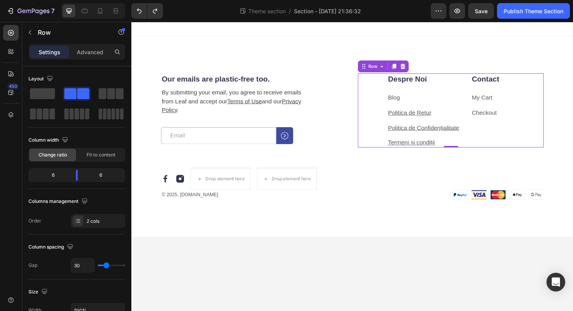
click at [511, 128] on div "Contact Heading My Cart Text block Checkout Text block" at bounding box center [529, 115] width 77 height 78
click at [514, 103] on p "My Cart" at bounding box center [530, 102] width 76 height 8
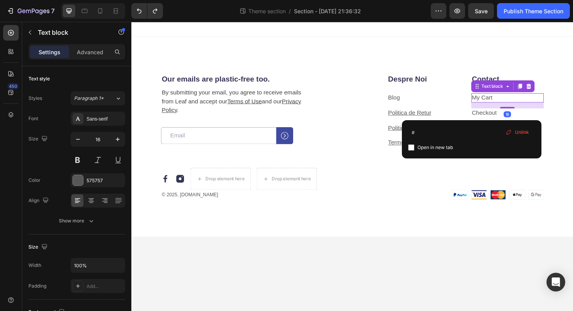
click at [514, 103] on p "My Cart" at bounding box center [530, 102] width 76 height 8
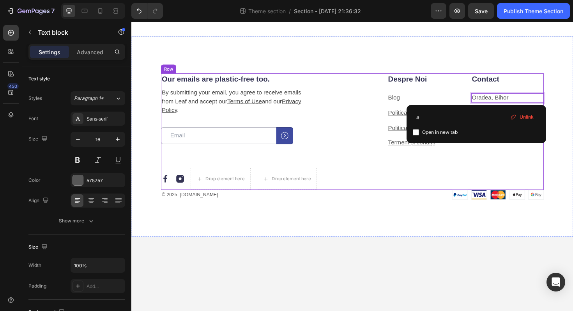
click at [493, 173] on div "Despre Noi Heading Blog Text block Politica de Retur Text block Politica de Con…" at bounding box center [469, 137] width 197 height 123
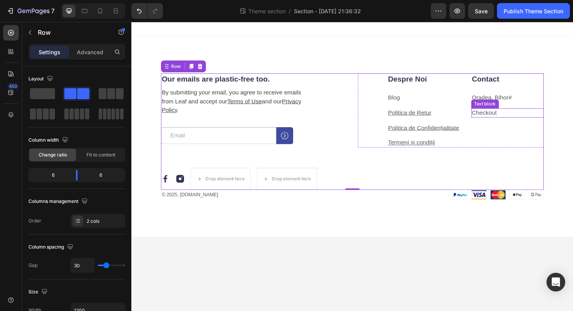
click at [515, 121] on link "Checkout" at bounding box center [505, 118] width 27 height 7
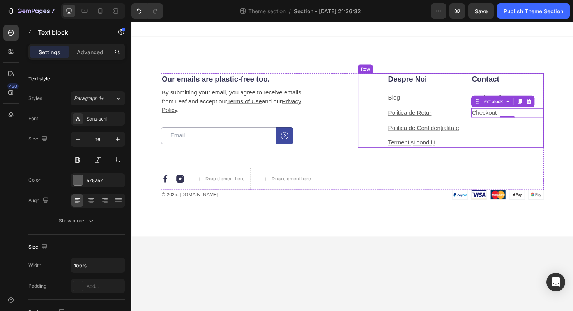
click at [520, 90] on div "Contact Heading Oradea, Bihor # Text block Checkout Text block 0" at bounding box center [529, 115] width 77 height 78
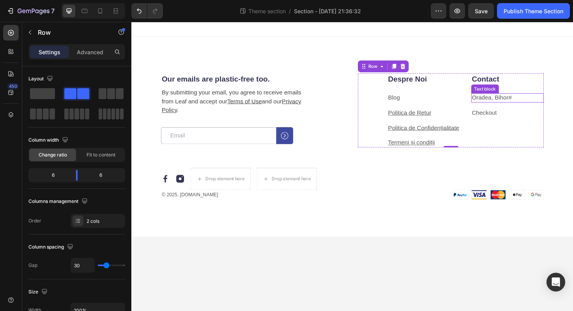
click at [532, 105] on p "Oradea, Bihor #" at bounding box center [530, 102] width 76 height 8
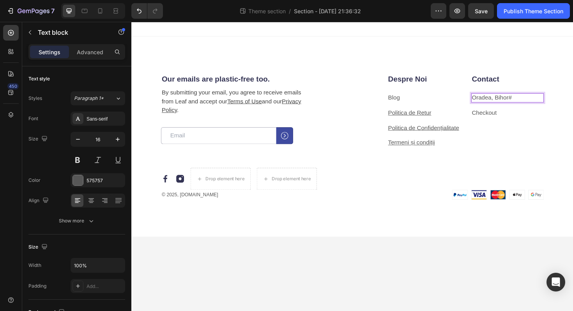
click at [537, 104] on p "Oradea, Bihor #" at bounding box center [530, 102] width 76 height 8
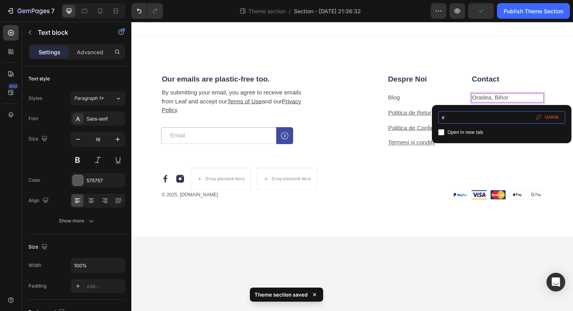
click at [466, 113] on input "#" at bounding box center [501, 117] width 127 height 12
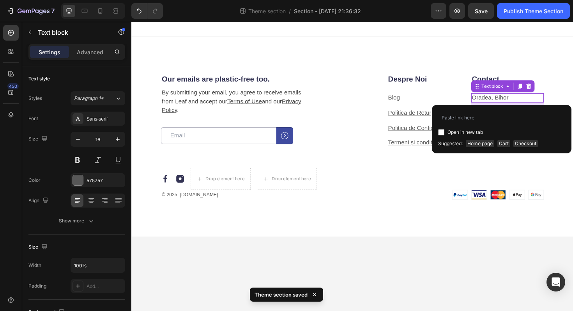
click at [451, 134] on span "Open in new tab" at bounding box center [465, 131] width 35 height 9
click at [446, 132] on label "Open in new tab" at bounding box center [463, 131] width 39 height 9
checkbox input "false"
click at [464, 185] on div "Despre Noi Heading Blog Text block Politica de Retur Text block Politica de Con…" at bounding box center [469, 137] width 197 height 123
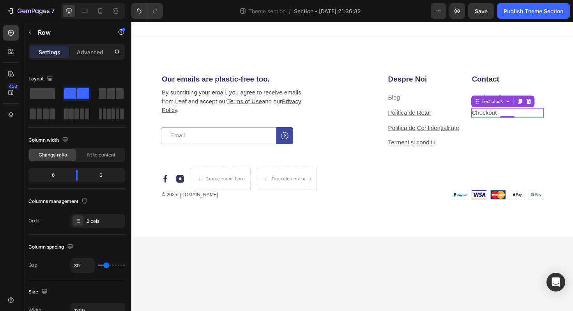
click at [527, 119] on p "Checkout" at bounding box center [530, 118] width 76 height 8
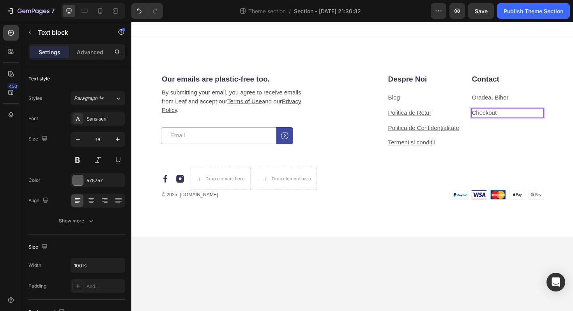
click at [527, 119] on p "Checkout" at bounding box center [530, 118] width 76 height 8
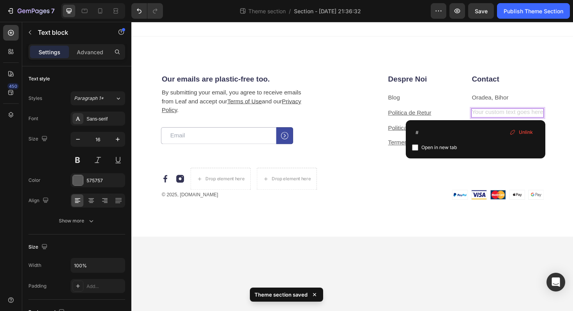
click at [505, 123] on div "Contact Heading Oradea, Bihor Text block Text block 0" at bounding box center [529, 115] width 77 height 78
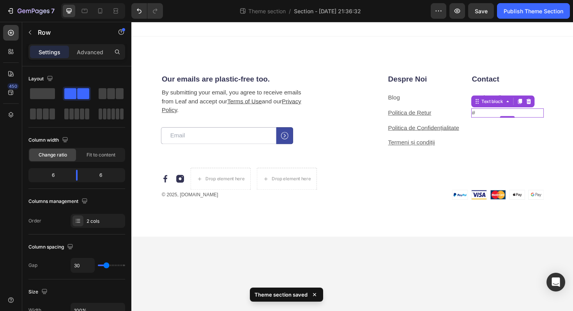
click at [507, 114] on p "#" at bounding box center [530, 118] width 76 height 8
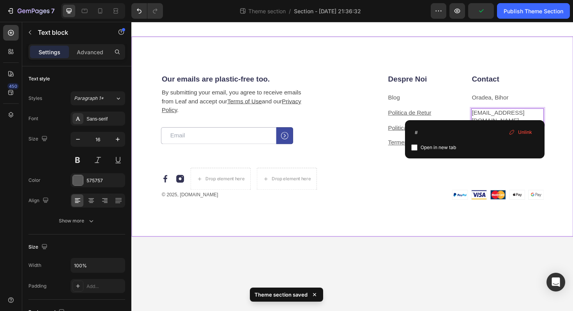
click at [450, 213] on div "Our emails are plastic-free too. Heading By submitting your email, you agree to…" at bounding box center [365, 143] width 468 height 212
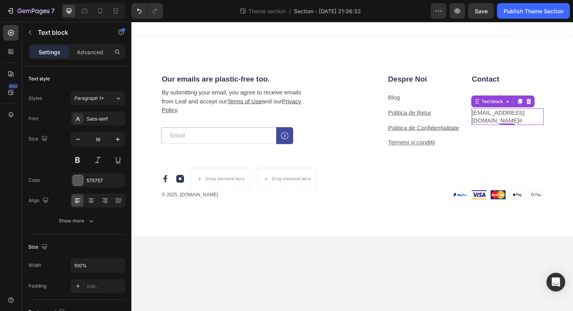
click at [501, 125] on p "ammara.salut@gmail.com #" at bounding box center [530, 122] width 76 height 16
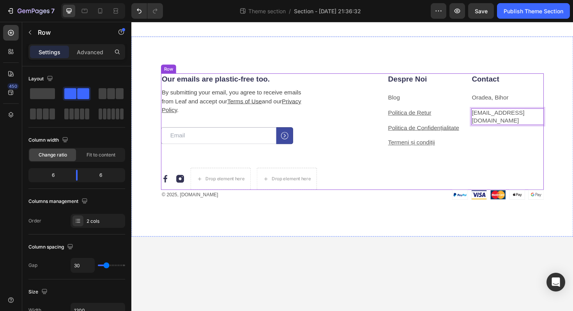
click at [439, 186] on div "Despre Noi Heading Blog Text block Politica de Retur Text block Politica de Con…" at bounding box center [469, 137] width 197 height 123
click at [504, 123] on p "ammara.salut@gmail.com #" at bounding box center [530, 122] width 76 height 16
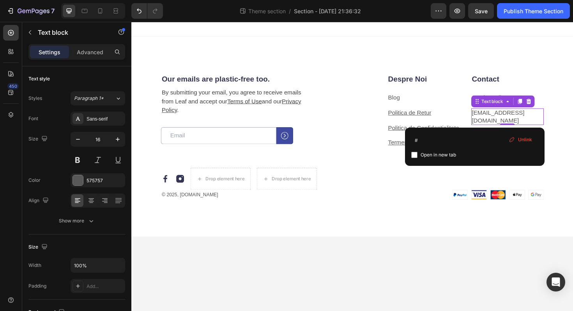
click at [423, 152] on span "Open in new tab" at bounding box center [438, 154] width 35 height 9
checkbox input "true"
click at [435, 192] on div "Despre Noi Heading Blog Text block Politica de Retur Text block Politica de Con…" at bounding box center [469, 137] width 197 height 123
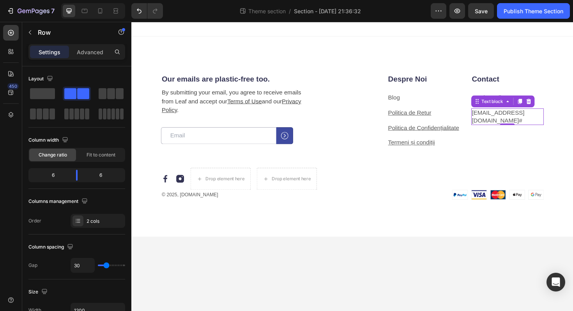
click at [515, 120] on p "ammara.salut@gmail.com #" at bounding box center [530, 122] width 76 height 16
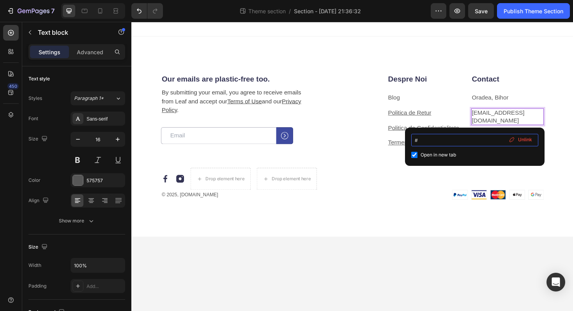
click at [414, 139] on input "#" at bounding box center [474, 140] width 127 height 12
drag, startPoint x: 421, startPoint y: 139, endPoint x: 414, endPoint y: 139, distance: 6.6
click at [414, 139] on input "#" at bounding box center [474, 140] width 127 height 12
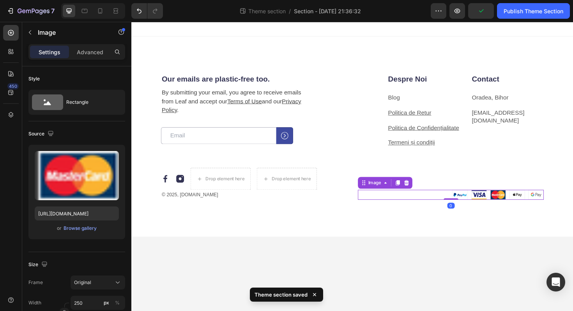
click at [435, 202] on div at bounding box center [469, 205] width 197 height 11
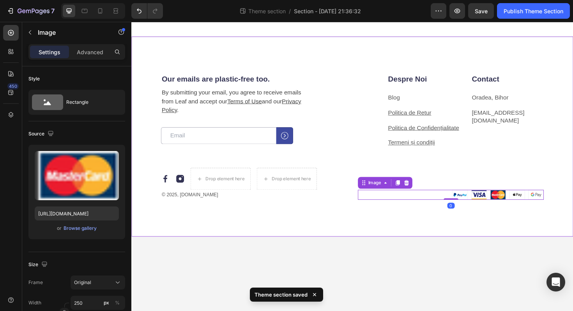
click at [335, 238] on div "Our emails are plastic-free too. Heading By submitting your email, you agree to…" at bounding box center [365, 143] width 468 height 212
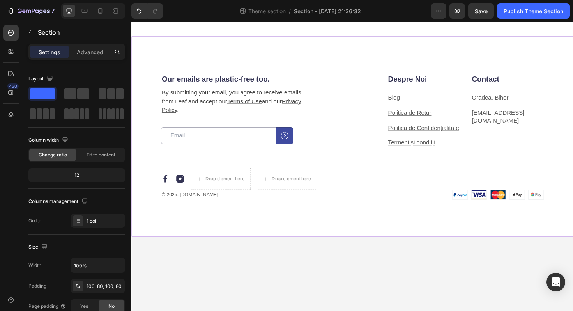
click at [147, 107] on div "Our emails are plastic-free too. Heading By submitting your email, you agree to…" at bounding box center [365, 143] width 468 height 212
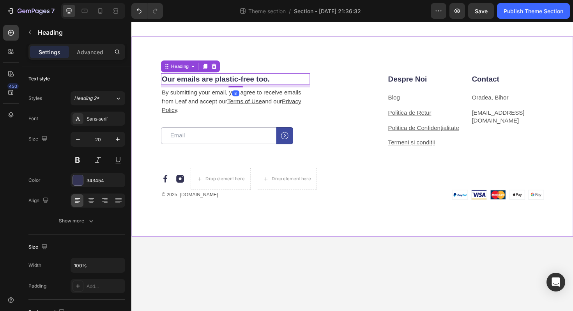
click at [157, 74] on div "Our emails are plastic-free too. Heading 8 By submitting your email, you agree …" at bounding box center [365, 143] width 468 height 212
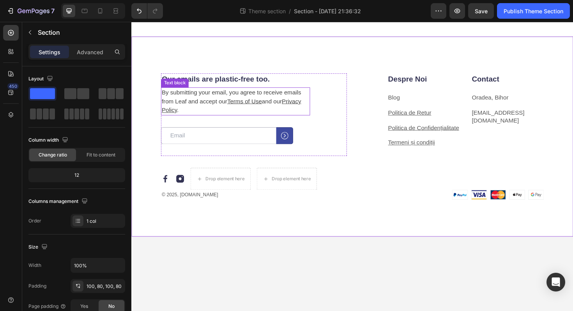
drag, startPoint x: 157, startPoint y: 74, endPoint x: 211, endPoint y: 120, distance: 71.6
click at [211, 120] on div "Our emails are plastic-free too. Heading By submitting your email, you agree to…" at bounding box center [365, 143] width 468 height 212
click at [152, 128] on div "Our emails are plastic-free too. Heading By submitting your email, you agree to…" at bounding box center [365, 143] width 468 height 212
click at [267, 79] on h2 "Our emails are plastic-free too." at bounding box center [242, 82] width 158 height 12
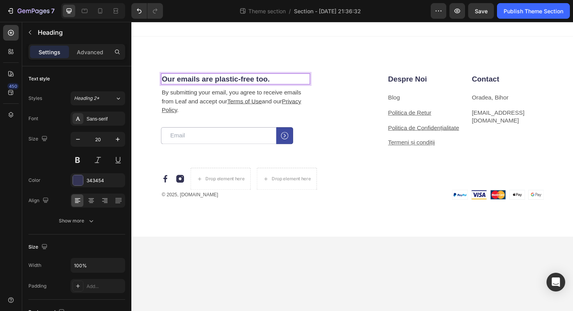
click at [285, 87] on h2 "Our emails are plastic-free too." at bounding box center [242, 82] width 158 height 12
click at [284, 86] on p "Our emails are plastic-free too." at bounding box center [241, 82] width 156 height 10
click at [283, 85] on p "Our emails are plastic-free too." at bounding box center [241, 82] width 156 height 10
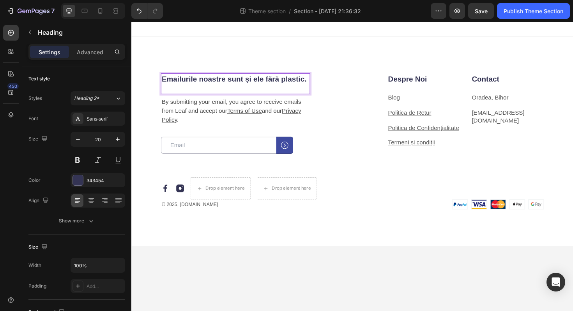
click at [170, 83] on strong "Emailurile noastre sunt și ele fără plastic." at bounding box center [240, 82] width 154 height 9
drag, startPoint x: 202, startPoint y: 83, endPoint x: 163, endPoint y: 83, distance: 38.6
click at [163, 83] on strong "E-mailurile noastre sunt și ele fără plastic." at bounding box center [241, 82] width 156 height 9
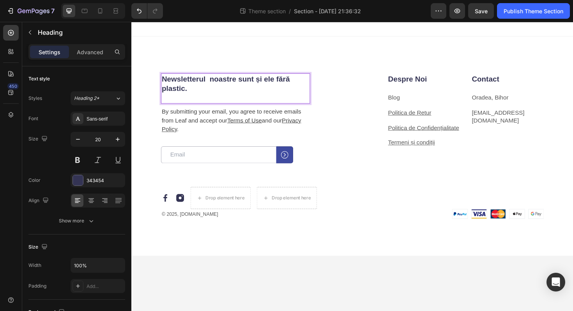
click at [242, 95] on p "Newsletterul noastre sunt și ele fără plastic." at bounding box center [241, 87] width 156 height 20
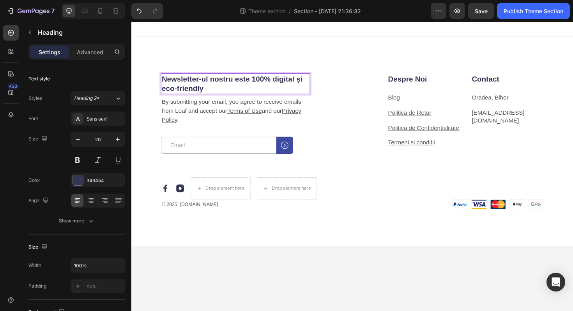
click at [307, 82] on strong "Newsletter-ul nostru este 100% digital și eco-friendly" at bounding box center [237, 87] width 149 height 19
click at [188, 123] on p "By submitting your email, you agree to receive emails from Leaf and accept our …" at bounding box center [241, 116] width 156 height 28
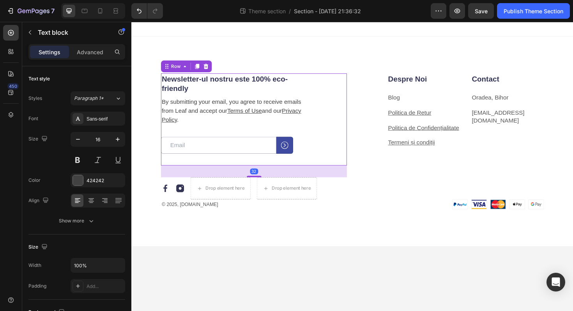
click at [345, 117] on div "⁠⁠⁠⁠⁠⁠⁠ Newsletter-ul nostru este 100% eco-friendly Heading By submitting your …" at bounding box center [261, 124] width 197 height 97
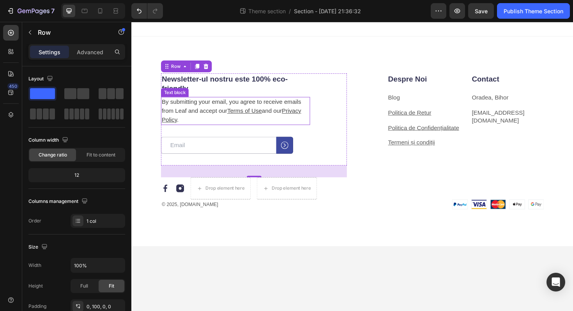
click at [200, 125] on p "By submitting your email, you agree to receive emails from Leaf and accept our …" at bounding box center [241, 116] width 156 height 28
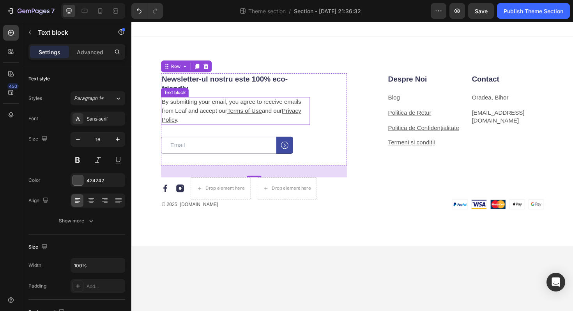
click at [200, 125] on p "By submitting your email, you agree to receive emails from Leaf and accept our …" at bounding box center [241, 116] width 156 height 28
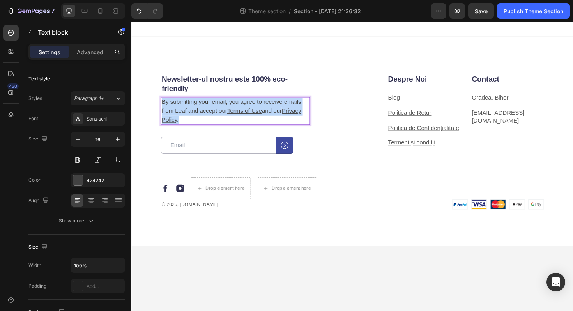
click at [200, 125] on p "By submitting your email, you agree to receive emails from Leaf and accept our …" at bounding box center [241, 116] width 156 height 28
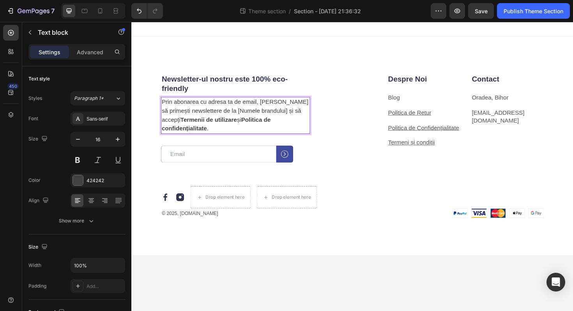
click at [291, 115] on p "Prin abonarea cu adresa ta de email, ești de acord să primești newslettere de l…" at bounding box center [241, 120] width 156 height 37
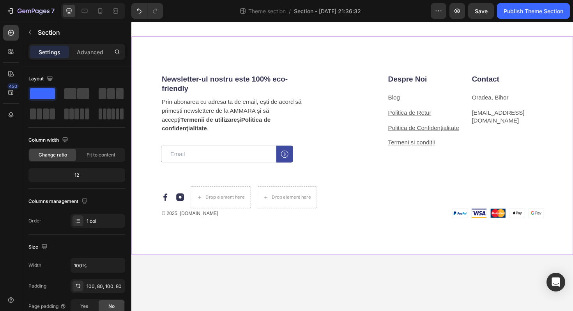
click at [156, 176] on div "⁠⁠⁠⁠⁠⁠⁠ Newsletter-ul nostru este 100% eco-friendly Heading Prin abonarea cu ad…" at bounding box center [365, 152] width 468 height 231
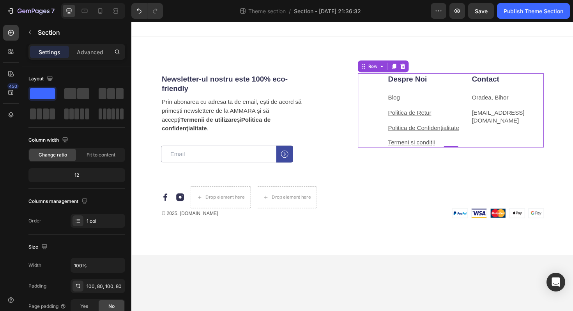
click at [387, 71] on div "Row" at bounding box center [398, 69] width 54 height 12
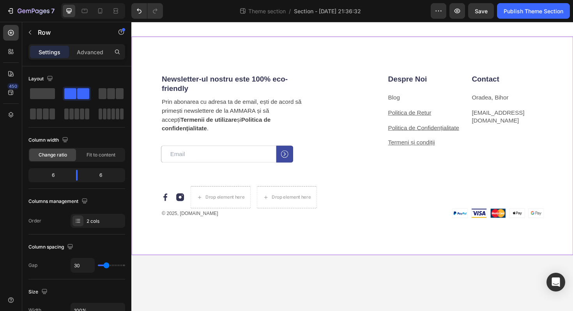
click at [342, 69] on div "⁠⁠⁠⁠⁠⁠⁠ Newsletter-ul nostru este 100% eco-friendly Heading Prin abonarea cu ad…" at bounding box center [365, 152] width 468 height 231
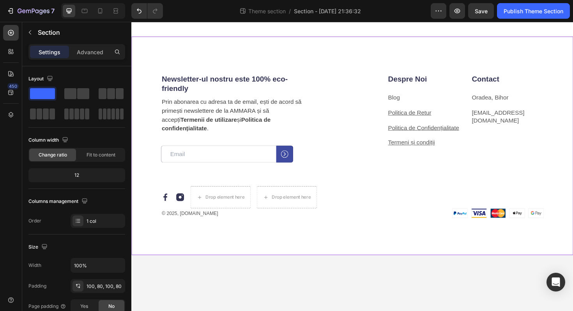
click at [268, 78] on strong "Newsletter-ul nostru este 100% eco-friendly" at bounding box center [229, 87] width 133 height 19
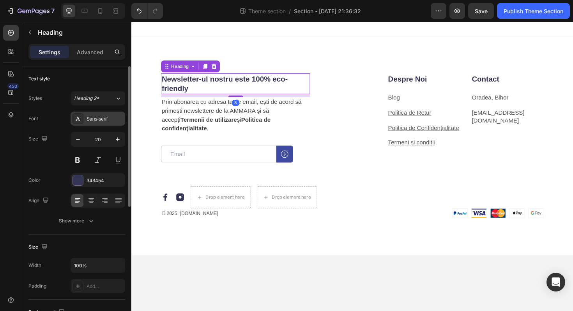
click at [95, 119] on div "Sans-serif" at bounding box center [105, 118] width 37 height 7
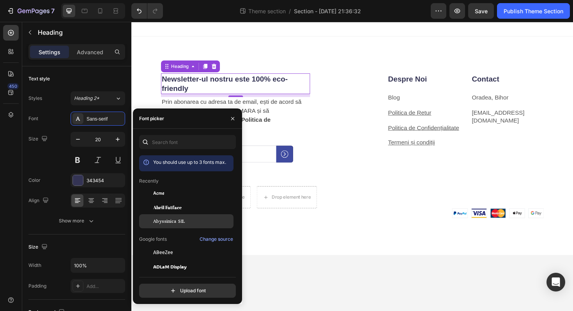
click at [248, 102] on p "Prin abonarea cu adresa ta de email, ești de acord să primești newslettere de l…" at bounding box center [241, 120] width 156 height 37
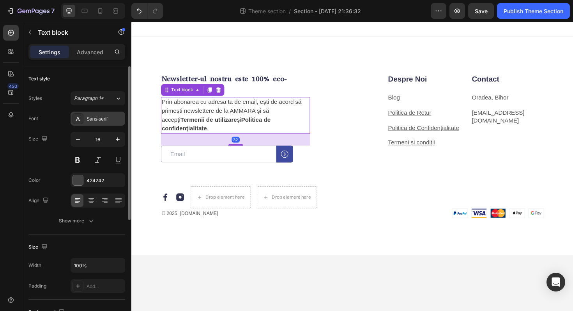
click at [101, 120] on div "Sans-serif" at bounding box center [105, 118] width 37 height 7
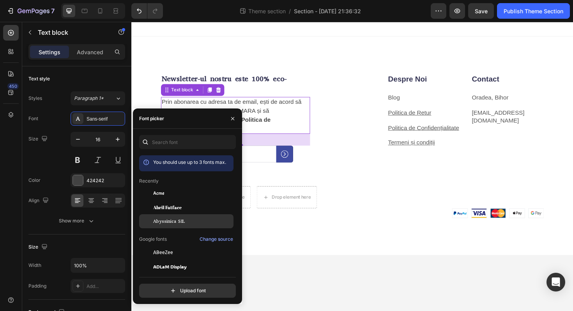
click at [354, 196] on div "Image Image Drop element here Drop element here Row" at bounding box center [261, 207] width 197 height 23
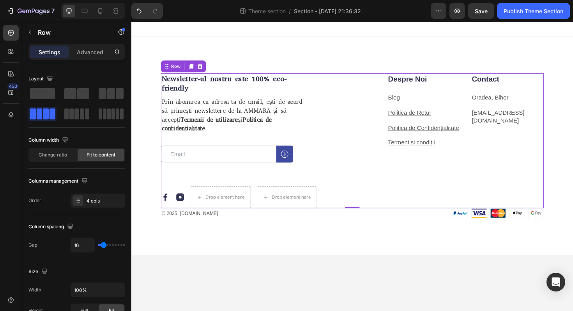
click at [382, 160] on div "Despre Noi Heading Blog Text block Politica de Retur Text block Politica de Con…" at bounding box center [469, 147] width 197 height 143
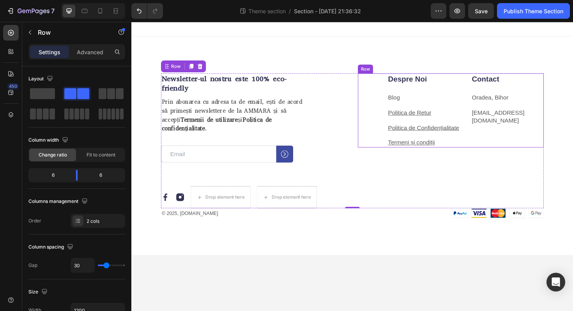
click at [435, 90] on div "Despre Noi Heading Blog Text block Politica de Retur Text block Politica de Con…" at bounding box center [440, 115] width 77 height 78
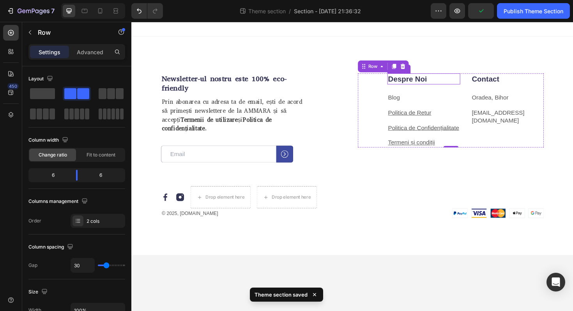
click at [418, 81] on p "Despre Noi" at bounding box center [441, 82] width 76 height 10
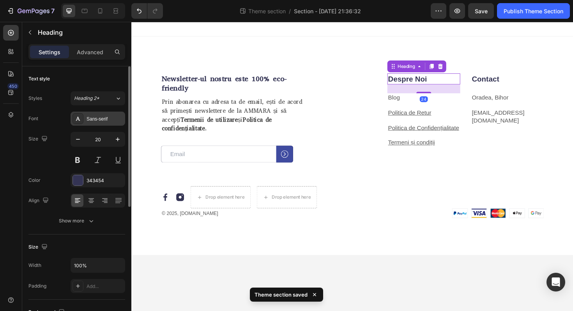
click at [94, 120] on div "Sans-serif" at bounding box center [105, 118] width 37 height 7
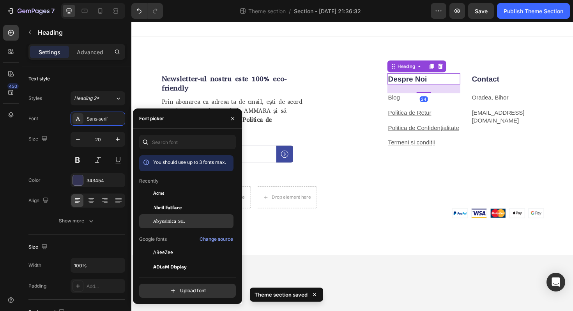
click at [169, 218] on span "Abyssinica SIL" at bounding box center [169, 221] width 32 height 7
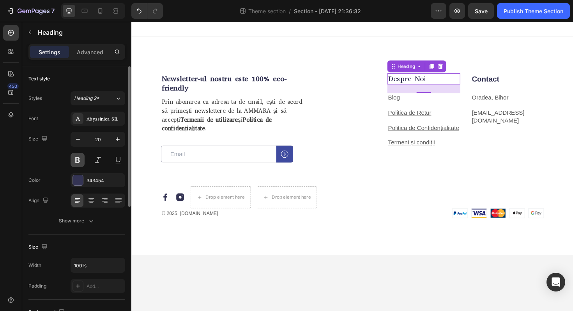
click at [80, 161] on button at bounding box center [78, 160] width 14 height 14
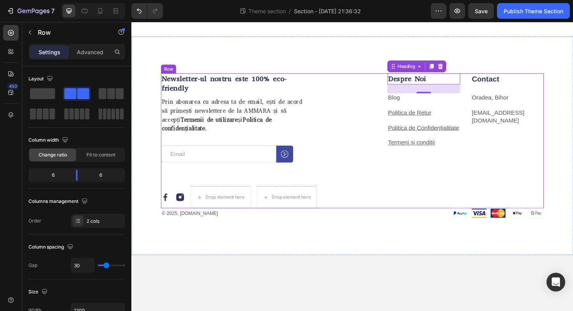
click at [365, 188] on div "⁠⁠⁠⁠⁠⁠⁠ Newsletter-ul nostru este 100% eco-friendly Heading Prin abonarea cu ad…" at bounding box center [365, 147] width 405 height 143
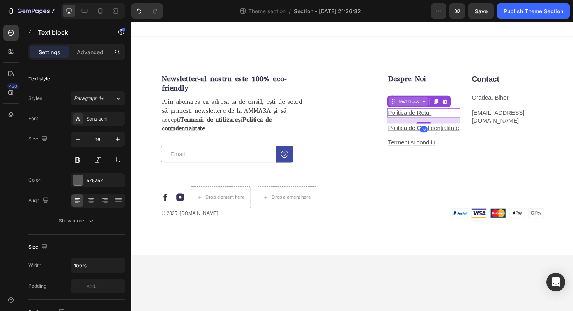
click at [414, 110] on div "Text block" at bounding box center [425, 105] width 42 height 9
click at [411, 179] on div "Despre Noi Heading Blog Text block Politica de Retur Text block Row 2 cols Row …" at bounding box center [469, 147] width 197 height 143
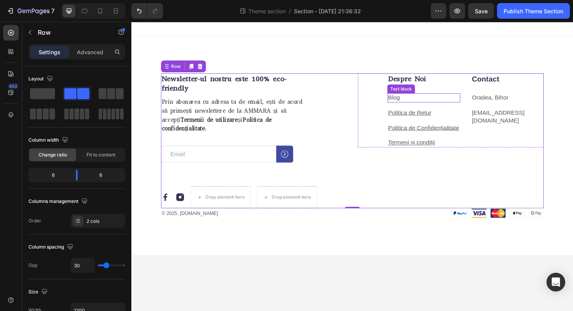
click at [416, 102] on link "Blog" at bounding box center [409, 102] width 12 height 7
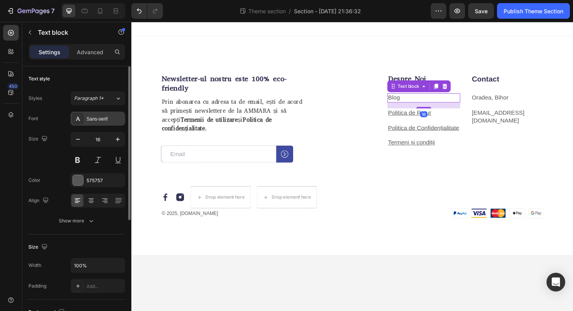
click at [103, 120] on div "Sans-serif" at bounding box center [105, 118] width 37 height 7
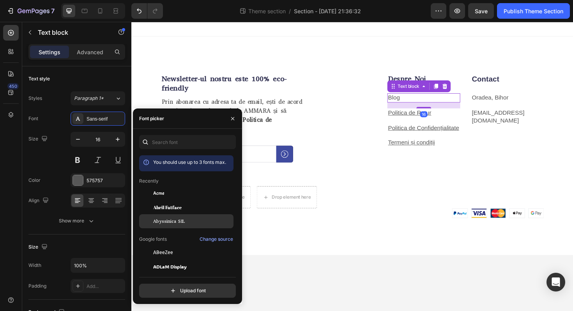
click at [172, 221] on span "Abyssinica SIL" at bounding box center [169, 221] width 32 height 7
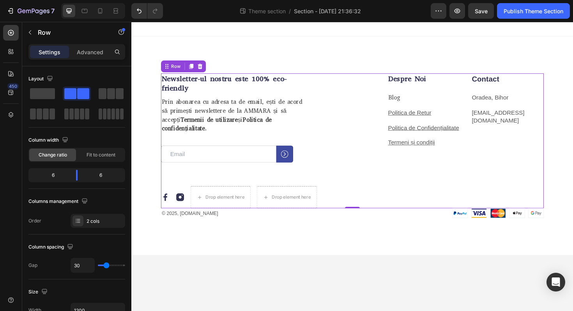
click at [434, 167] on div "Despre Noi Heading Blog Text block Politica de Retur Text block Politica de Con…" at bounding box center [469, 147] width 197 height 143
click at [472, 148] on p "Termeni și condiții" at bounding box center [441, 150] width 76 height 8
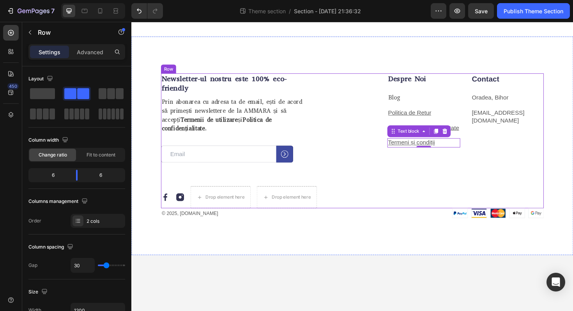
click at [476, 163] on div "Despre Noi Heading Blog Text block Politica de Retur Text block Politica de Con…" at bounding box center [469, 147] width 197 height 143
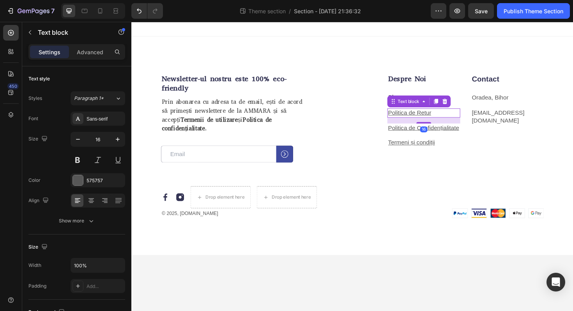
click at [435, 119] on u "Politica de Retur" at bounding box center [426, 118] width 46 height 7
click at [102, 114] on div "Sans-serif" at bounding box center [98, 119] width 55 height 14
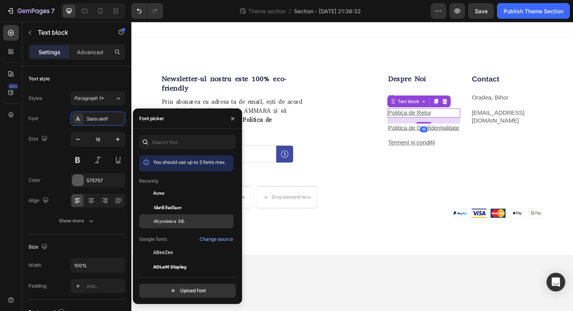
click at [175, 222] on span "Abyssinica SIL" at bounding box center [169, 221] width 32 height 7
click at [403, 133] on u "Politica de Confidențialitate" at bounding box center [440, 134] width 75 height 7
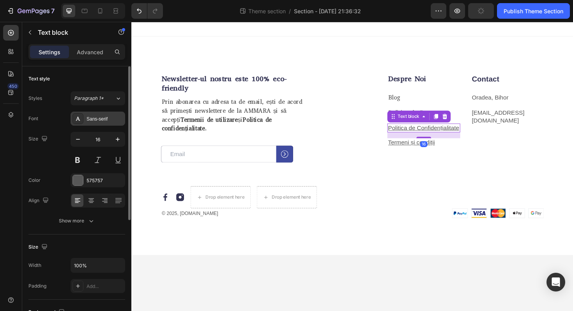
click at [102, 114] on div "Sans-serif" at bounding box center [98, 119] width 55 height 14
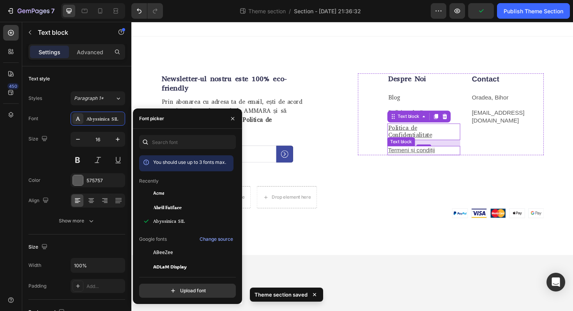
click at [434, 158] on u "Termeni și condiții" at bounding box center [428, 157] width 50 height 7
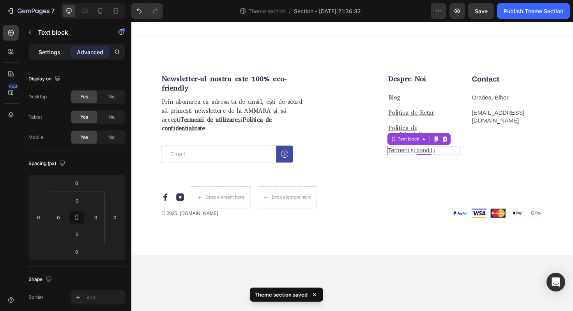
click at [47, 55] on p "Settings" at bounding box center [50, 52] width 22 height 8
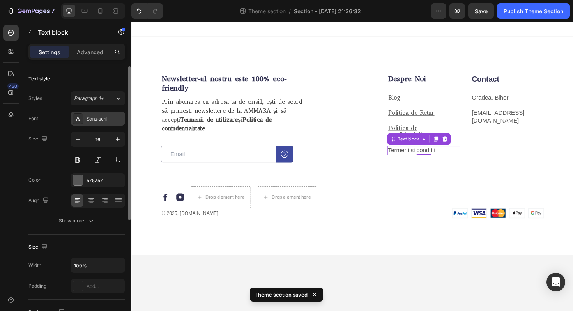
click at [87, 121] on div "Sans-serif" at bounding box center [105, 118] width 37 height 7
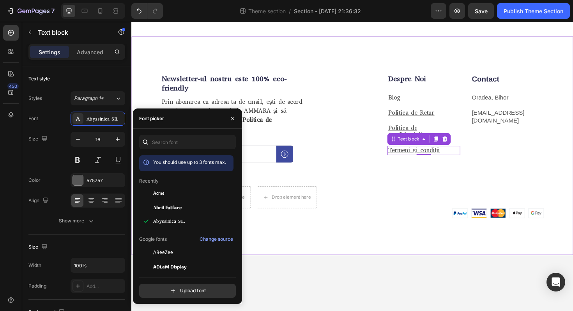
click at [382, 228] on div "⁠⁠⁠⁠⁠⁠⁠ Newsletter-ul nostru este 100% eco-friendly Heading Prin abonarea cu ad…" at bounding box center [365, 152] width 468 height 231
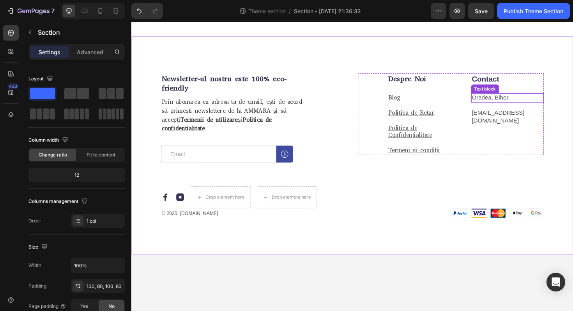
click at [509, 102] on p "Oradea, Bihor" at bounding box center [530, 102] width 76 height 8
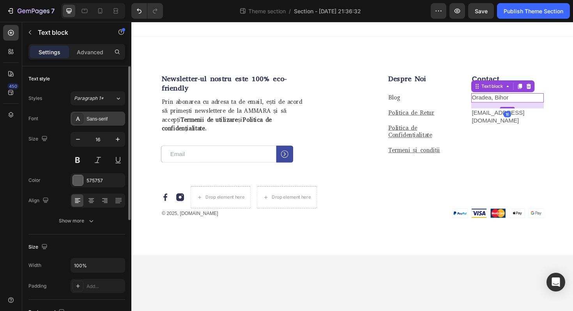
click at [97, 119] on div "Sans-serif" at bounding box center [105, 118] width 37 height 7
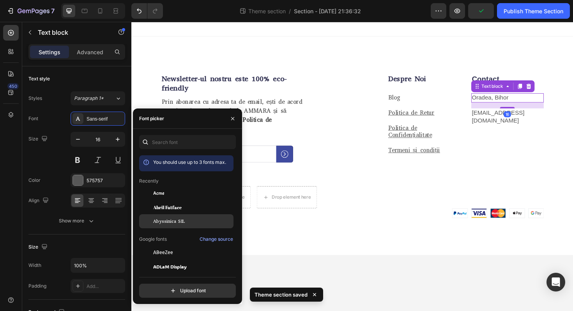
click at [155, 221] on span "Abyssinica SIL" at bounding box center [169, 221] width 32 height 7
click at [512, 142] on div "Contact Heading Oradea, Bihor Text block 16 ammara.salut@gmail.com Text block" at bounding box center [529, 119] width 77 height 87
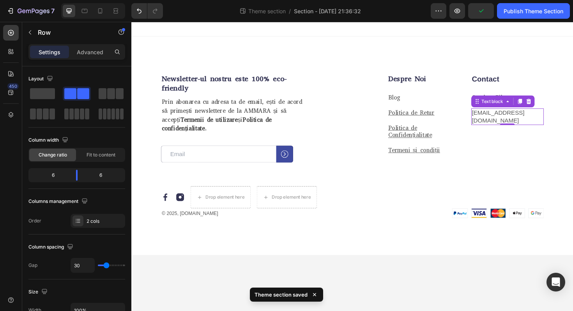
click at [506, 120] on p "[EMAIL_ADDRESS][DOMAIN_NAME]" at bounding box center [530, 122] width 76 height 16
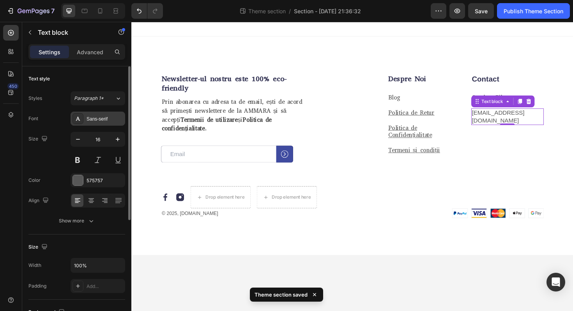
click at [85, 117] on div "Sans-serif" at bounding box center [98, 119] width 55 height 14
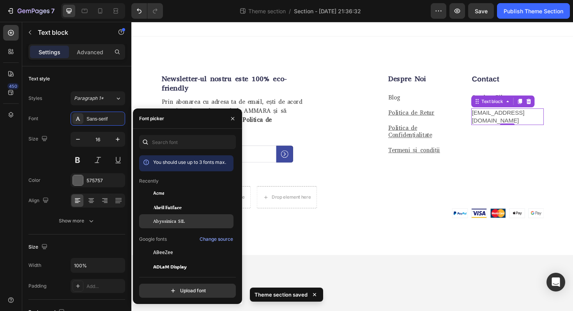
click at [174, 223] on span "Abyssinica SIL" at bounding box center [169, 221] width 32 height 7
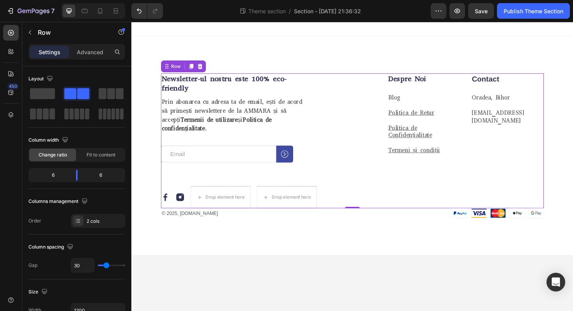
click at [432, 195] on div "Despre Noi Heading Blog Text block Politica de Retur Text block Politica de Con…" at bounding box center [469, 147] width 197 height 143
click at [428, 142] on u "Politica de Confidențialitate" at bounding box center [426, 138] width 46 height 16
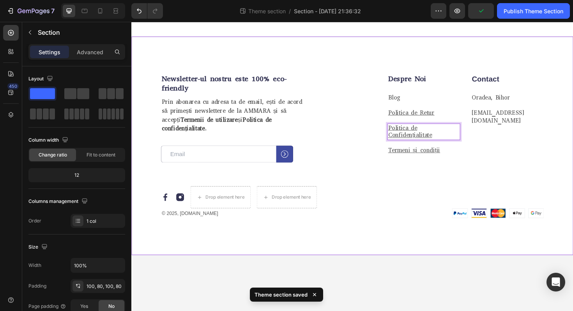
click at [437, 216] on div "⁠⁠⁠⁠⁠⁠⁠ Newsletter-ul nostru este 100% eco-friendly Heading Prin abonarea cu ad…" at bounding box center [365, 152] width 468 height 231
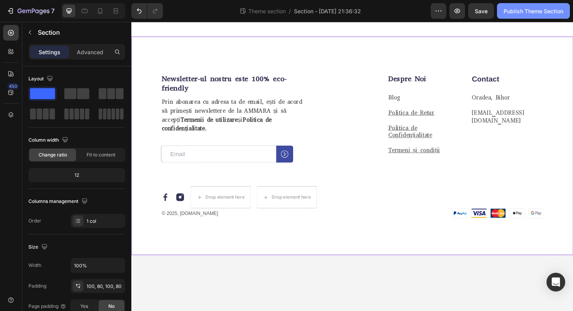
click at [527, 11] on div "Publish Theme Section" at bounding box center [534, 11] width 60 height 8
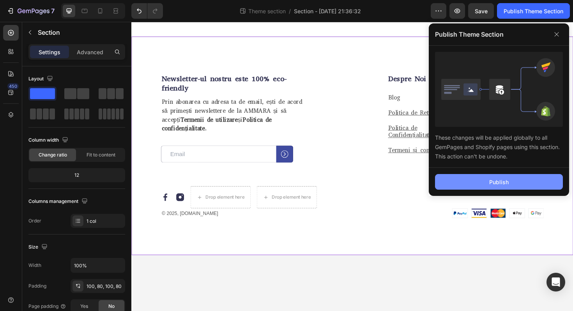
click at [482, 182] on button "Publish" at bounding box center [499, 182] width 128 height 16
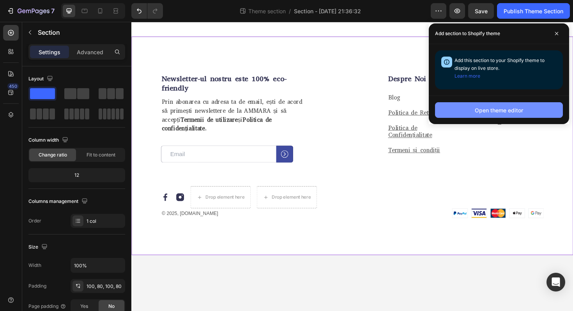
click at [492, 117] on button "Open theme editor" at bounding box center [499, 110] width 128 height 16
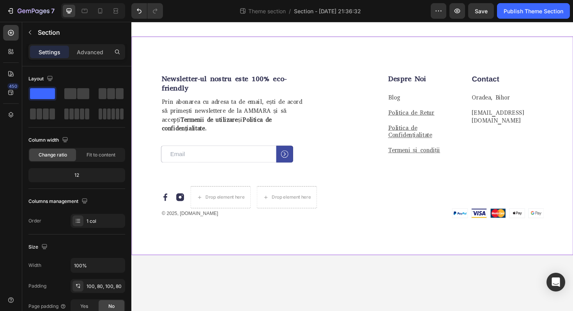
click at [373, 39] on div "⁠⁠⁠⁠⁠⁠⁠ Newsletter-ul nostru este 100% eco-friendly Heading Prin abonarea cu ad…" at bounding box center [365, 152] width 468 height 231
click at [341, 82] on div "⁠⁠⁠⁠⁠⁠⁠ Newsletter-ul nostru este 100% eco-friendly Heading Prin abonarea cu ad…" at bounding box center [261, 129] width 197 height 107
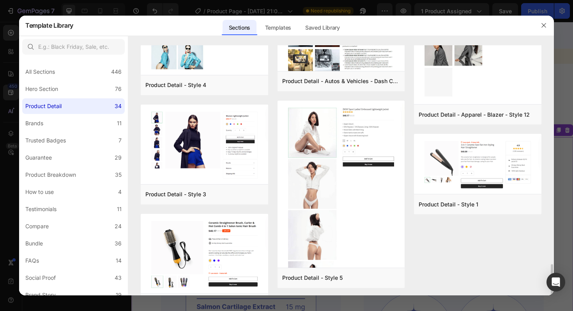
scroll to position [1329, 0]
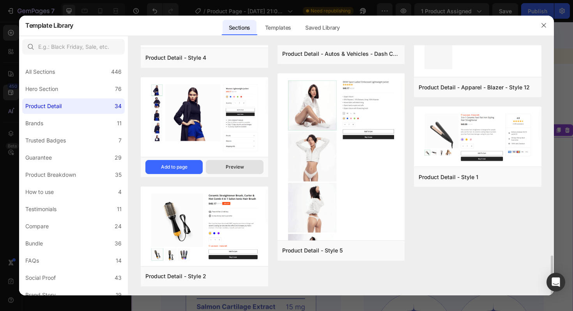
click at [231, 167] on div "Preview" at bounding box center [235, 166] width 18 height 7
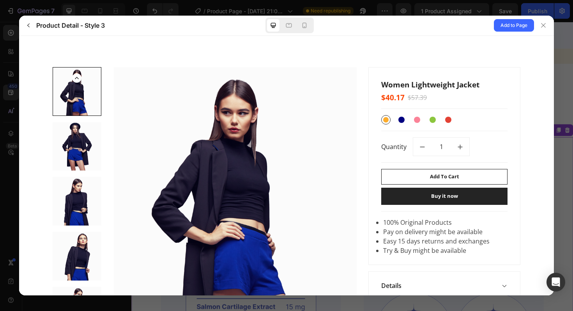
scroll to position [88, 0]
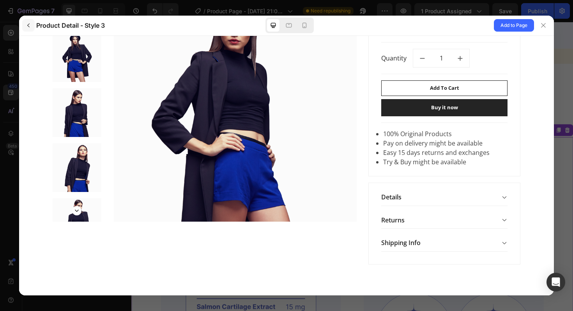
click at [27, 29] on button "button" at bounding box center [28, 25] width 12 height 12
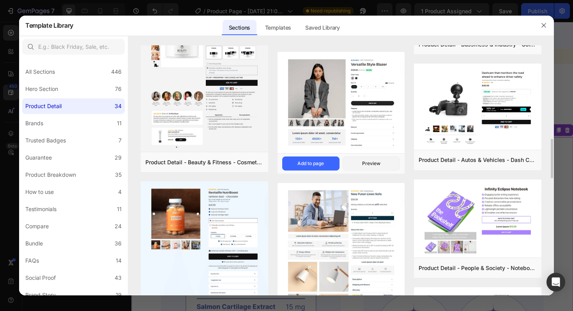
scroll to position [584, 0]
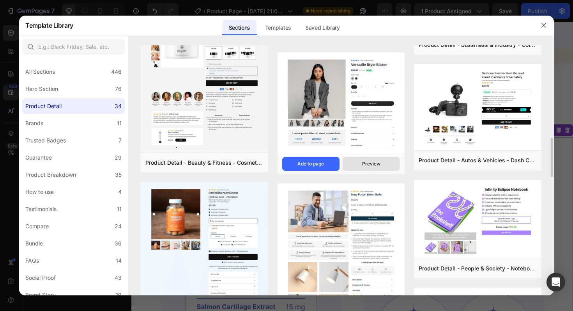
click at [367, 163] on div "Preview" at bounding box center [371, 163] width 18 height 7
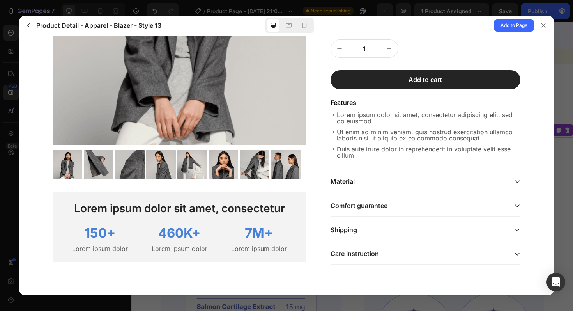
scroll to position [0, 0]
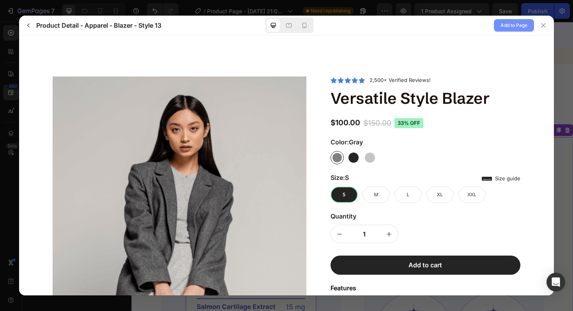
click at [503, 29] on span "Add to Page" at bounding box center [514, 25] width 27 height 9
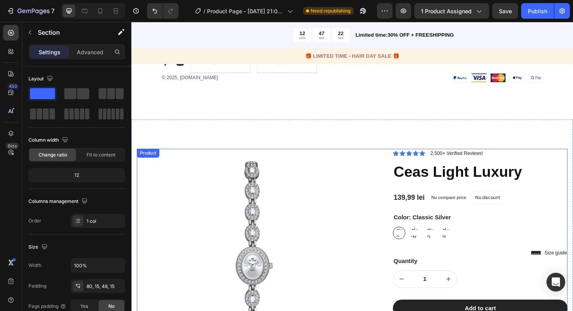
scroll to position [2223, 0]
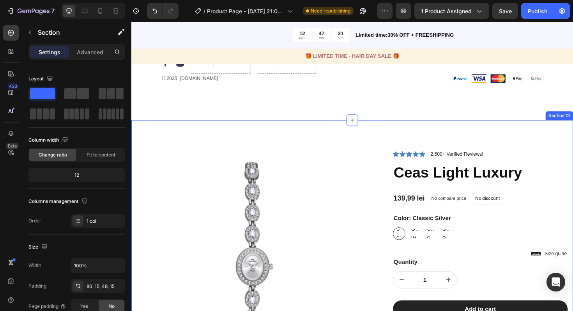
drag, startPoint x: 387, startPoint y: 119, endPoint x: 421, endPoint y: 122, distance: 34.4
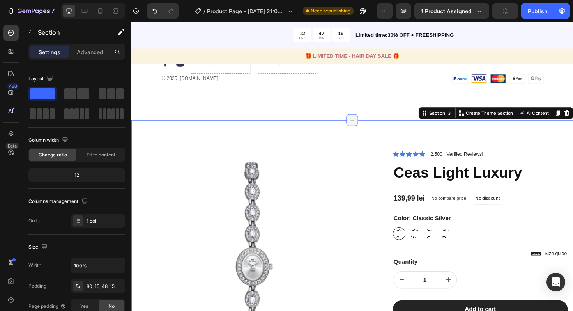
click at [371, 120] on div at bounding box center [365, 126] width 12 height 12
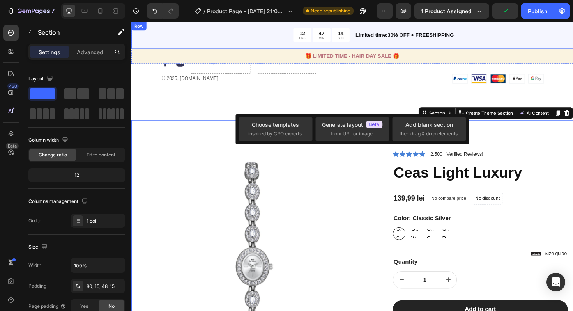
drag, startPoint x: 368, startPoint y: 104, endPoint x: 388, endPoint y: 72, distance: 37.1
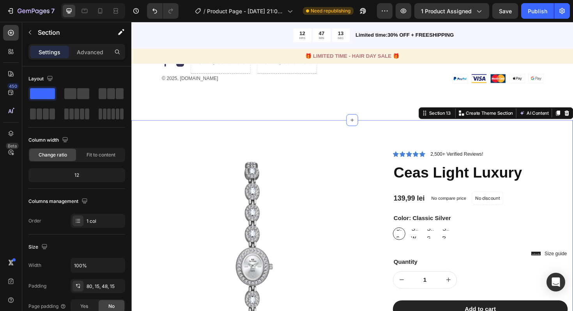
drag, startPoint x: 379, startPoint y: 106, endPoint x: 476, endPoint y: 132, distance: 100.0
drag, startPoint x: 476, startPoint y: 132, endPoint x: 460, endPoint y: 144, distance: 20.4
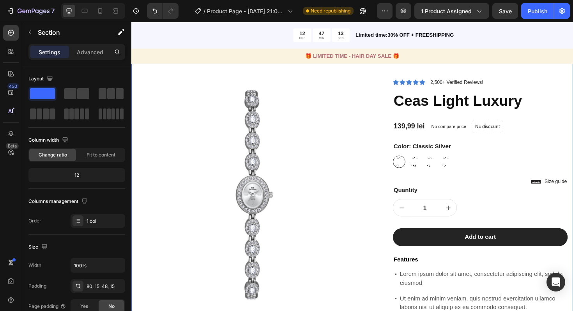
scroll to position [2146, 0]
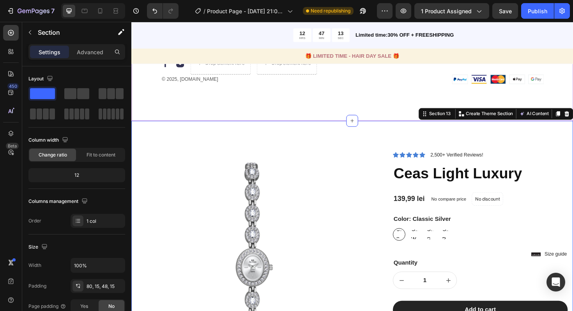
click at [396, 213] on div "Product Images" at bounding box center [266, 298] width 259 height 281
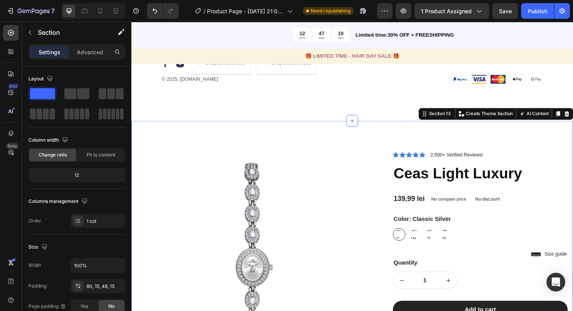
drag, startPoint x: 405, startPoint y: 124, endPoint x: 386, endPoint y: 230, distance: 108.5
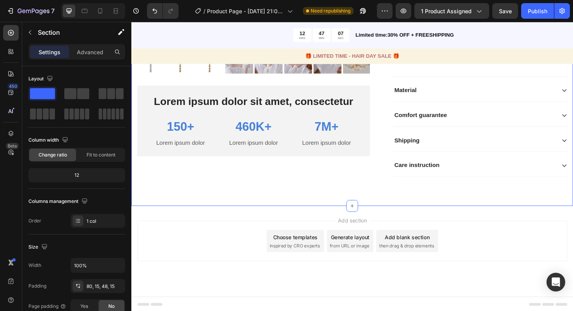
scroll to position [2490, 0]
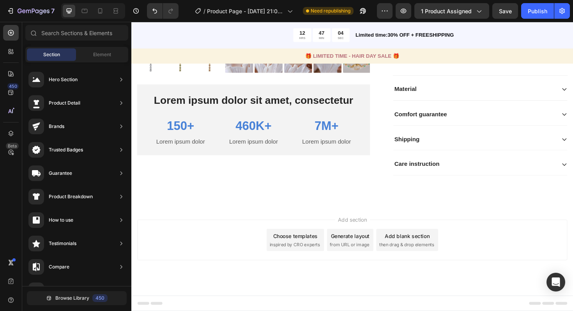
click at [325, 216] on div "Add section Choose templates inspired by CRO experts Generate layout from URL o…" at bounding box center [365, 264] width 468 height 96
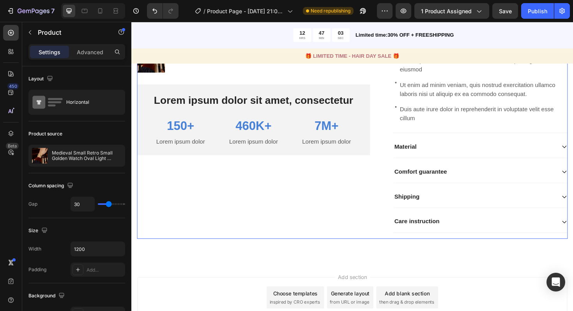
click at [312, 218] on div "Product Images Lorem ipsum dolor sit amet, consectetur Text Block 150+ Text Blo…" at bounding box center [266, 23] width 259 height 457
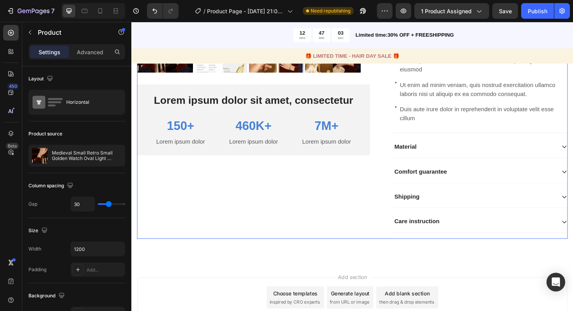
click at [336, 193] on div "Product Images Lorem ipsum dolor sit amet, consectetur Text Block 150+ Text Blo…" at bounding box center [266, 23] width 259 height 457
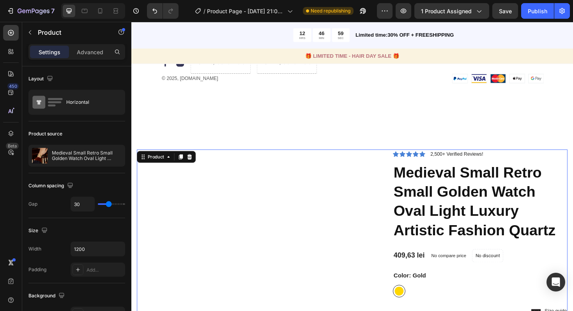
scroll to position [2133, 0]
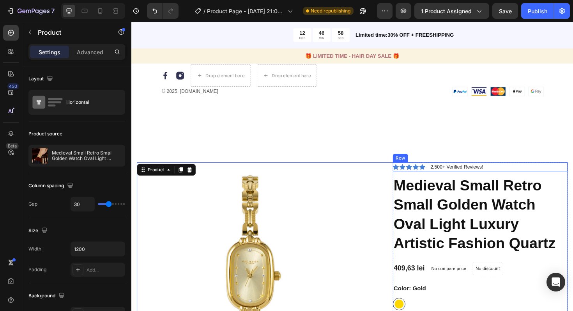
click at [524, 171] on div "Icon Icon Icon Icon Icon Icon List 2,500+ Verified Reviews! Text Block Row" at bounding box center [500, 175] width 185 height 9
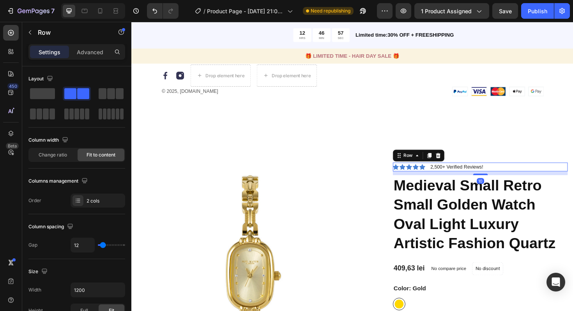
click at [409, 180] on div "10" at bounding box center [500, 182] width 185 height 4
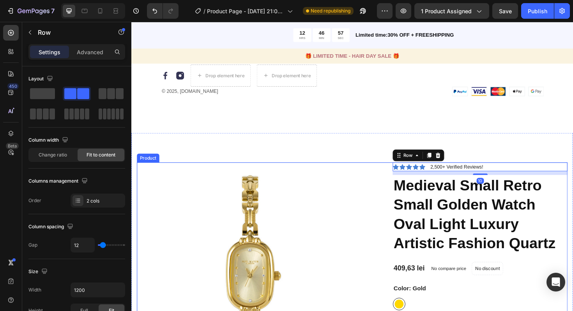
click at [396, 171] on div "Product Images" at bounding box center [266, 311] width 259 height 281
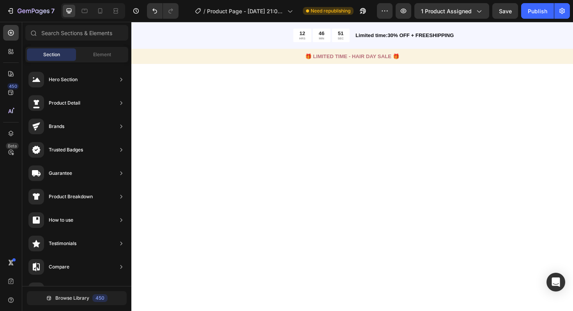
scroll to position [0, 0]
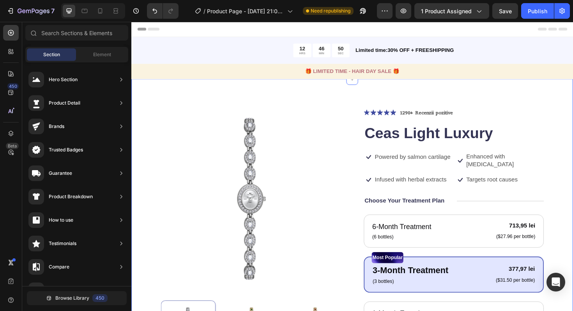
click at [412, 92] on div "Product Images Icon Icon Icon Icon Icon Icon List 1290+ Recenzii pozitive Text …" at bounding box center [365, 312] width 468 height 461
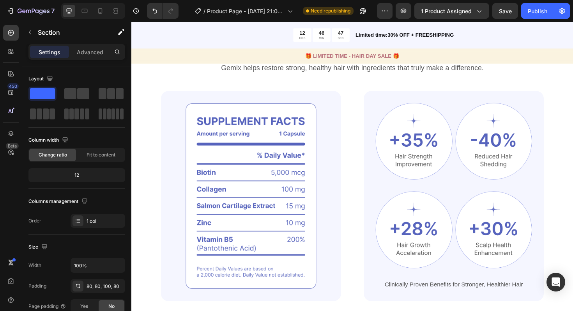
scroll to position [442, 0]
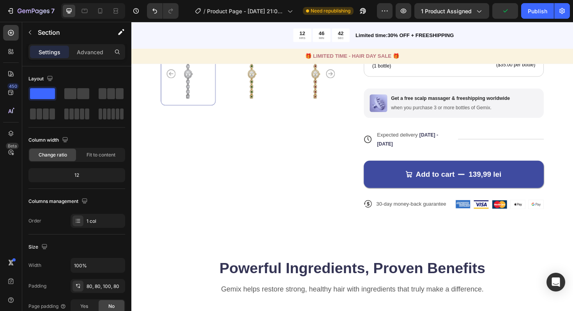
scroll to position [277, 0]
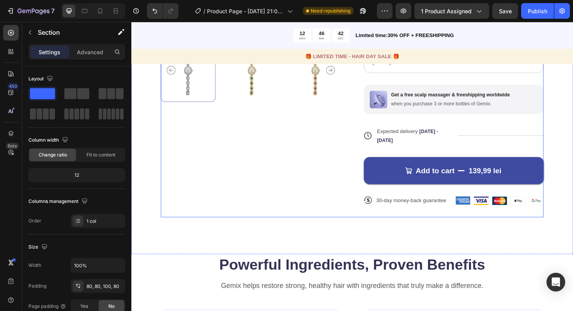
click at [342, 196] on div "Product Images" at bounding box center [258, 33] width 191 height 392
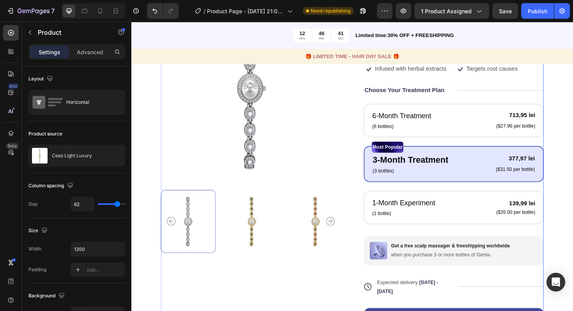
scroll to position [0, 0]
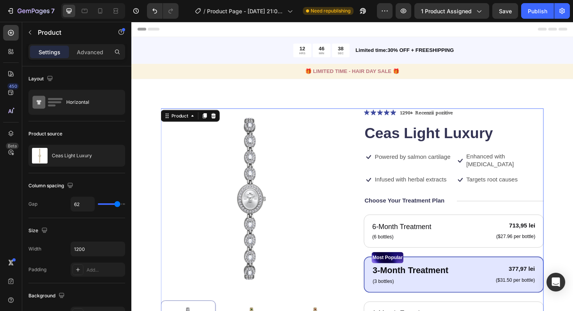
click at [221, 97] on div "Product Images Icon Icon Icon Icon Icon Icon List 1290+ Recenzii pozitive Text …" at bounding box center [365, 313] width 468 height 462
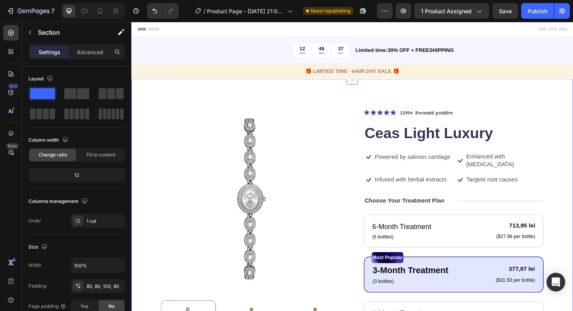
click at [367, 83] on icon at bounding box center [365, 82] width 6 height 6
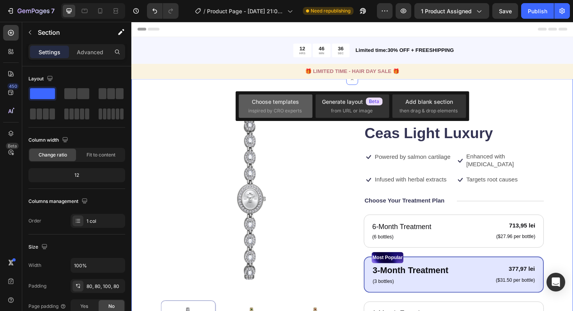
click at [285, 99] on div "Choose templates" at bounding box center [275, 101] width 47 height 8
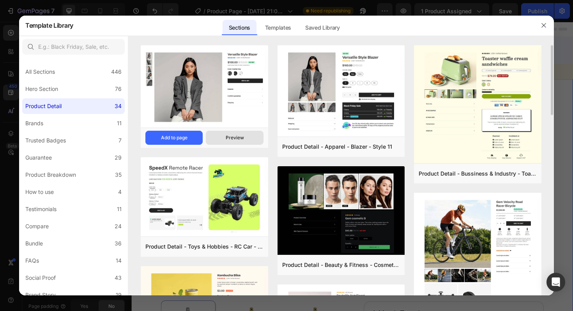
click at [227, 136] on div "Preview" at bounding box center [235, 137] width 18 height 7
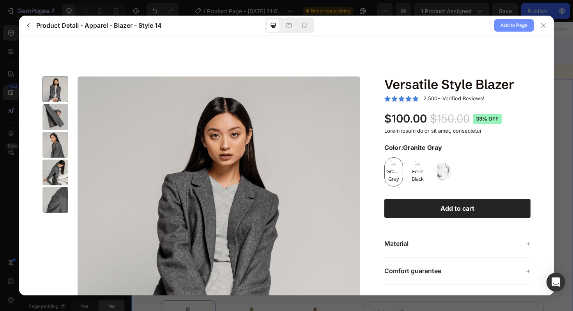
click at [508, 29] on span "Add to Page" at bounding box center [514, 25] width 27 height 9
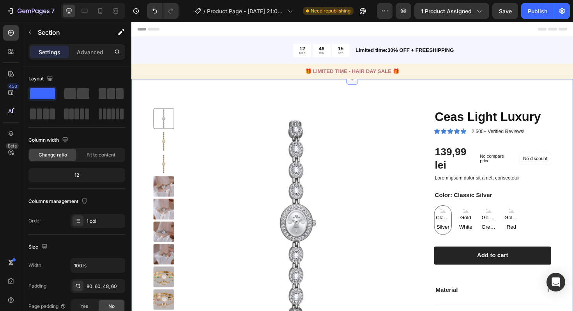
click at [367, 86] on div at bounding box center [365, 82] width 12 height 12
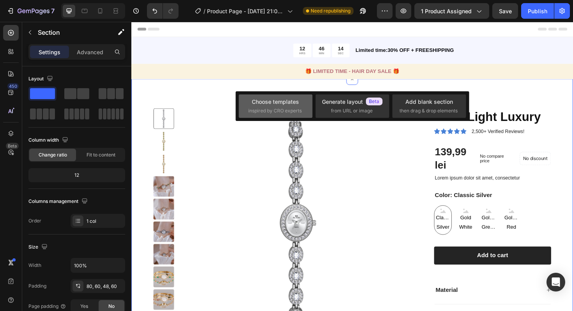
click at [294, 106] on div "Choose templates inspired by CRO experts" at bounding box center [275, 105] width 55 height 17
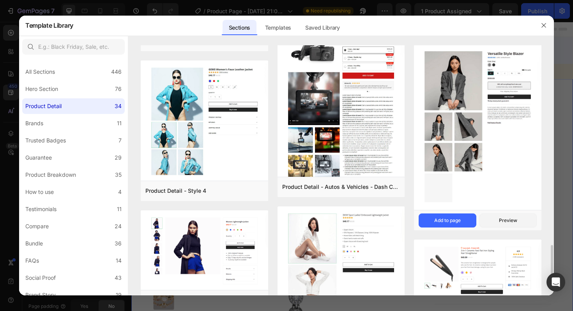
scroll to position [1205, 0]
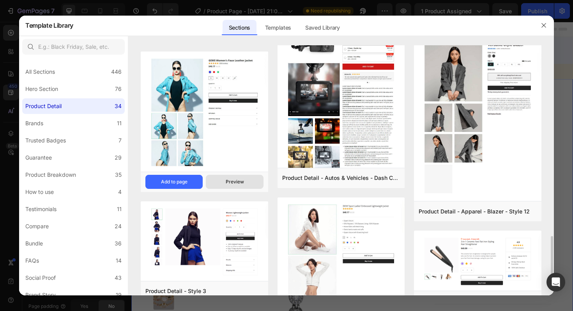
click at [225, 181] on button "Preview" at bounding box center [234, 182] width 57 height 14
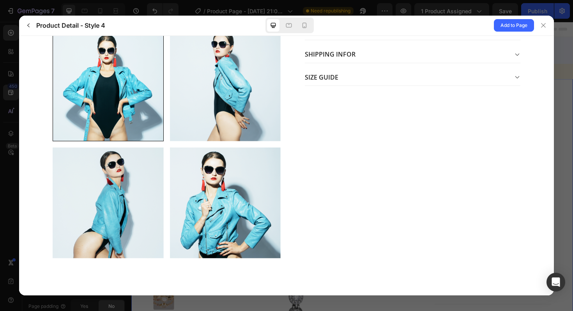
scroll to position [0, 0]
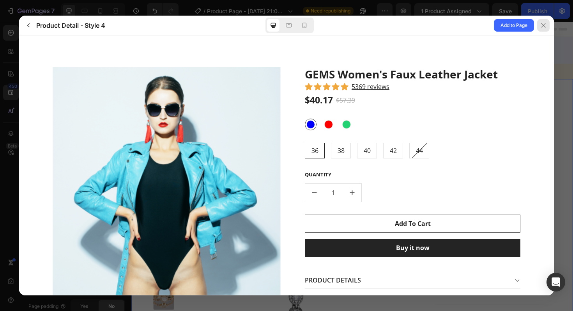
click at [541, 23] on icon at bounding box center [543, 25] width 6 height 6
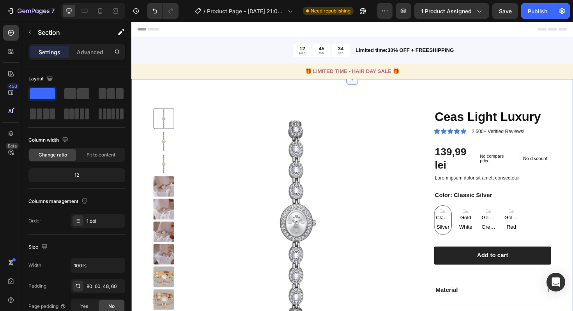
click at [368, 82] on icon at bounding box center [365, 82] width 6 height 6
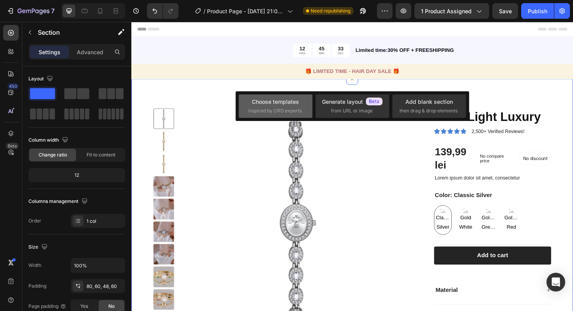
click at [293, 102] on div "Choose templates" at bounding box center [275, 101] width 47 height 8
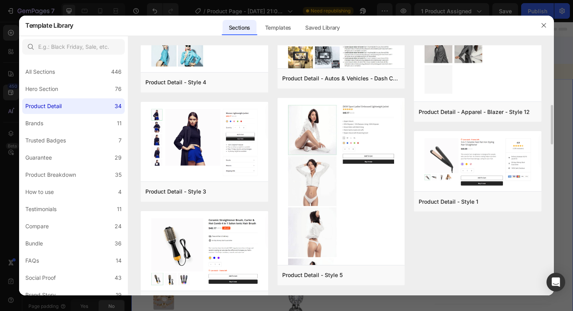
scroll to position [1329, 0]
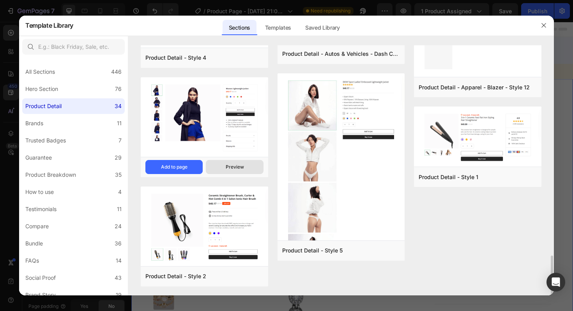
click at [242, 167] on div "Preview" at bounding box center [235, 166] width 18 height 7
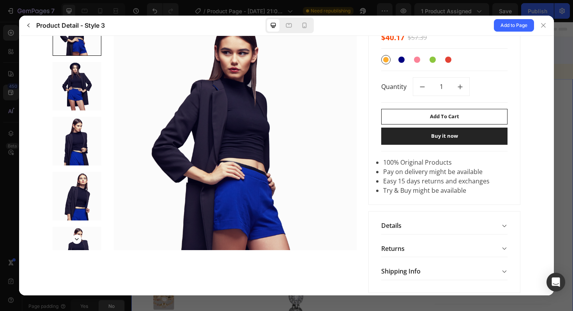
scroll to position [88, 0]
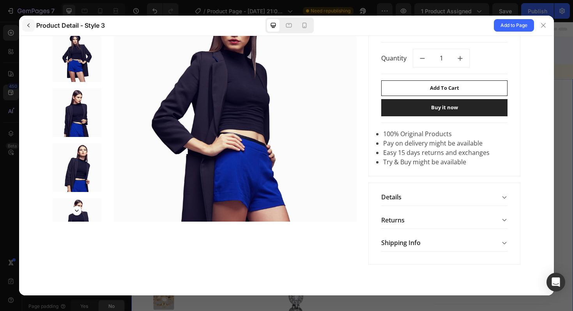
click at [30, 28] on icon "button" at bounding box center [28, 25] width 6 height 6
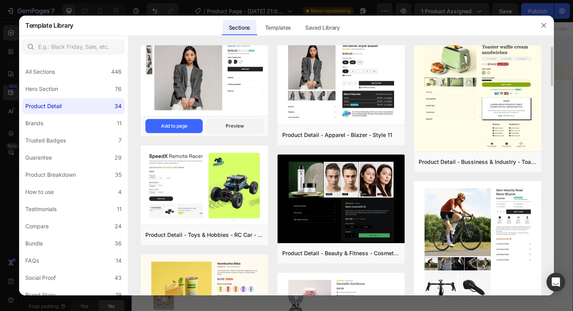
scroll to position [18, 0]
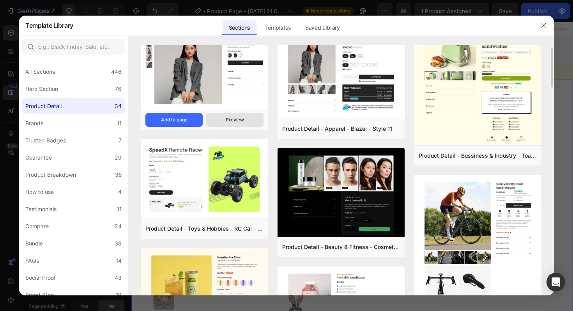
click at [229, 117] on div "Preview" at bounding box center [235, 119] width 18 height 7
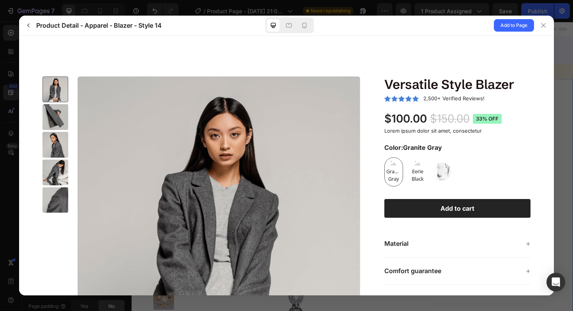
scroll to position [0, 0]
click at [29, 26] on icon "button" at bounding box center [28, 25] width 6 height 6
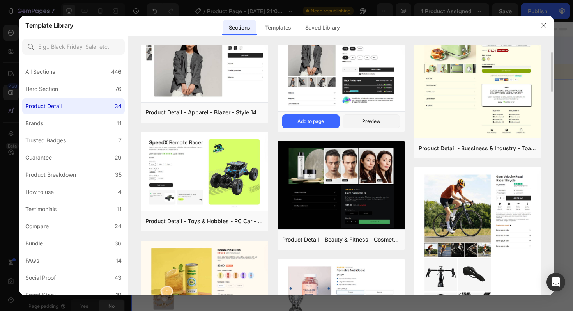
scroll to position [20, 0]
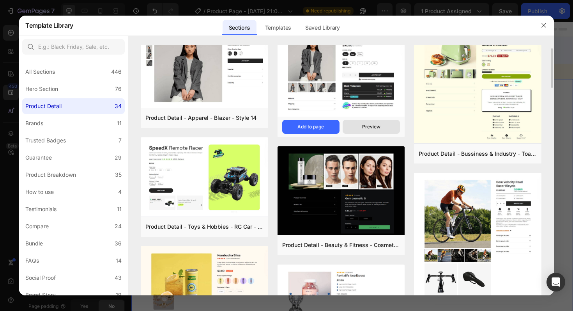
click at [361, 125] on button "Preview" at bounding box center [371, 127] width 57 height 14
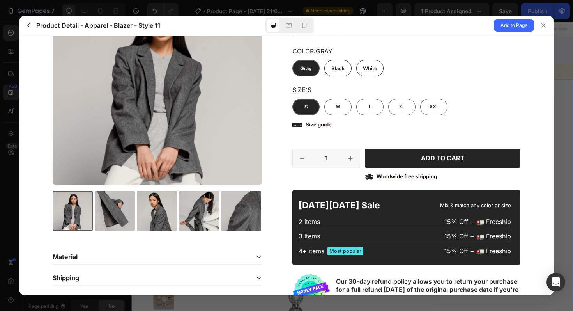
scroll to position [143, 0]
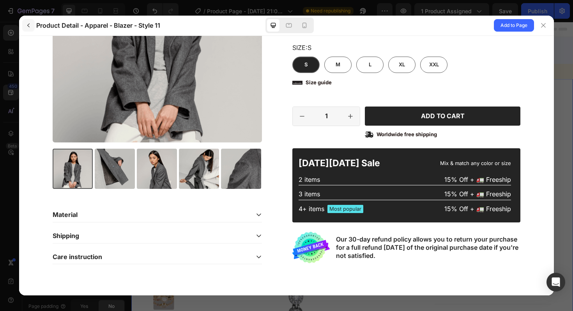
click at [27, 30] on button "button" at bounding box center [28, 25] width 12 height 12
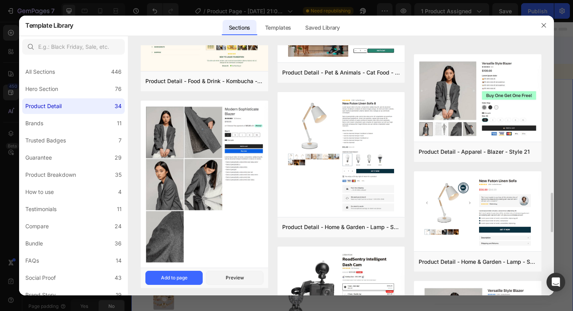
scroll to position [1011, 0]
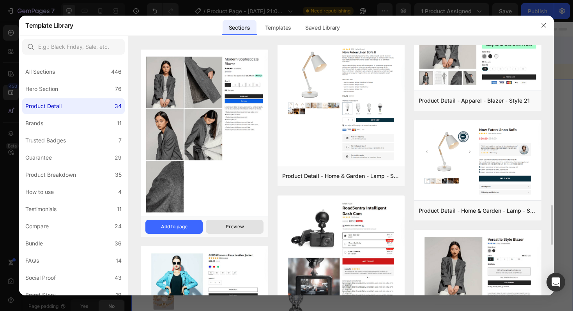
click at [227, 229] on div "Preview" at bounding box center [235, 226] width 18 height 7
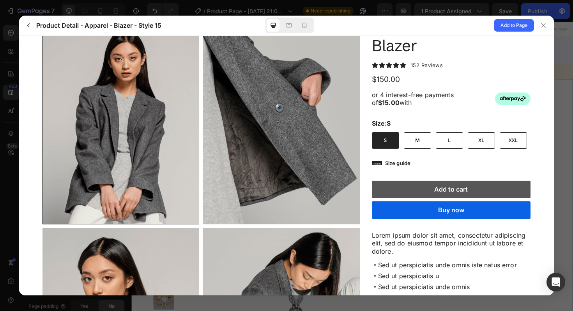
scroll to position [0, 0]
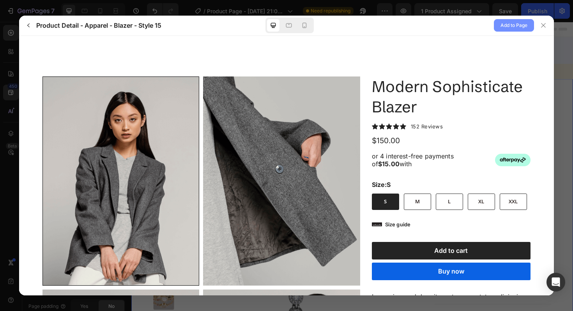
click at [512, 29] on span "Add to Page" at bounding box center [514, 25] width 27 height 9
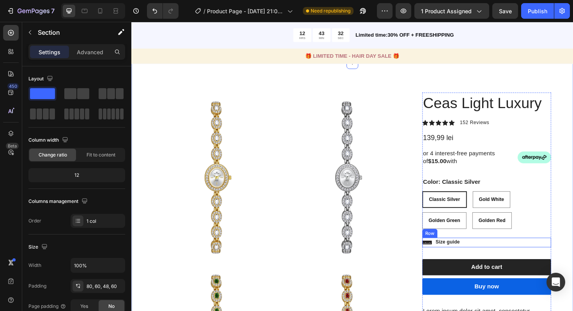
scroll to position [18, 0]
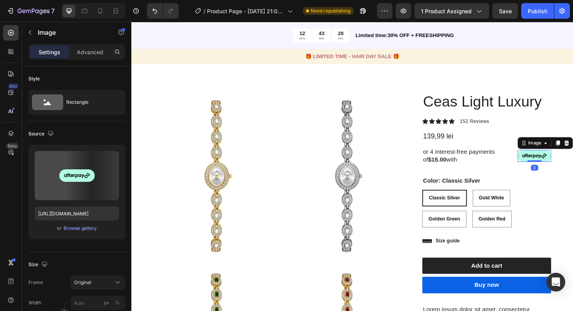
click at [559, 165] on img at bounding box center [557, 164] width 35 height 12
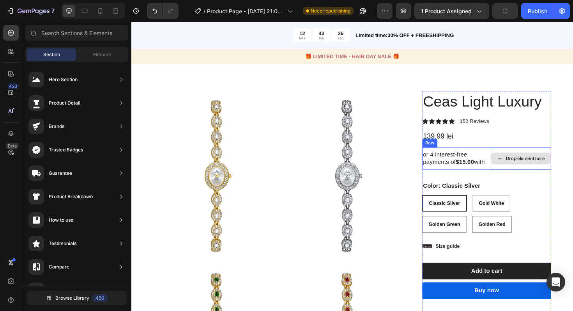
click at [499, 171] on p "or 4 interest-free payments of $15.00 with" at bounding box center [474, 166] width 69 height 16
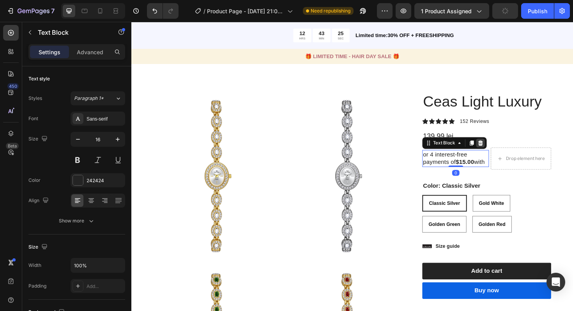
click at [501, 151] on icon at bounding box center [501, 149] width 5 height 5
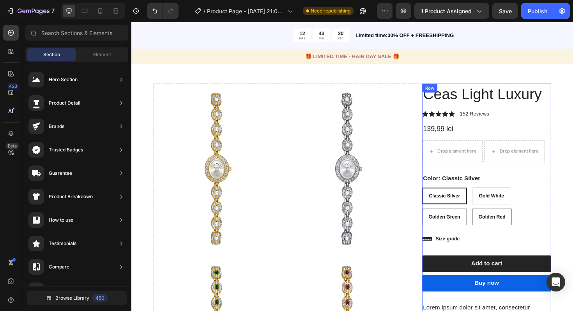
scroll to position [0, 0]
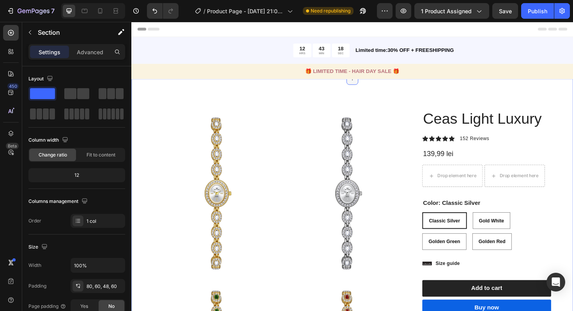
click at [365, 86] on div at bounding box center [365, 82] width 12 height 12
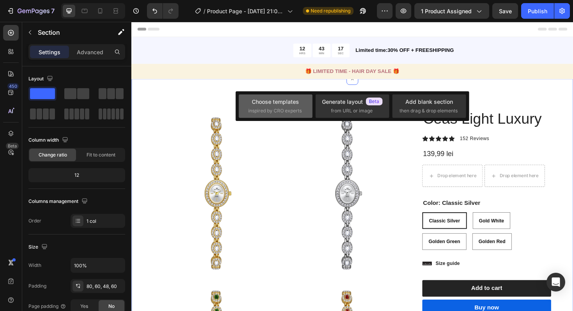
click at [281, 106] on div "Choose templates inspired by CRO experts" at bounding box center [275, 105] width 55 height 17
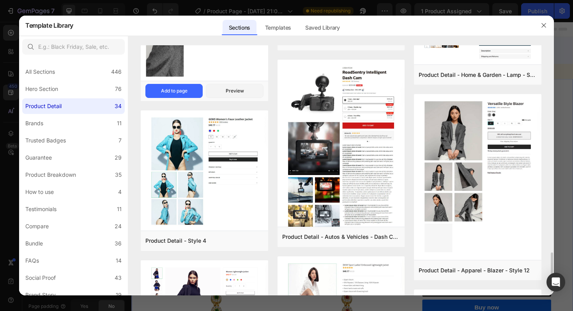
scroll to position [1191, 0]
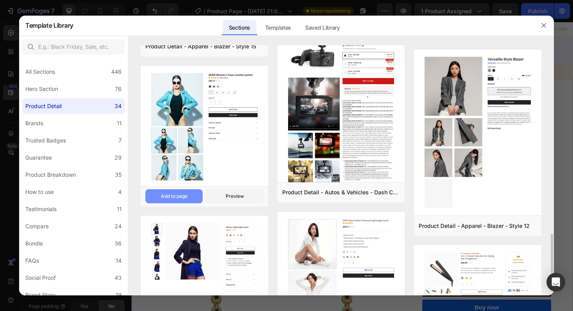
click at [187, 196] on div "Add to page" at bounding box center [174, 196] width 27 height 7
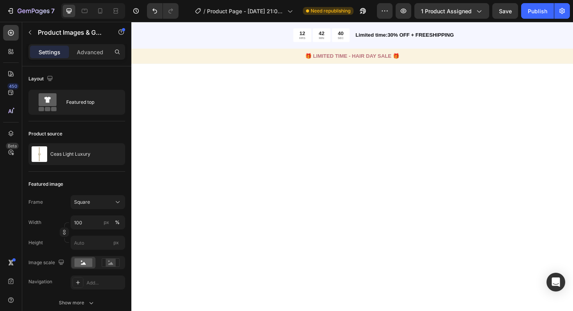
scroll to position [0, 0]
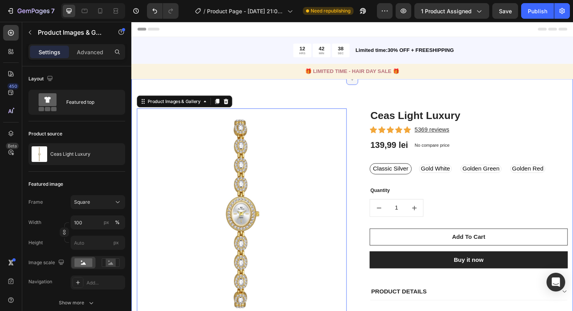
click at [368, 86] on div at bounding box center [365, 82] width 12 height 12
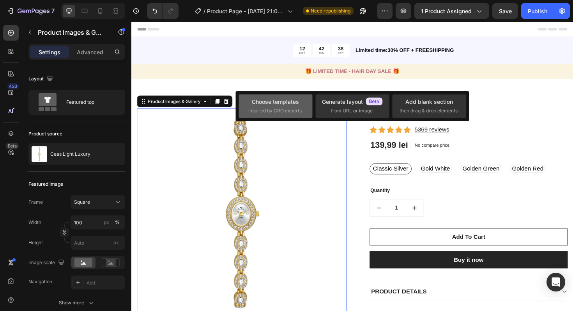
click at [285, 112] on span "inspired by CRO experts" at bounding box center [274, 110] width 53 height 7
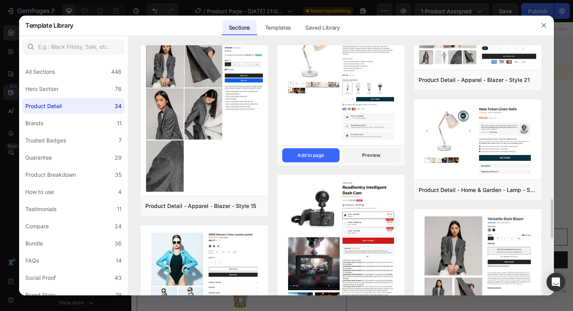
scroll to position [1034, 0]
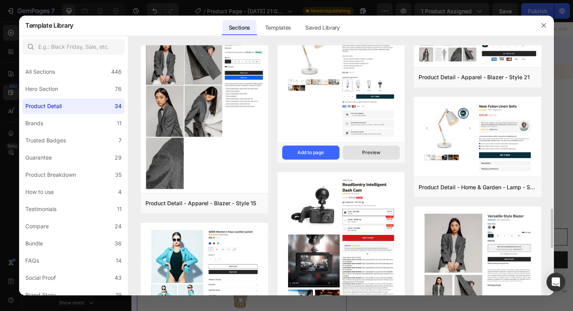
click at [355, 154] on button "Preview" at bounding box center [371, 152] width 57 height 14
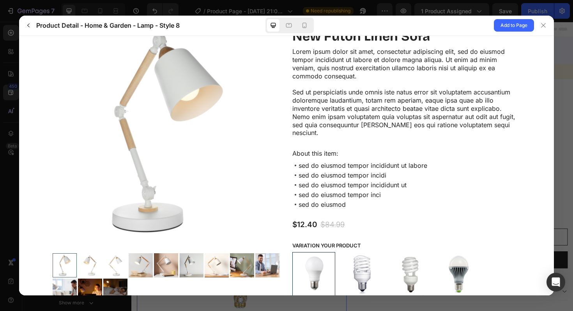
scroll to position [0, 0]
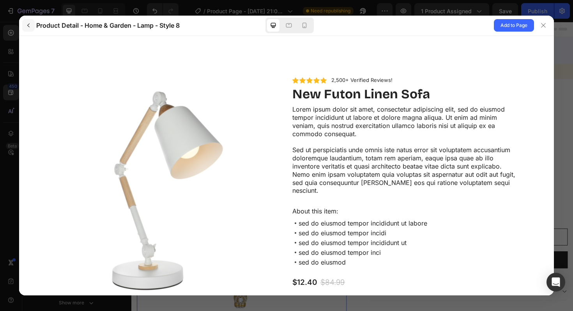
click at [30, 28] on icon "button" at bounding box center [28, 25] width 6 height 6
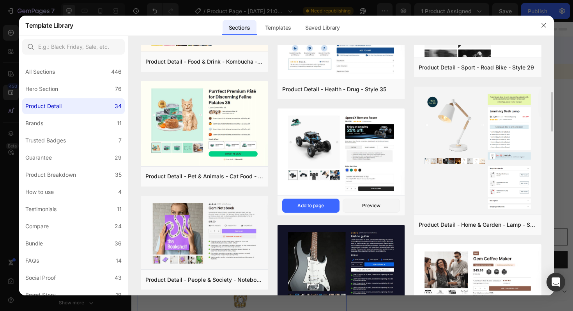
scroll to position [303, 0]
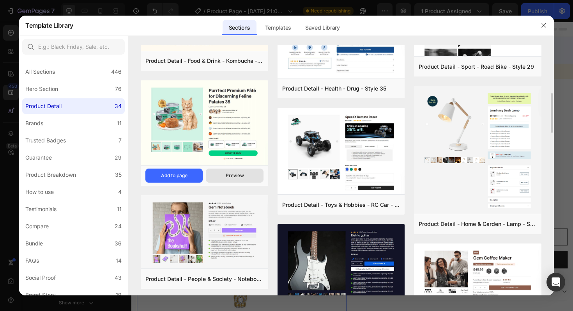
click at [226, 172] on div "Preview" at bounding box center [235, 175] width 18 height 7
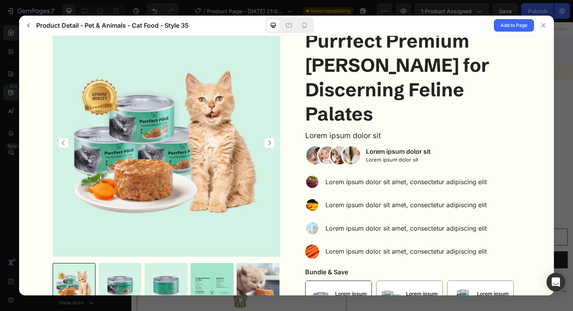
scroll to position [124, 0]
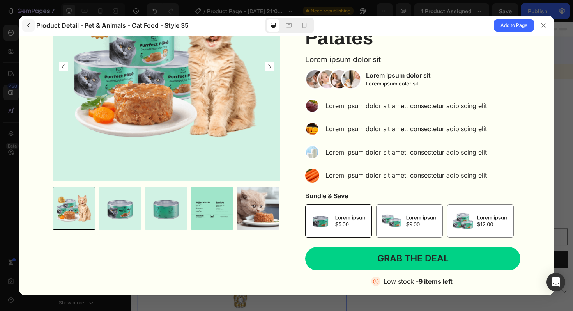
click at [32, 23] on button "button" at bounding box center [28, 25] width 12 height 12
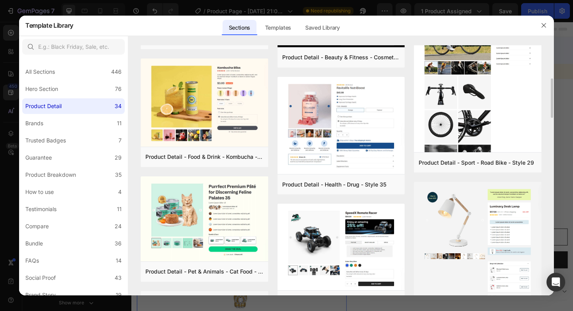
scroll to position [208, 0]
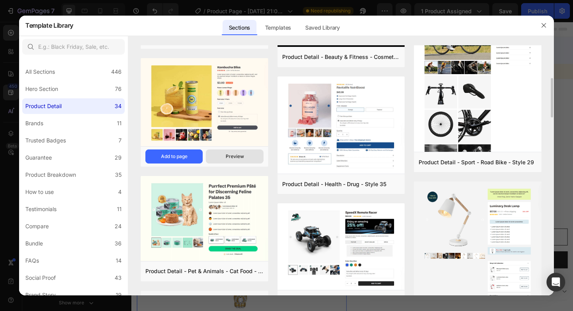
click at [219, 158] on button "Preview" at bounding box center [234, 156] width 57 height 14
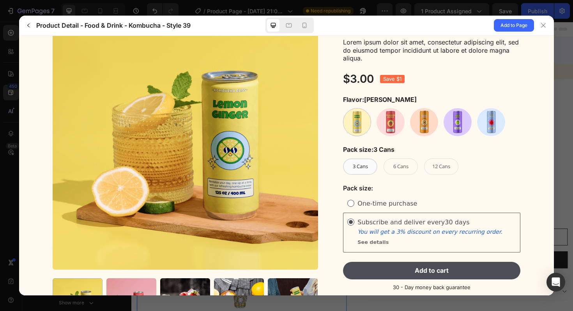
scroll to position [0, 0]
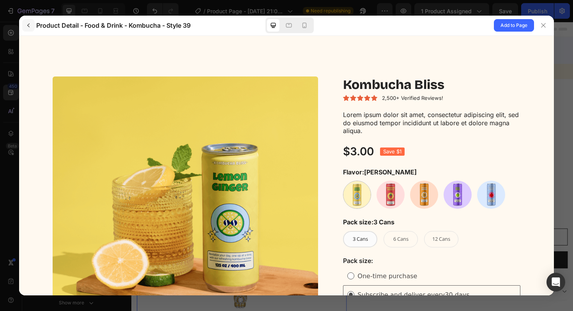
click at [29, 25] on icon "button" at bounding box center [28, 25] width 6 height 6
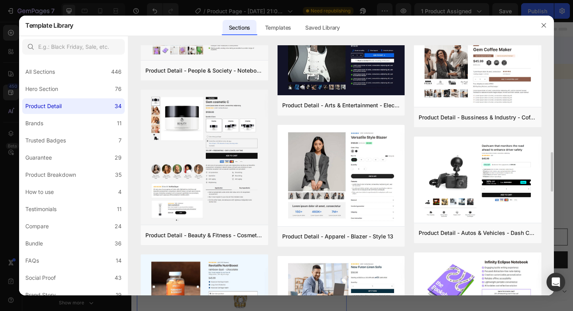
scroll to position [542, 0]
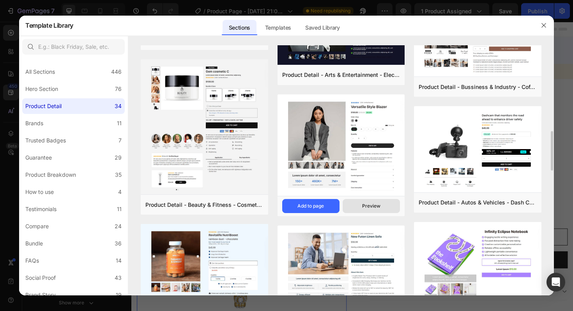
click at [367, 208] on div "Preview" at bounding box center [371, 205] width 18 height 7
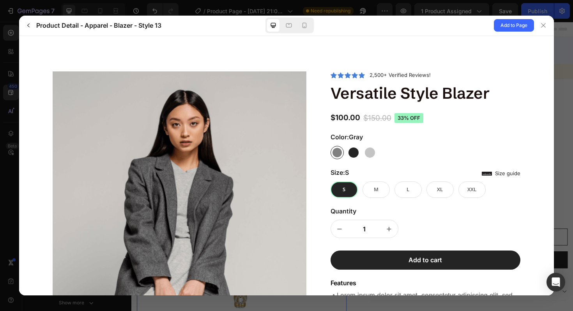
scroll to position [0, 0]
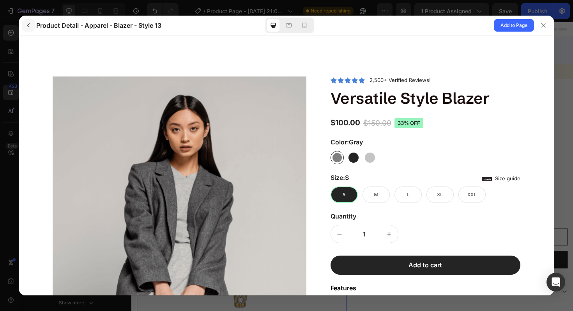
click at [27, 25] on icon "button" at bounding box center [28, 25] width 6 height 6
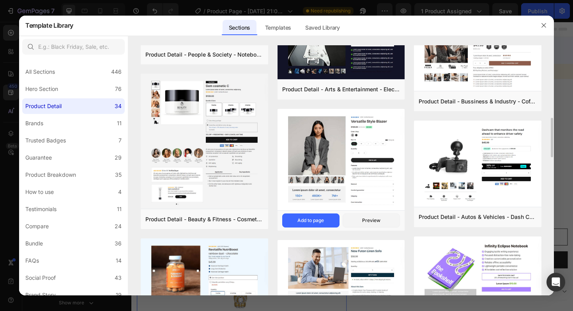
scroll to position [536, 0]
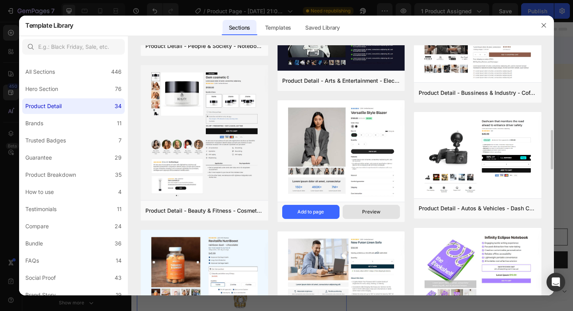
click at [372, 207] on button "Preview" at bounding box center [371, 212] width 57 height 14
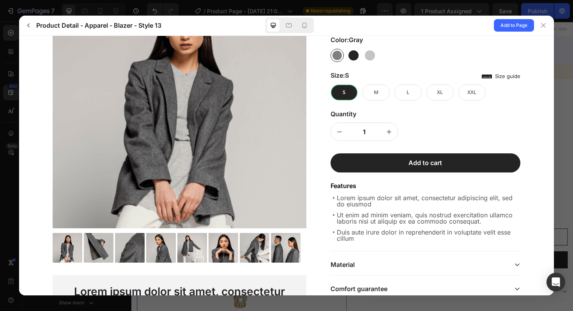
scroll to position [0, 0]
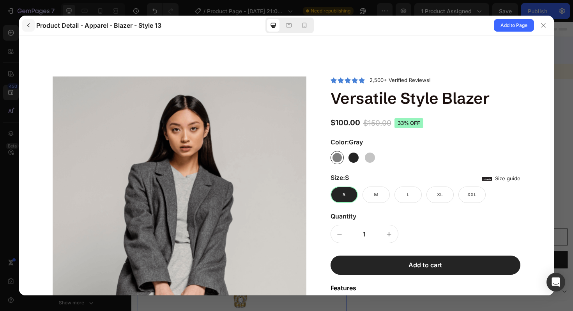
click at [32, 27] on button "button" at bounding box center [28, 25] width 12 height 12
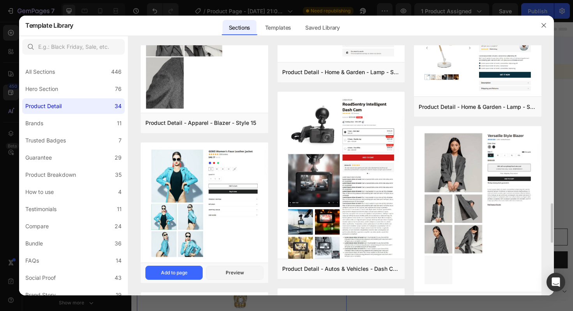
scroll to position [1132, 0]
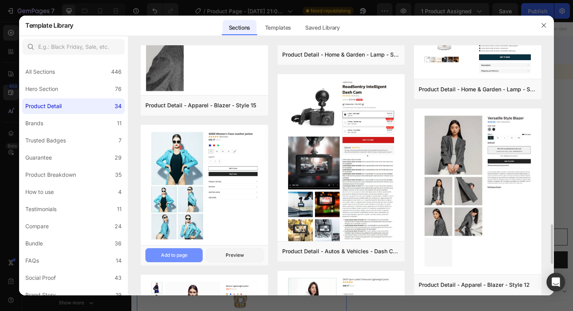
click at [192, 255] on button "Add to page" at bounding box center [173, 255] width 57 height 14
click at [543, 22] on icon "button" at bounding box center [544, 25] width 6 height 6
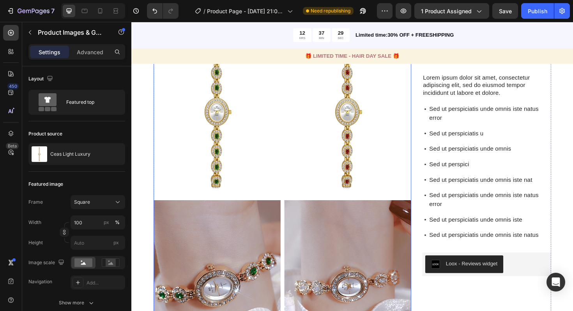
scroll to position [1030, 0]
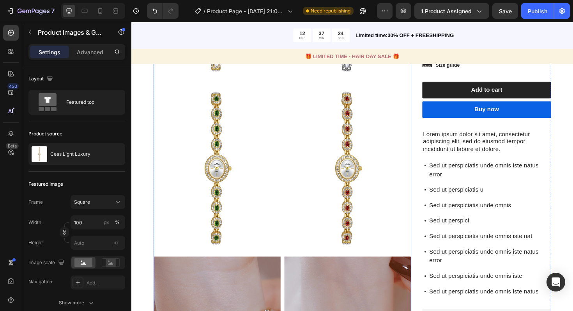
click at [365, 208] on img at bounding box center [360, 176] width 135 height 179
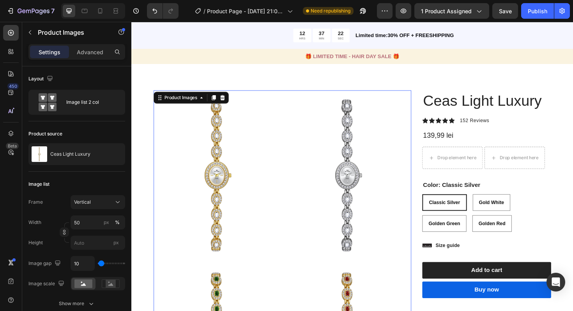
scroll to position [975, 0]
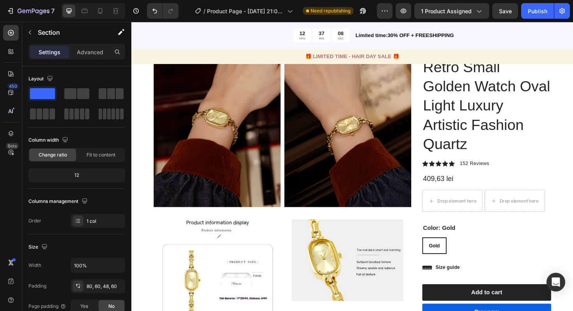
scroll to position [932, 0]
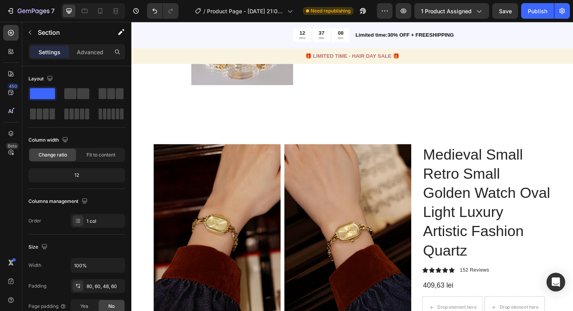
click at [452, 158] on h1 "Medieval Small Retro Small Golden Watch Oval Light Luxury Artistic Fashion Quar…" at bounding box center [507, 212] width 136 height 123
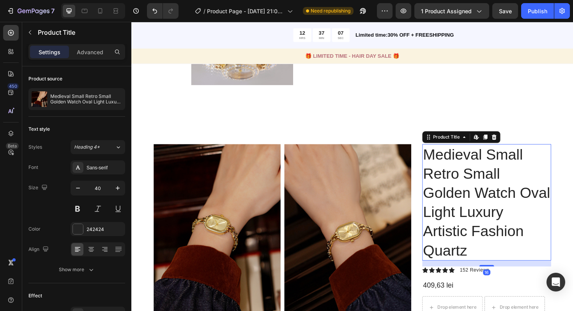
click at [441, 157] on h1 "Medieval Small Retro Small Golden Watch Oval Light Luxury Artistic Fashion Quar…" at bounding box center [507, 212] width 136 height 123
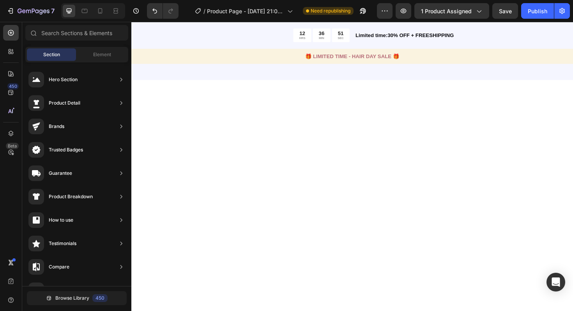
scroll to position [2047, 0]
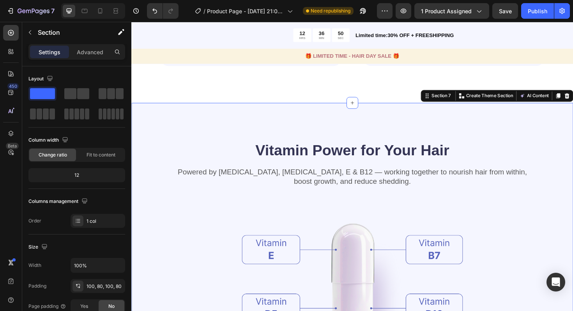
click at [528, 119] on div "Vitamin Power for Your Hair Heading Powered by Biotin, Vitamin B5, E & B12 — wo…" at bounding box center [365, 295] width 468 height 375
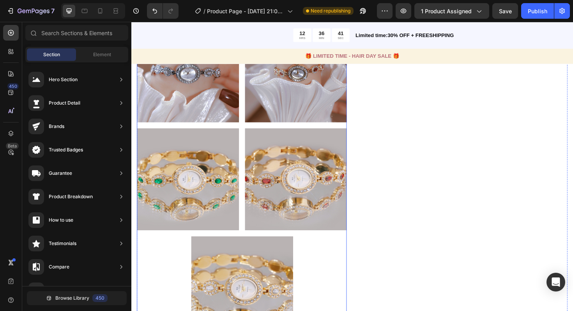
scroll to position [845, 0]
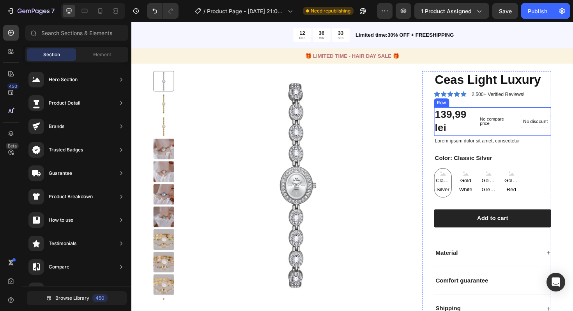
scroll to position [910, 0]
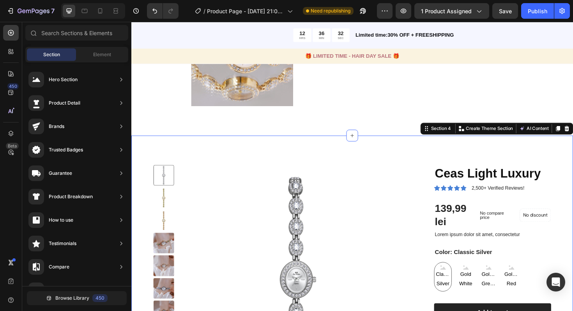
click at [556, 146] on div "Product Images Ceas Light Luxury Product Title Icon Icon Icon Icon Icon Icon Li…" at bounding box center [365, 306] width 468 height 329
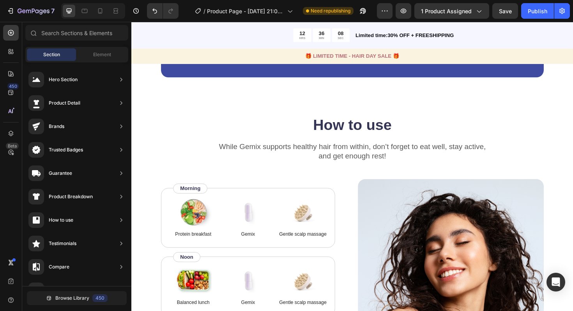
scroll to position [1881, 0]
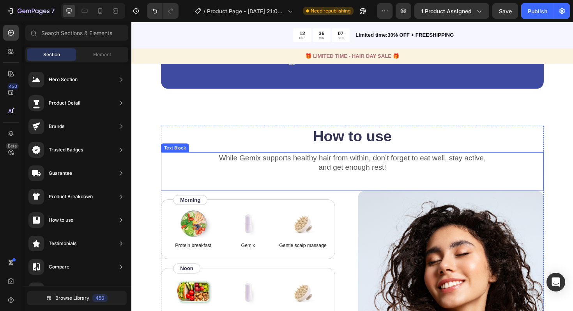
click at [477, 139] on h2 "How to use" at bounding box center [365, 143] width 405 height 22
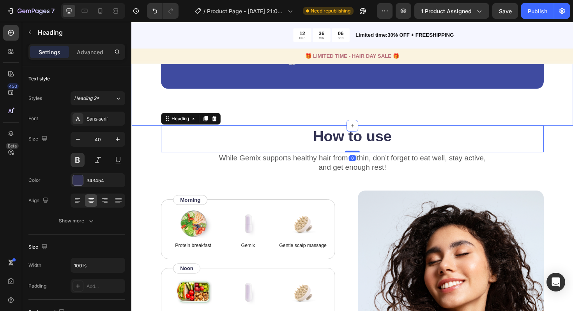
click at [244, 124] on div "“Based on ingredients, Gemix offers a well-rounded approach to hair health and …" at bounding box center [365, 38] width 468 height 188
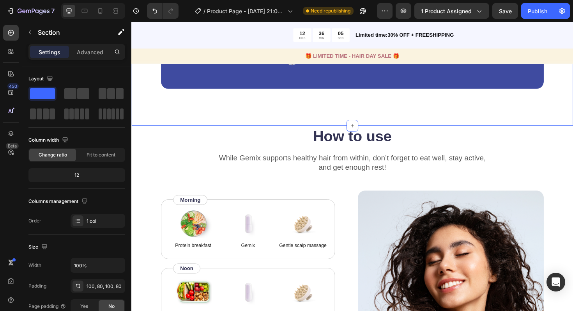
click at [412, 126] on div "“Based on ingredients, Gemix offers a well-rounded approach to hair health and …" at bounding box center [365, 38] width 468 height 188
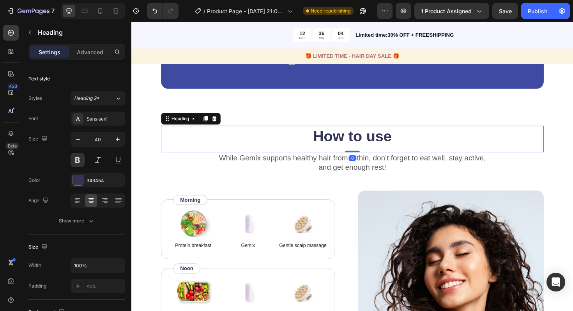
click at [381, 132] on h2 "How to use" at bounding box center [365, 143] width 405 height 22
click at [221, 127] on icon at bounding box center [219, 124] width 6 height 6
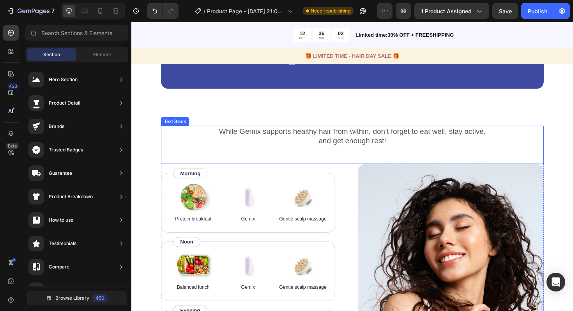
click at [246, 138] on p "While Gemix supports healthy hair from within, don’t forget to eat well, stay a…" at bounding box center [365, 143] width 404 height 20
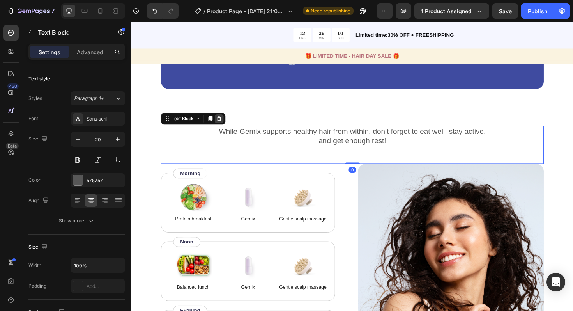
click at [222, 125] on icon at bounding box center [224, 124] width 6 height 6
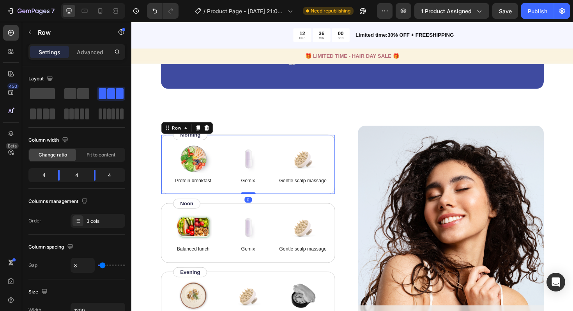
click at [228, 143] on div "Image Protein breakfast Text Block Image Gemix Text Block Image Gentle scalp ma…" at bounding box center [255, 172] width 184 height 63
click at [210, 128] on div "Row" at bounding box center [190, 134] width 55 height 12
click at [211, 133] on icon at bounding box center [211, 133] width 5 height 5
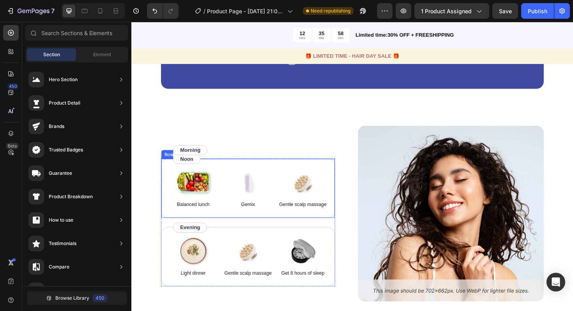
click at [235, 173] on div "Image Balanced lunch Text Block Image Gemix Text Block Image Gentle scalp massa…" at bounding box center [255, 197] width 184 height 63
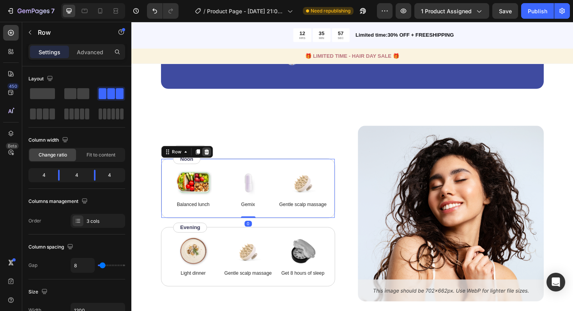
click at [213, 156] on icon at bounding box center [211, 159] width 6 height 6
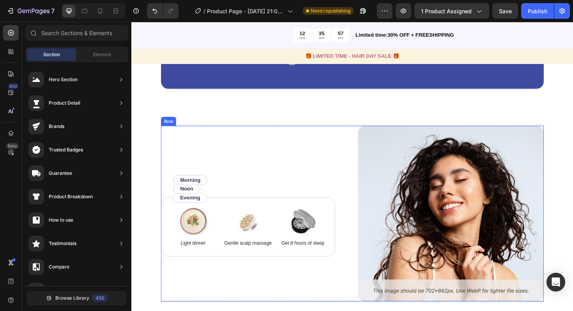
click at [225, 138] on div "Image Light dinner Text Block Image Gentle scalp massage Text Block Image Get 8…" at bounding box center [261, 225] width 197 height 186
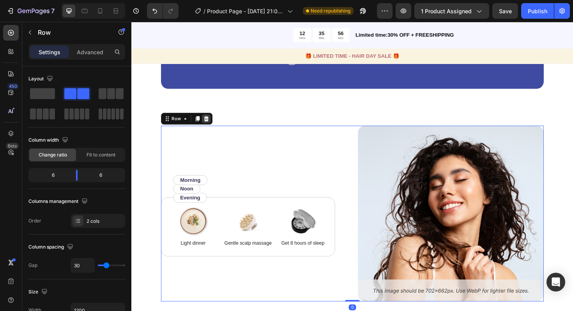
click at [212, 126] on icon at bounding box center [210, 124] width 5 height 5
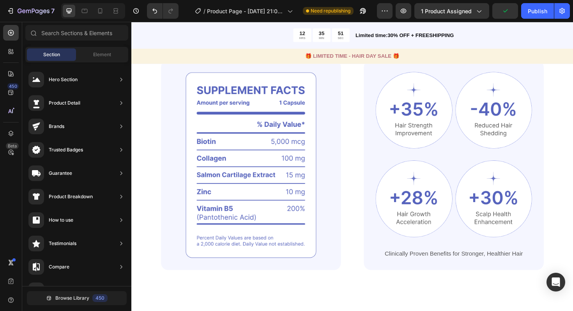
scroll to position [1487, 0]
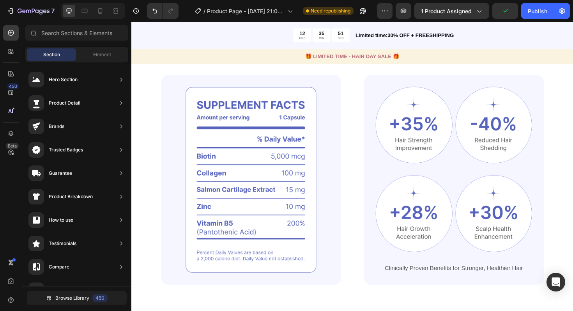
click at [282, 141] on img at bounding box center [258, 189] width 191 height 222
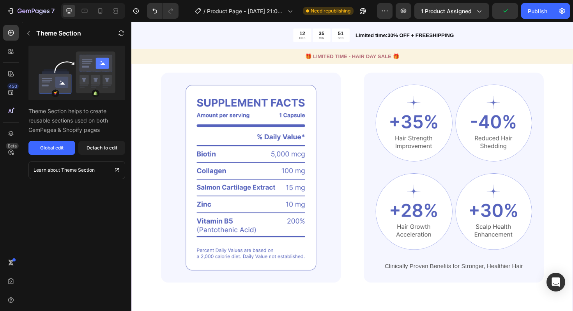
click at [338, 109] on div "Powerful Ingredients, Proven Benefits Heading Gemix helps restore strong, healt…" at bounding box center [365, 158] width 405 height 280
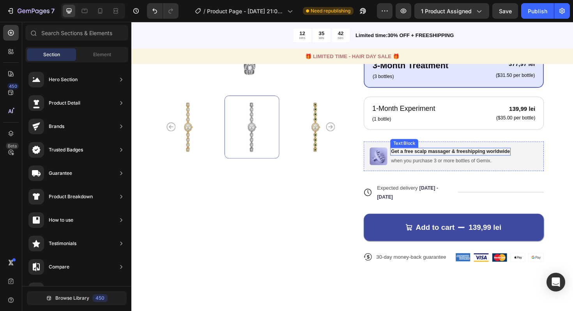
scroll to position [1031, 0]
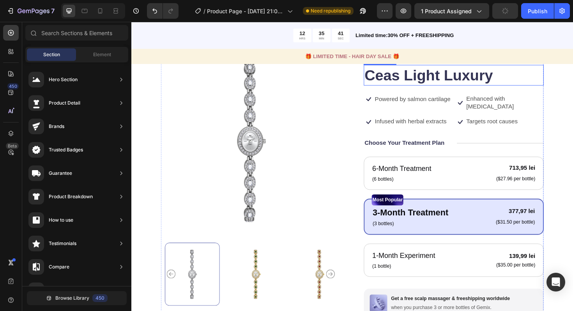
click at [558, 89] on h1 "Ceas Light Luxury" at bounding box center [472, 78] width 191 height 22
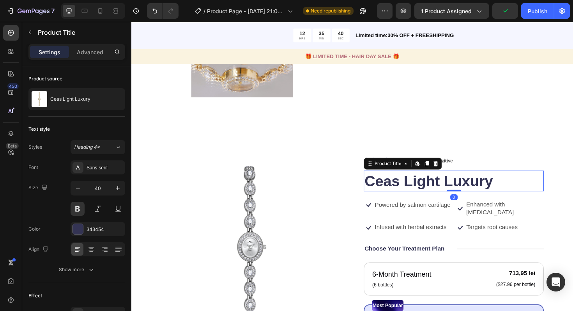
scroll to position [894, 0]
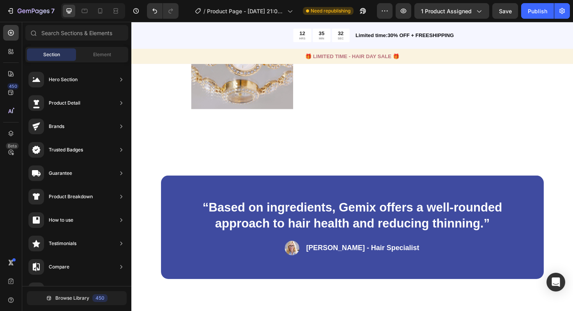
scroll to position [893, 0]
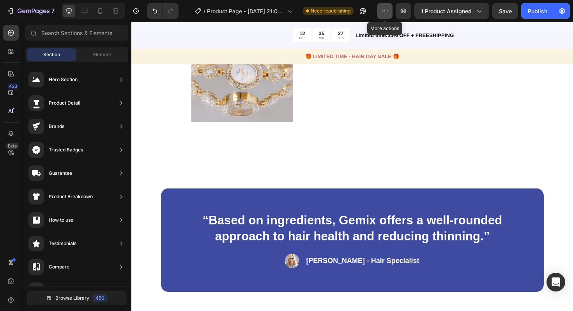
click at [389, 9] on icon "button" at bounding box center [385, 11] width 8 height 8
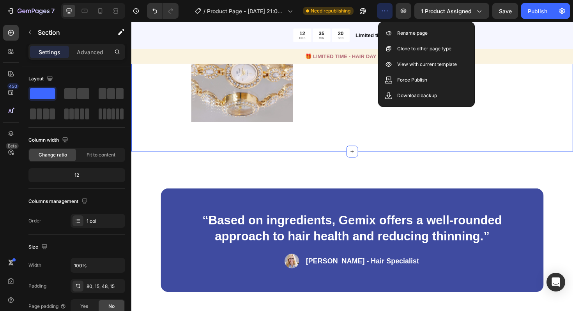
click at [529, 198] on div "“Based on ingredients, Gemix offers a well-rounded approach to hair health and …" at bounding box center [365, 253] width 405 height 110
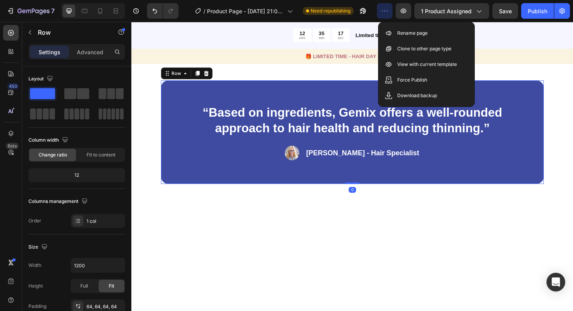
click at [388, 17] on button "button" at bounding box center [385, 11] width 16 height 16
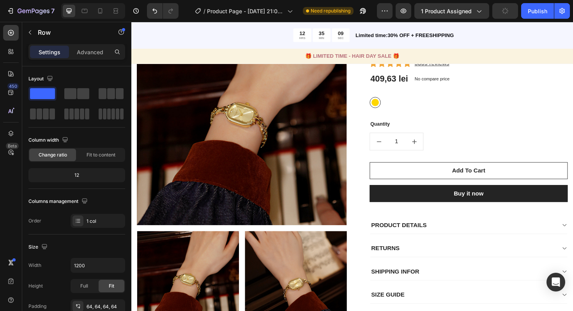
scroll to position [0, 0]
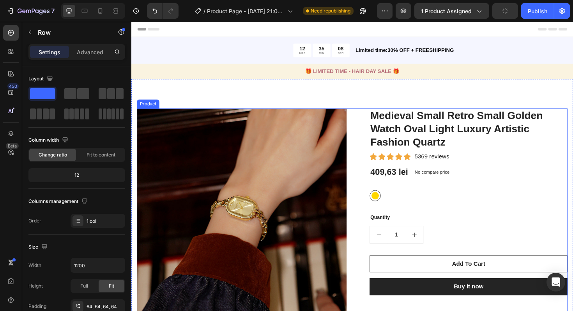
click at [358, 123] on img at bounding box center [248, 224] width 222 height 222
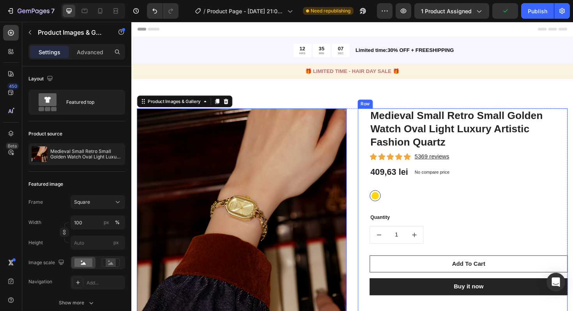
click at [387, 119] on h1 "Medieval Small Retro Small Golden Watch Oval Light Luxury Artistic Fashion Quar…" at bounding box center [489, 135] width 210 height 44
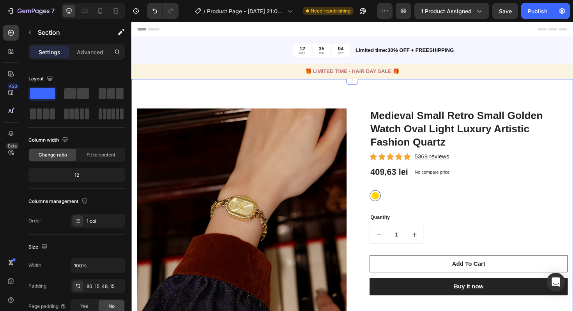
click at [382, 142] on div "Medieval Small Retro Small Golden Watch Oval Light Luxury Artistic Fashion Quar…" at bounding box center [482, 265] width 222 height 305
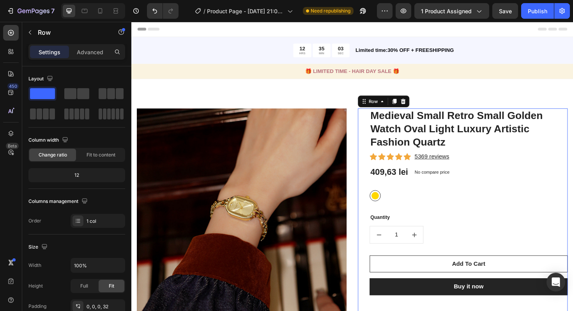
click at [372, 143] on div "Medieval Small Retro Small Golden Watch Oval Light Luxury Artistic Fashion Quar…" at bounding box center [482, 265] width 222 height 305
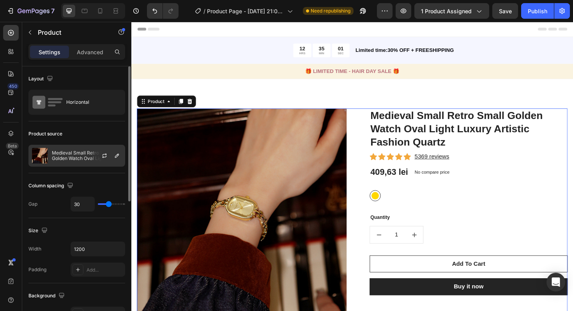
click at [91, 156] on div at bounding box center [107, 155] width 34 height 21
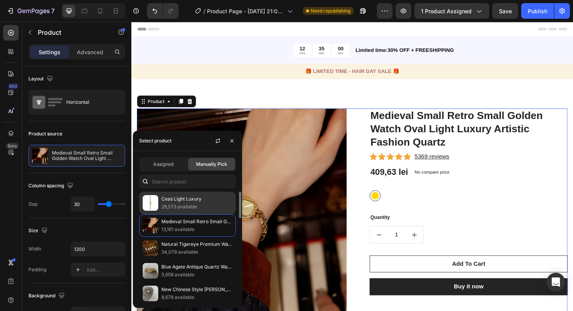
click at [165, 196] on p "Ceas Light Luxury" at bounding box center [196, 199] width 71 height 8
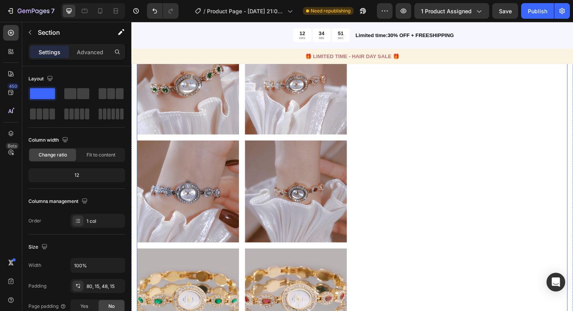
click at [418, 129] on div "Ceas Light Luxury (P) Title Icon Icon Icon Icon Icon Icon List Hoz 5369 reviews…" at bounding box center [482, 33] width 222 height 914
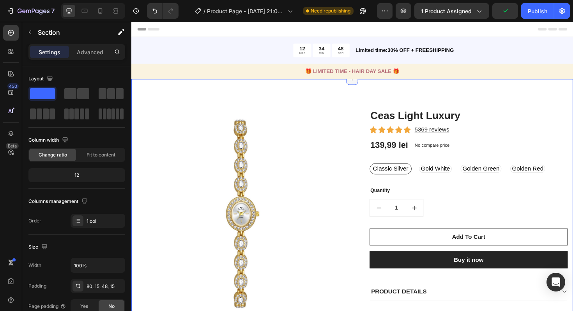
click at [366, 85] on icon at bounding box center [365, 82] width 6 height 6
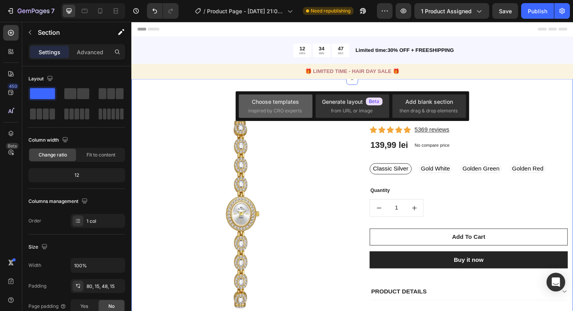
click at [279, 101] on div "Choose templates" at bounding box center [275, 101] width 47 height 8
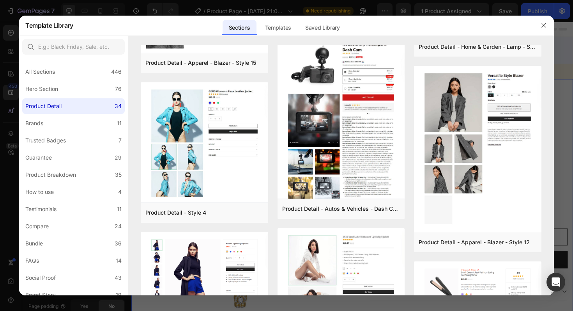
scroll to position [1329, 0]
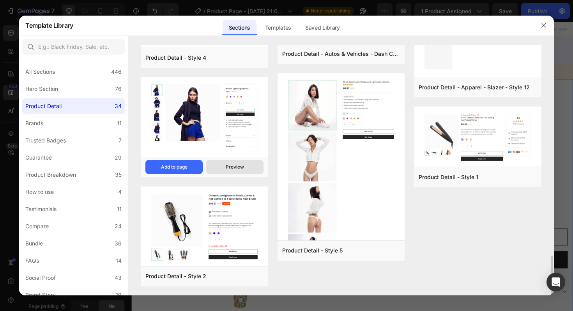
click at [227, 162] on button "Preview" at bounding box center [234, 167] width 57 height 14
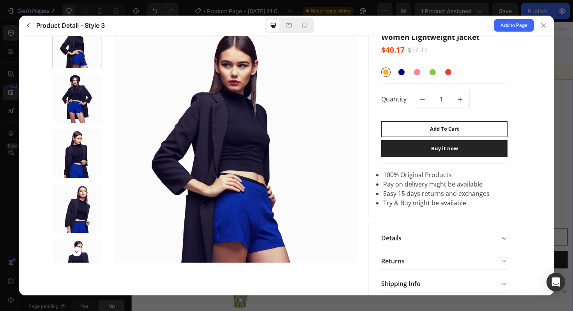
scroll to position [0, 0]
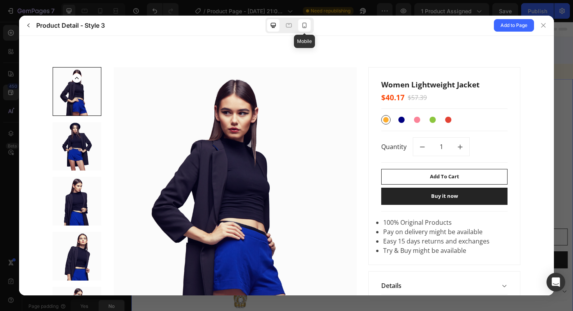
click at [302, 27] on icon at bounding box center [305, 25] width 8 height 8
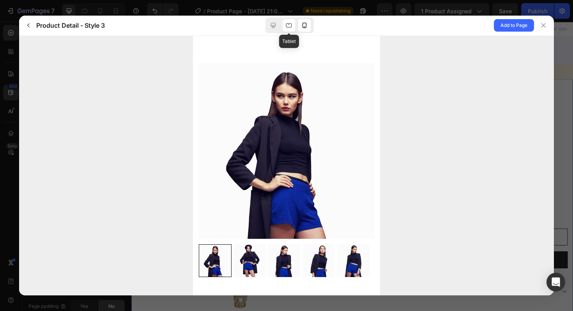
click at [285, 25] on icon at bounding box center [289, 25] width 8 height 8
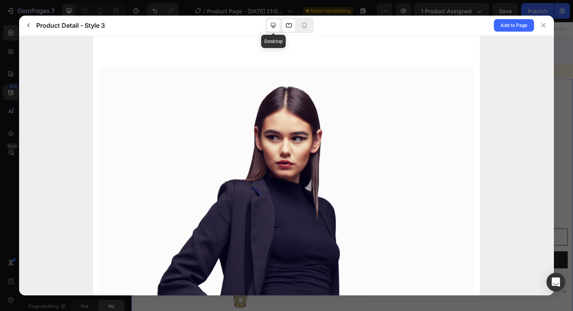
click at [271, 29] on div at bounding box center [273, 25] width 12 height 12
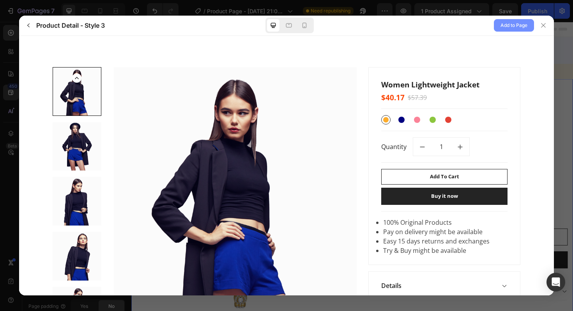
click at [506, 22] on span "Add to Page" at bounding box center [514, 25] width 27 height 9
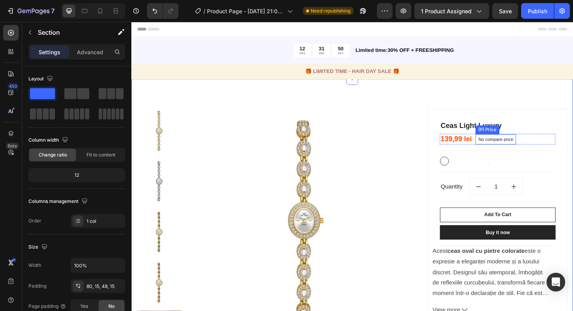
click at [508, 147] on p "No compare price" at bounding box center [517, 146] width 37 height 5
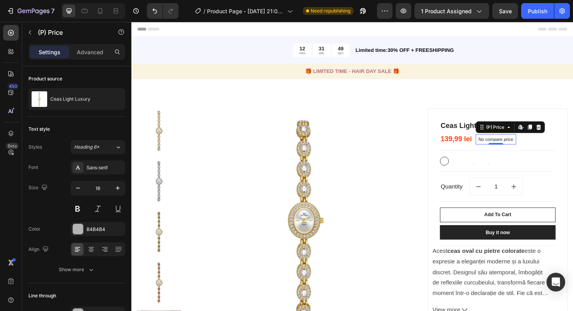
click at [508, 147] on p "No compare price" at bounding box center [517, 146] width 37 height 5
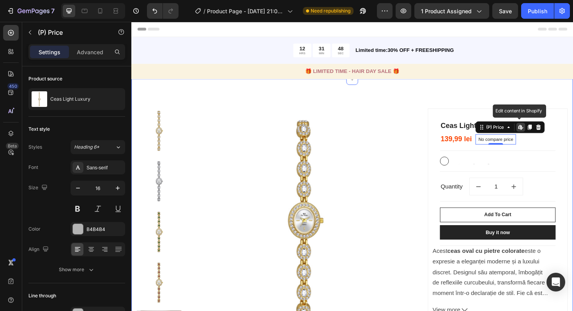
click at [484, 104] on div "Product Images & Gallery Ceas Light Luxury (P) Title 139,99 lei (P) Price (P) P…" at bounding box center [365, 272] width 468 height 381
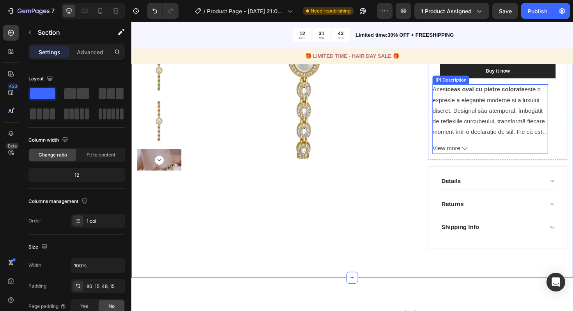
scroll to position [172, 0]
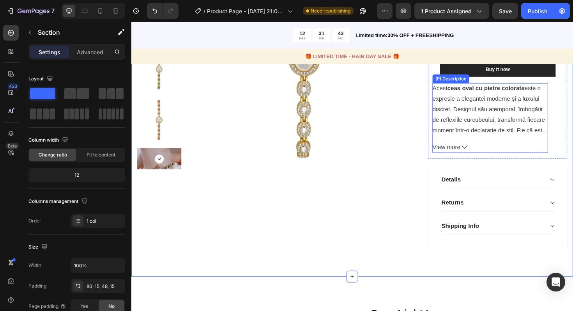
click at [480, 154] on button "View more" at bounding box center [511, 154] width 122 height 11
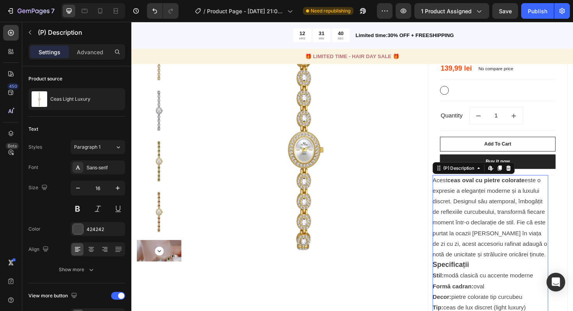
scroll to position [25, 0]
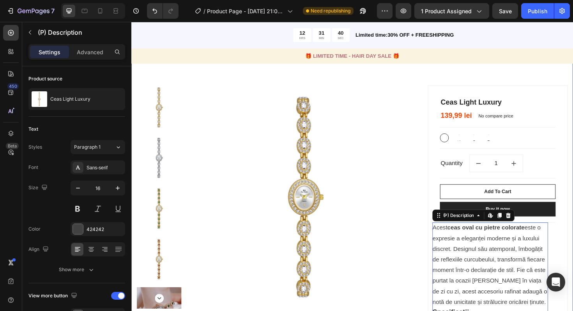
click at [511, 75] on div "Product Images & Gallery Ceas Light Luxury (P) Title 139,99 lei (P) Price (P) P…" at bounding box center [365, 316] width 468 height 516
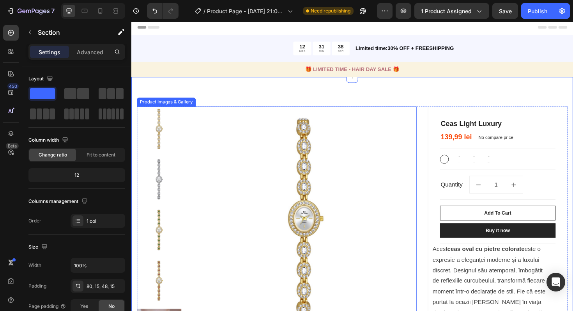
scroll to position [0, 0]
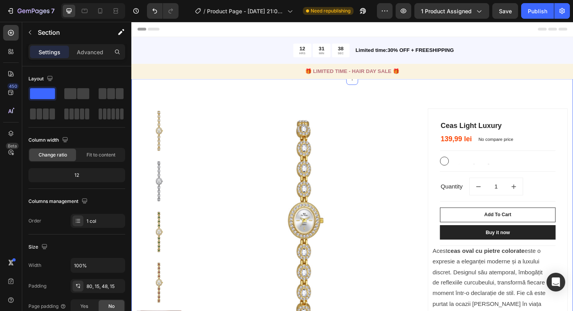
click at [362, 85] on icon at bounding box center [365, 82] width 6 height 6
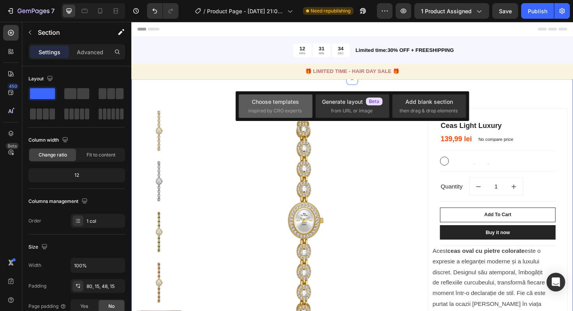
click at [294, 102] on div "Choose templates" at bounding box center [275, 101] width 47 height 8
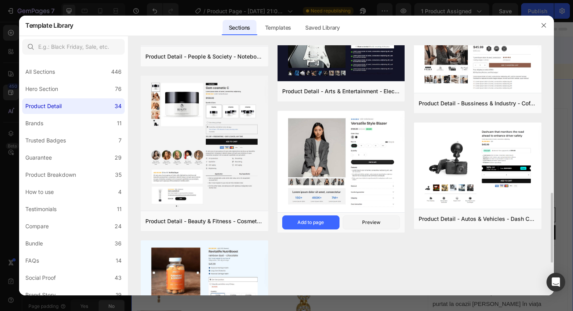
scroll to position [528, 0]
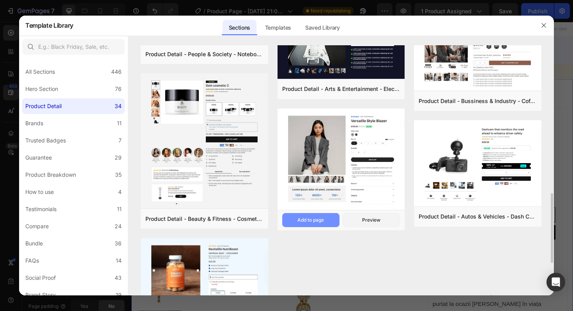
click at [328, 222] on button "Add to page" at bounding box center [310, 220] width 57 height 14
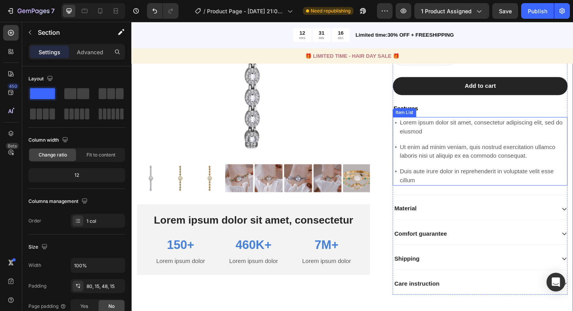
scroll to position [196, 0]
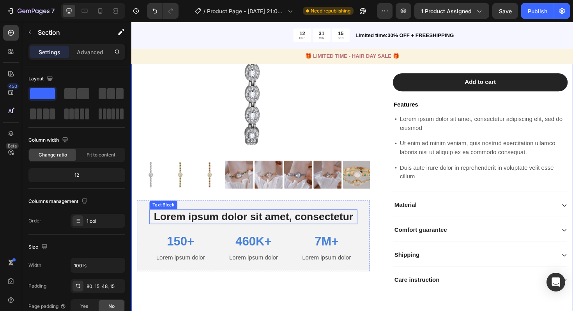
click at [365, 235] on div "Lorem ipsum dolor sit amet, consectetur" at bounding box center [260, 228] width 220 height 16
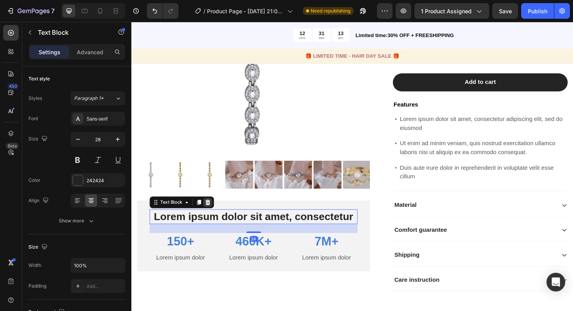
click at [212, 213] on icon at bounding box center [212, 213] width 6 height 6
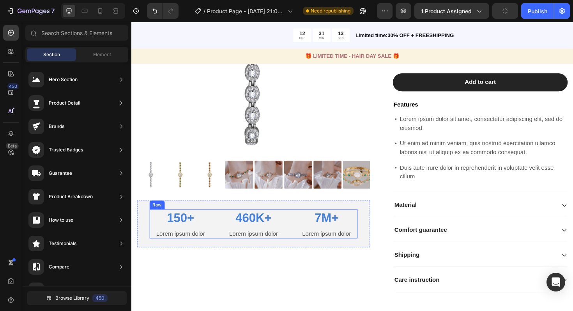
click at [220, 234] on div "150+ Text Block Lorem ipsum dolor Text Block 460K+ Text Block Lorem ipsum dolor…" at bounding box center [260, 235] width 220 height 31
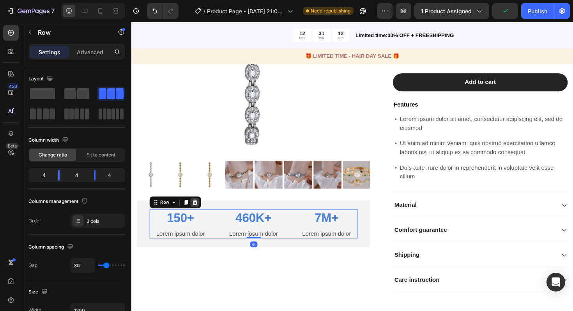
click at [200, 210] on icon at bounding box center [198, 213] width 6 height 6
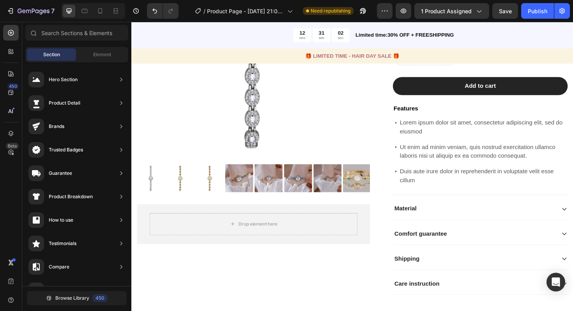
scroll to position [0, 0]
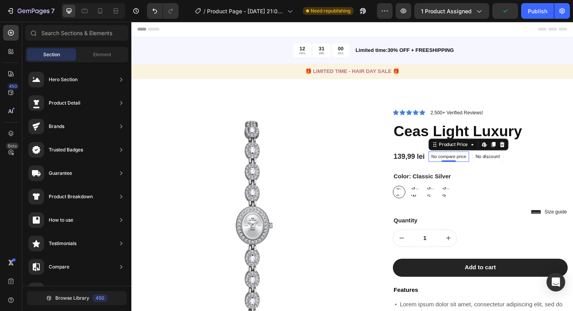
click at [480, 163] on p "No compare price" at bounding box center [467, 164] width 37 height 5
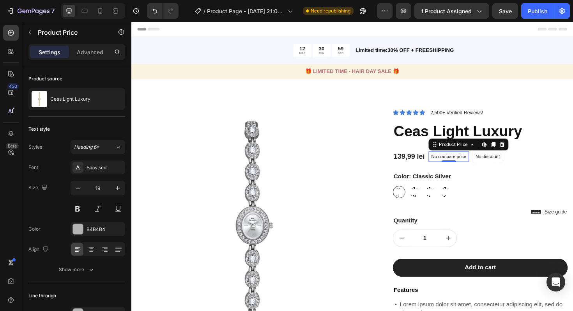
click at [450, 164] on p "No compare price" at bounding box center [467, 164] width 37 height 5
click at [470, 167] on p "No compare price" at bounding box center [467, 164] width 37 height 5
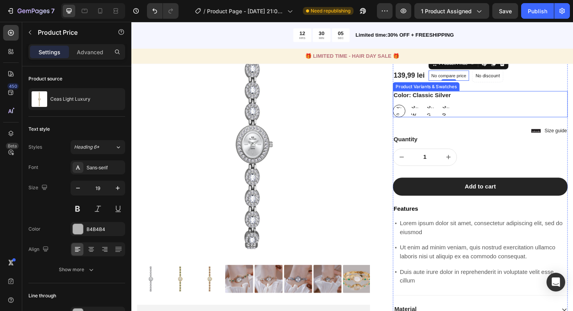
scroll to position [68, 0]
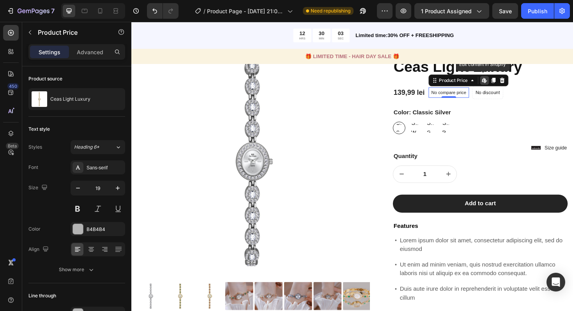
click at [503, 87] on div "Edit content in Shopify" at bounding box center [505, 83] width 9 height 9
click at [479, 84] on div "Product Price" at bounding box center [473, 83] width 34 height 7
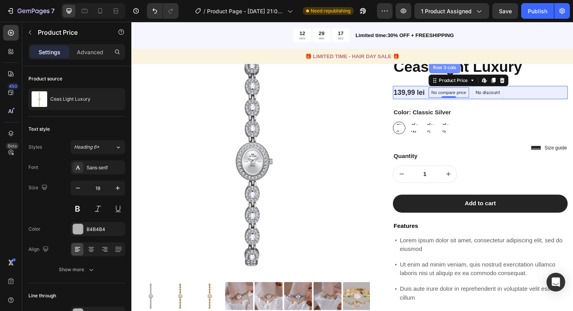
click at [466, 71] on div "Row 3 cols" at bounding box center [463, 70] width 27 height 5
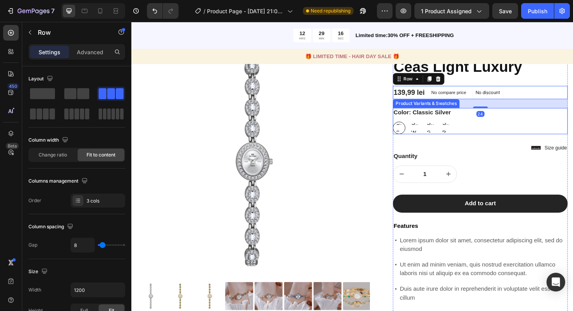
click at [498, 134] on div "Classic Silver Classic Silver Classic Silver Gold White Gold White Gold White G…" at bounding box center [500, 133] width 185 height 13
radio input "true"
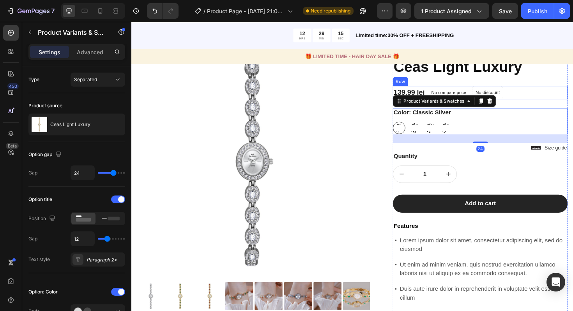
click at [561, 95] on div "139,99 lei Product Price Product Price No compare price Product Price No discou…" at bounding box center [500, 97] width 185 height 14
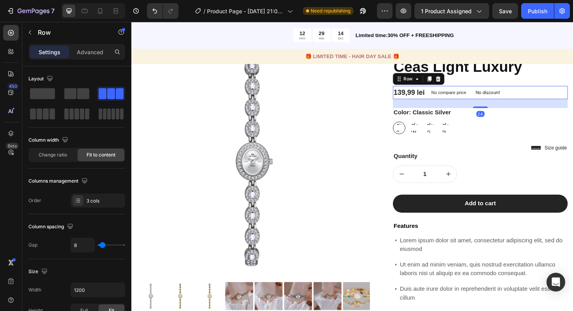
click at [569, 83] on div "Icon Icon Icon Icon Icon Icon List 2,500+ Verified Reviews! Text Block Row Ceas…" at bounding box center [500, 241] width 185 height 390
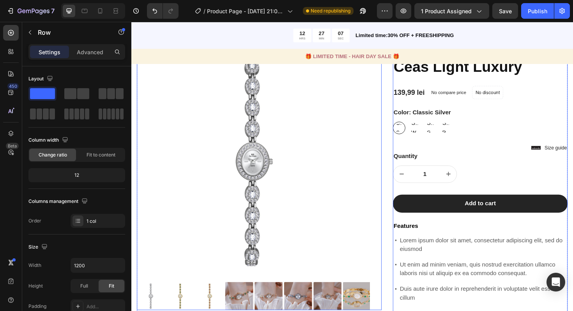
scroll to position [0, 0]
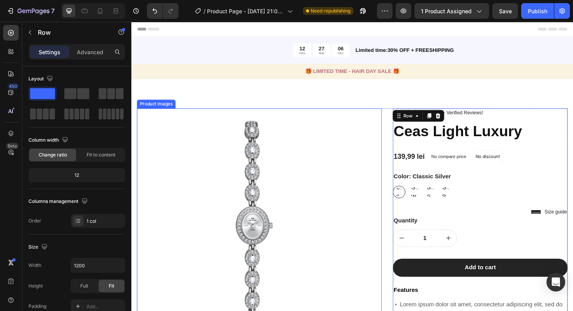
click at [278, 168] on img at bounding box center [260, 236] width 247 height 247
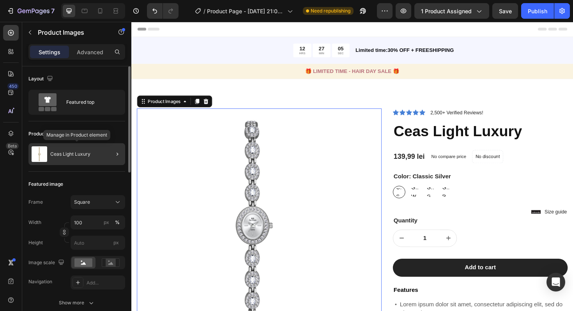
click at [100, 157] on div "Ceas Light Luxury" at bounding box center [76, 154] width 97 height 22
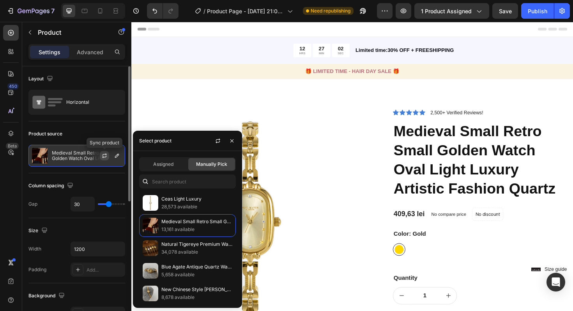
click at [104, 156] on icon "button" at bounding box center [104, 155] width 6 height 6
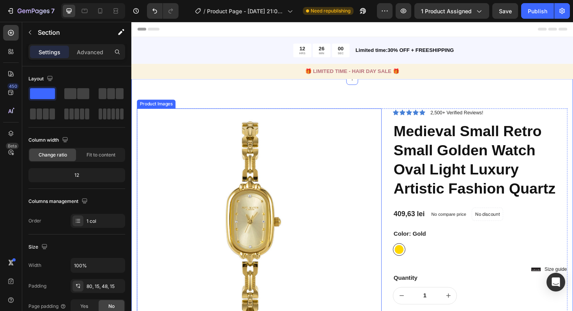
click at [329, 148] on img at bounding box center [260, 236] width 247 height 247
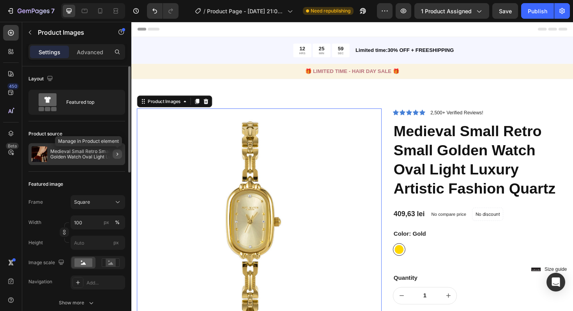
click at [115, 155] on icon "button" at bounding box center [117, 154] width 6 height 6
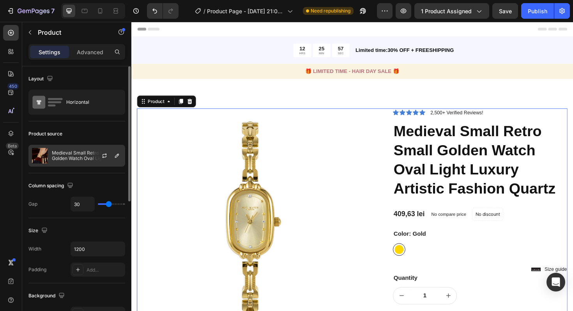
click at [86, 152] on p "Medieval Small Retro Small Golden Watch Oval Light Luxury Artistic Fashion Quar…" at bounding box center [87, 155] width 70 height 11
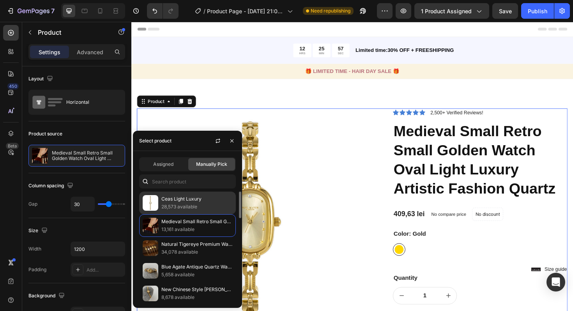
click at [153, 199] on img at bounding box center [151, 203] width 16 height 16
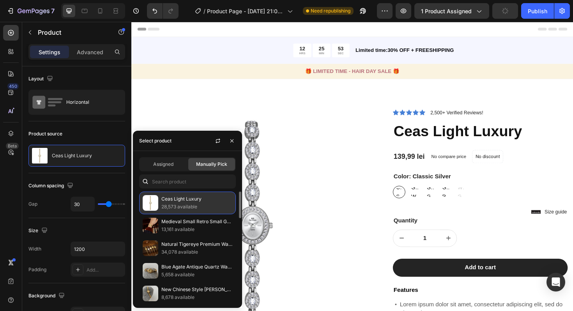
click at [211, 198] on p "Ceas Light Luxury" at bounding box center [196, 199] width 71 height 8
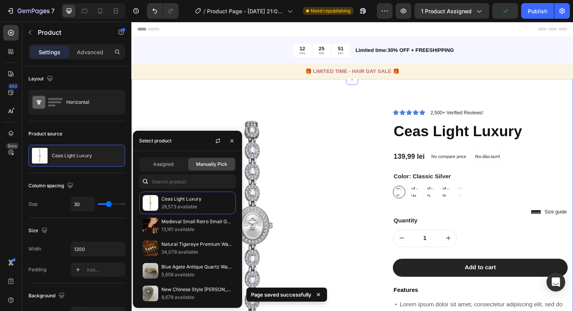
click at [452, 87] on div "Product Images Drop element here Row Row Icon Icon Icon Icon Icon Icon List 2,5…" at bounding box center [365, 308] width 468 height 452
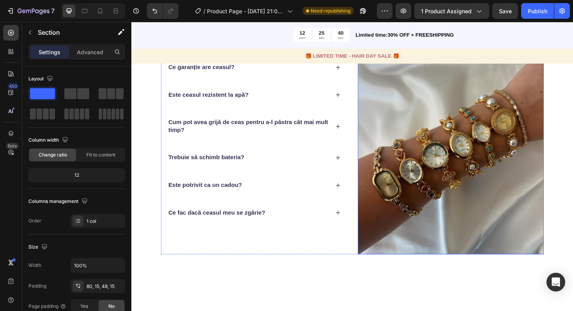
scroll to position [2071, 0]
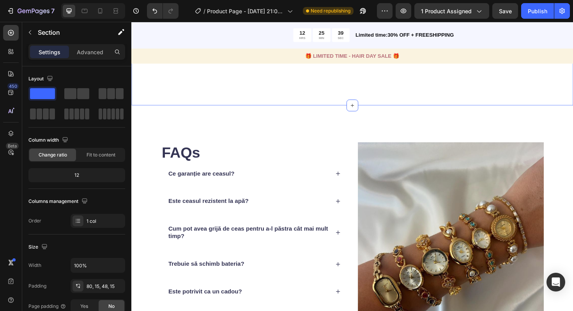
click at [455, 106] on div "As Featured In Heading Image Image Image Image Image Image Image Image Image Im…" at bounding box center [365, 64] width 468 height 91
click at [452, 124] on div "FAQs Heading Ce garanție are ceasul? Este ceasul rezistent la apă? Cum pot avea…" at bounding box center [365, 264] width 468 height 309
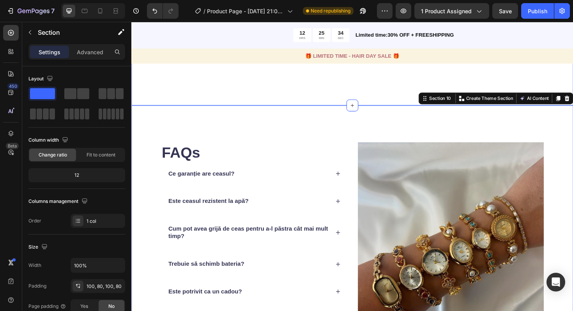
click at [439, 90] on div "As Featured In Heading Image Image Image Image Image Image Image Image Image Im…" at bounding box center [365, 64] width 468 height 91
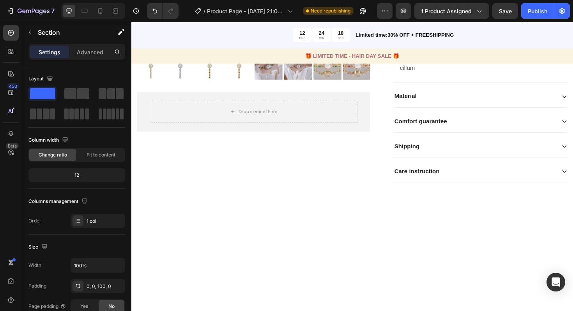
scroll to position [0, 0]
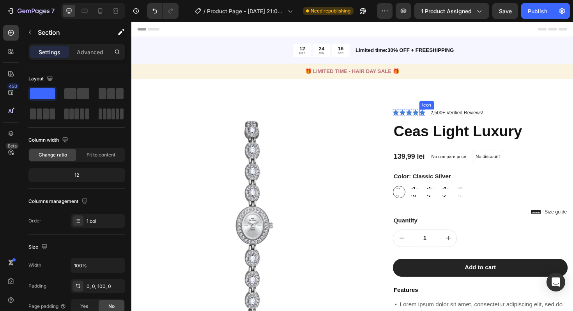
click at [442, 102] on div "Product Images Drop element here Row Row Icon Icon Icon Icon Icon Icon List 2,5…" at bounding box center [365, 308] width 468 height 452
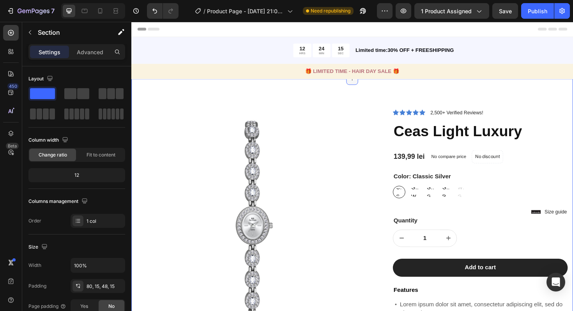
click at [362, 83] on icon at bounding box center [365, 82] width 6 height 6
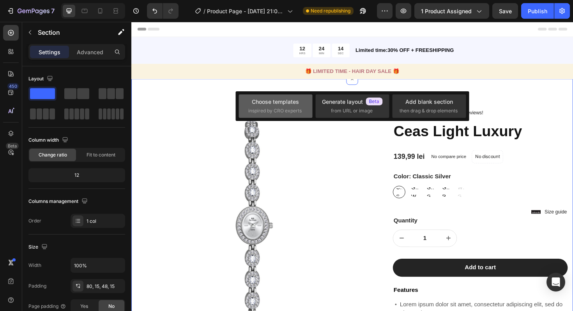
click at [281, 106] on div "Choose templates inspired by CRO experts" at bounding box center [275, 105] width 55 height 17
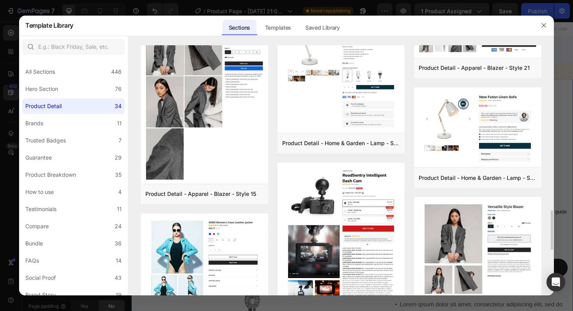
scroll to position [1015, 0]
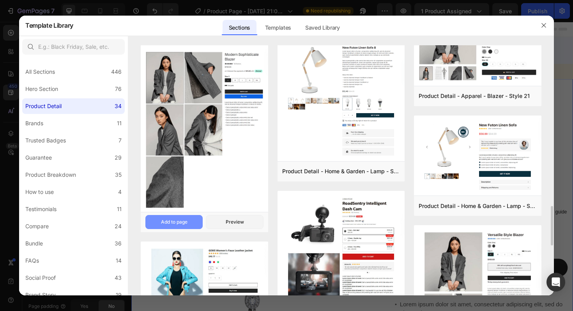
click at [194, 220] on button "Add to page" at bounding box center [173, 222] width 57 height 14
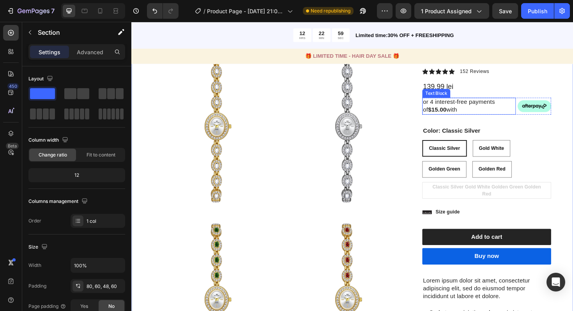
scroll to position [72, 0]
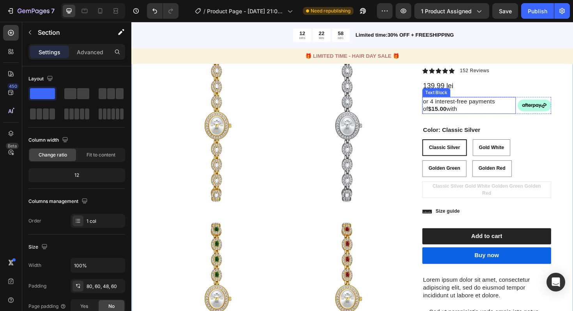
click at [506, 106] on p "or 4 interest-free payments of $15.00 with" at bounding box center [488, 110] width 97 height 16
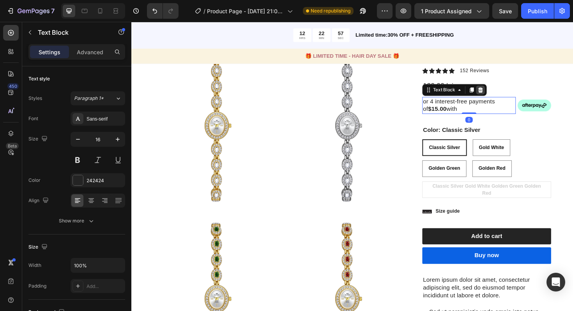
click at [503, 93] on icon at bounding box center [501, 93] width 5 height 5
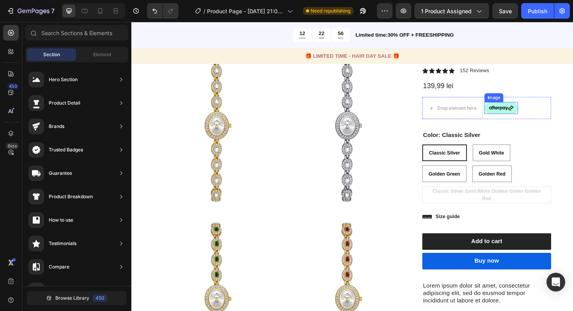
click at [526, 112] on img at bounding box center [522, 113] width 35 height 12
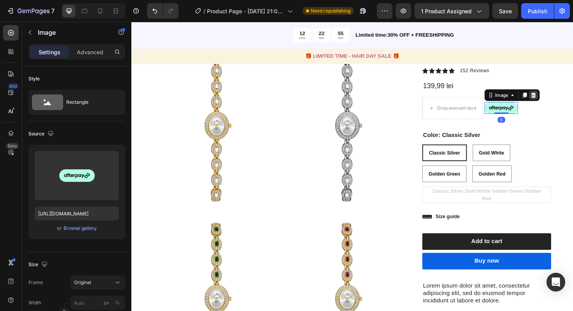
click at [558, 97] on icon at bounding box center [557, 99] width 6 height 6
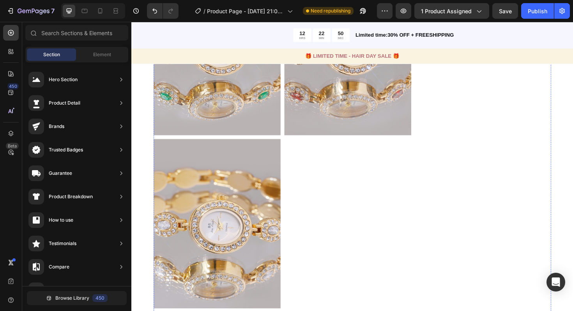
scroll to position [940, 0]
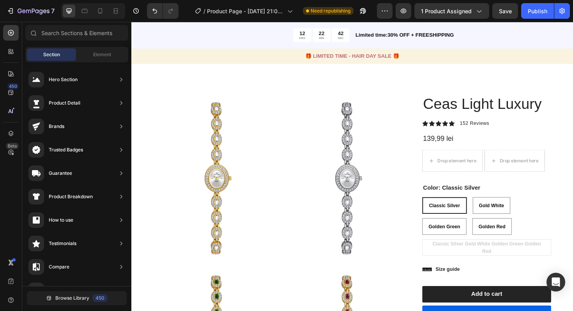
scroll to position [0, 0]
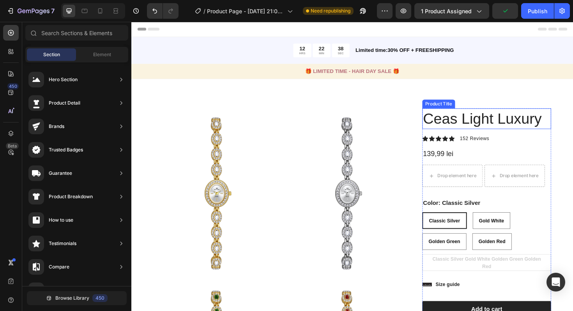
click at [453, 109] on div "Product Title" at bounding box center [457, 108] width 32 height 7
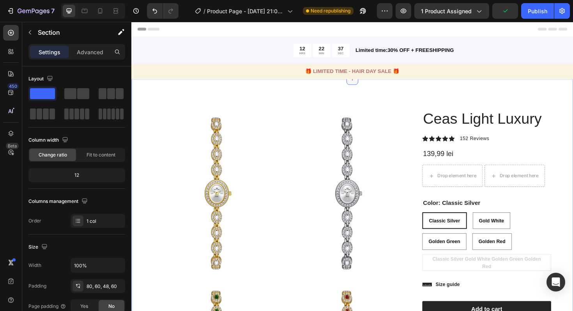
click at [367, 85] on icon at bounding box center [365, 82] width 6 height 6
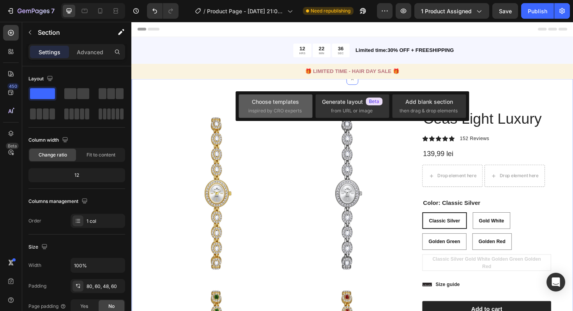
click at [315, 96] on div "Choose templates inspired by CRO experts" at bounding box center [352, 105] width 74 height 23
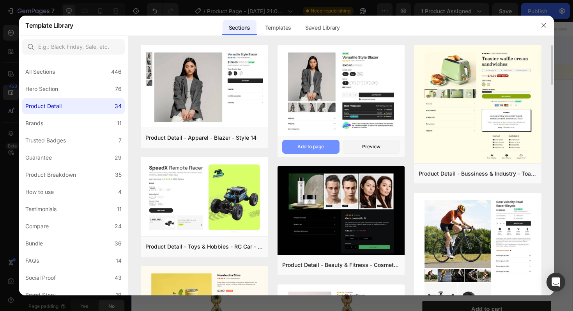
click at [317, 149] on div "Add to page" at bounding box center [310, 146] width 27 height 7
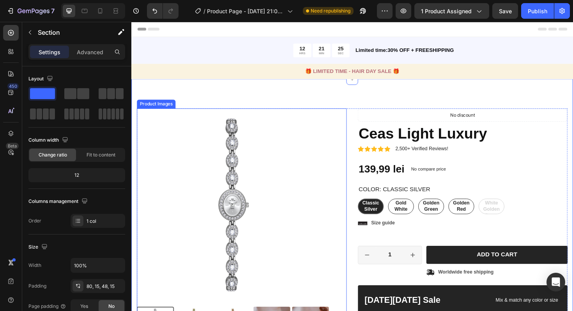
scroll to position [60, 0]
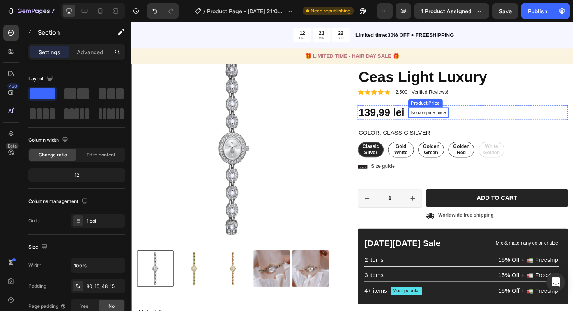
click at [464, 116] on p "No compare price" at bounding box center [446, 117] width 37 height 5
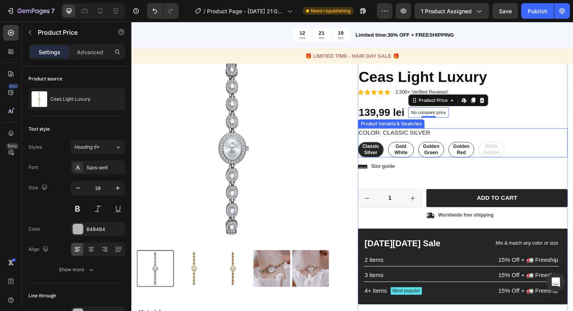
click at [518, 156] on div "Classic Silver Classic Silver Classic Silver Gold White Gold White Gold White G…" at bounding box center [482, 157] width 222 height 16
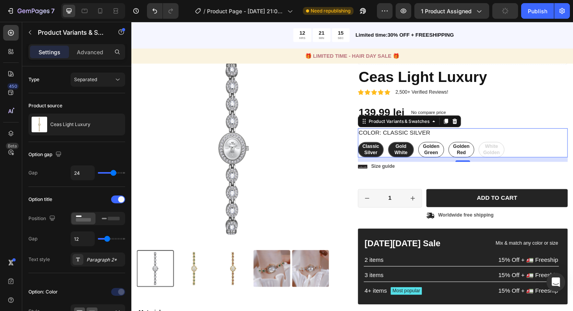
click at [422, 161] on span "Gold White" at bounding box center [417, 156] width 14 height 12
click at [403, 149] on input "Gold White Gold White Gold White" at bounding box center [403, 149] width 0 height 0
radio input "true"
click at [450, 161] on span "Golden Green" at bounding box center [449, 156] width 18 height 12
click at [435, 149] on input "Golden Green Golden Green Golden Green" at bounding box center [435, 149] width 0 height 0
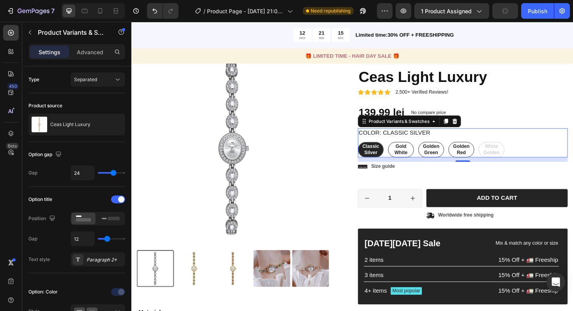
radio input "true"
click at [478, 160] on span "Golden Red" at bounding box center [481, 156] width 18 height 12
click at [467, 149] on input "Golden Red Golden Red Golden Red" at bounding box center [467, 149] width 0 height 0
radio input "true"
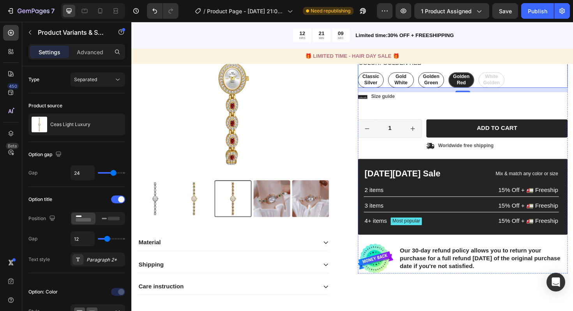
scroll to position [0, 0]
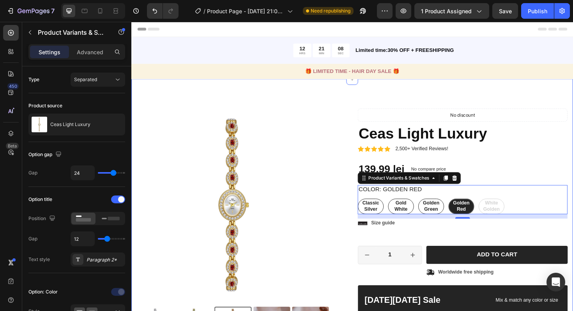
click at [538, 86] on div "Product Images Material Shipping Care instruction Accordion Icon Icon Icon Icon…" at bounding box center [365, 279] width 468 height 394
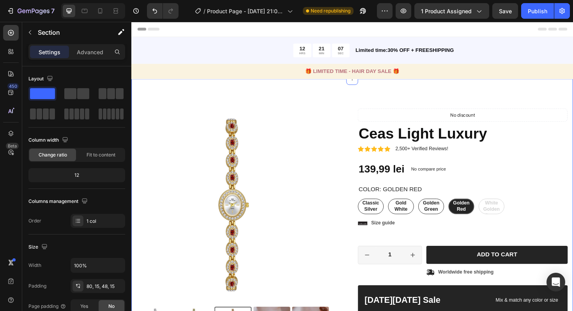
click at [507, 99] on div "Product Images Material Shipping Care instruction Accordion Icon Icon Icon Icon…" at bounding box center [365, 279] width 468 height 394
click at [367, 84] on icon at bounding box center [365, 82] width 6 height 6
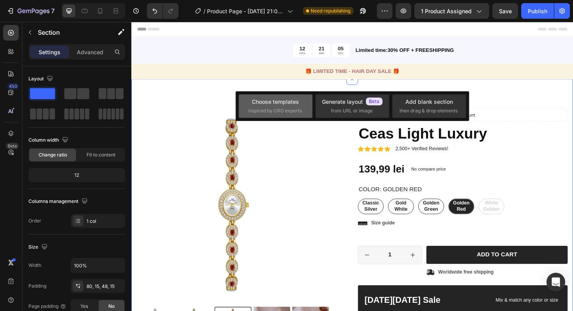
click at [297, 109] on span "inspired by CRO experts" at bounding box center [274, 110] width 53 height 7
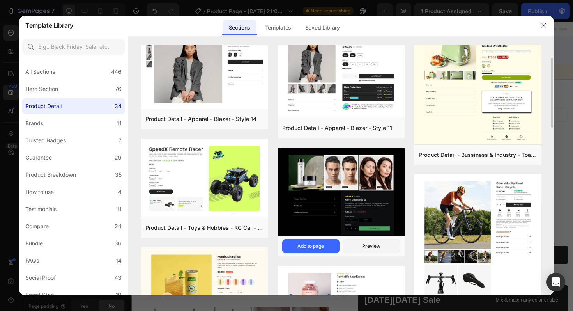
scroll to position [35, 0]
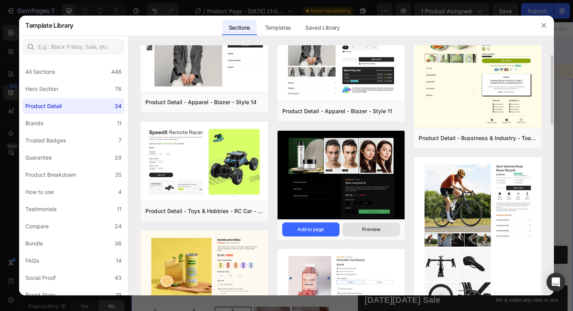
click at [354, 229] on button "Preview" at bounding box center [371, 229] width 57 height 14
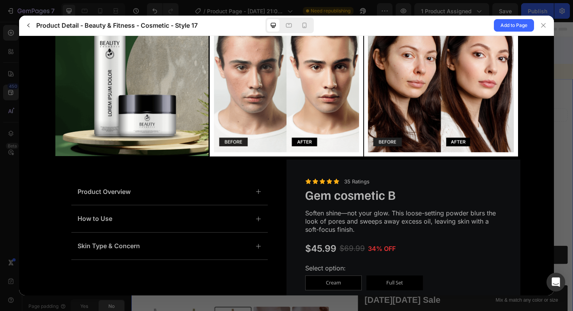
scroll to position [138, 0]
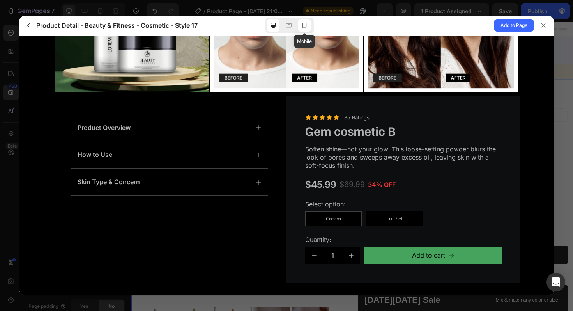
click at [305, 28] on icon at bounding box center [305, 25] width 8 height 8
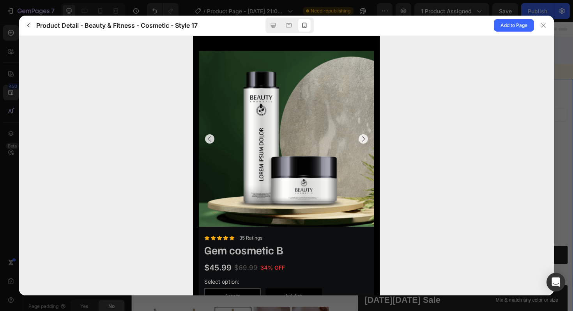
scroll to position [53, 0]
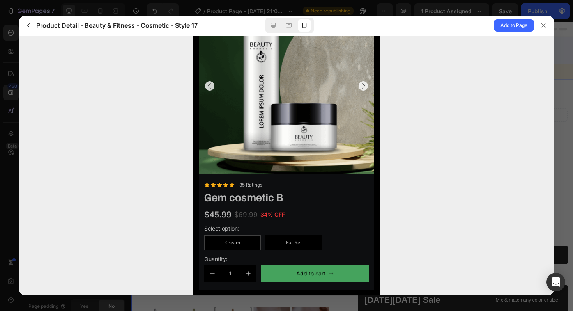
click at [361, 84] on icon "Carousel Next Arrow" at bounding box center [363, 85] width 8 height 8
click at [364, 85] on icon "Carousel Next Arrow" at bounding box center [363, 85] width 3 height 5
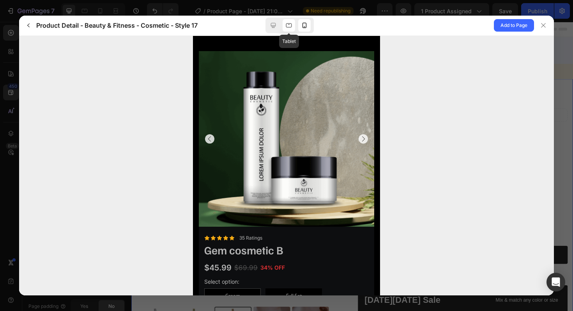
click at [291, 20] on div at bounding box center [289, 25] width 12 height 12
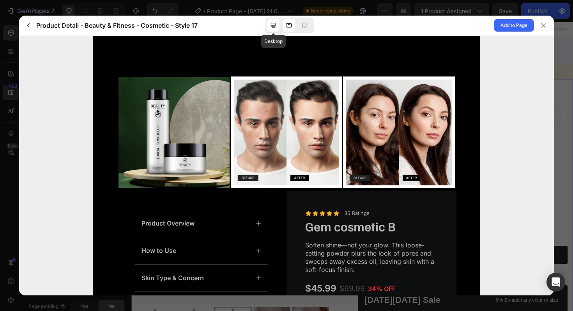
click at [273, 25] on icon at bounding box center [273, 25] width 5 height 5
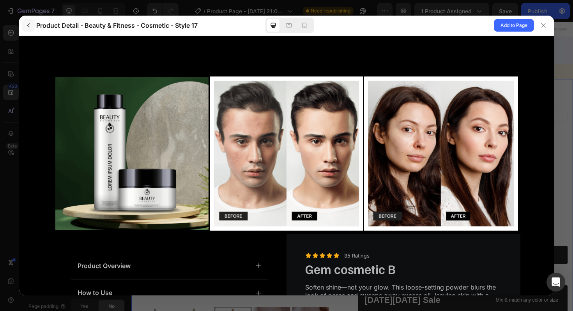
click at [26, 25] on icon "button" at bounding box center [28, 25] width 6 height 6
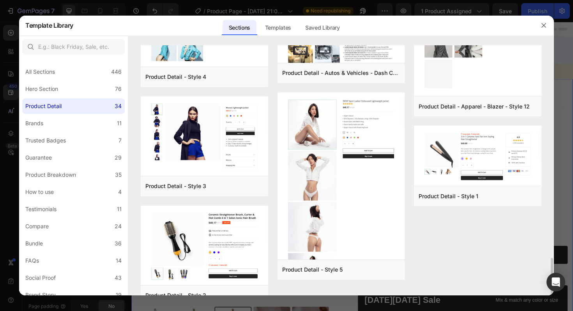
scroll to position [1303, 0]
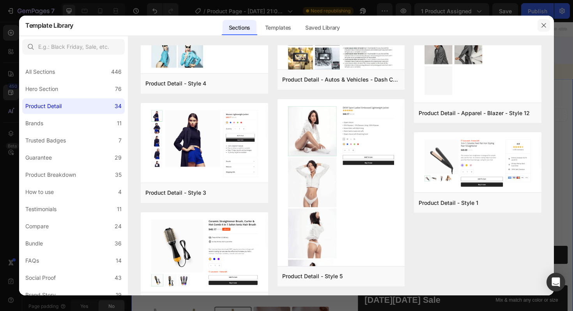
click at [543, 27] on icon "button" at bounding box center [544, 25] width 6 height 6
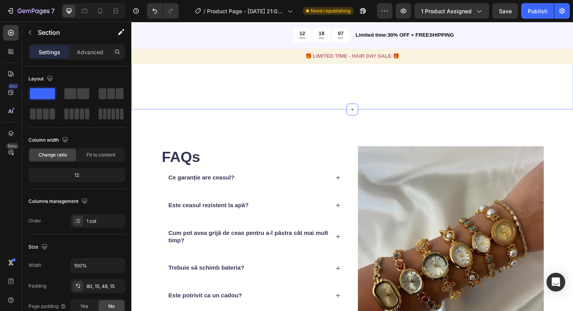
scroll to position [2984, 0]
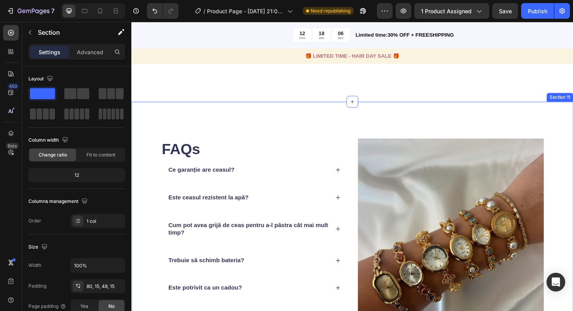
click at [501, 112] on div "FAQs Heading Ce garanție are ceasul? Este ceasul rezistent la apă? Cum pot avea…" at bounding box center [365, 260] width 468 height 309
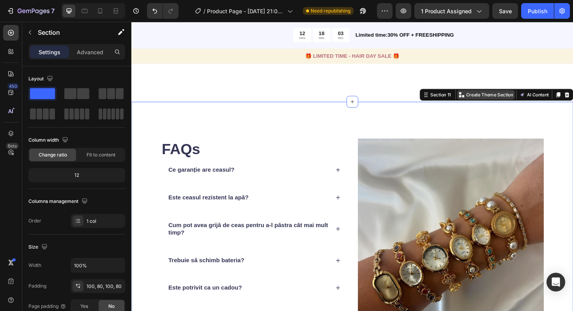
click at [520, 100] on p "Create Theme Section" at bounding box center [511, 99] width 50 height 7
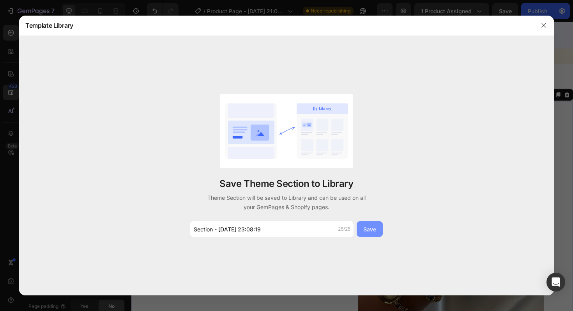
click at [374, 233] on div "Save" at bounding box center [369, 229] width 13 height 8
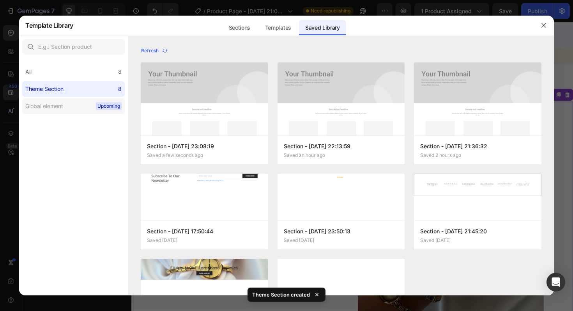
click at [71, 108] on label "Global element Upcoming" at bounding box center [73, 106] width 103 height 16
click at [238, 27] on div "Sections" at bounding box center [240, 28] width 34 height 16
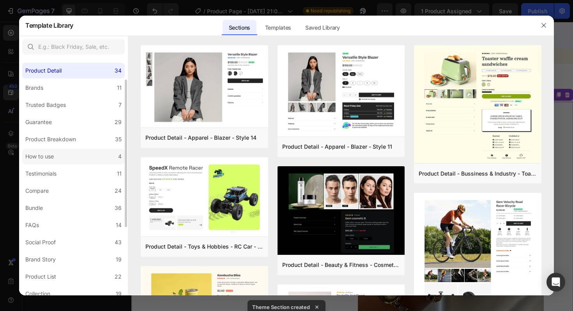
scroll to position [42, 0]
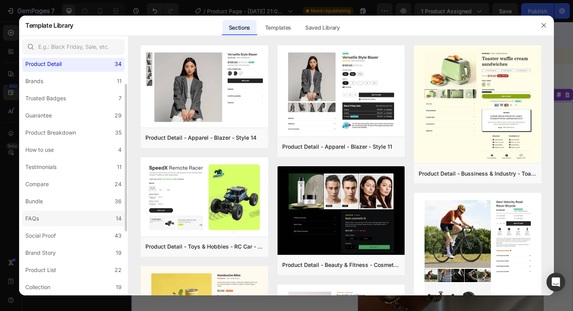
click at [56, 220] on label "FAQs 14" at bounding box center [73, 219] width 103 height 16
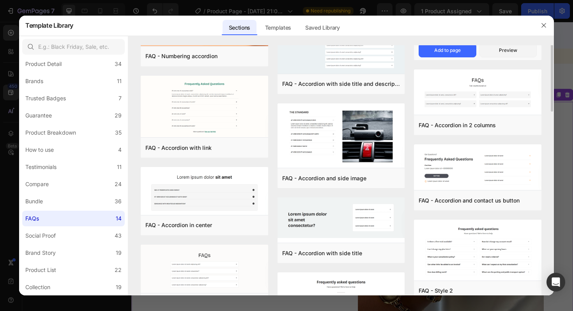
scroll to position [0, 0]
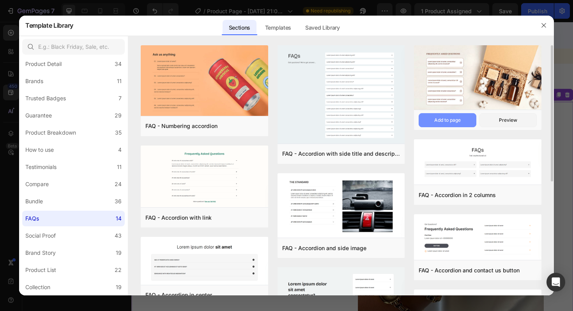
click at [452, 119] on div "Add to page" at bounding box center [447, 120] width 27 height 7
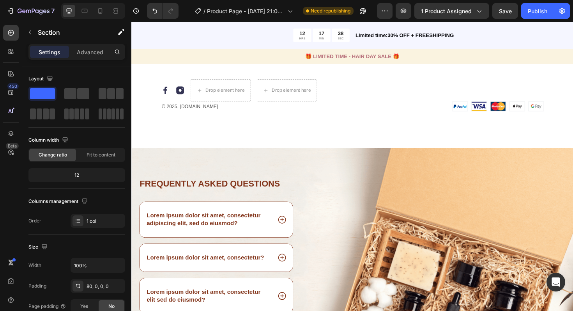
scroll to position [3616, 0]
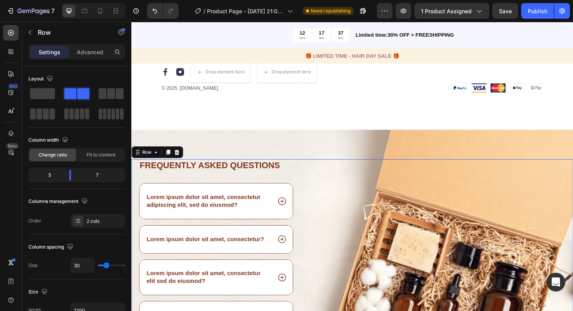
scroll to position [3696, 0]
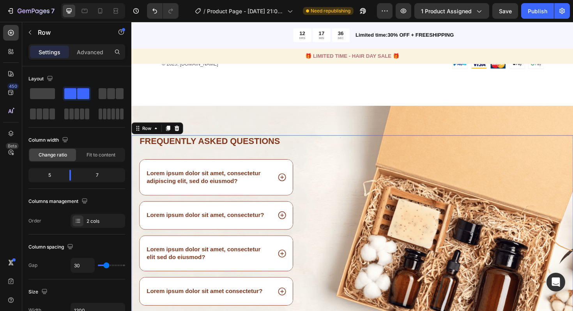
click at [423, 174] on div "Image" at bounding box center [466, 268] width 266 height 252
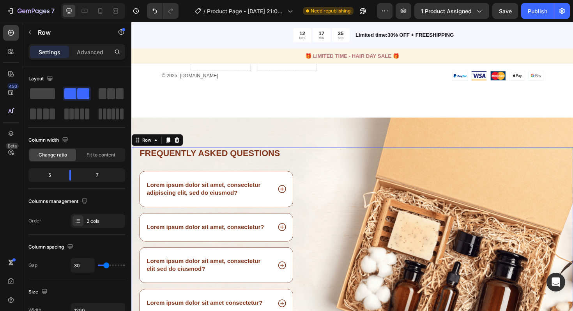
scroll to position [3674, 0]
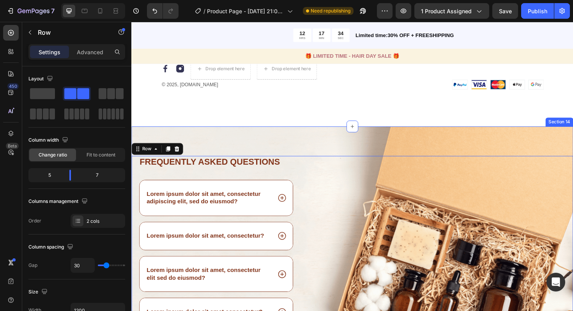
click at [428, 133] on div "Frequently asked questions Heading Lorem ipsum dolor sit amet, consectetur adip…" at bounding box center [365, 274] width 468 height 283
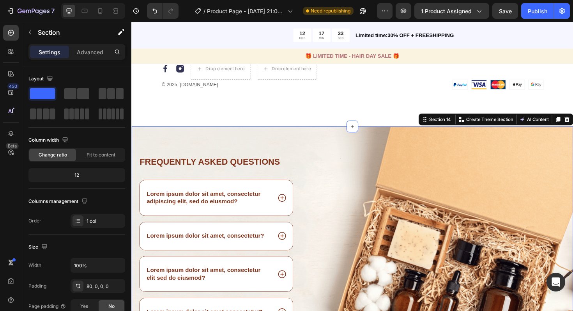
click at [346, 135] on div "Frequently asked questions Heading Lorem ipsum dolor sit amet, consectetur adip…" at bounding box center [365, 274] width 468 height 283
click at [330, 133] on div "Frequently asked questions Heading Lorem ipsum dolor sit amet, consectetur adip…" at bounding box center [365, 274] width 468 height 283
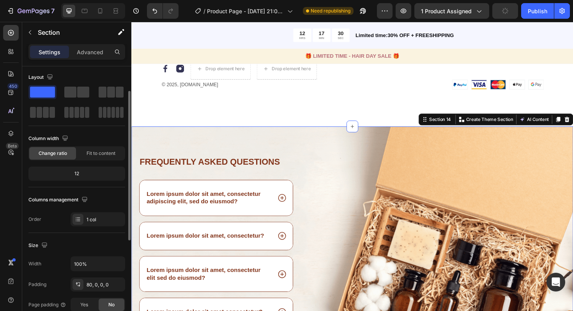
scroll to position [0, 0]
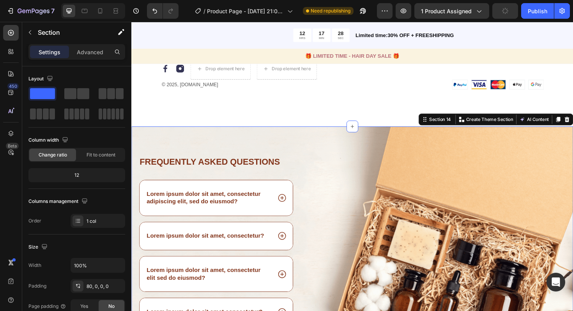
click at [306, 133] on div "Frequently asked questions Heading Lorem ipsum dolor sit amet, consectetur adip…" at bounding box center [365, 274] width 468 height 283
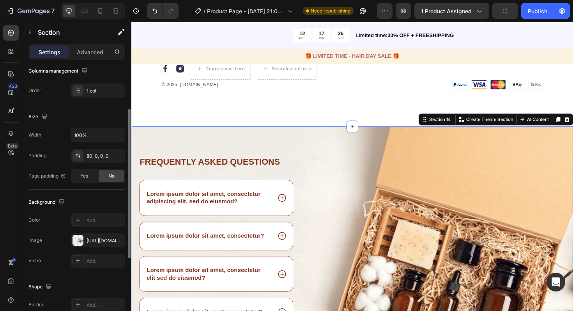
scroll to position [162, 0]
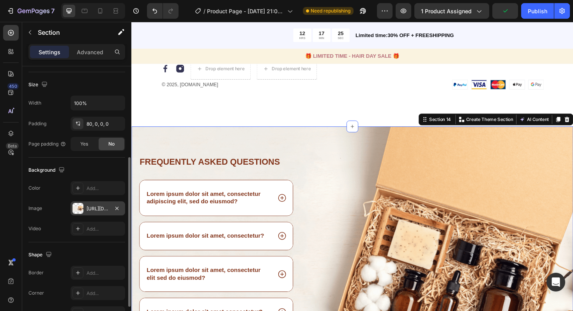
click at [99, 211] on div "https://cdn.shopify.com/s/files/1/0972/8884/7701/files/gempages_581201013571060…" at bounding box center [98, 208] width 23 height 7
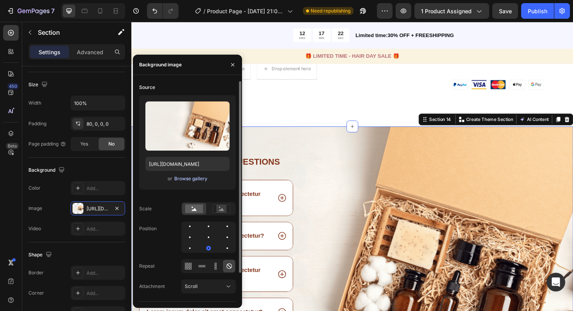
click at [186, 181] on div "Browse gallery" at bounding box center [190, 178] width 33 height 7
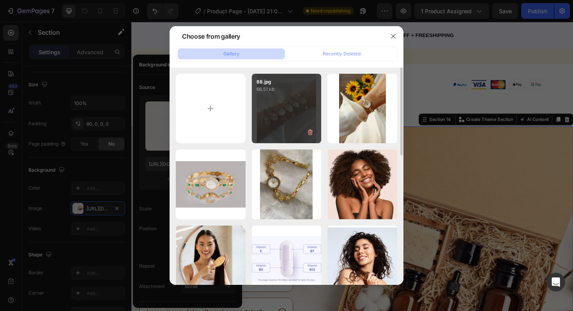
click at [287, 120] on div "88.jpg 66.51 kb" at bounding box center [287, 109] width 70 height 70
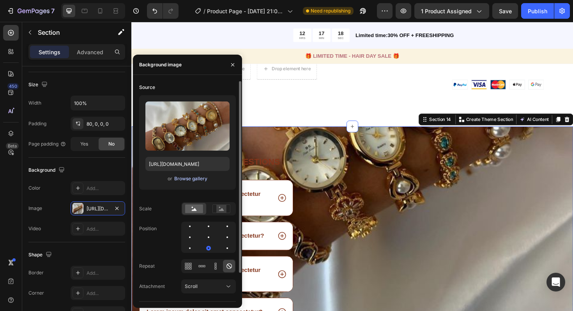
click at [196, 181] on div "Browse gallery" at bounding box center [190, 178] width 33 height 7
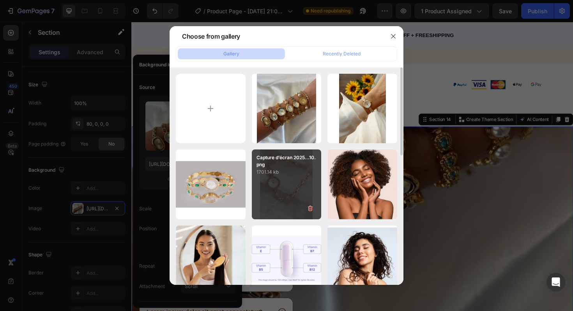
click at [296, 172] on p "1701.14 kb" at bounding box center [287, 172] width 60 height 8
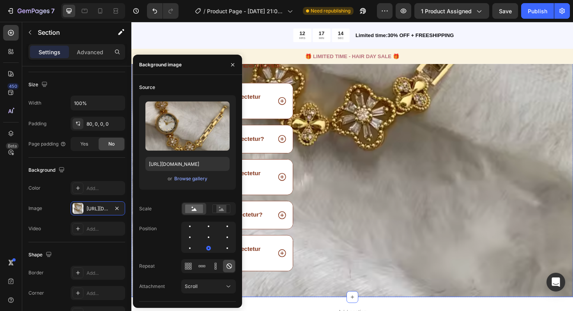
scroll to position [3751, 0]
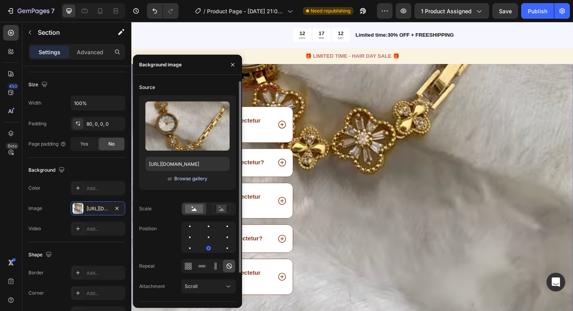
click at [201, 182] on div "Browse gallery" at bounding box center [190, 178] width 33 height 7
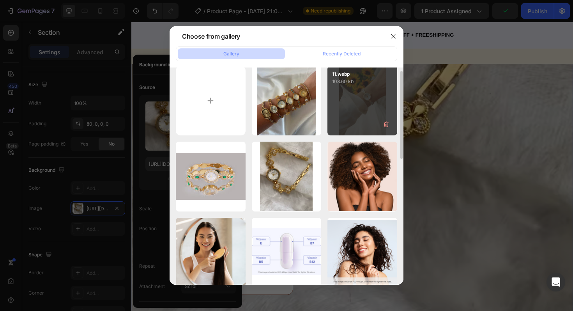
scroll to position [8, 0]
click at [360, 99] on div "11.webp 103.60 kb" at bounding box center [362, 100] width 70 height 70
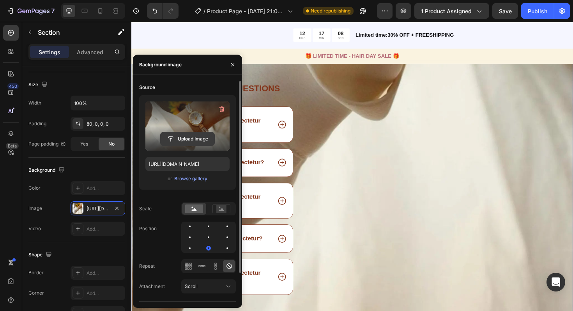
click at [192, 142] on input "file" at bounding box center [188, 138] width 54 height 13
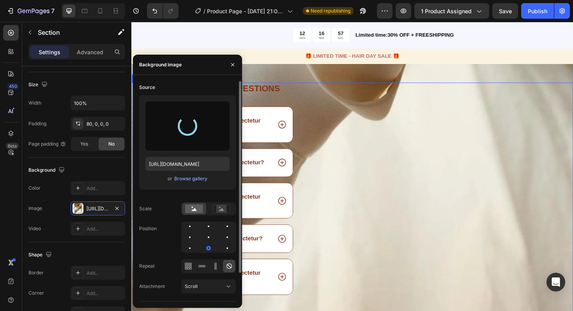
type input "https://cdn.shopify.com/s/files/1/0972/8884/7701/files/gempages_581201013571060…"
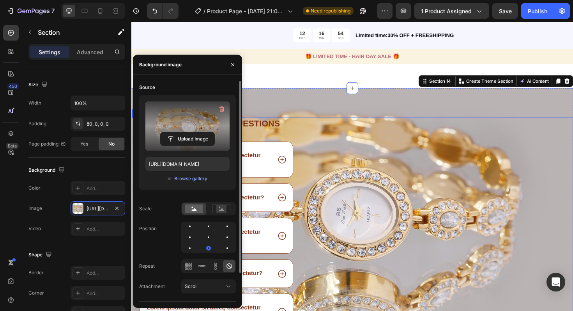
scroll to position [3707, 0]
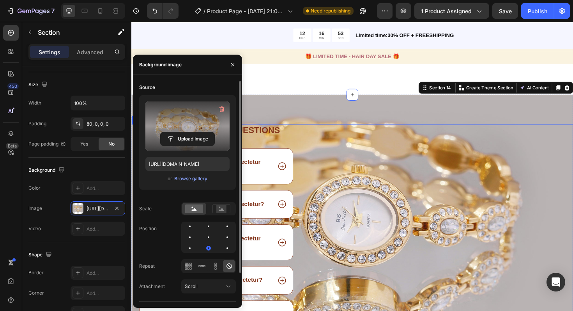
click at [348, 172] on div "Image" at bounding box center [466, 256] width 266 height 252
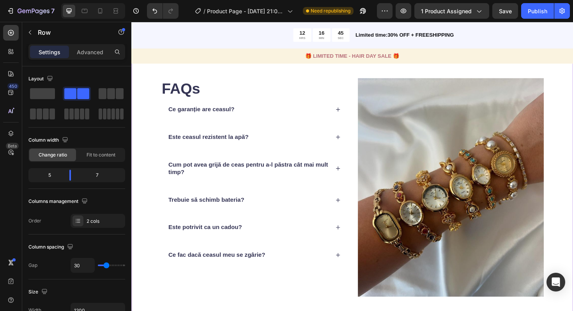
scroll to position [3023, 0]
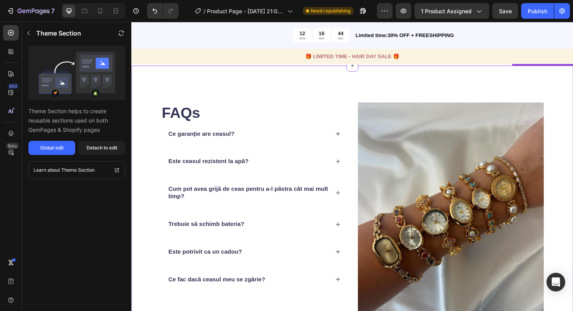
click at [358, 85] on div "FAQs Heading Ce garanție are ceasul? Este ceasul rezistent la apă? Cum pot avea…" at bounding box center [365, 222] width 468 height 309
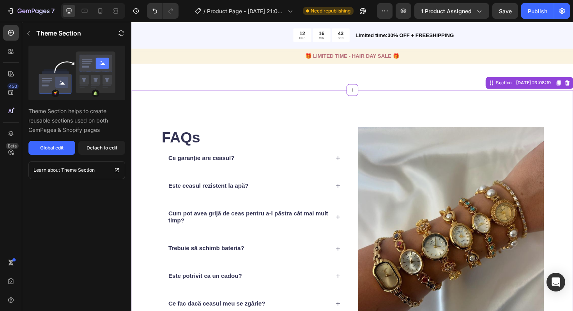
scroll to position [2972, 0]
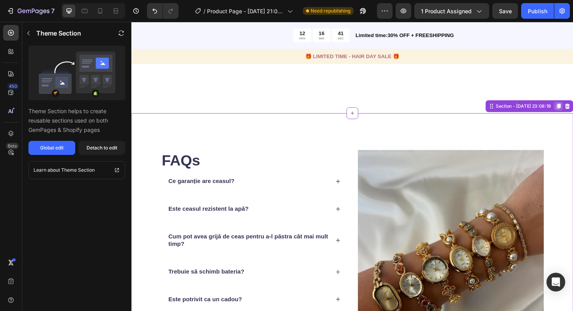
click at [573, 113] on icon at bounding box center [584, 111] width 6 height 6
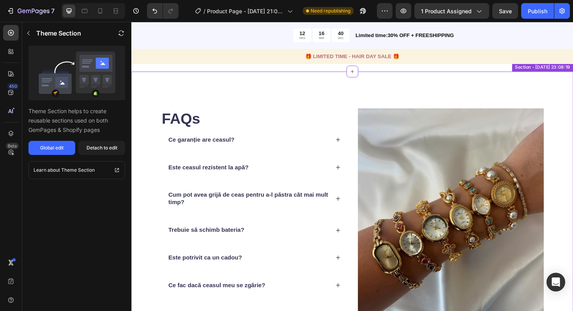
scroll to position [3351, 0]
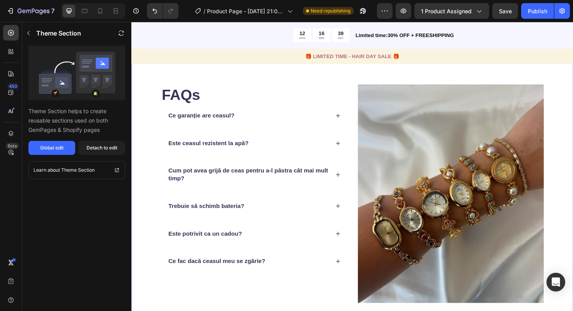
click at [410, 111] on img at bounding box center [469, 203] width 197 height 231
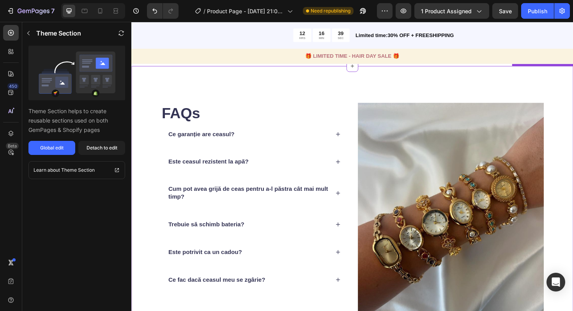
scroll to position [3323, 0]
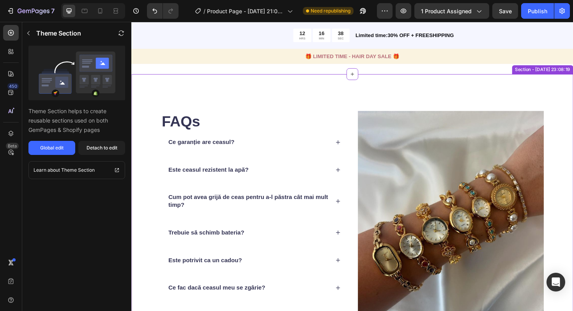
click at [396, 104] on div "FAQs Heading Ce garanție are ceasul? Este ceasul rezistent la apă? Cum pot avea…" at bounding box center [365, 231] width 468 height 309
click at [337, 99] on div "FAQs Heading Ce garanție are ceasul? Este ceasul rezistent la apă? Cum pot avea…" at bounding box center [365, 231] width 468 height 309
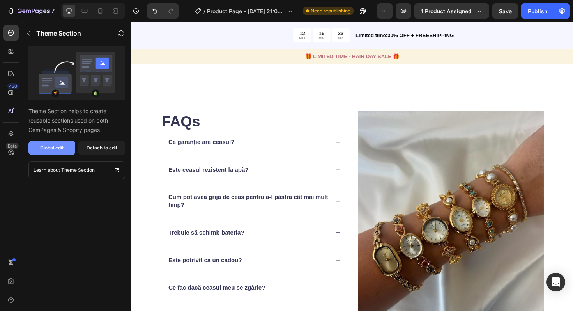
click at [58, 154] on button "Global edit" at bounding box center [51, 148] width 47 height 14
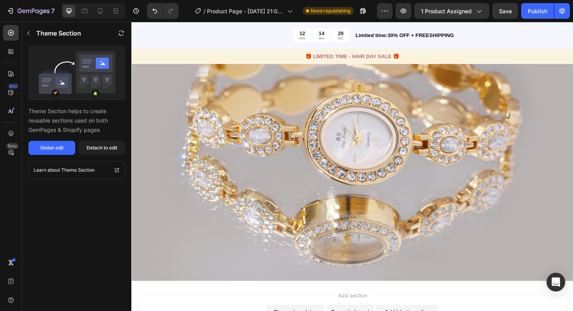
scroll to position [2851, 0]
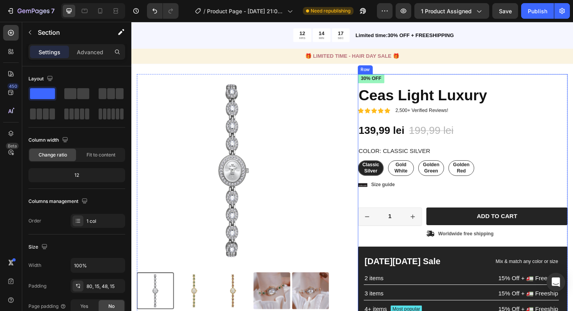
scroll to position [39, 0]
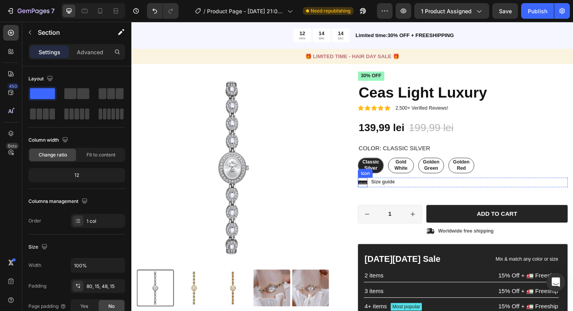
click at [375, 192] on icon at bounding box center [376, 192] width 10 height 10
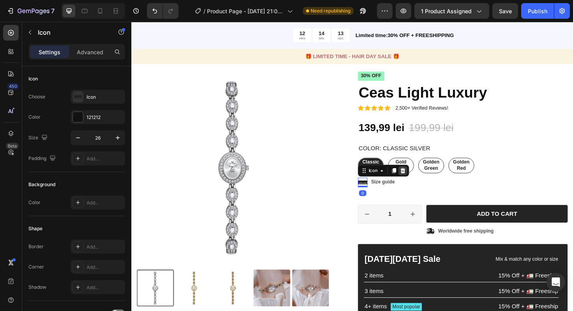
click at [419, 181] on icon at bounding box center [418, 179] width 5 height 5
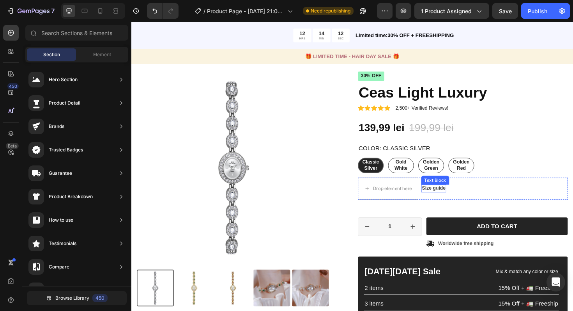
click at [453, 200] on div "Size guide Text Block" at bounding box center [451, 198] width 27 height 8
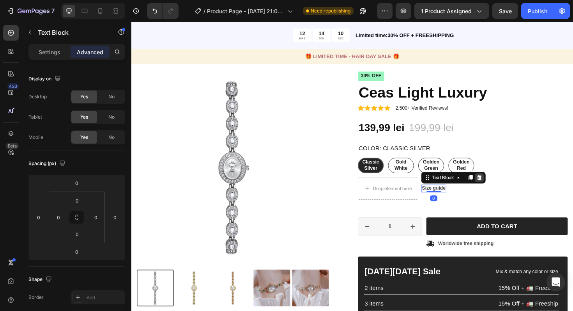
click at [502, 186] on icon at bounding box center [500, 187] width 6 height 6
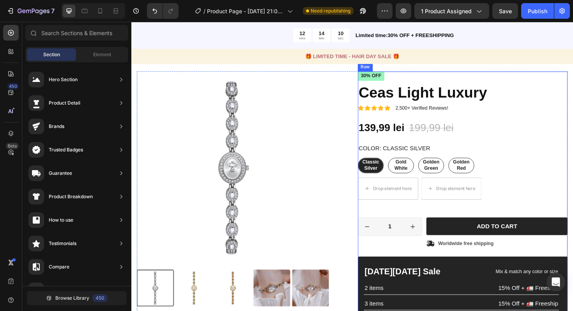
click at [420, 218] on div "Icon Icon Icon Icon Icon Icon List 2,500+ Verified Reviews! Text Block Row 30% …" at bounding box center [482, 232] width 222 height 317
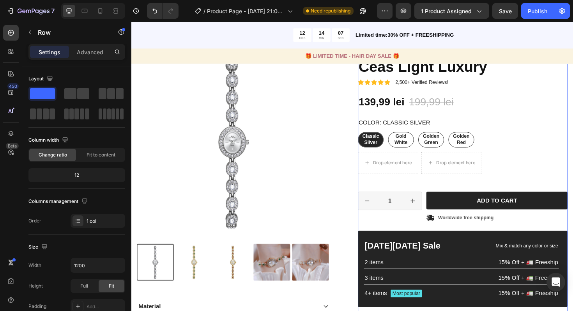
scroll to position [67, 0]
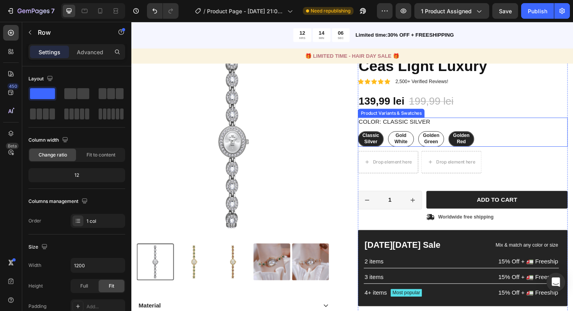
click at [409, 143] on div "Gold White" at bounding box center [417, 145] width 27 height 19
click at [403, 138] on input "Gold White Gold White Gold White" at bounding box center [403, 137] width 0 height 0
radio input "true"
click at [444, 141] on span "Golden Green" at bounding box center [449, 145] width 18 height 12
click at [435, 138] on input "Golden Green Golden Green Golden Green" at bounding box center [435, 137] width 0 height 0
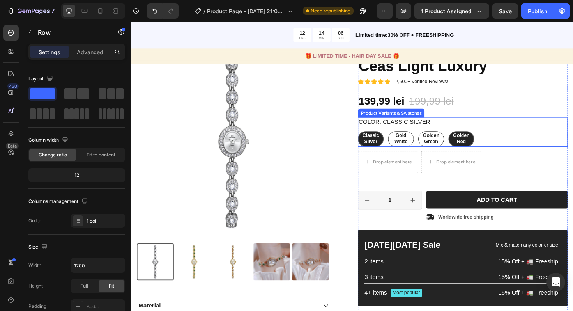
radio input "true"
click at [485, 138] on div "Golden Red" at bounding box center [481, 145] width 26 height 19
click at [467, 138] on input "Golden Red Golden Red Golden Red" at bounding box center [467, 137] width 0 height 0
radio input "true"
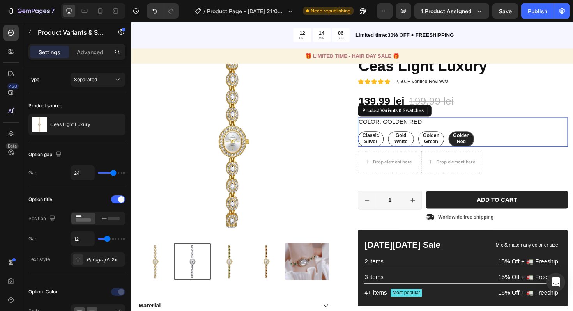
click at [486, 143] on span "Golden Red" at bounding box center [481, 145] width 18 height 12
click at [467, 138] on input "Golden Red Golden Red Golden Red" at bounding box center [467, 137] width 0 height 0
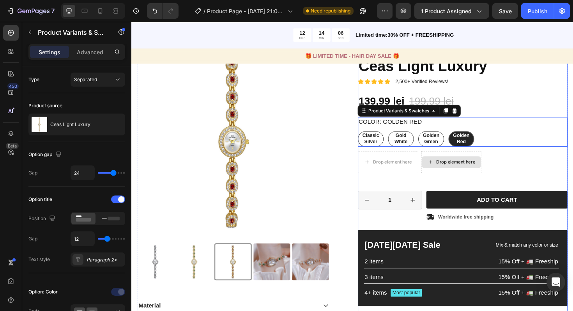
click at [474, 182] on div "Drop element here" at bounding box center [470, 170] width 64 height 23
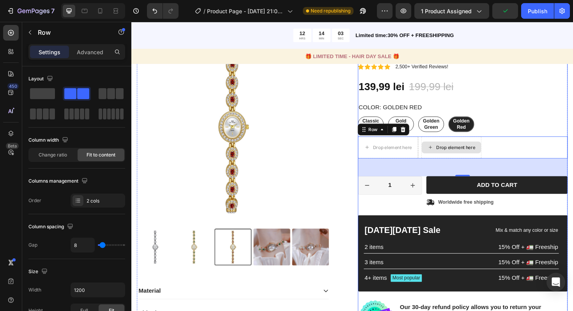
scroll to position [104, 0]
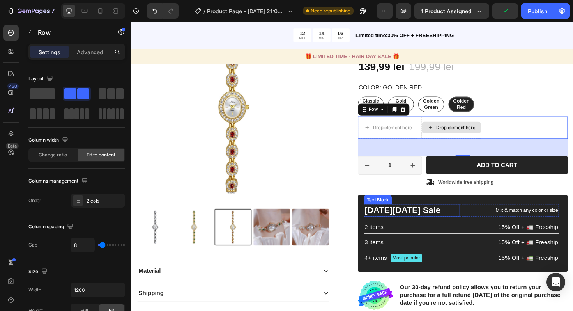
click at [473, 209] on div "Black Friday Sale Text Block Mix & match any color or size Text Block Row 2 ite…" at bounding box center [482, 245] width 222 height 80
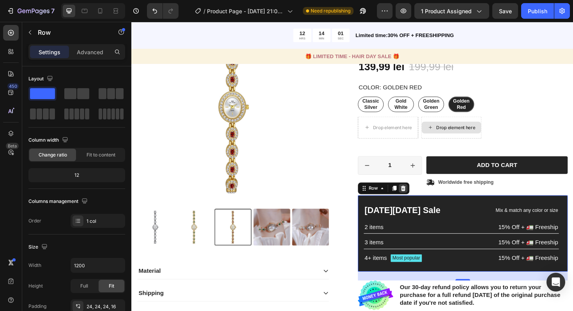
click at [419, 199] on icon at bounding box center [419, 197] width 5 height 5
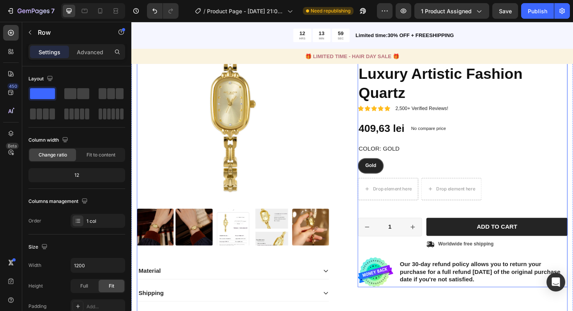
radio input "false"
radio input "true"
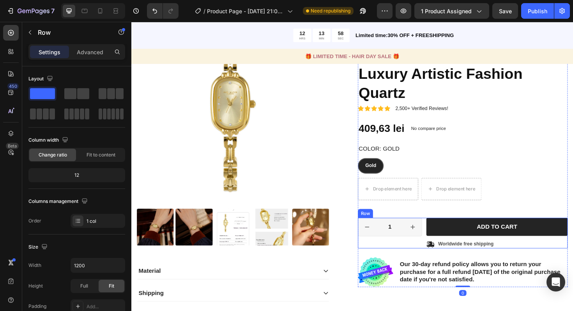
click at [411, 158] on div "Icon Icon Icon Icon Icon Icon List 2,500+ Verified Reviews! Text Block Row No d…" at bounding box center [482, 156] width 222 height 293
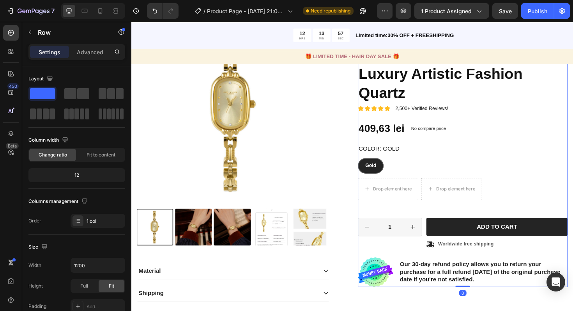
click at [400, 271] on img at bounding box center [389, 287] width 37 height 32
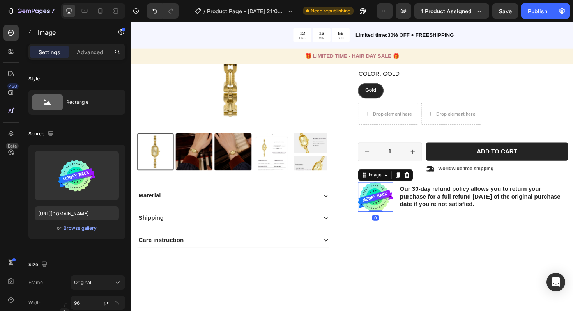
scroll to position [189, 0]
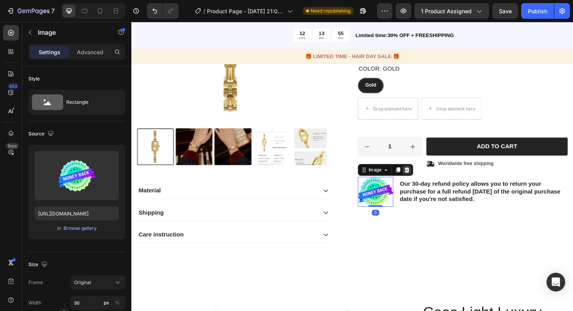
click at [423, 180] on icon at bounding box center [423, 177] width 5 height 5
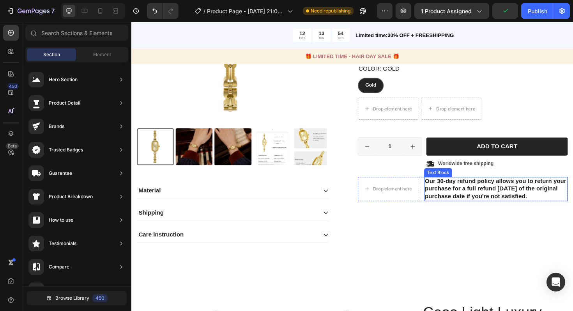
click at [458, 196] on p "Our 30-day refund policy allows you to return your purchase for a full refund w…" at bounding box center [517, 199] width 150 height 24
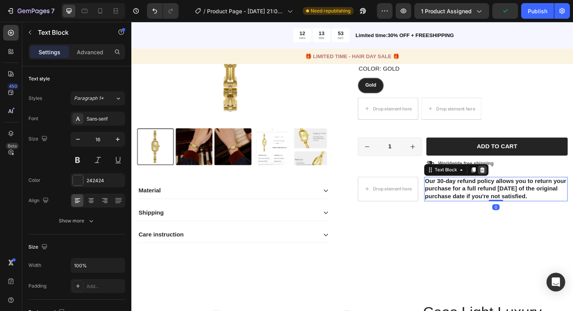
click at [502, 178] on icon at bounding box center [503, 177] width 5 height 5
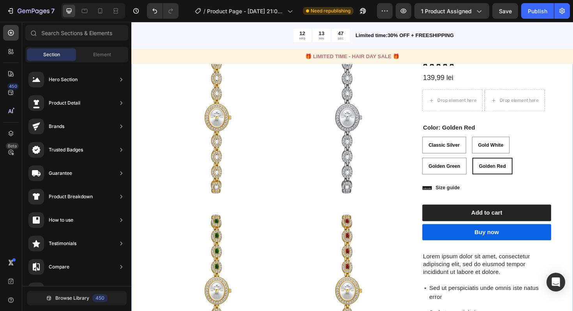
scroll to position [462, 0]
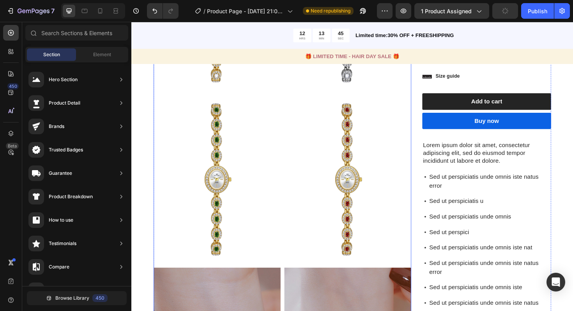
click at [426, 119] on img at bounding box center [360, 188] width 135 height 179
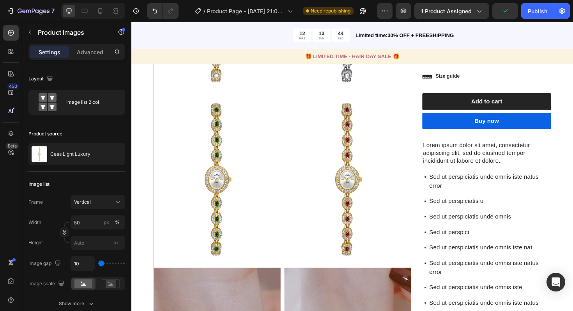
scroll to position [497, 0]
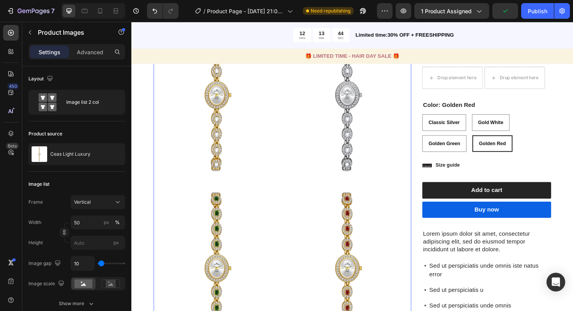
click at [426, 119] on img at bounding box center [360, 98] width 135 height 179
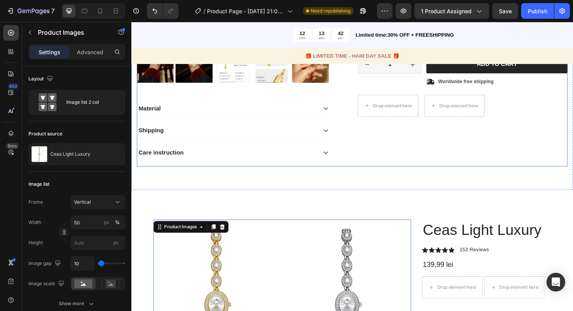
scroll to position [264, 0]
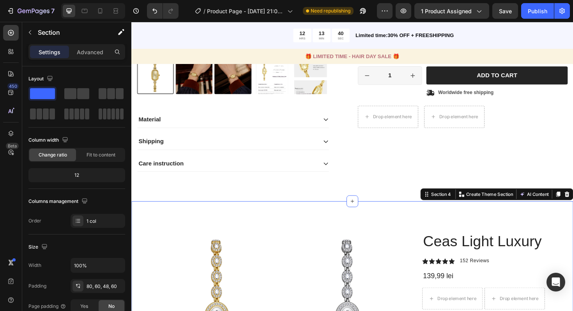
click at [573, 209] on div "Section 4 Create Theme Section AI Content Write with GemAI What would you like …" at bounding box center [518, 204] width 162 height 12
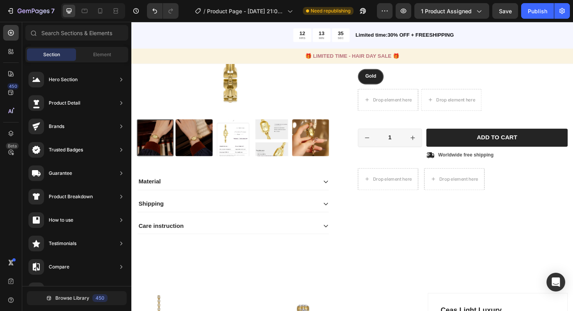
scroll to position [1144, 0]
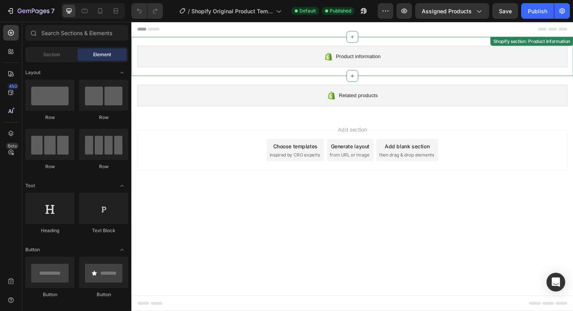
click at [396, 58] on div "Product information" at bounding box center [365, 58] width 455 height 23
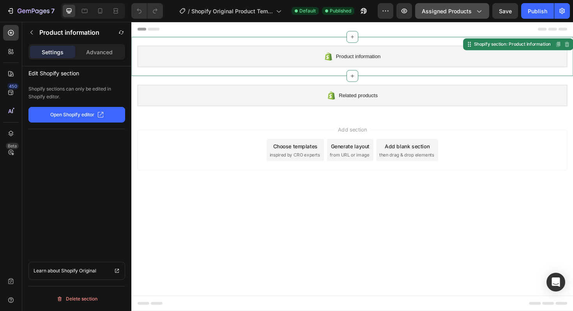
click at [462, 14] on span "Assigned Products" at bounding box center [447, 11] width 50 height 8
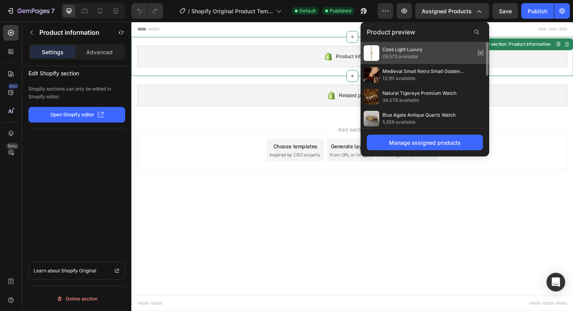
click at [409, 52] on span "Ceas Light Luxury" at bounding box center [402, 49] width 40 height 7
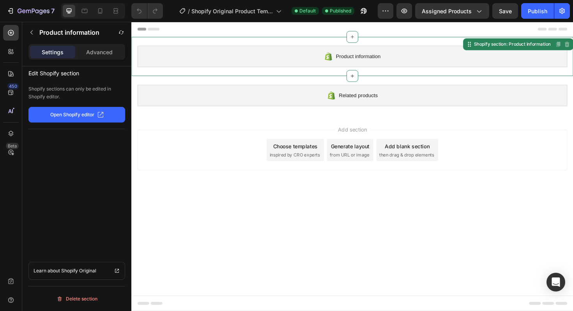
click at [86, 112] on p "Open Shopify editor" at bounding box center [72, 114] width 44 height 7
click at [304, 163] on span "inspired by CRO experts" at bounding box center [304, 162] width 53 height 7
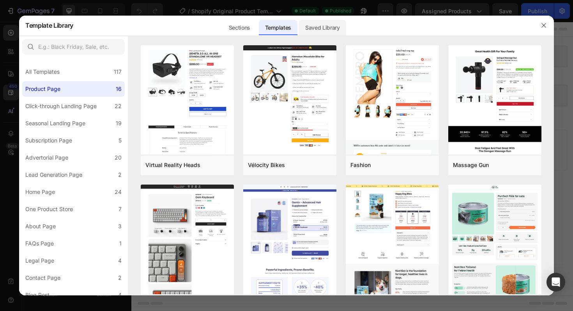
click at [313, 30] on div "Saved Library" at bounding box center [322, 28] width 47 height 16
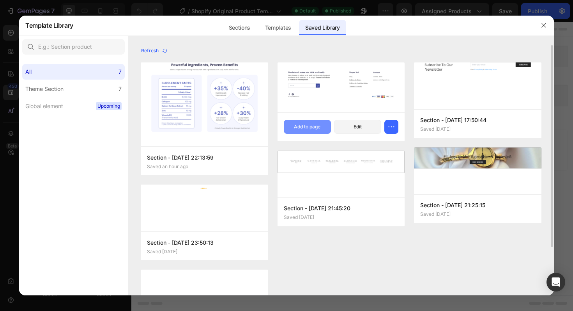
click at [313, 125] on div "Add to page" at bounding box center [307, 126] width 27 height 7
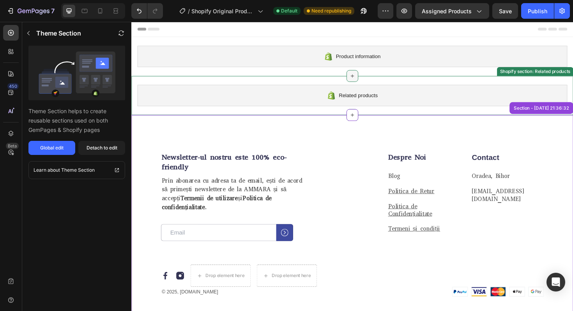
click at [368, 78] on icon at bounding box center [365, 79] width 6 height 6
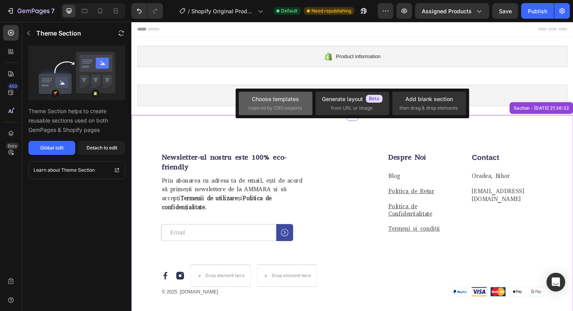
click at [289, 97] on div "Choose templates" at bounding box center [275, 99] width 47 height 8
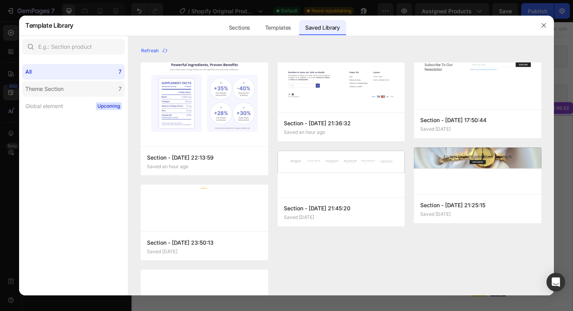
click at [93, 89] on label "Theme Section 7" at bounding box center [73, 89] width 103 height 16
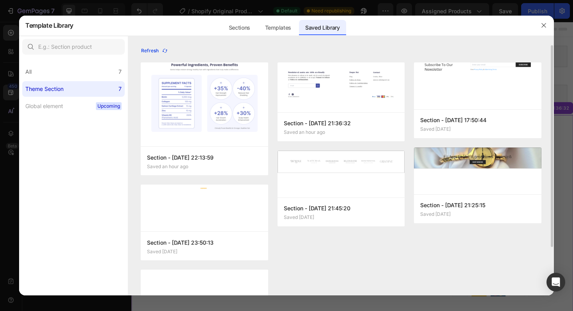
click at [154, 48] on div "Refresh" at bounding box center [154, 50] width 27 height 7
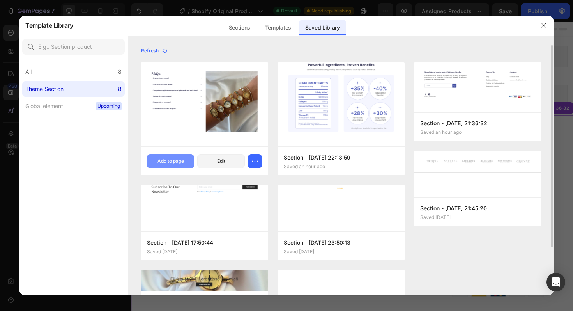
click at [181, 160] on div "Add to page" at bounding box center [171, 161] width 27 height 7
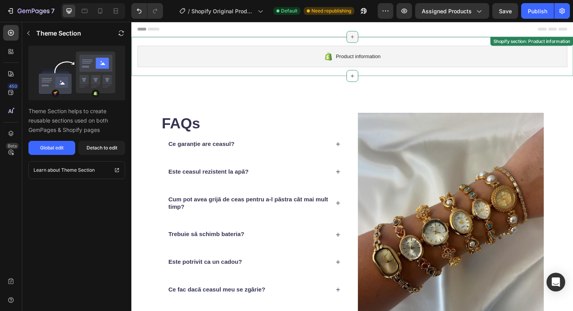
click at [365, 40] on icon at bounding box center [365, 38] width 6 height 6
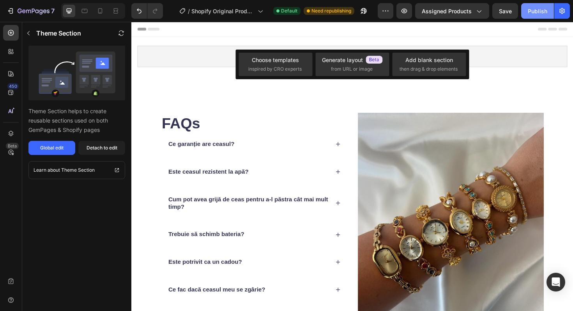
click at [527, 13] on button "Publish" at bounding box center [537, 11] width 33 height 16
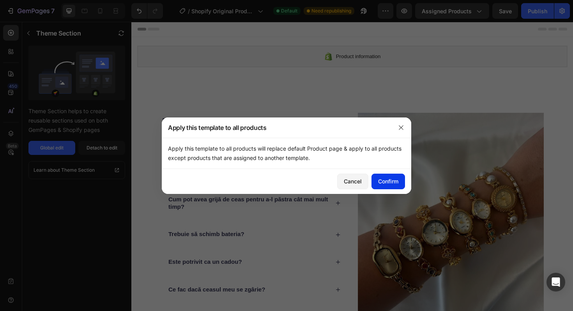
click at [382, 182] on div "Confirm" at bounding box center [388, 181] width 20 height 8
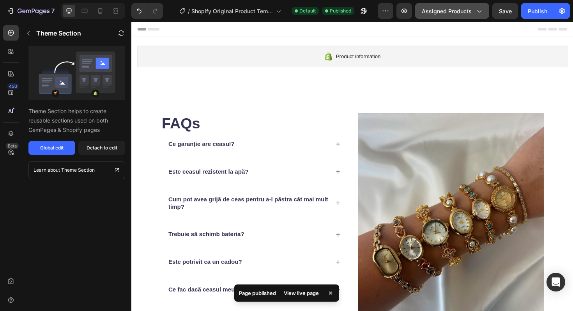
click at [469, 11] on span "Assigned Products" at bounding box center [447, 11] width 50 height 8
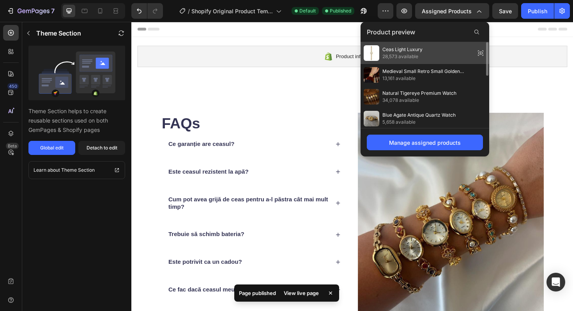
click at [410, 54] on span "28,573 available" at bounding box center [402, 56] width 40 height 7
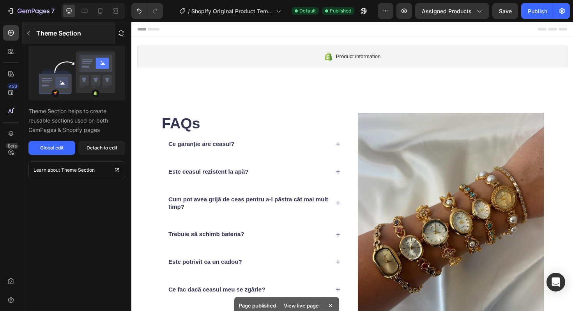
click at [30, 34] on icon "button" at bounding box center [28, 33] width 6 height 6
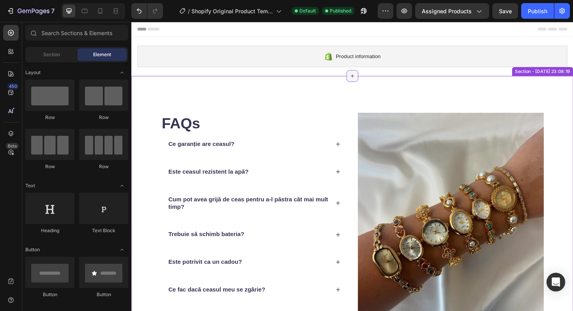
click at [364, 79] on icon at bounding box center [365, 79] width 6 height 6
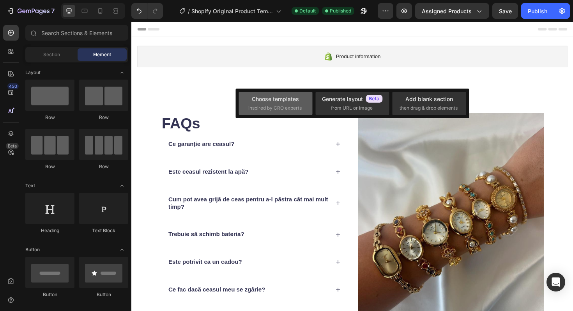
click at [285, 104] on div "Choose templates inspired by CRO experts" at bounding box center [275, 103] width 55 height 17
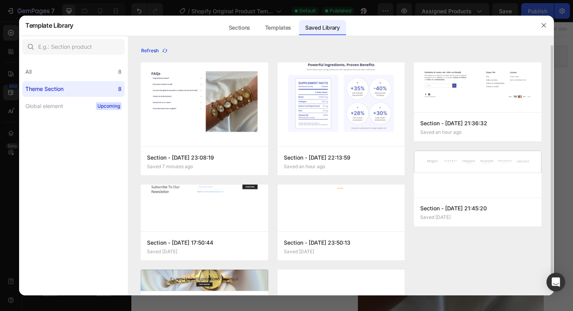
click at [160, 48] on div "Refresh" at bounding box center [154, 50] width 27 height 7
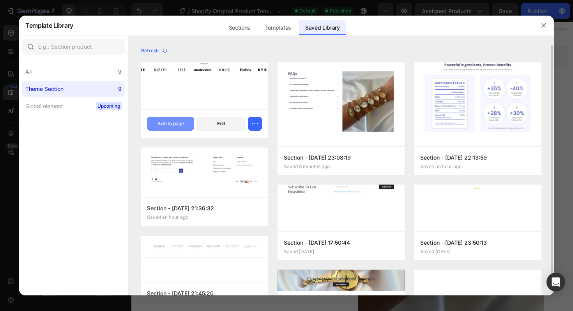
click at [168, 129] on button "Add to page" at bounding box center [170, 124] width 47 height 14
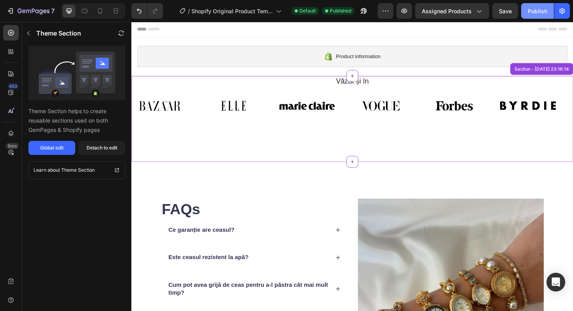
click at [536, 11] on div "Publish" at bounding box center [537, 11] width 19 height 8
click at [333, 124] on div "Image Image Image Image Image Image Image Image Image Image Image Image Marquee" at bounding box center [365, 110] width 468 height 31
click at [370, 85] on h2 "Văzut și în" at bounding box center [365, 84] width 456 height 11
click at [382, 87] on h2 "Văzut și în" at bounding box center [365, 84] width 456 height 11
click at [58, 150] on div "Global edit" at bounding box center [51, 147] width 23 height 7
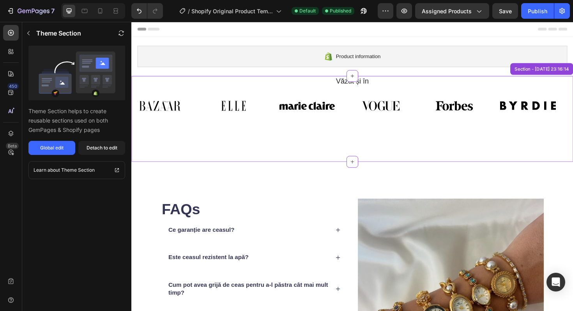
click at [83, 195] on div "Theme Section Theme Section helps to create reusable sections used on both GemP…" at bounding box center [76, 166] width 109 height 289
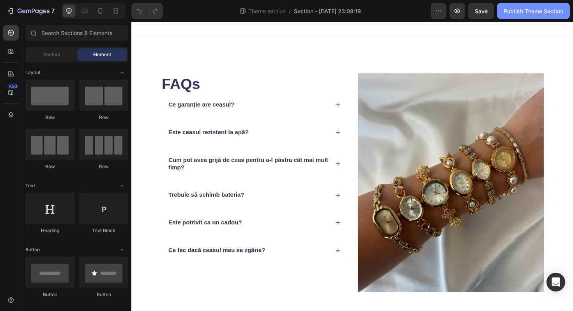
click at [533, 11] on div "Publish Theme Section" at bounding box center [534, 11] width 60 height 8
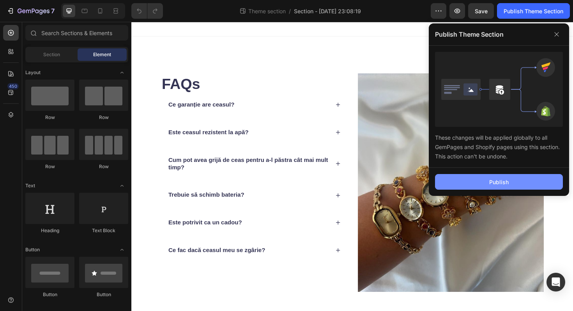
click at [477, 184] on button "Publish" at bounding box center [499, 182] width 128 height 16
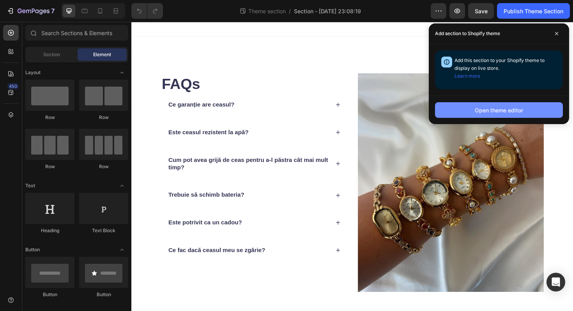
click at [447, 108] on button "Open theme editor" at bounding box center [499, 110] width 128 height 16
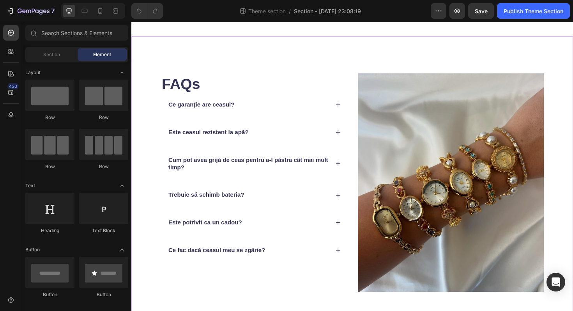
scroll to position [19, 0]
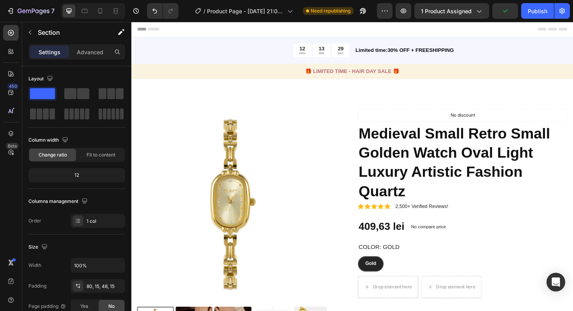
scroll to position [333, 0]
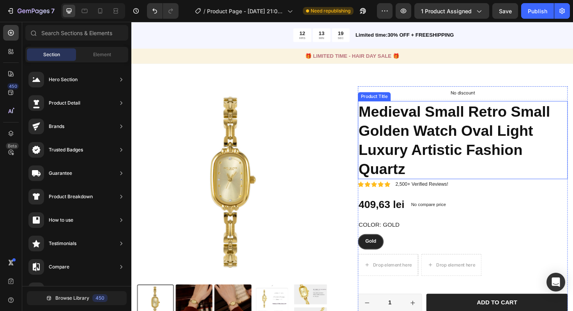
scroll to position [0, 0]
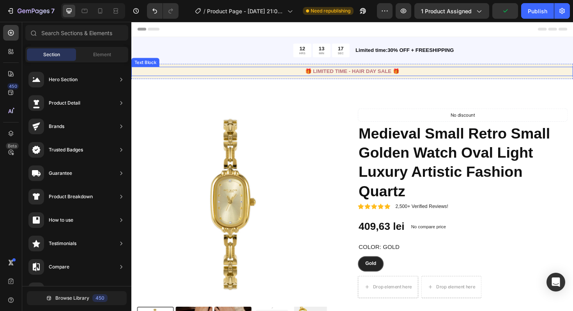
click at [438, 74] on p "🎁 LIMITED TIME - HAIR DAY SALE 🎁" at bounding box center [365, 74] width 466 height 8
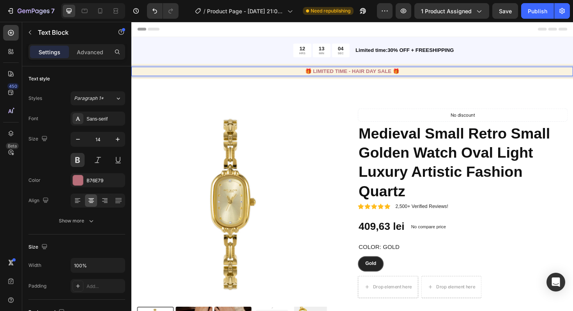
click at [421, 73] on p "🎁 LIMITED TIME - HAIR DAY SALE 🎁" at bounding box center [365, 74] width 466 height 8
click at [373, 73] on p "🎁 LIMITED TIME - HAIR DAY SALE 🎁" at bounding box center [365, 74] width 466 height 8
click at [303, 76] on p "🎁 LIMITED TIME - HAIR DAY SALE 🎁" at bounding box center [365, 74] width 466 height 8
click at [232, 72] on p "🎁 LIMITED TIME - HAIR DAY SALE 🎁" at bounding box center [365, 74] width 466 height 8
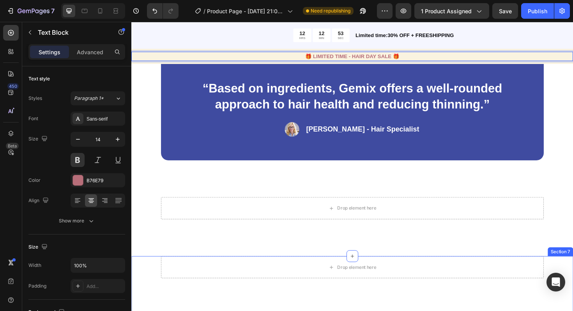
scroll to position [1482, 0]
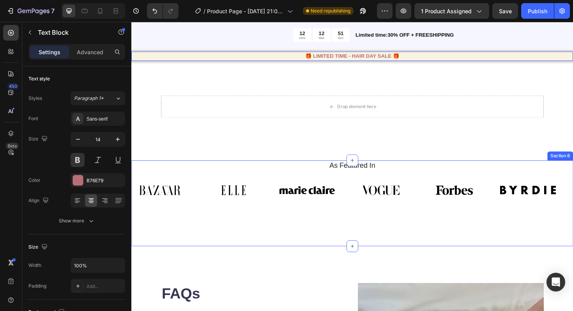
click at [315, 183] on div "As Featured In Heading Image Image Image Image Image Image Image Image Image Im…" at bounding box center [365, 194] width 468 height 52
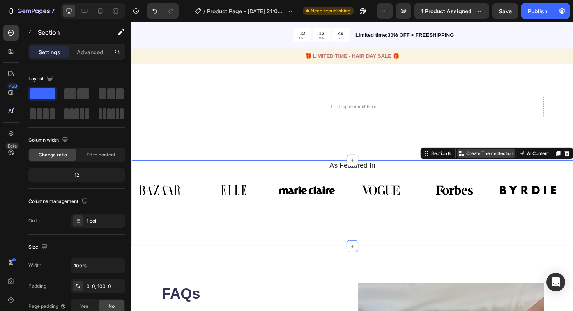
click at [509, 165] on div "Create Theme Section" at bounding box center [506, 161] width 61 height 10
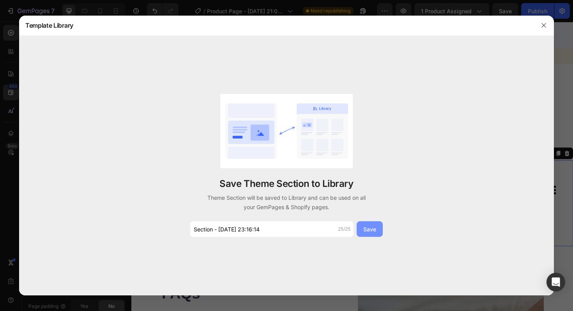
click at [370, 227] on div "Save" at bounding box center [369, 229] width 13 height 8
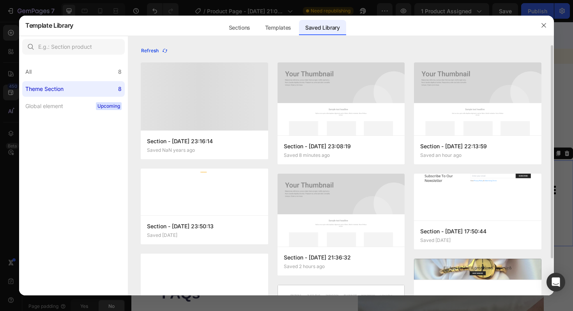
click at [156, 50] on div "Refresh" at bounding box center [154, 50] width 27 height 7
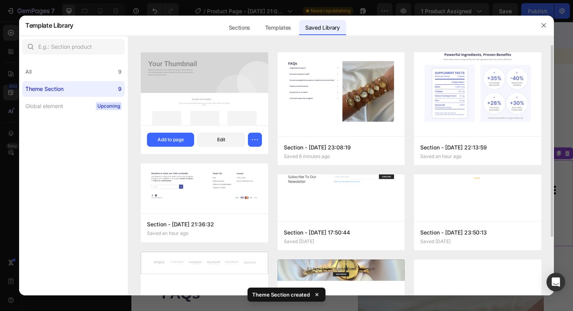
scroll to position [0, 0]
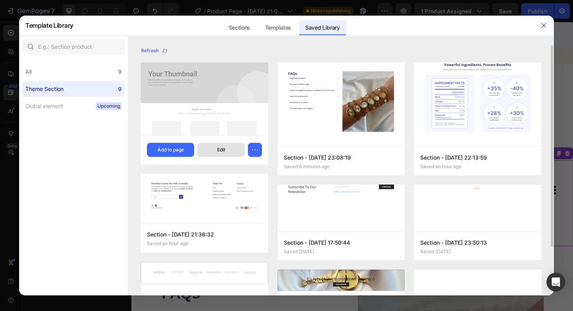
click at [236, 152] on button "Edit" at bounding box center [220, 150] width 47 height 14
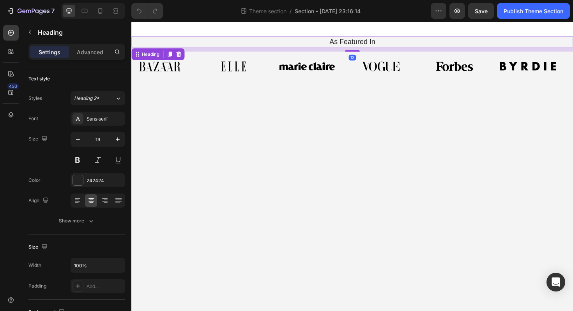
click at [366, 40] on h2 "As Featured In" at bounding box center [365, 42] width 456 height 11
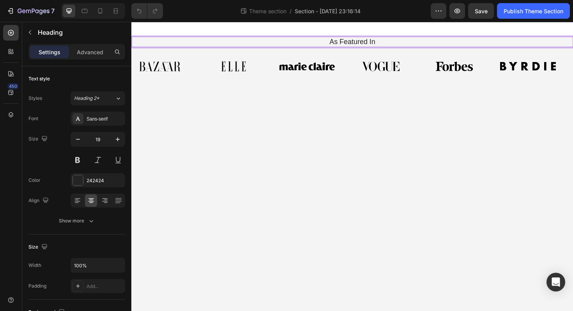
click at [370, 41] on h2 "As Featured In" at bounding box center [365, 42] width 456 height 11
click at [370, 41] on p "As Featured In" at bounding box center [365, 43] width 455 height 10
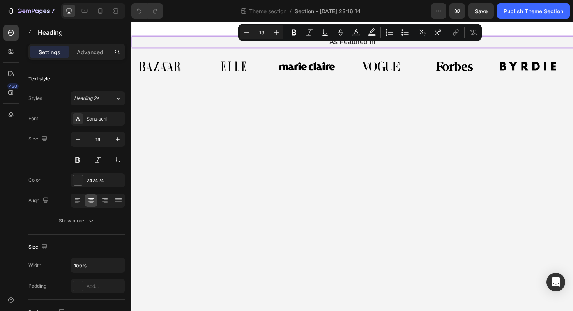
click at [387, 42] on p "As Featured In" at bounding box center [365, 43] width 455 height 10
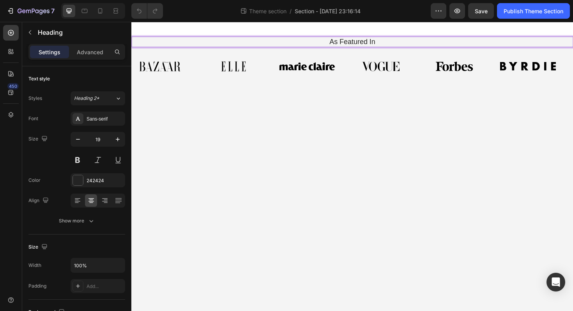
click at [392, 43] on p "As Featured In" at bounding box center [365, 43] width 455 height 10
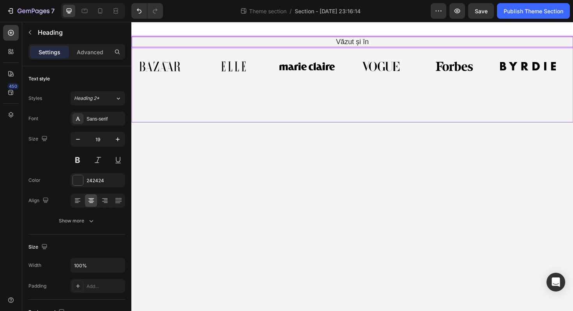
click at [366, 103] on div "Văzut și în Heading 12 Image Image Image Image Image Image Image Image Image Im…" at bounding box center [365, 82] width 468 height 91
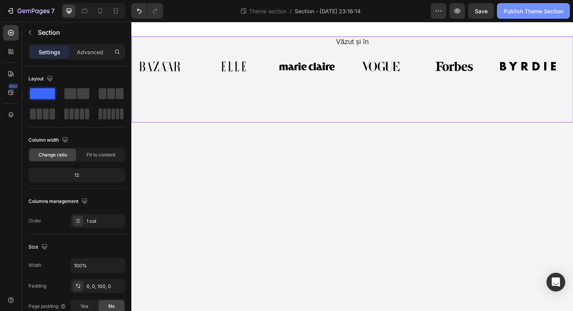
click at [520, 13] on div "Publish Theme Section" at bounding box center [534, 11] width 60 height 8
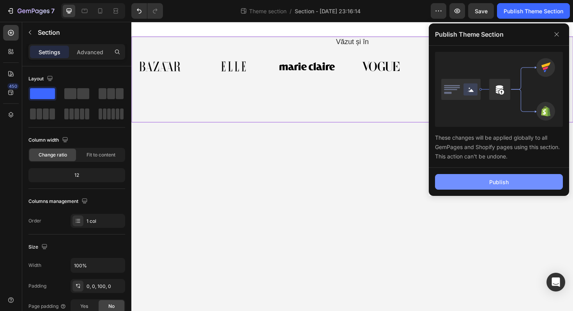
click at [477, 184] on button "Publish" at bounding box center [499, 182] width 128 height 16
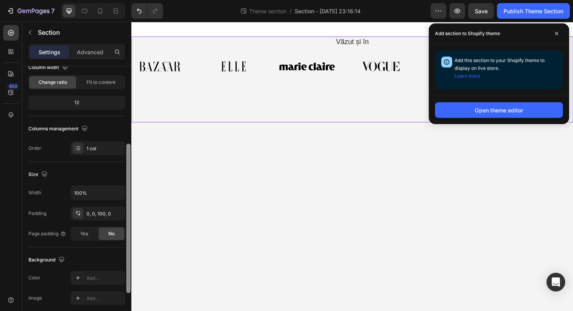
scroll to position [96, 0]
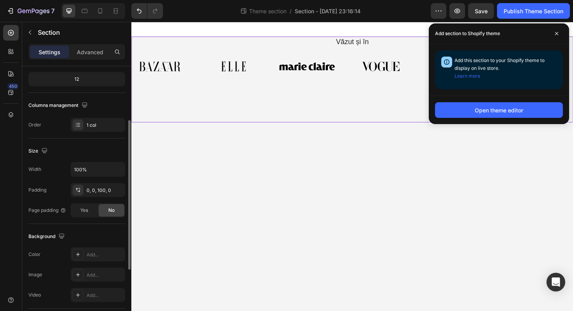
click at [221, 85] on div "Image Image Image Image Image Image Image Image Image Image Image Image Marquee" at bounding box center [365, 71] width 468 height 36
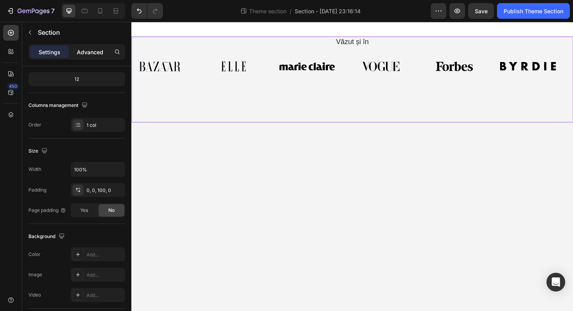
click at [94, 48] on p "Advanced" at bounding box center [90, 52] width 27 height 8
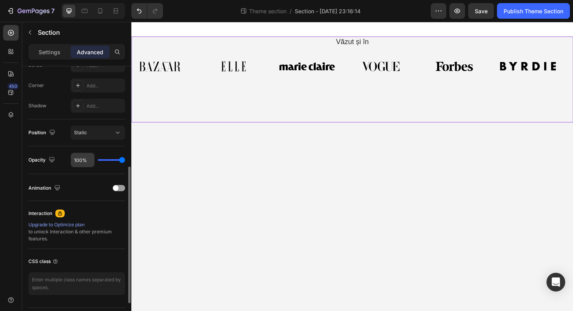
scroll to position [72, 0]
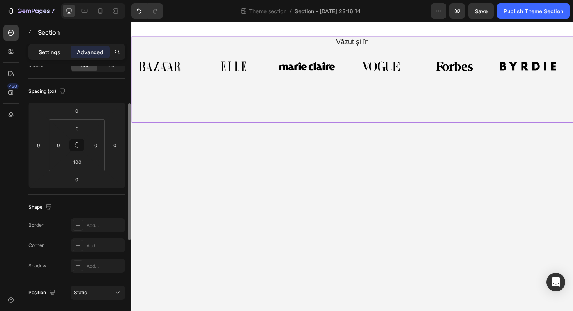
click at [61, 54] on div "Settings" at bounding box center [49, 52] width 39 height 12
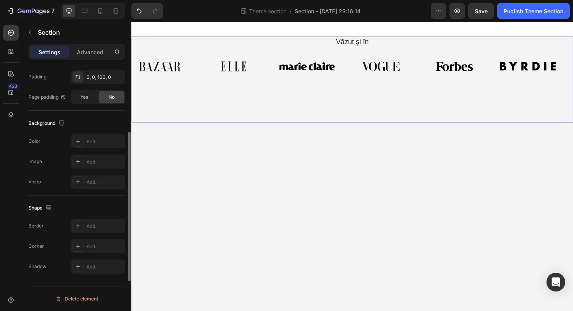
scroll to position [0, 0]
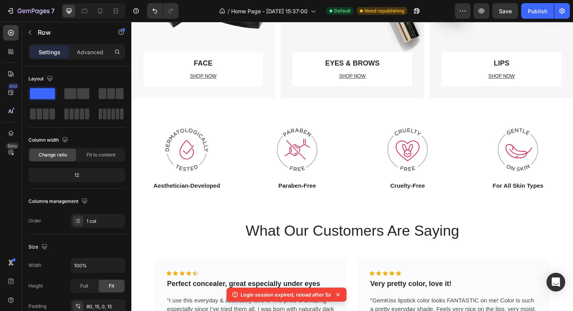
scroll to position [864, 0]
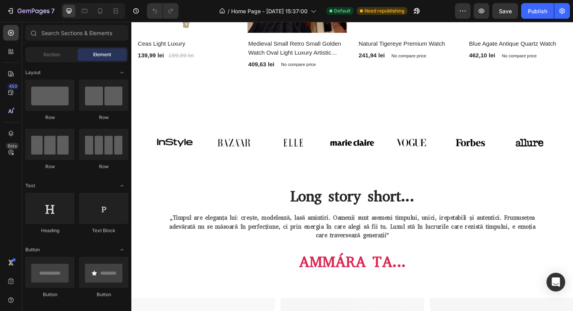
scroll to position [464, 0]
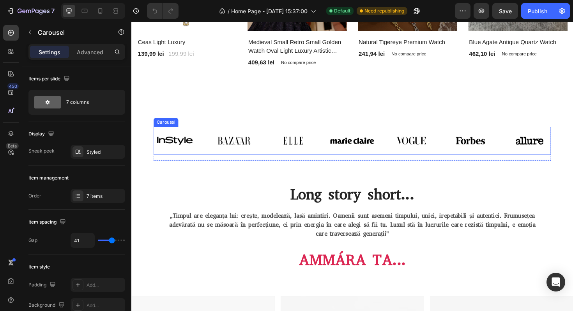
click at [306, 134] on div "Image Image Image Image Image Image Image [GEOGRAPHIC_DATA]" at bounding box center [365, 148] width 421 height 30
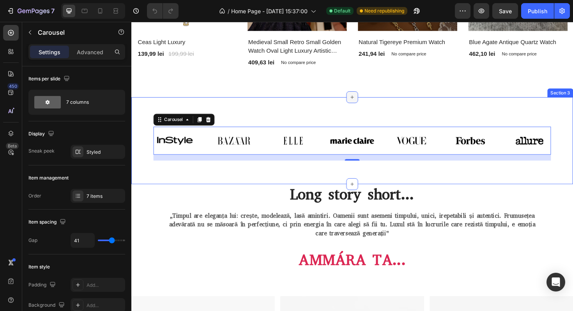
click at [367, 99] on icon at bounding box center [365, 102] width 6 height 6
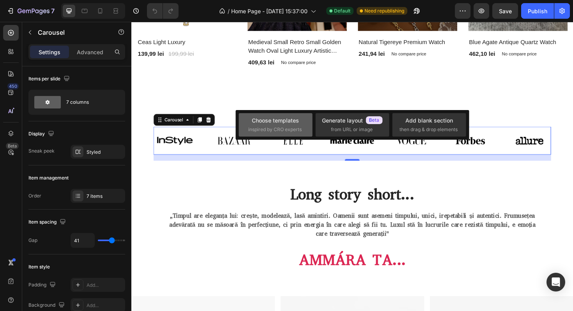
click at [287, 128] on span "inspired by CRO experts" at bounding box center [274, 129] width 53 height 7
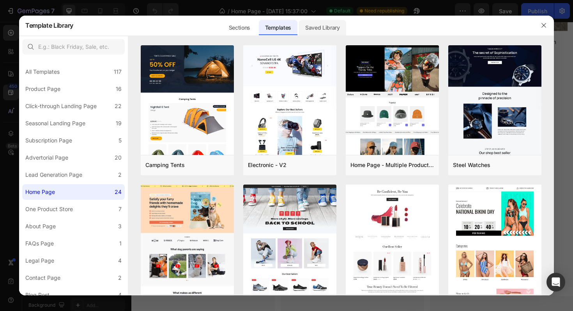
click at [318, 32] on div "Saved Library" at bounding box center [322, 28] width 47 height 16
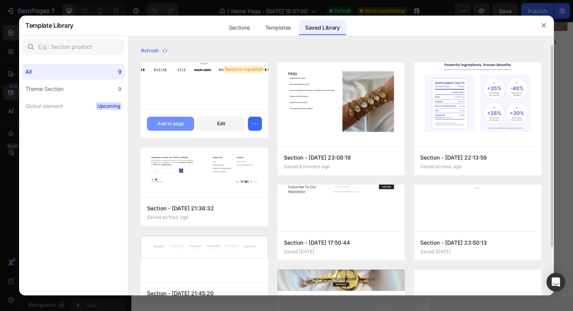
click at [177, 126] on div "Add to page" at bounding box center [171, 123] width 27 height 7
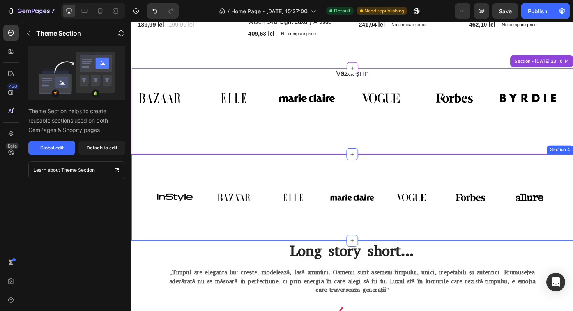
scroll to position [523, 0]
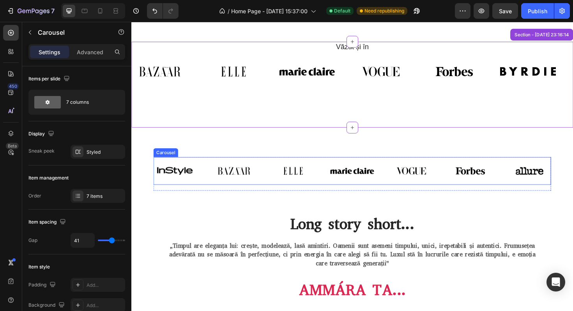
click at [347, 166] on div "Image Image Image Image Image Image Image Carousel" at bounding box center [365, 180] width 421 height 30
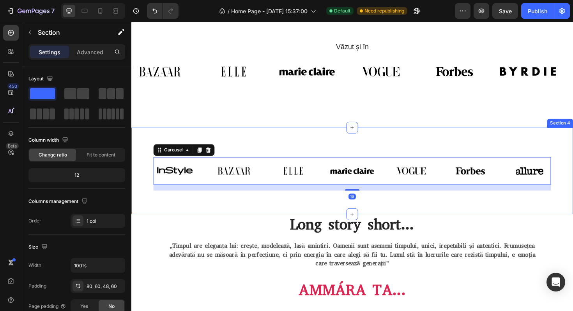
click at [458, 152] on div "Image Image Image Image Image Image Image Carousel 16 Row Section 4" at bounding box center [365, 180] width 468 height 92
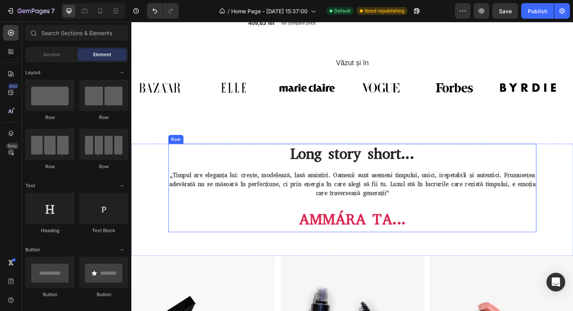
scroll to position [503, 0]
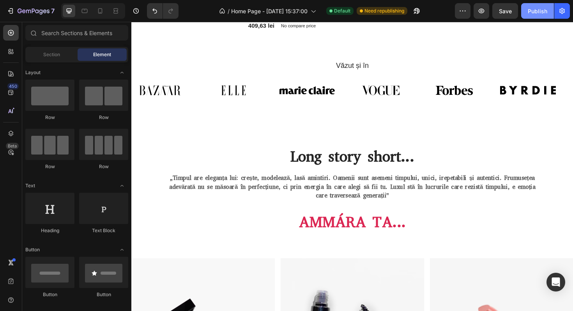
click at [538, 12] on div "Publish" at bounding box center [537, 11] width 19 height 8
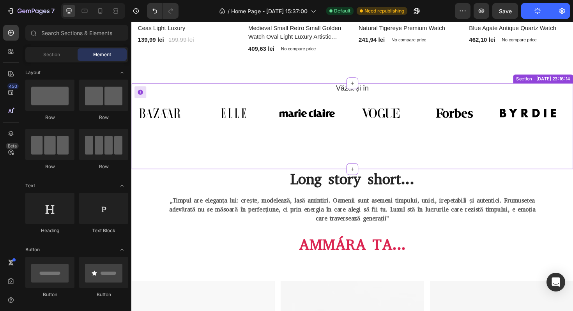
scroll to position [478, 0]
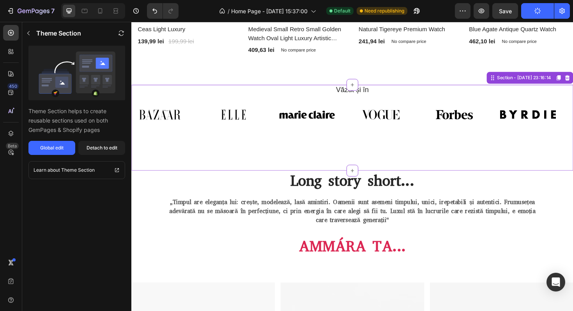
click at [370, 97] on h2 "Văzut și în" at bounding box center [365, 93] width 456 height 11
click at [412, 97] on h2 "Văzut și în" at bounding box center [365, 93] width 456 height 11
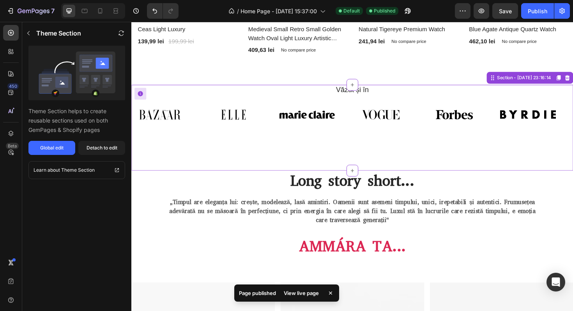
click at [375, 92] on h2 "Văzut și în" at bounding box center [365, 93] width 456 height 11
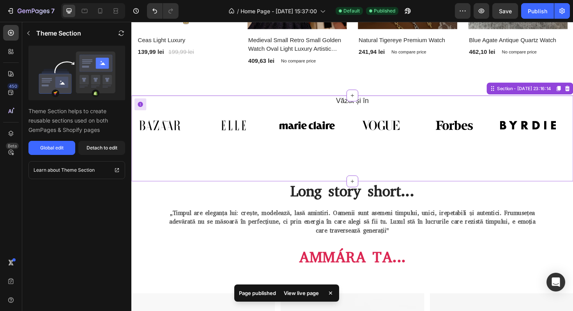
scroll to position [466, 0]
click at [112, 152] on button "Detach to edit" at bounding box center [101, 148] width 47 height 14
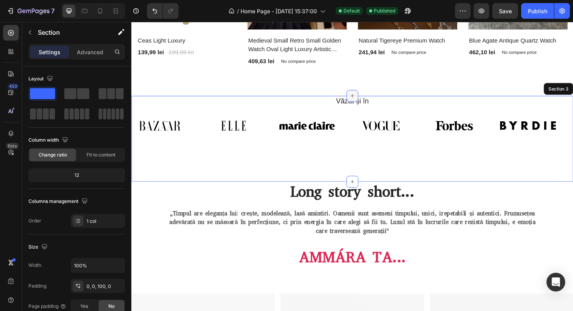
click at [367, 106] on div at bounding box center [365, 100] width 12 height 12
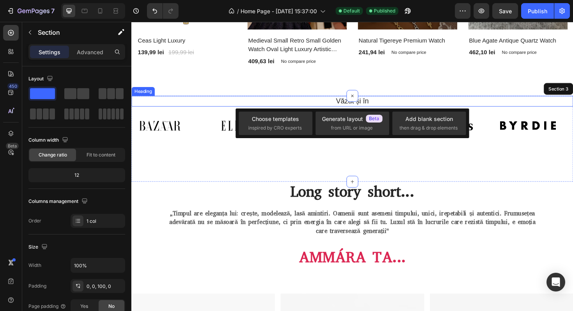
click at [375, 106] on h2 "Văzut și în" at bounding box center [365, 105] width 456 height 11
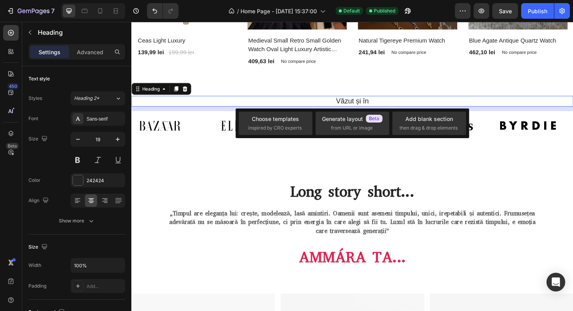
click at [375, 106] on h2 "Văzut și în" at bounding box center [365, 105] width 456 height 11
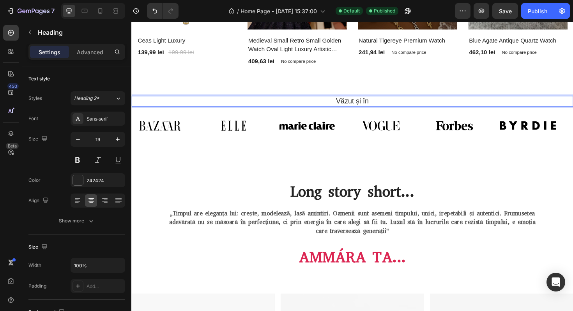
click at [386, 104] on p "Văzut și în" at bounding box center [365, 106] width 455 height 10
drag, startPoint x: 386, startPoint y: 104, endPoint x: 343, endPoint y: 106, distance: 42.9
click at [343, 106] on p "Văzut și în" at bounding box center [365, 106] width 455 height 10
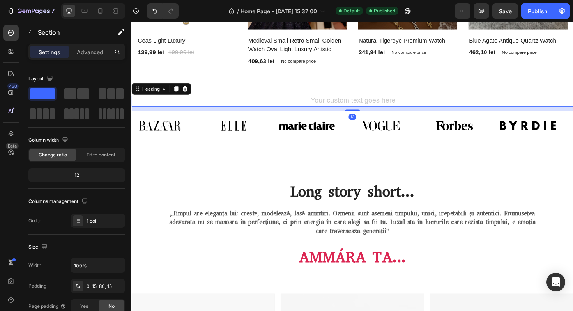
click at [377, 103] on h2 "Rich Text Editor. Editing area: main" at bounding box center [365, 105] width 456 height 11
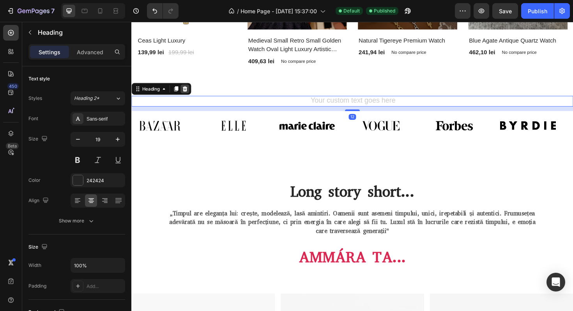
click at [189, 92] on icon at bounding box center [188, 92] width 5 height 5
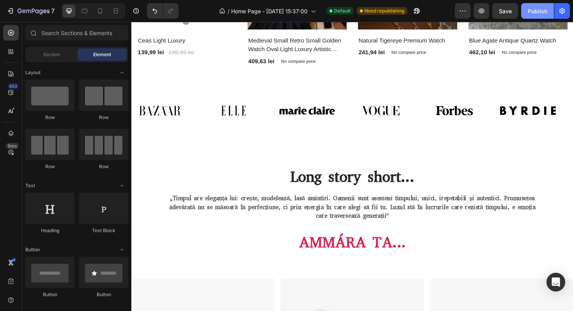
click at [550, 8] on button "Publish" at bounding box center [537, 11] width 33 height 16
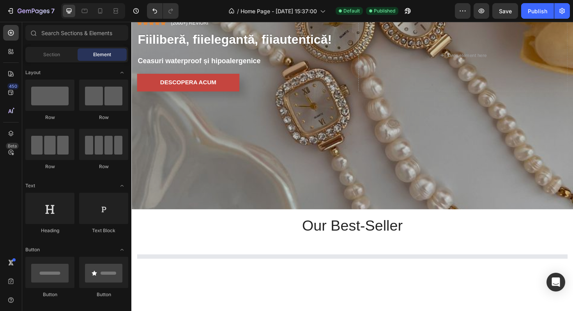
scroll to position [0, 0]
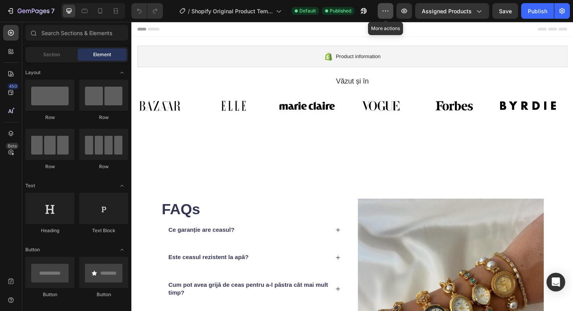
click at [392, 13] on button "button" at bounding box center [386, 11] width 16 height 16
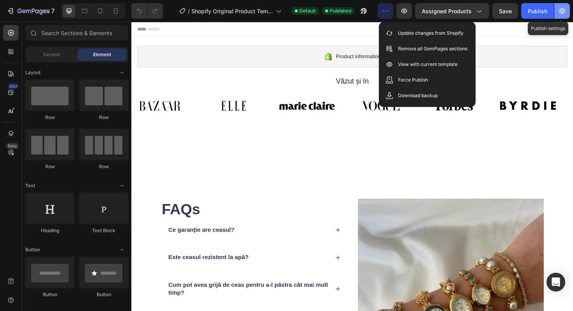
click at [562, 10] on icon "button" at bounding box center [561, 11] width 5 height 6
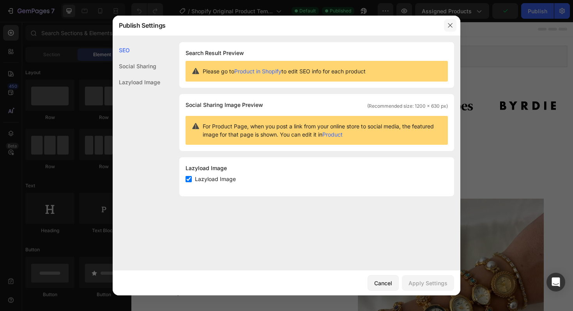
click at [449, 25] on icon "button" at bounding box center [450, 25] width 6 height 6
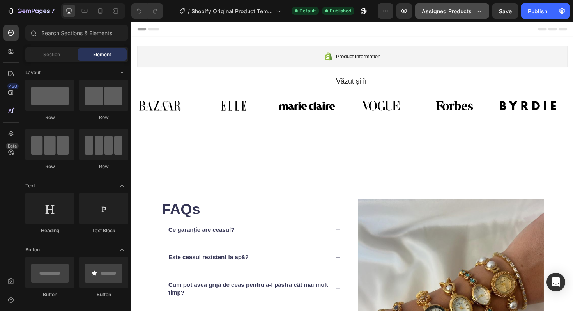
click at [487, 12] on button "Assigned Products" at bounding box center [452, 11] width 74 height 16
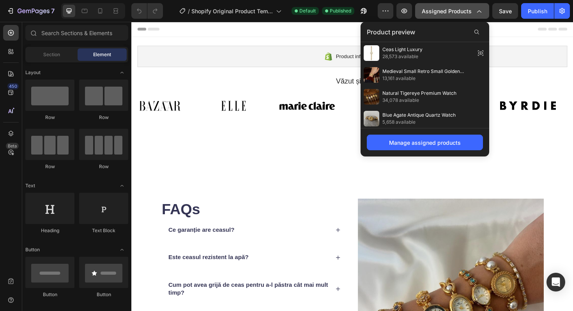
click at [484, 12] on button "Assigned Products" at bounding box center [452, 11] width 74 height 16
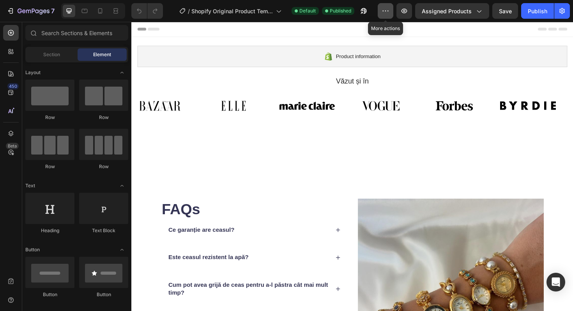
click at [389, 10] on icon "button" at bounding box center [386, 11] width 8 height 8
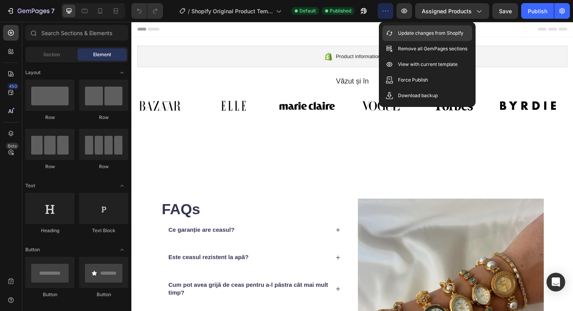
click at [403, 34] on p "Update changes from Shopify" at bounding box center [430, 33] width 65 height 8
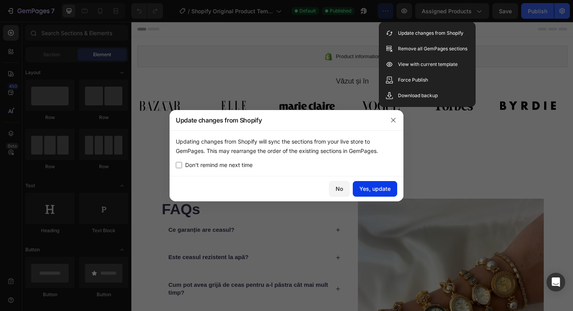
click at [375, 189] on div "Yes, update" at bounding box center [374, 188] width 31 height 8
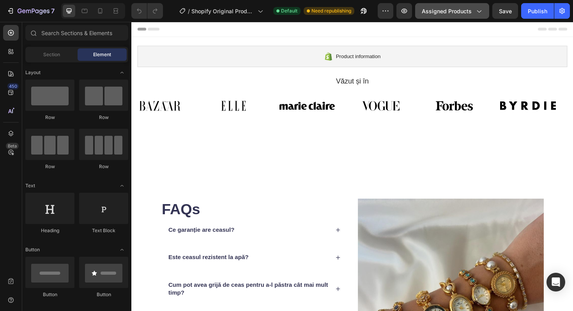
click at [475, 17] on button "Assigned Products" at bounding box center [452, 11] width 74 height 16
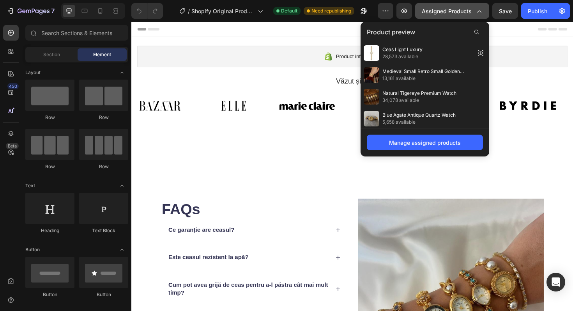
click at [475, 17] on button "Assigned Products" at bounding box center [452, 11] width 74 height 16
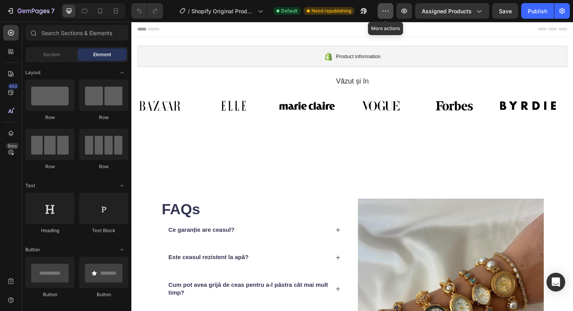
click at [387, 14] on icon "button" at bounding box center [386, 11] width 8 height 8
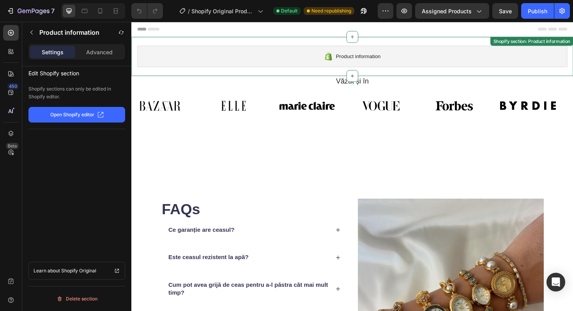
click at [310, 50] on div "Product information" at bounding box center [365, 58] width 455 height 23
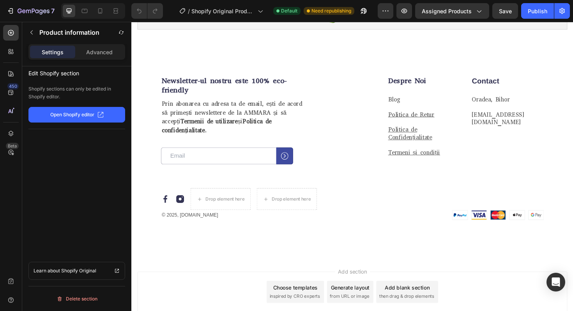
scroll to position [497, 0]
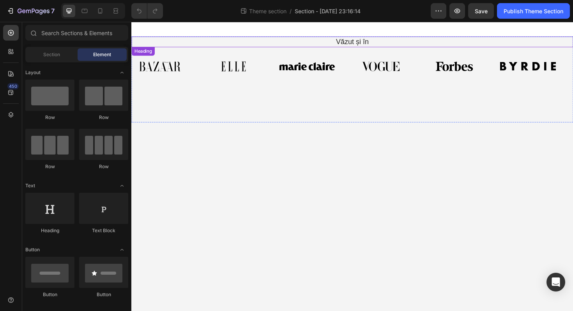
click at [371, 46] on h2 "Văzut și în" at bounding box center [365, 42] width 456 height 11
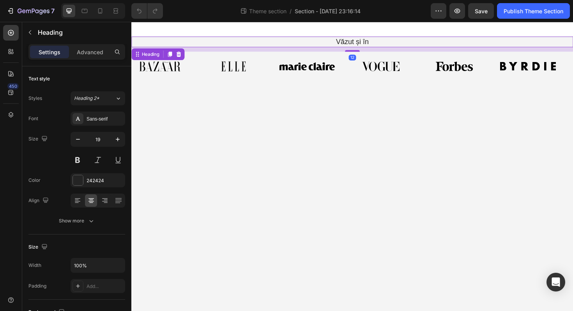
click at [242, 39] on h2 "Văzut și în" at bounding box center [365, 42] width 456 height 11
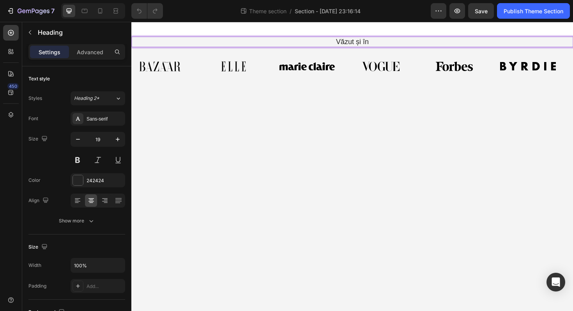
click at [417, 48] on p "Văzut și în" at bounding box center [365, 43] width 455 height 10
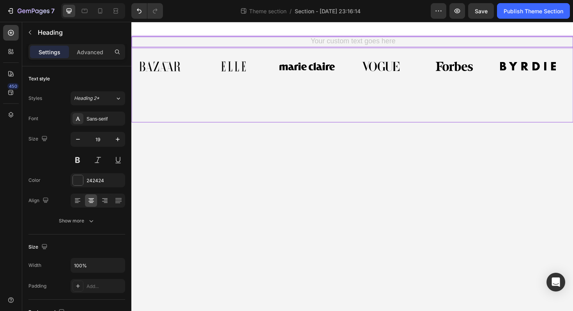
click at [359, 89] on div "Image Image Image Image Image Image Image Image Image Image Image Image Marquee" at bounding box center [365, 71] width 468 height 36
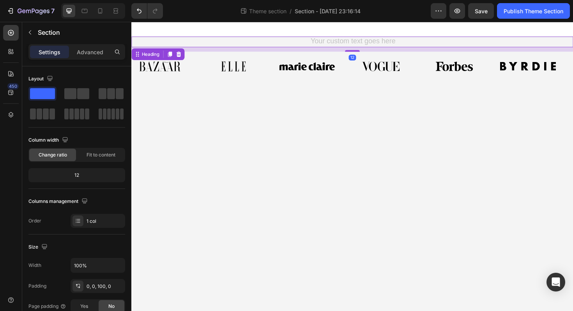
click at [361, 41] on h2 "Rich Text Editor. Editing area: main" at bounding box center [365, 42] width 456 height 11
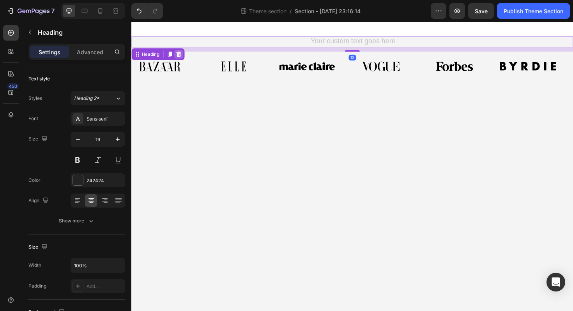
click at [181, 53] on div at bounding box center [181, 55] width 9 height 9
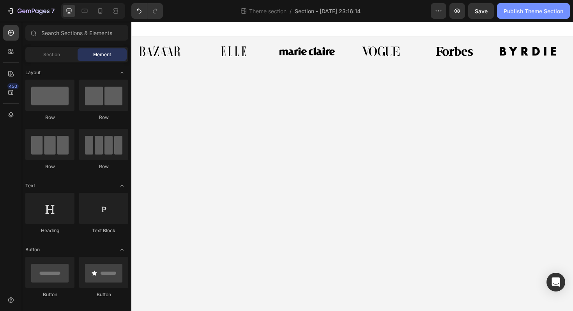
click at [518, 11] on div "Publish Theme Section" at bounding box center [534, 11] width 60 height 8
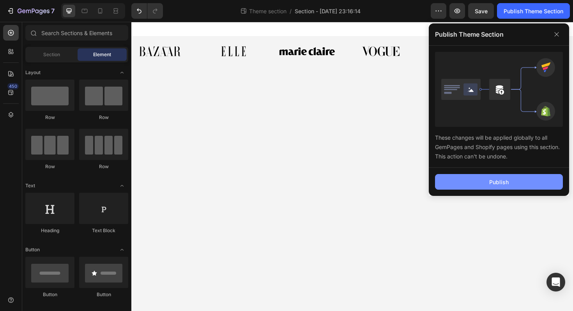
click at [474, 187] on button "Publish" at bounding box center [499, 182] width 128 height 16
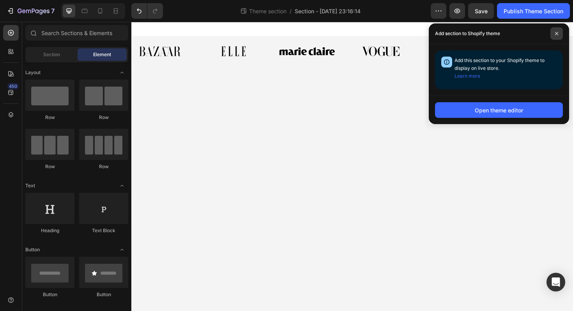
click at [553, 35] on span at bounding box center [556, 33] width 12 height 12
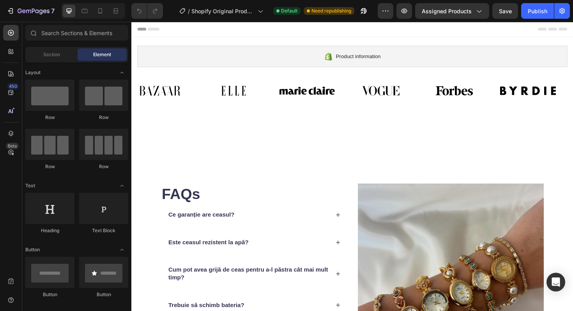
click at [368, 33] on div at bounding box center [365, 30] width 455 height 16
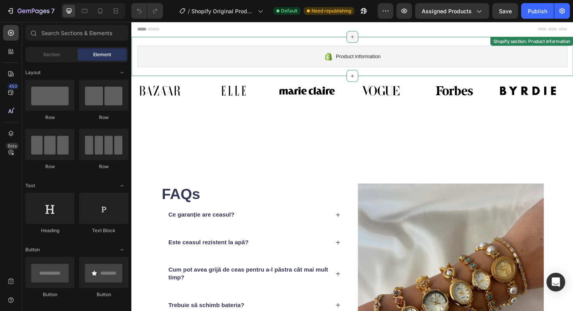
click at [365, 39] on icon at bounding box center [365, 38] width 6 height 6
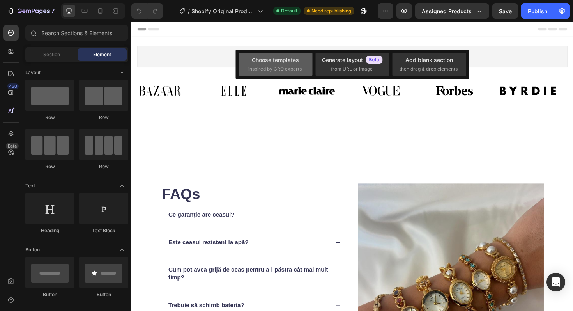
click at [289, 61] on div "Choose templates" at bounding box center [275, 60] width 47 height 8
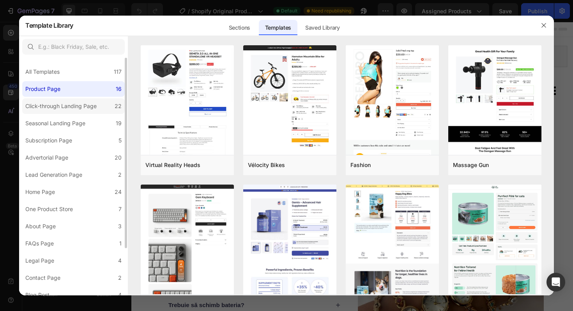
click at [81, 110] on div "Click-through Landing Page" at bounding box center [60, 105] width 71 height 9
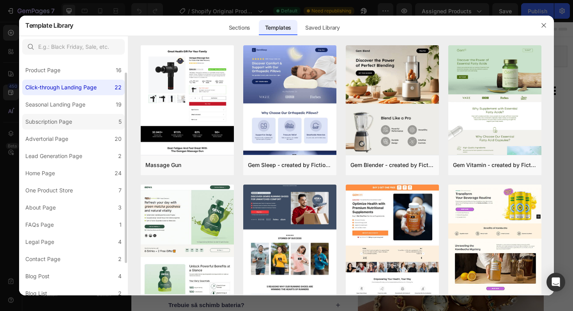
scroll to position [16, 0]
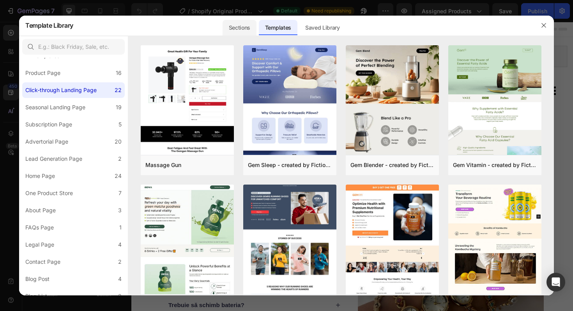
click at [259, 34] on div "Sections" at bounding box center [278, 25] width 39 height 20
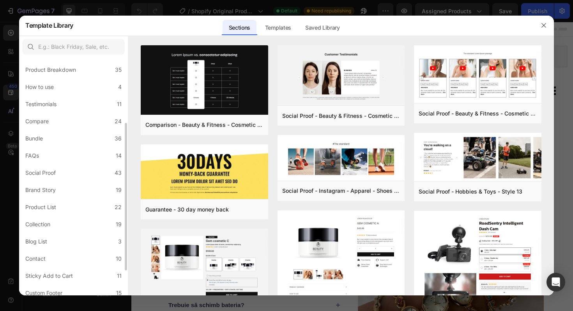
scroll to position [0, 0]
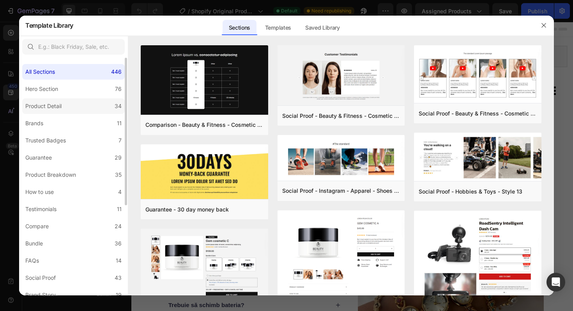
click at [72, 108] on label "Product Detail 34" at bounding box center [73, 106] width 103 height 16
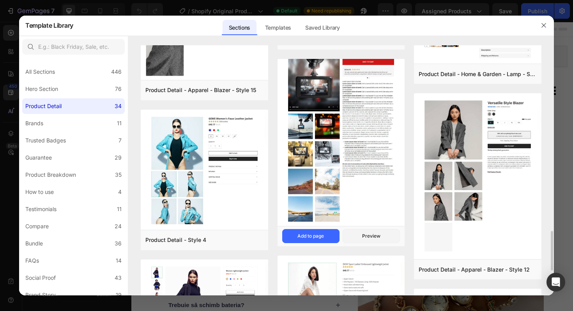
scroll to position [1152, 0]
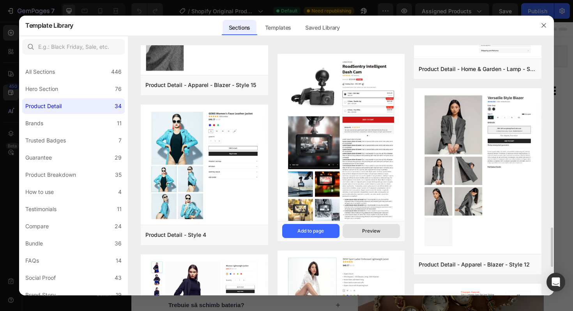
click at [362, 228] on button "Preview" at bounding box center [371, 231] width 57 height 14
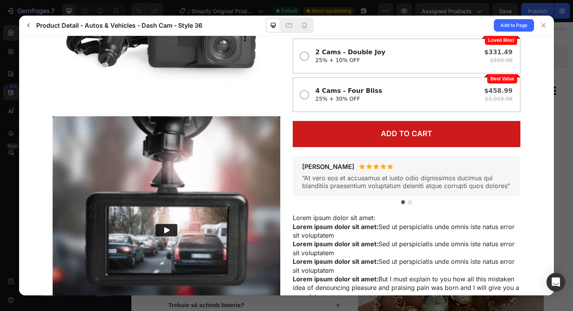
scroll to position [204, 0]
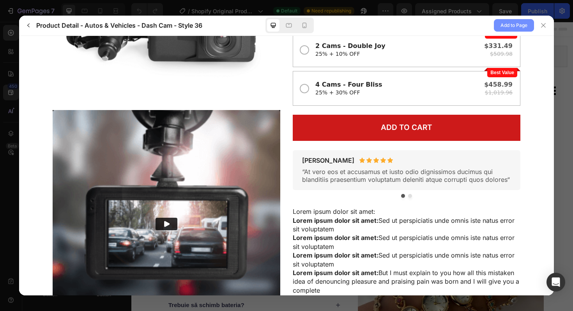
click at [511, 27] on span "Add to Page" at bounding box center [514, 25] width 27 height 9
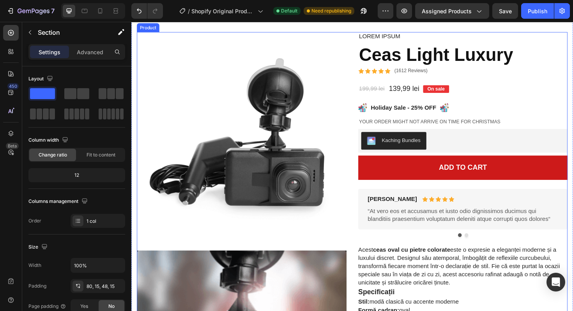
scroll to position [37, 0]
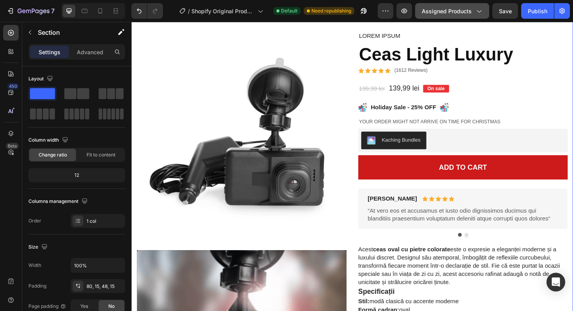
click at [438, 12] on span "Assigned Products" at bounding box center [447, 11] width 50 height 8
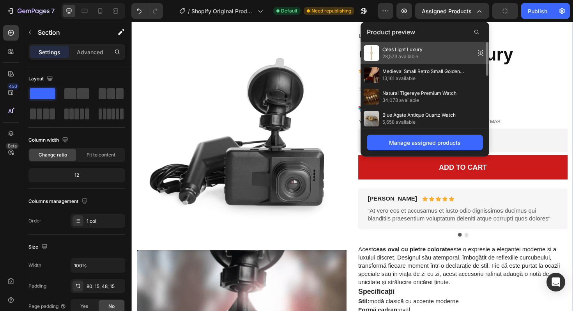
click at [398, 51] on span "Ceas Light Luxury" at bounding box center [402, 49] width 40 height 7
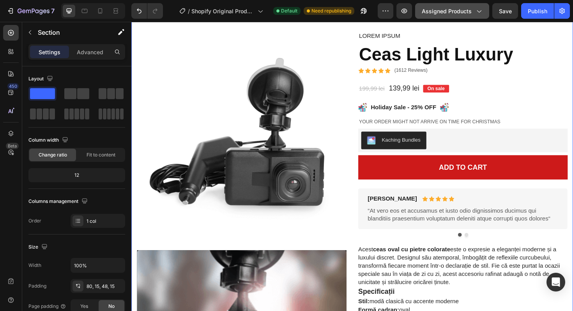
click at [455, 16] on button "Assigned Products" at bounding box center [452, 11] width 74 height 16
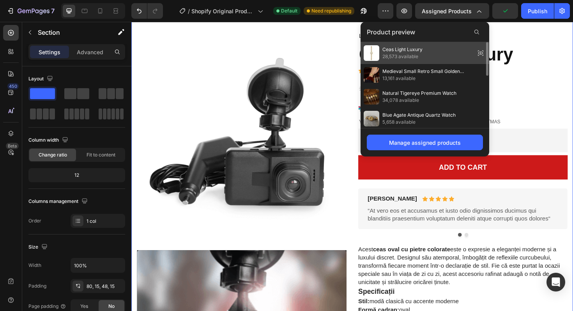
click at [411, 56] on span "28,573 available" at bounding box center [402, 56] width 40 height 7
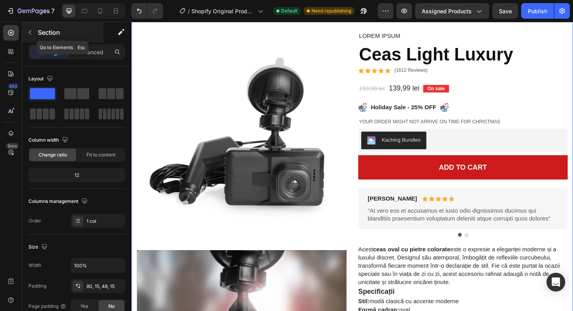
click at [31, 32] on icon "button" at bounding box center [30, 32] width 6 height 6
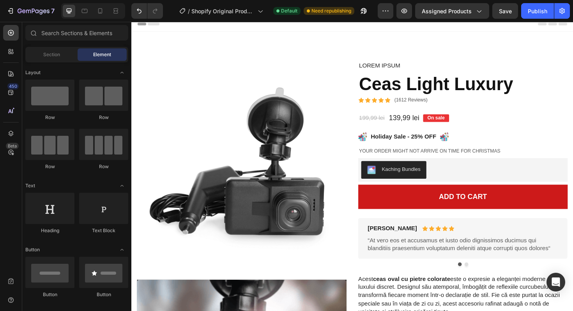
scroll to position [0, 0]
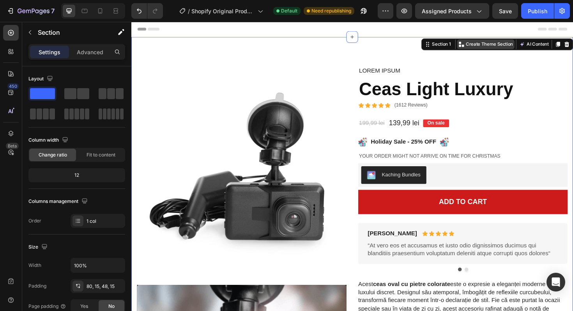
click at [504, 44] on p "Create Theme Section" at bounding box center [511, 45] width 50 height 7
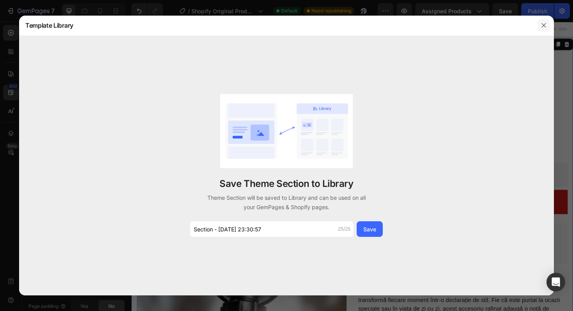
click at [543, 28] on icon "button" at bounding box center [544, 25] width 6 height 6
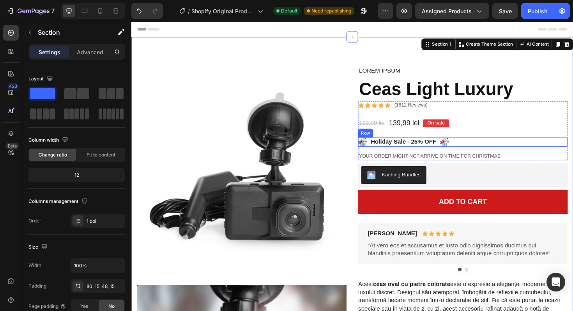
scroll to position [9, 0]
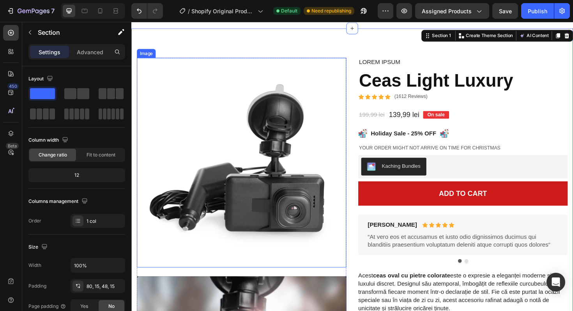
click at [264, 154] on img at bounding box center [248, 171] width 222 height 222
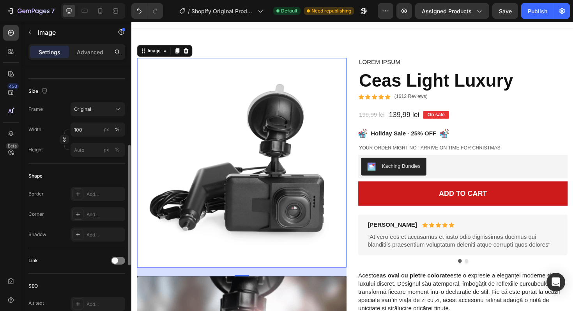
scroll to position [191, 0]
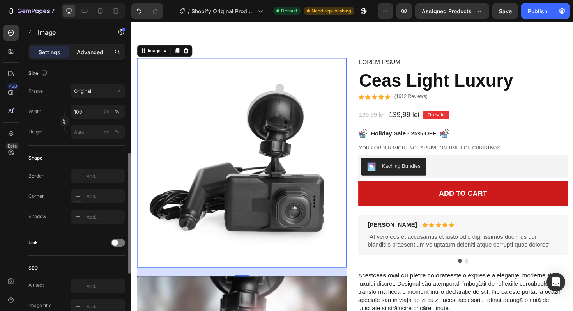
click at [96, 54] on p "Advanced" at bounding box center [90, 52] width 27 height 8
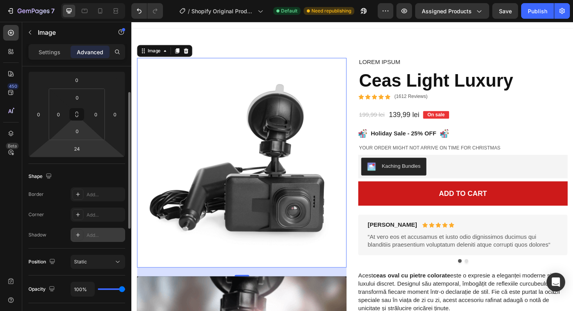
scroll to position [0, 0]
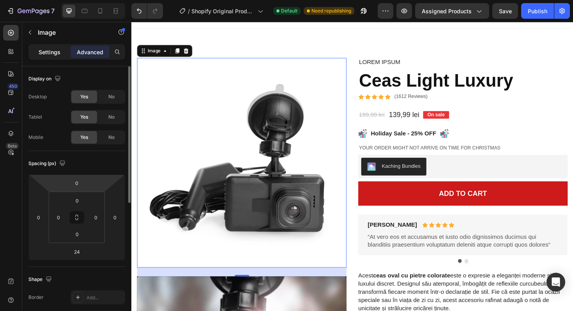
click at [56, 53] on p "Settings" at bounding box center [50, 52] width 22 height 8
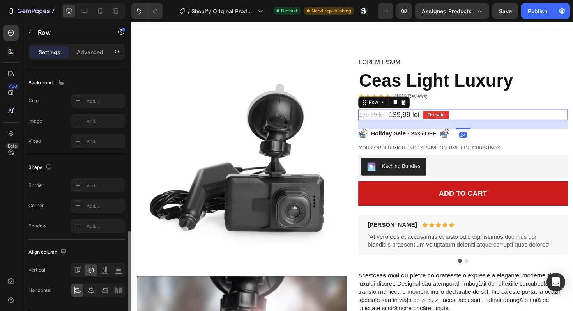
click at [546, 115] on div "199,99 lei Product Price Product Price 139,99 lei Product Price Product Price O…" at bounding box center [483, 120] width 222 height 11
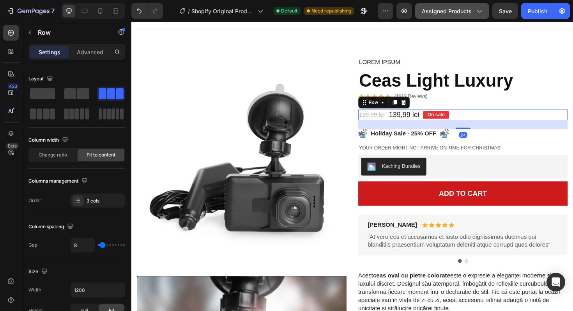
click at [430, 13] on span "Assigned Products" at bounding box center [447, 11] width 50 height 8
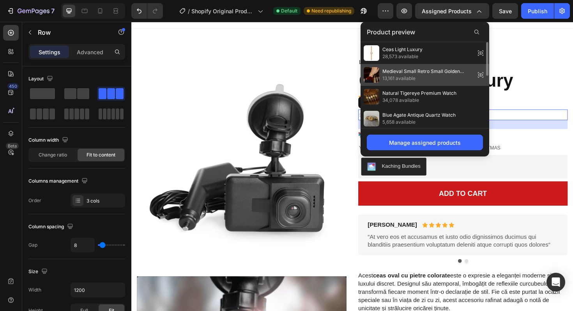
click at [401, 78] on span "13,161 available" at bounding box center [427, 78] width 90 height 7
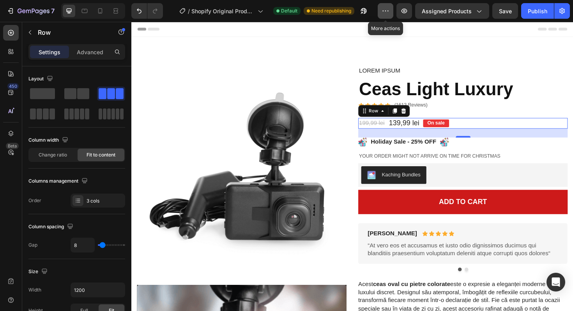
click at [389, 8] on icon "button" at bounding box center [386, 11] width 8 height 8
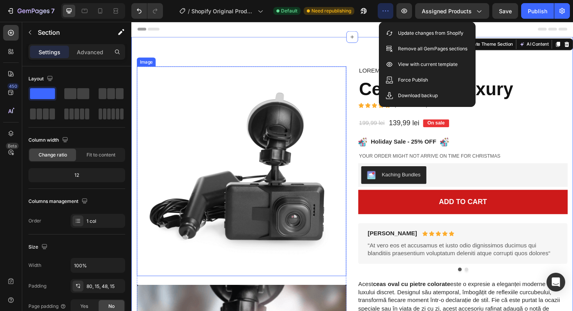
click at [309, 117] on img at bounding box center [248, 180] width 222 height 222
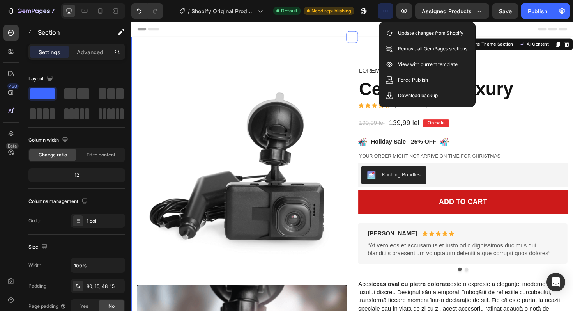
click at [554, 69] on div "Lorem ipsum" at bounding box center [483, 74] width 222 height 10
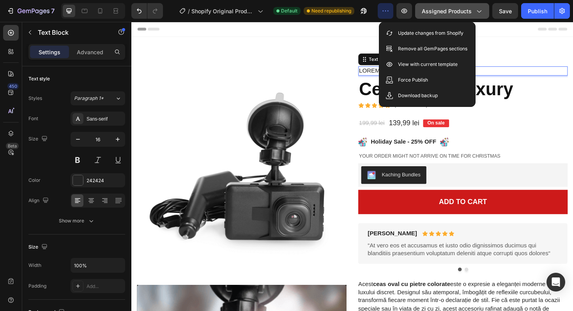
click at [445, 9] on span "Assigned Products" at bounding box center [447, 11] width 50 height 8
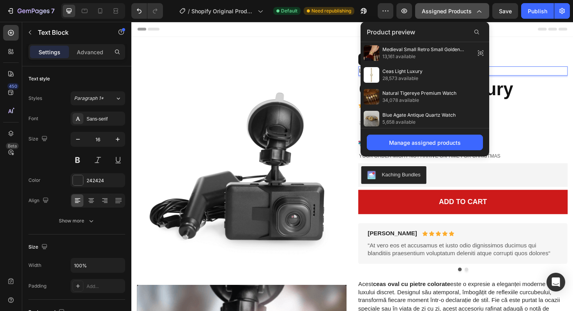
click at [423, 14] on button "Assigned Products" at bounding box center [452, 11] width 74 height 16
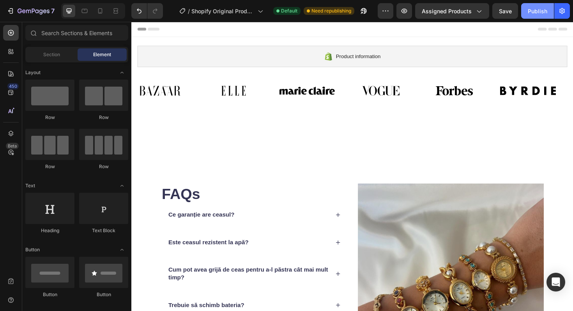
click at [526, 8] on button "Publish" at bounding box center [537, 11] width 33 height 16
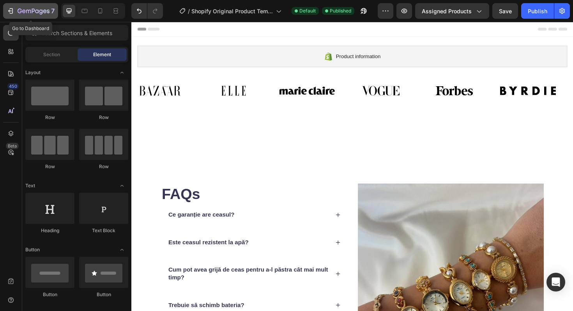
click at [46, 15] on div "7" at bounding box center [36, 10] width 37 height 9
